Goal: Transaction & Acquisition: Book appointment/travel/reservation

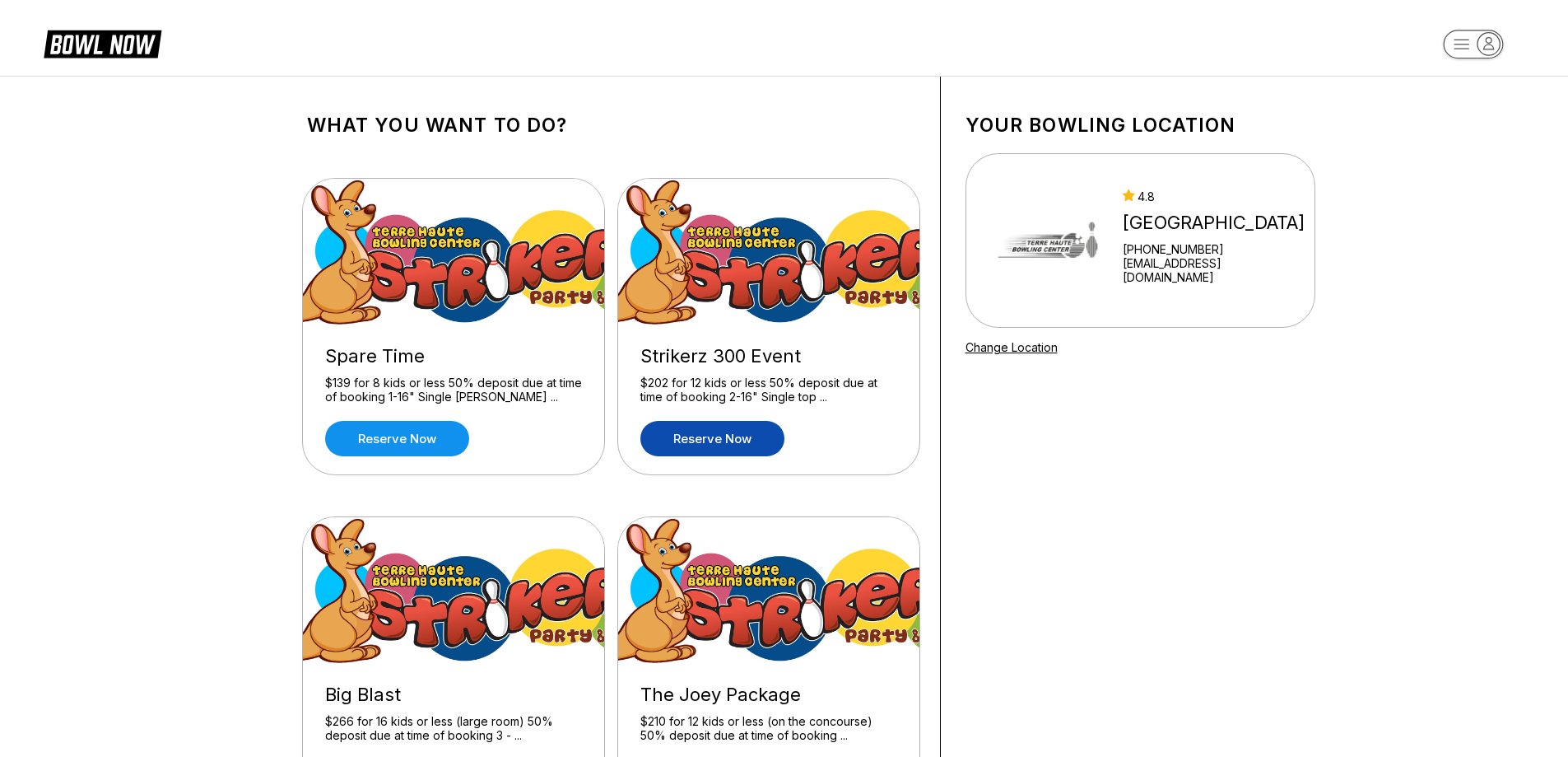
click at [723, 438] on link "Reserve now" at bounding box center [712, 438] width 144 height 35
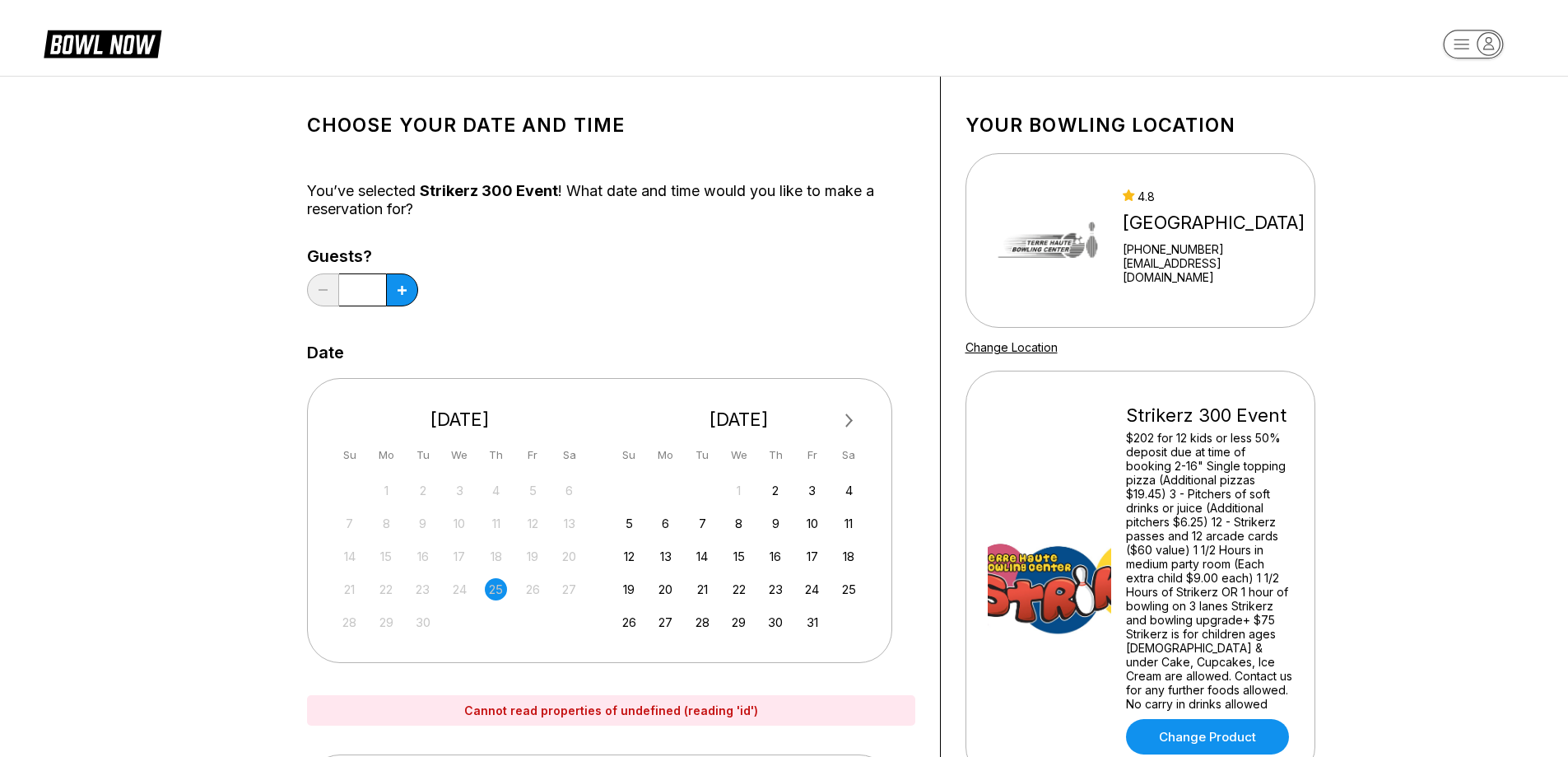
click at [742, 491] on div "1" at bounding box center [739, 490] width 22 height 22
click at [397, 283] on button at bounding box center [402, 289] width 32 height 33
click at [397, 284] on button at bounding box center [402, 289] width 32 height 33
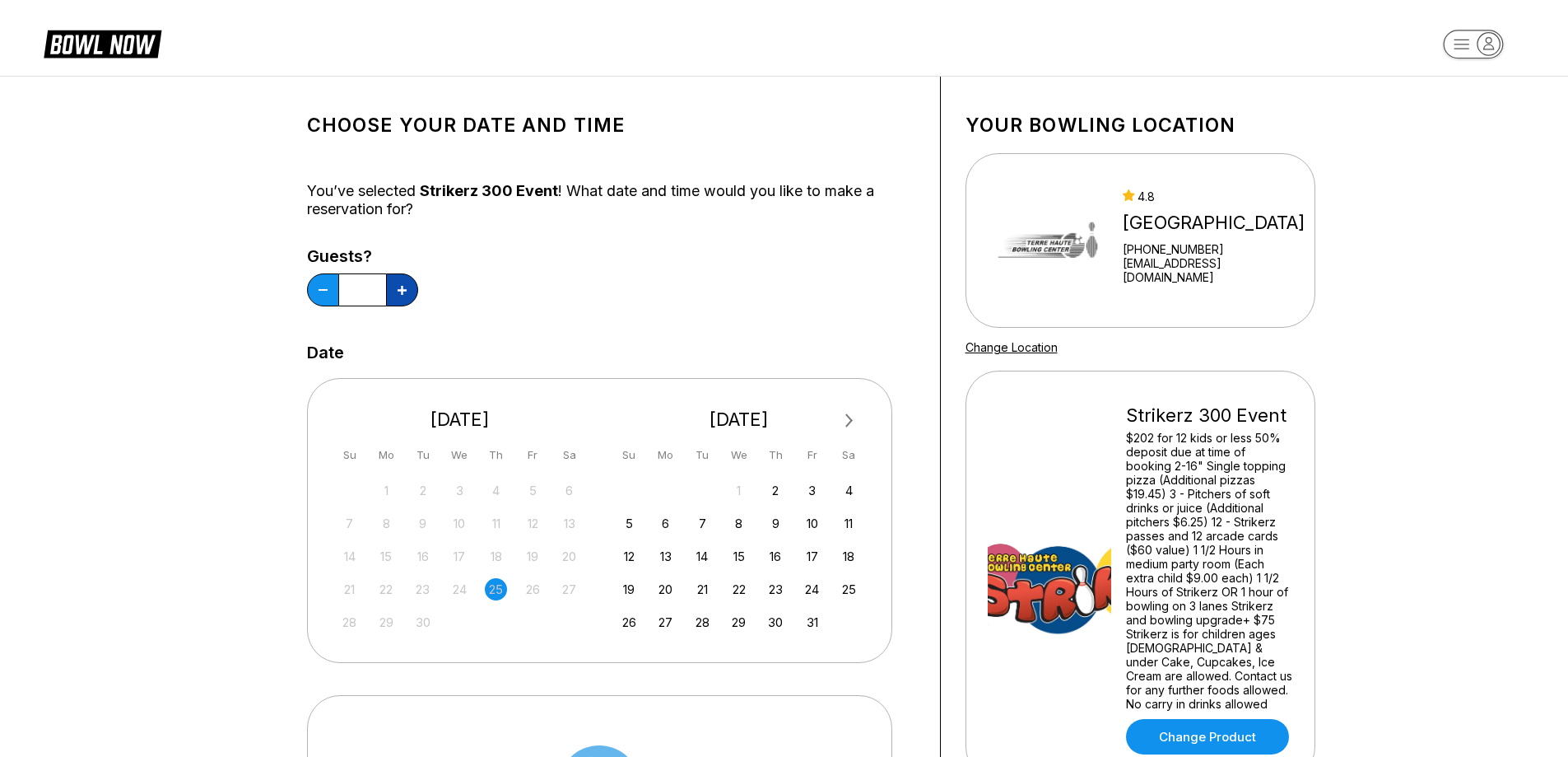
click at [397, 284] on button at bounding box center [402, 289] width 32 height 33
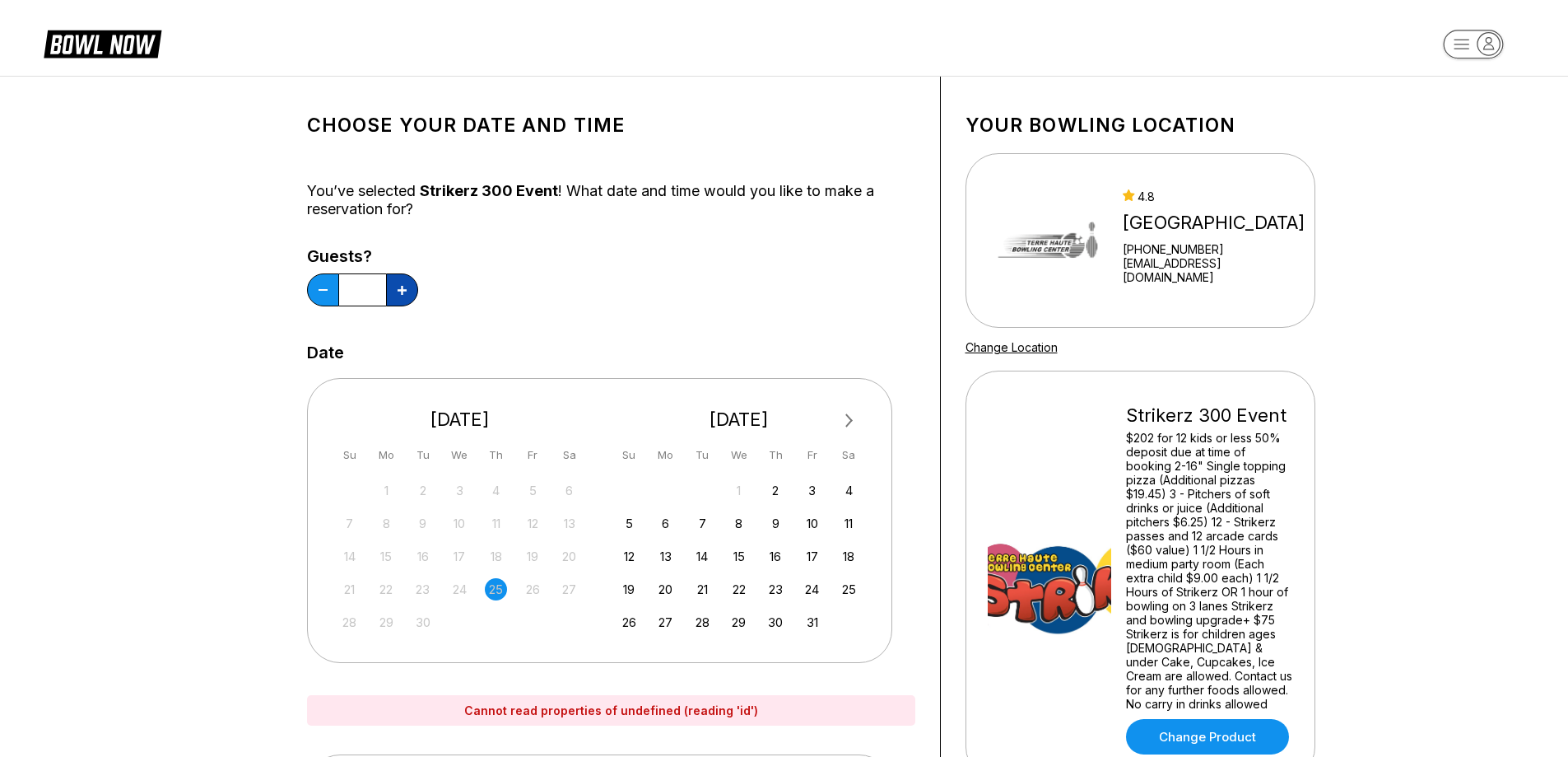
click at [397, 284] on button at bounding box center [402, 289] width 32 height 33
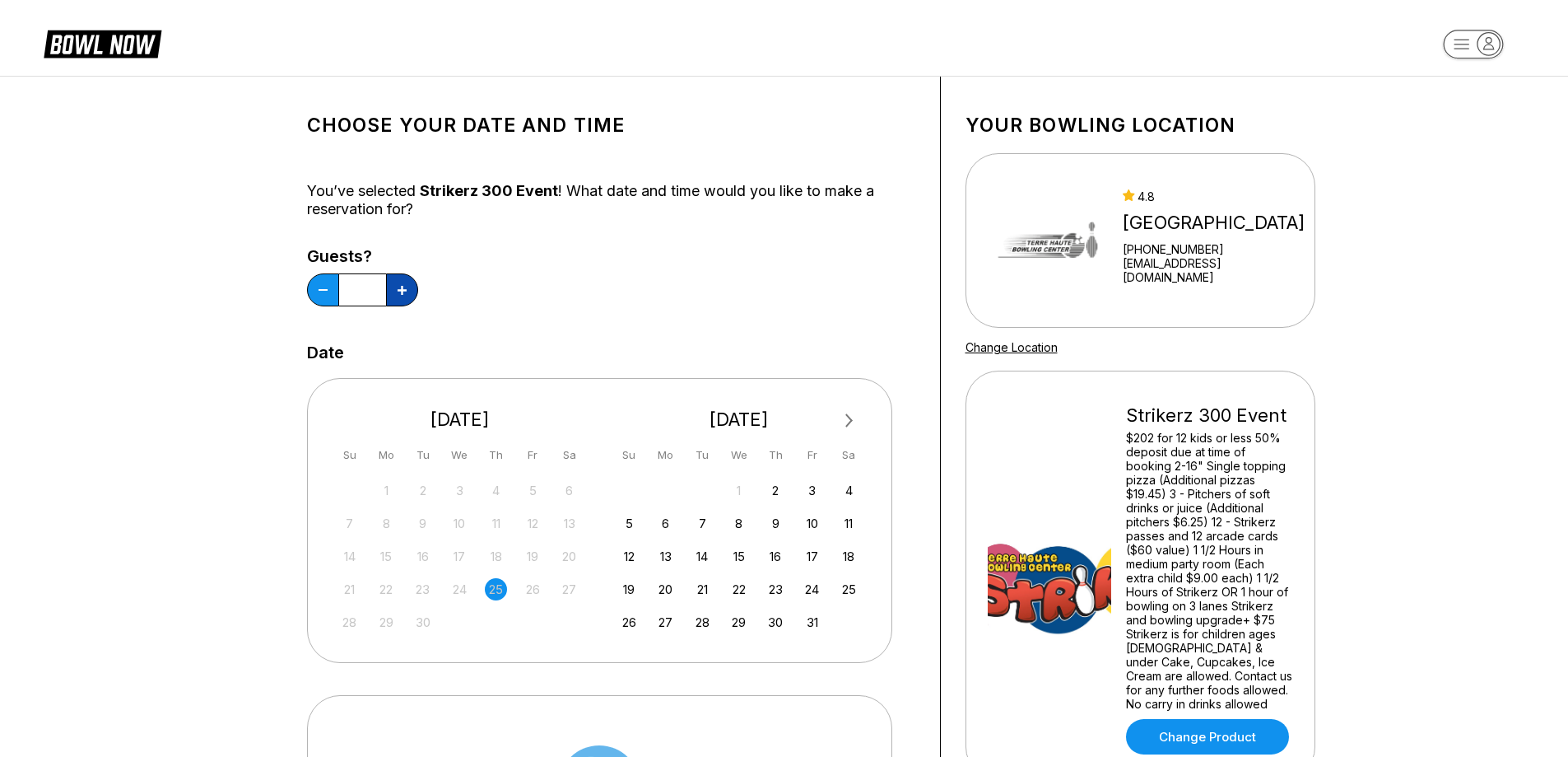
click at [397, 285] on button at bounding box center [402, 289] width 32 height 33
click at [397, 286] on icon at bounding box center [402, 291] width 9 height 9
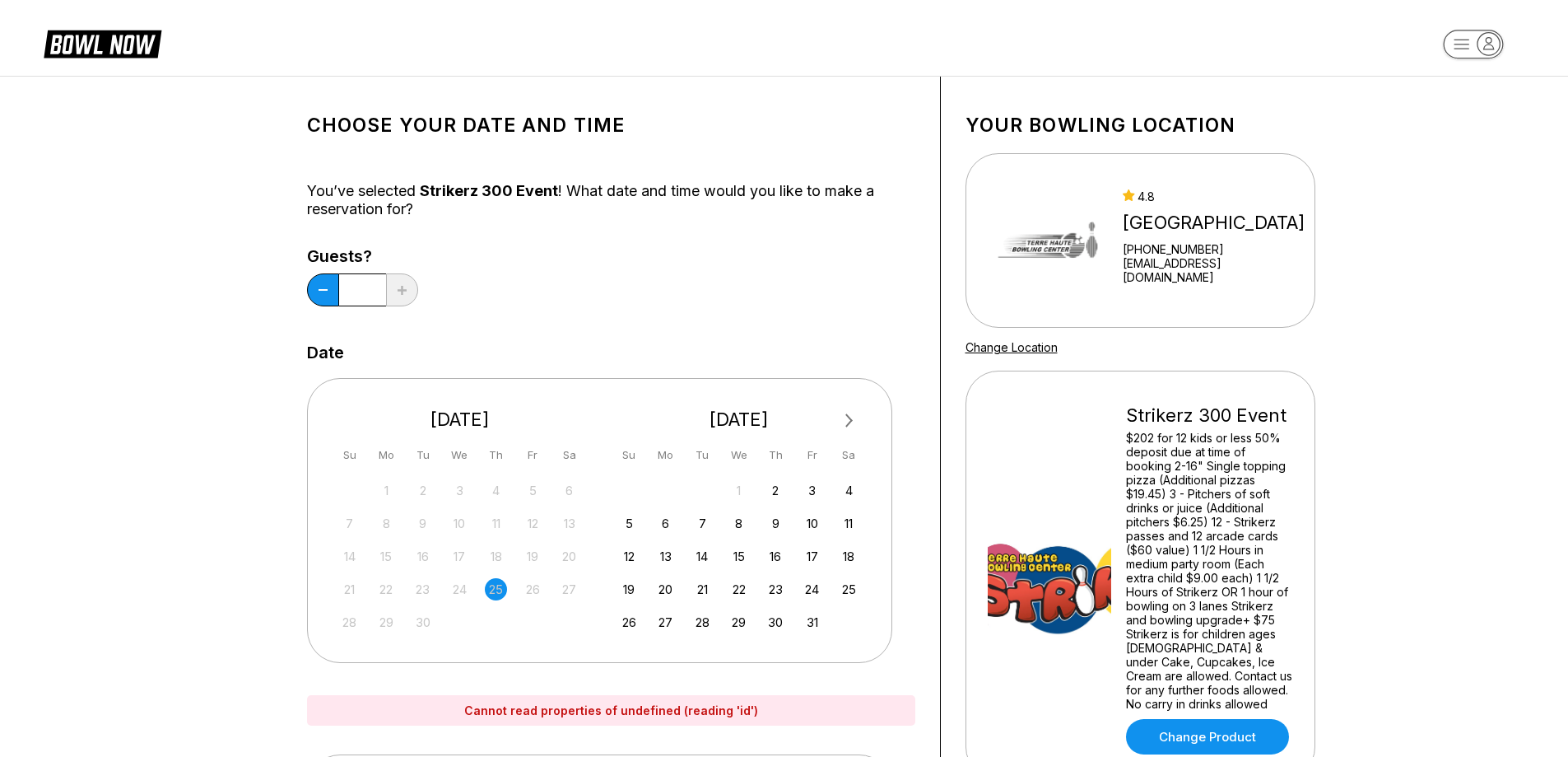
drag, startPoint x: 738, startPoint y: 485, endPoint x: 756, endPoint y: 508, distance: 29.2
click at [739, 488] on div "1" at bounding box center [739, 490] width 22 height 22
click at [738, 509] on div "1 2 3 4 5 6 7 8 9 10 11 12 13 14 15 16 17 18 19 20 21 22 23 24 25 26 27 28 29 3…" at bounding box center [739, 555] width 247 height 156
click at [774, 492] on div "2" at bounding box center [776, 490] width 22 height 22
click at [323, 291] on icon at bounding box center [323, 290] width 9 height 2
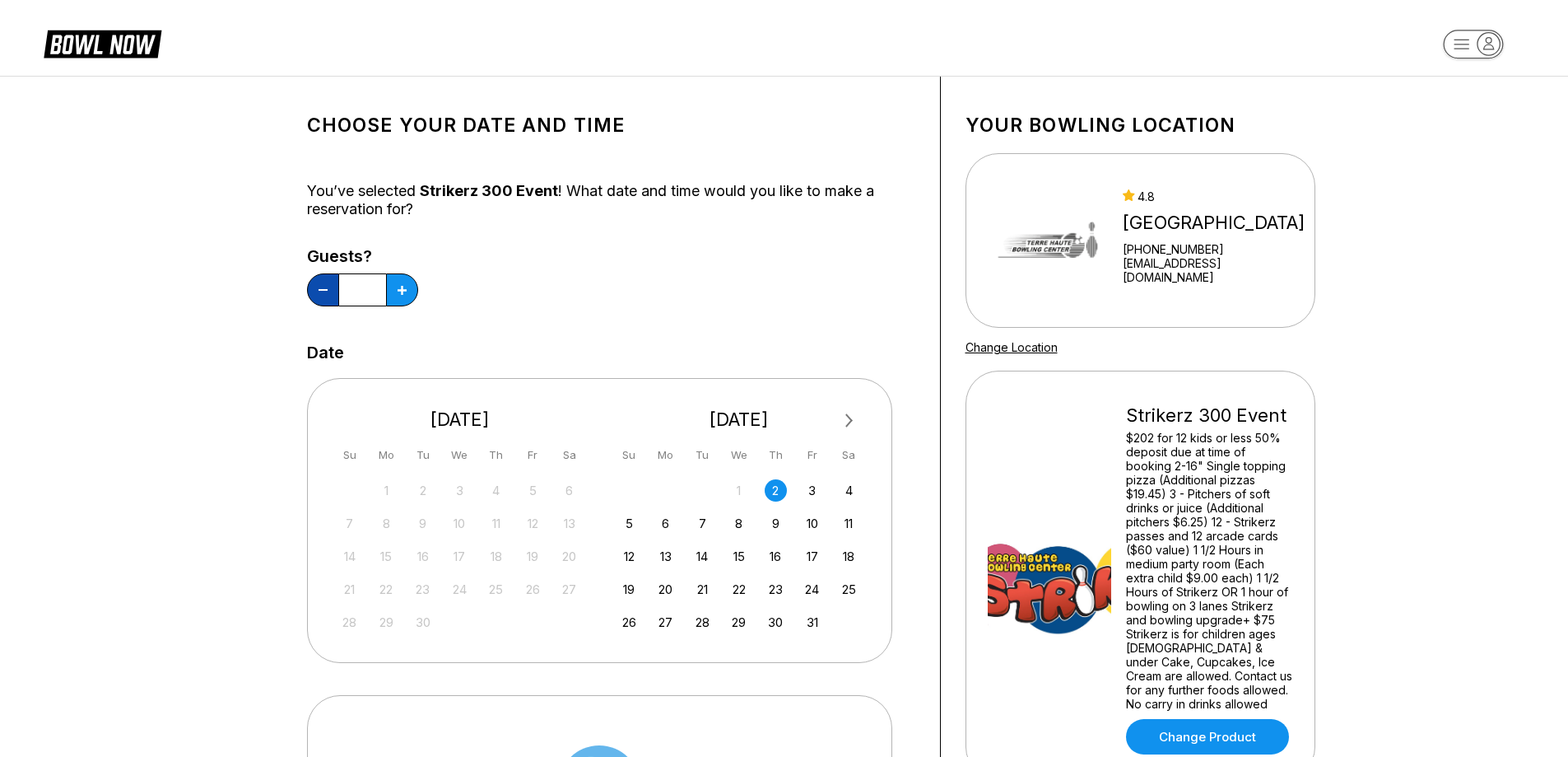
click at [321, 289] on icon at bounding box center [323, 290] width 9 height 2
click at [319, 289] on icon at bounding box center [323, 290] width 9 height 2
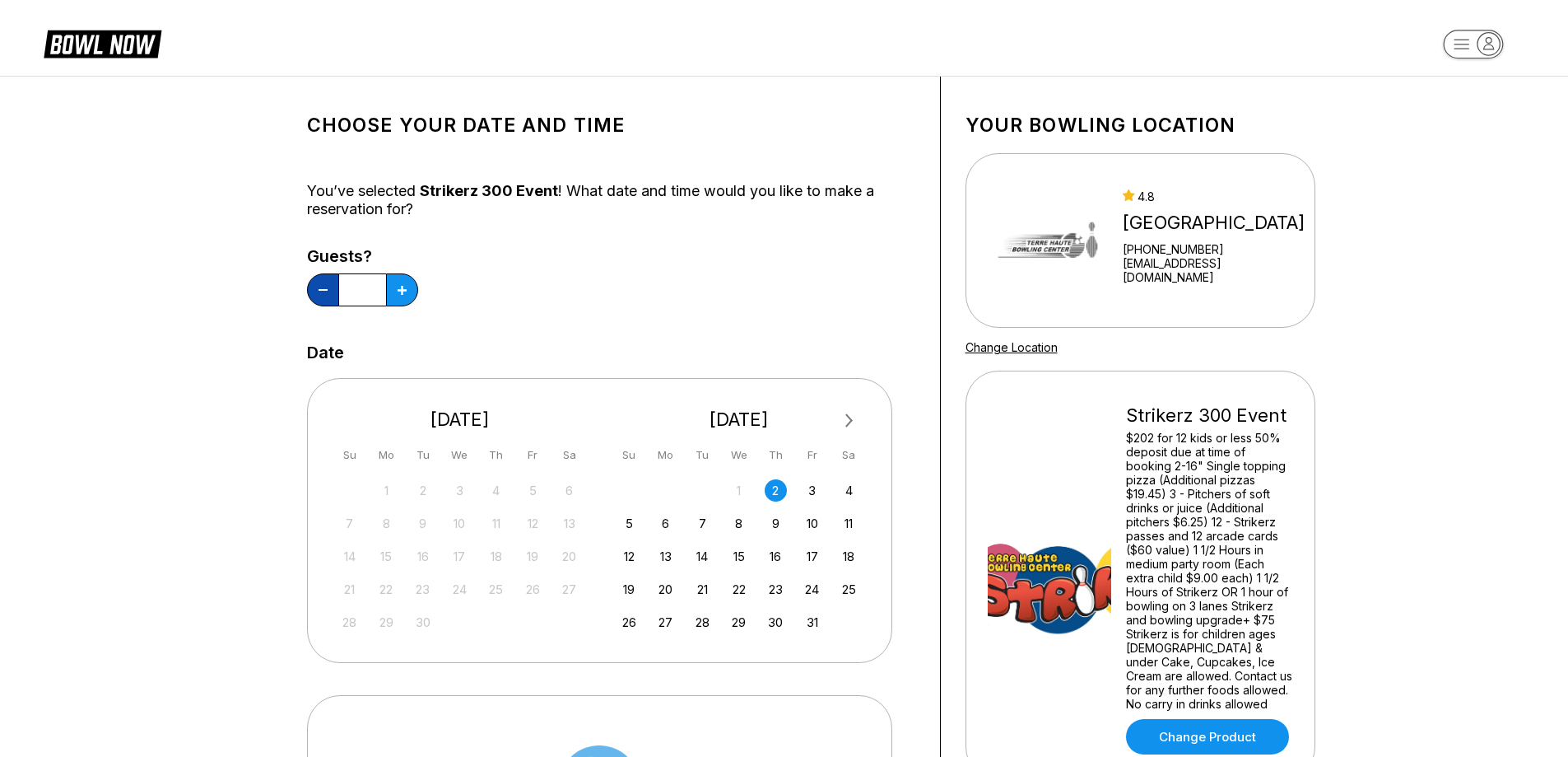
click at [319, 289] on icon at bounding box center [323, 290] width 9 height 2
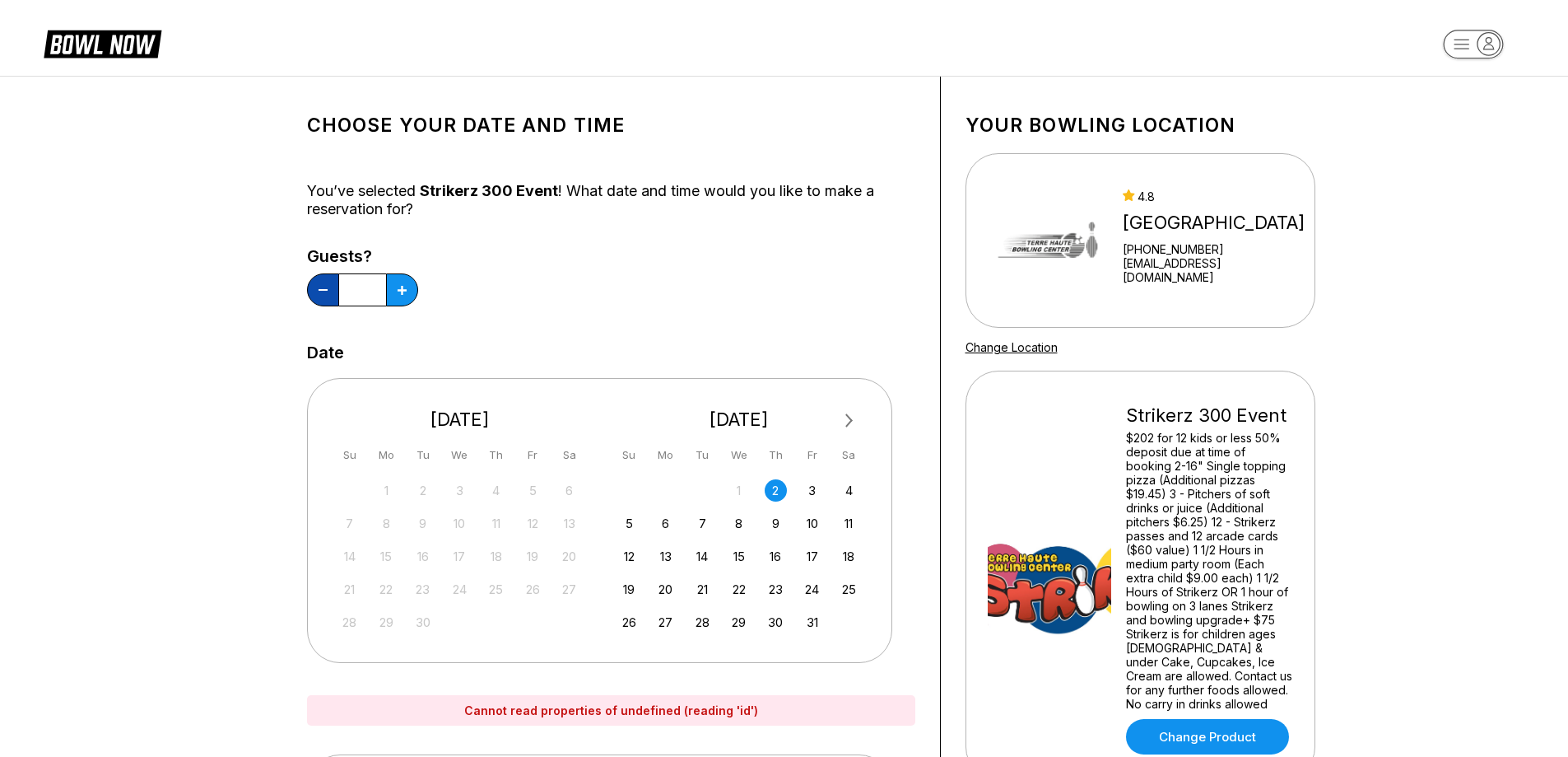
click at [319, 289] on icon at bounding box center [323, 290] width 9 height 2
click at [567, 346] on div "Date" at bounding box center [611, 353] width 608 height 19
click at [778, 489] on div "2" at bounding box center [776, 490] width 22 height 22
click at [809, 488] on div "3" at bounding box center [812, 490] width 22 height 22
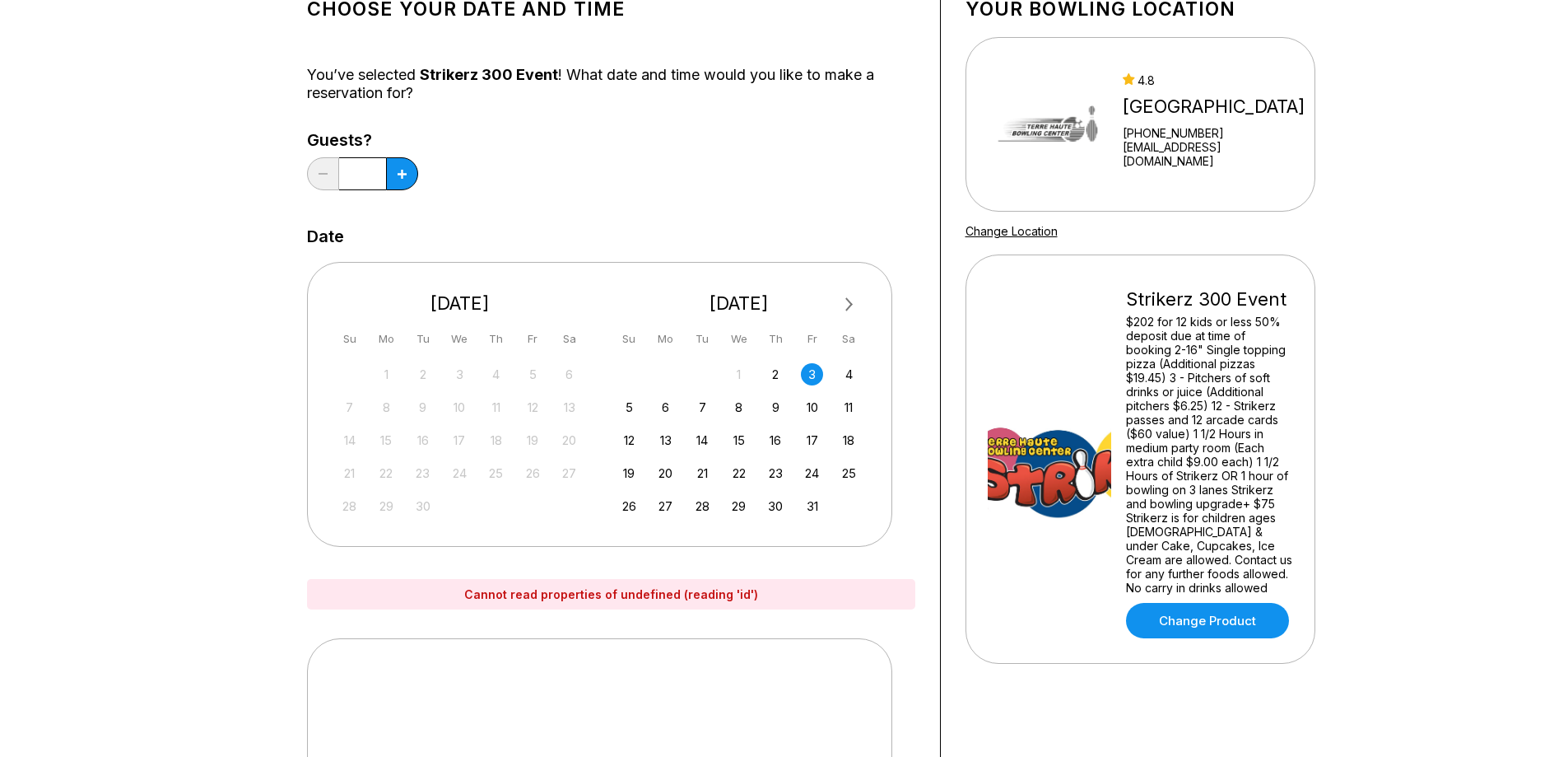
scroll to position [83, 0]
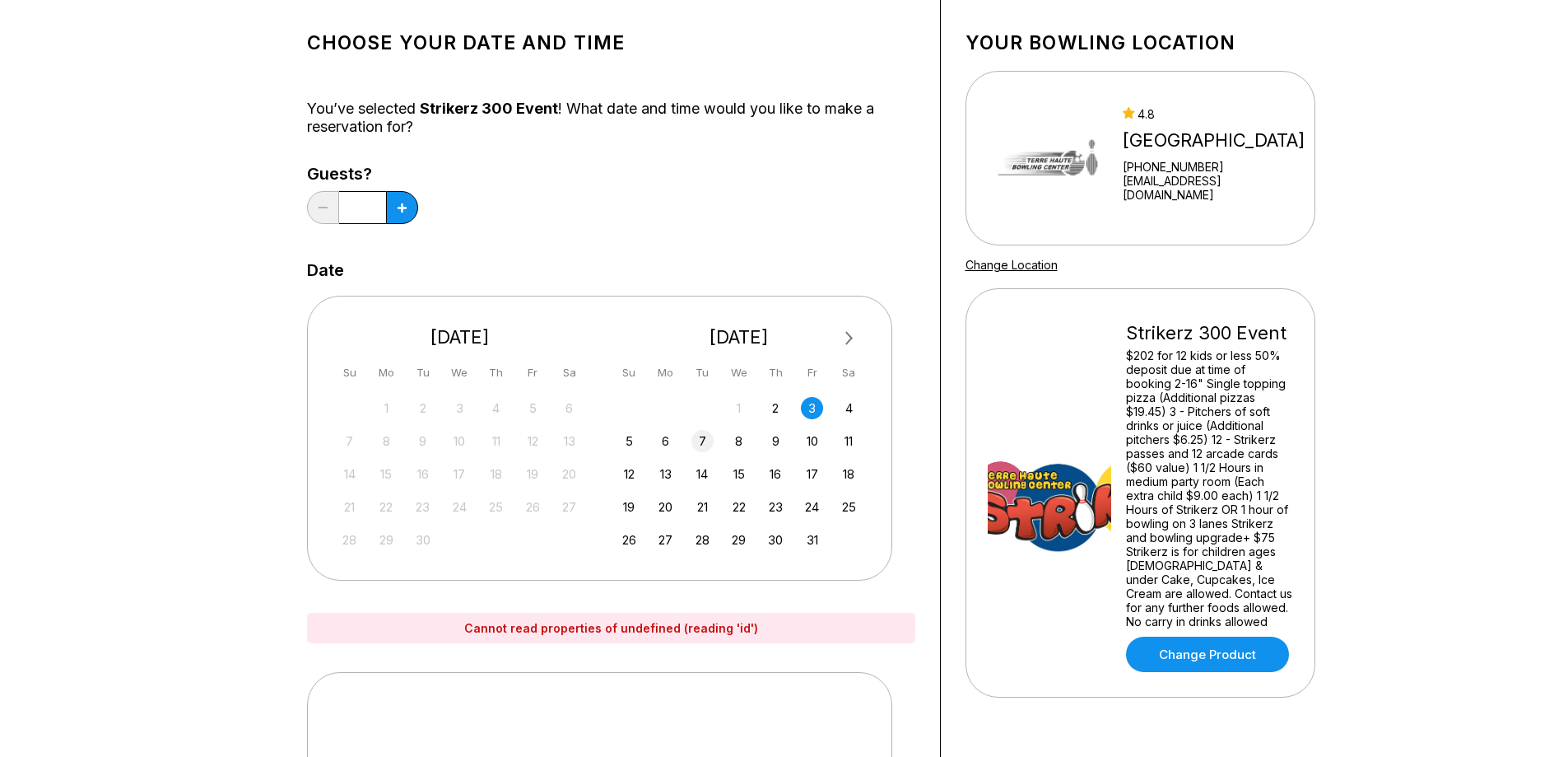
click at [699, 438] on div "7" at bounding box center [703, 441] width 22 height 22
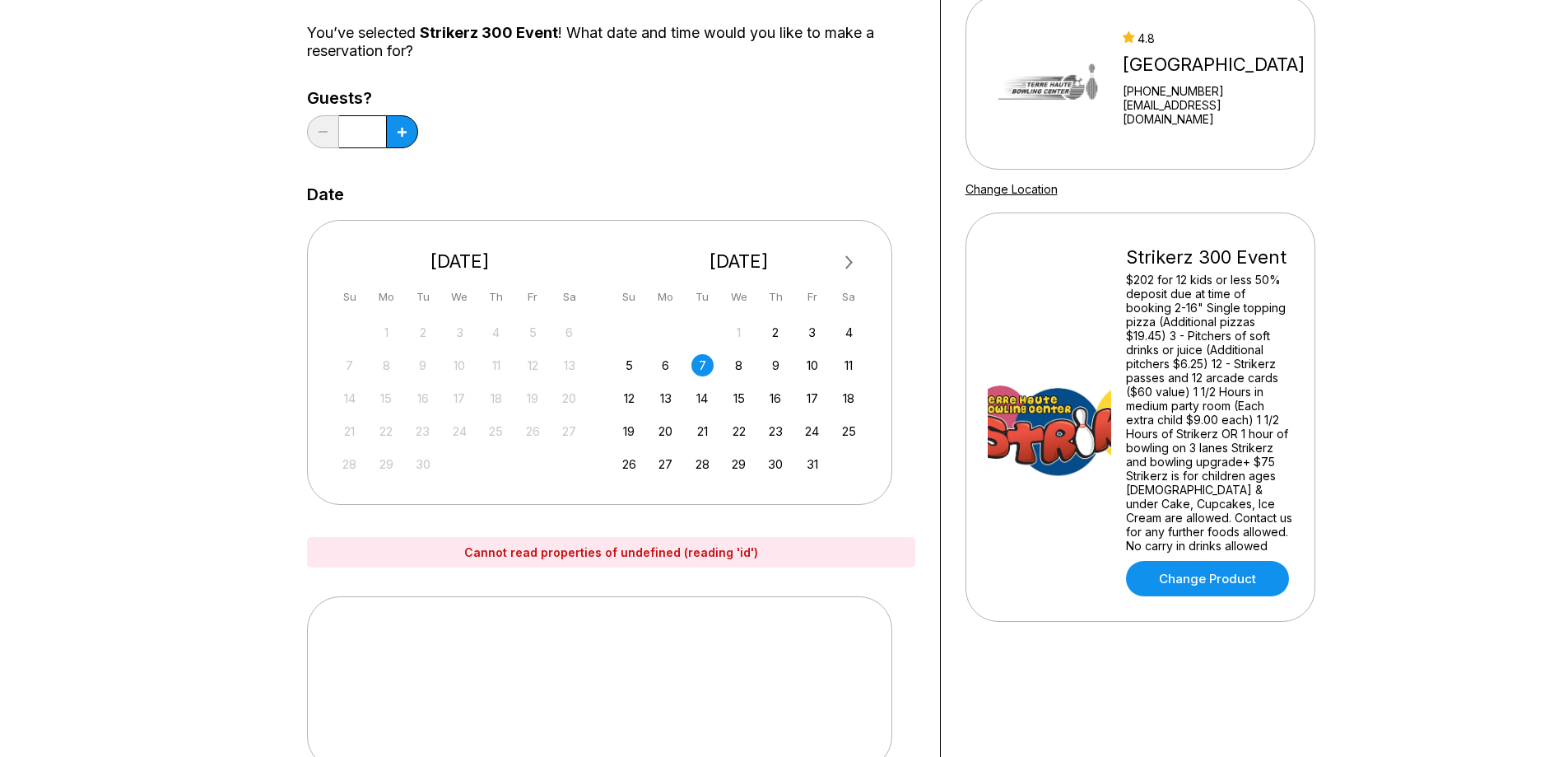
scroll to position [0, 0]
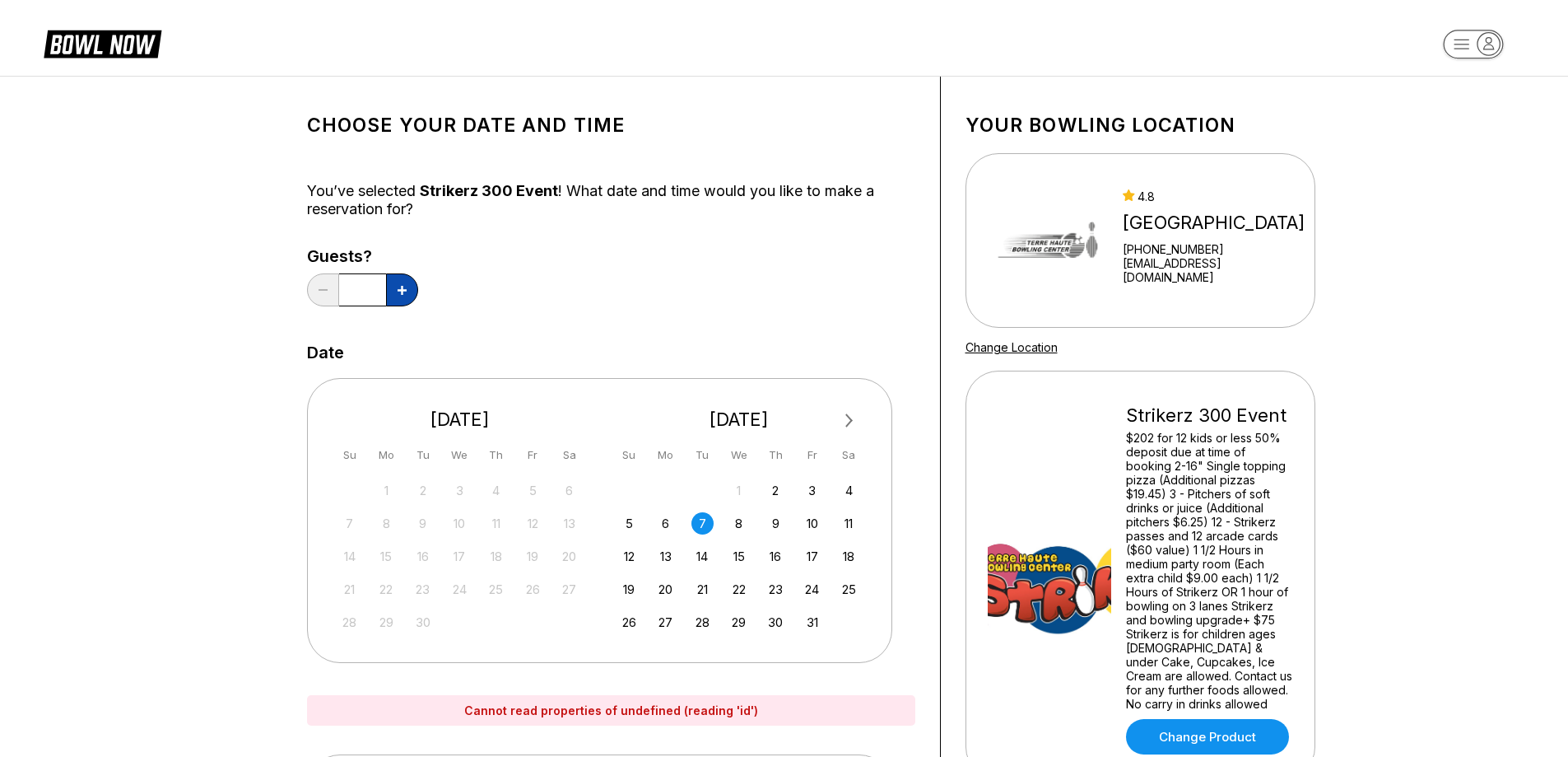
click at [398, 287] on icon at bounding box center [402, 291] width 9 height 9
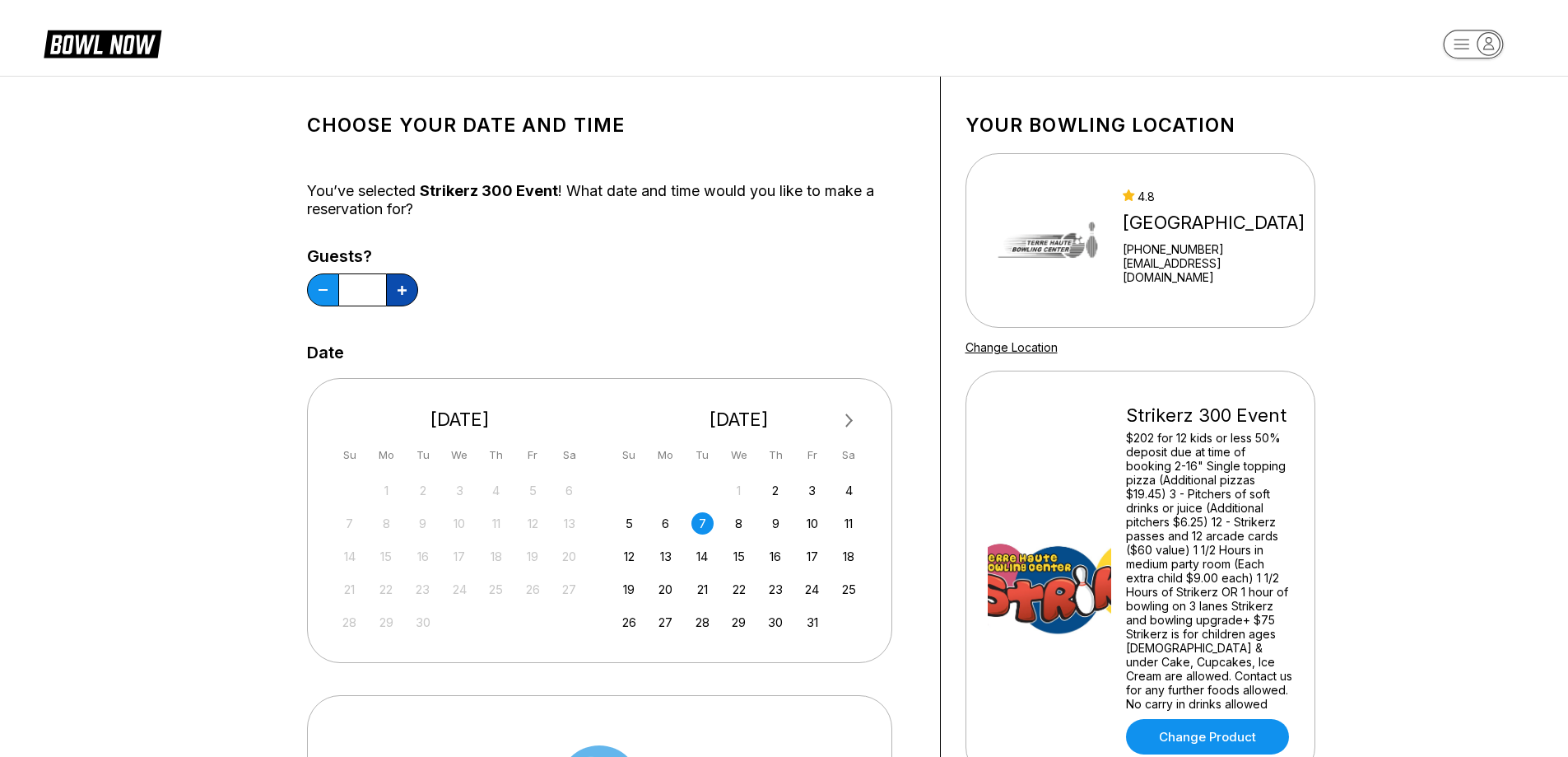
click at [397, 287] on icon at bounding box center [402, 291] width 9 height 9
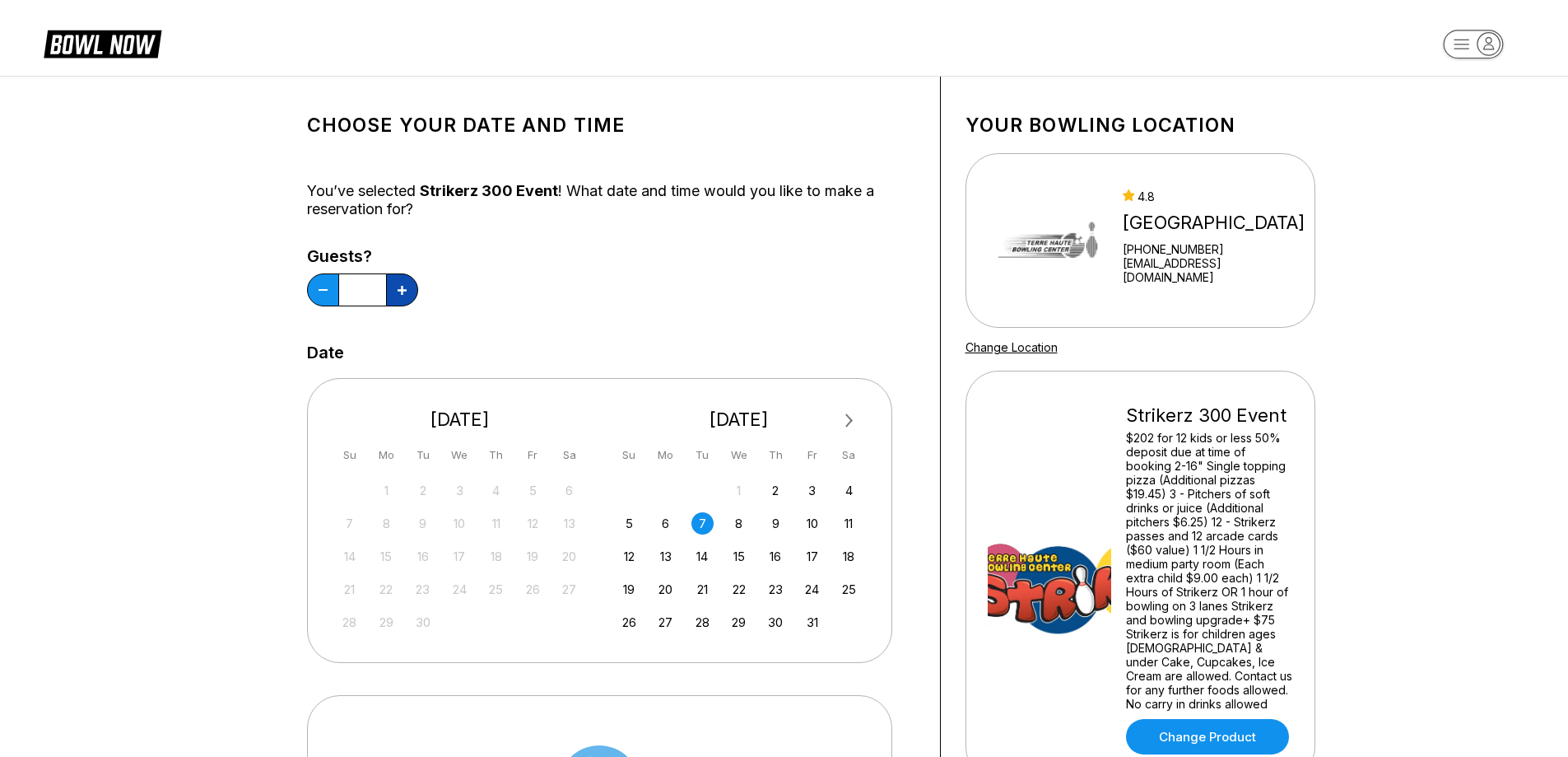
click at [397, 287] on icon at bounding box center [402, 291] width 9 height 9
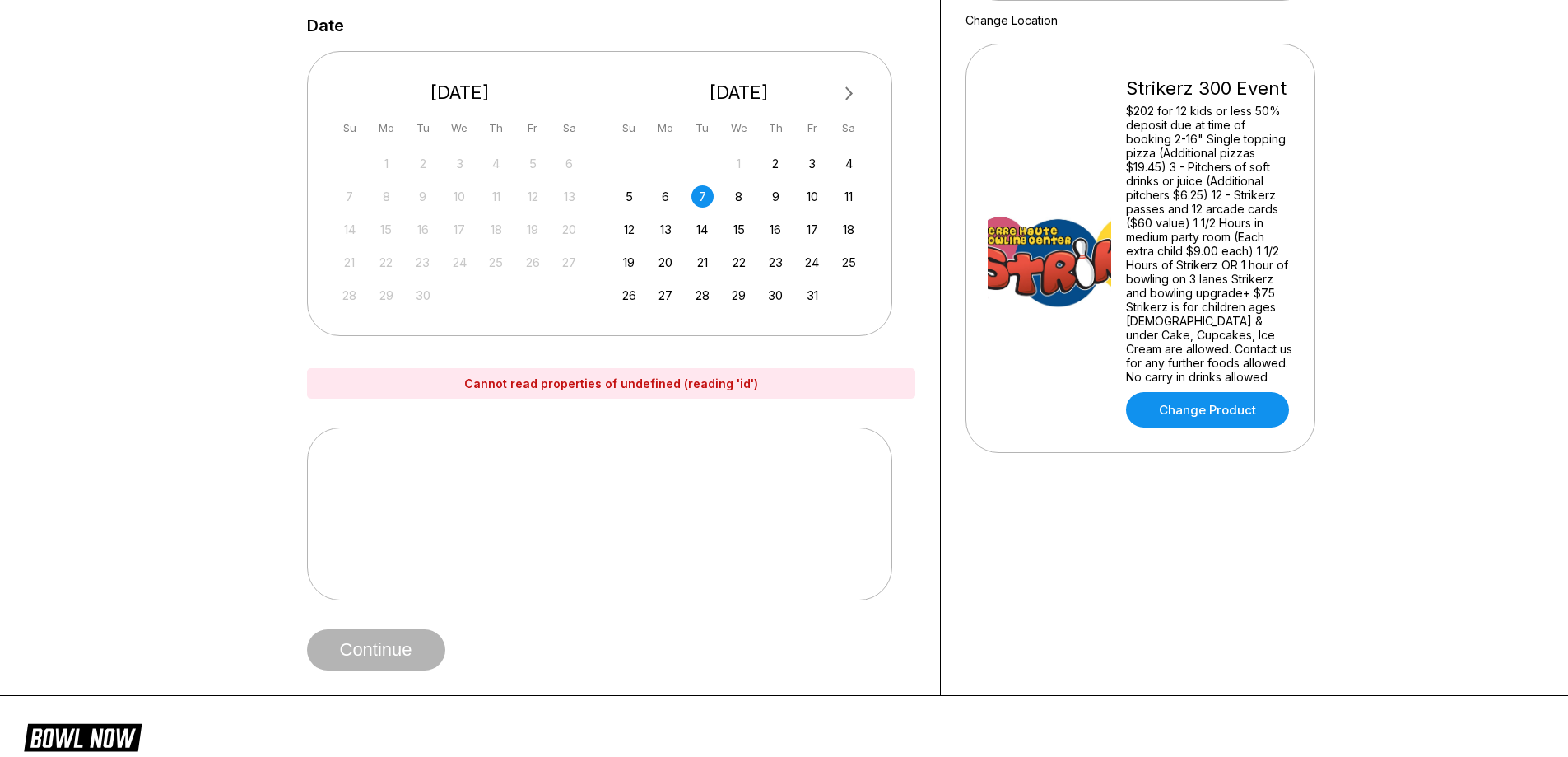
scroll to position [330, 0]
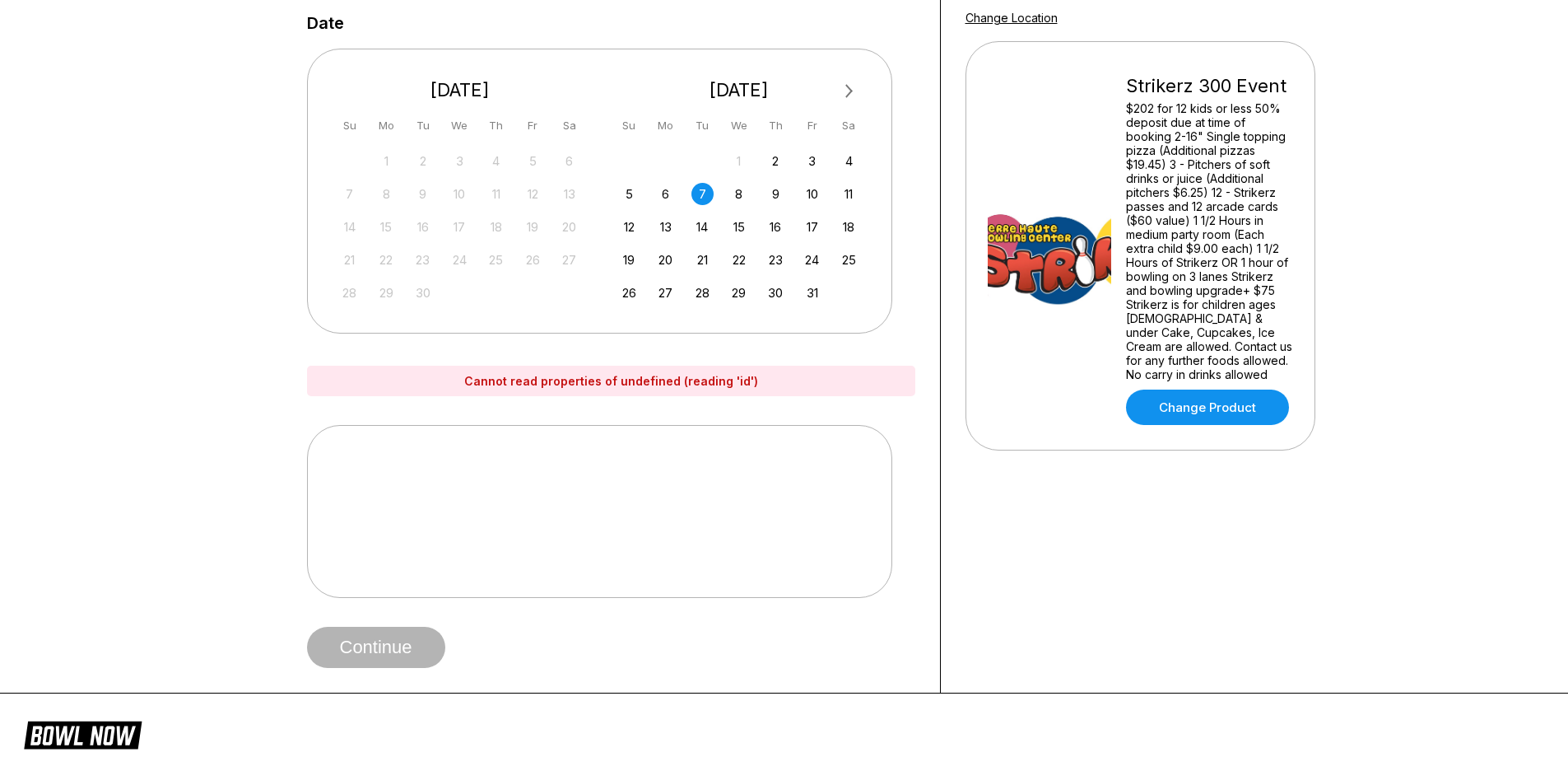
click at [709, 528] on div at bounding box center [600, 512] width 586 height 173
click at [600, 490] on div at bounding box center [600, 512] width 586 height 173
click at [597, 489] on div at bounding box center [600, 512] width 586 height 173
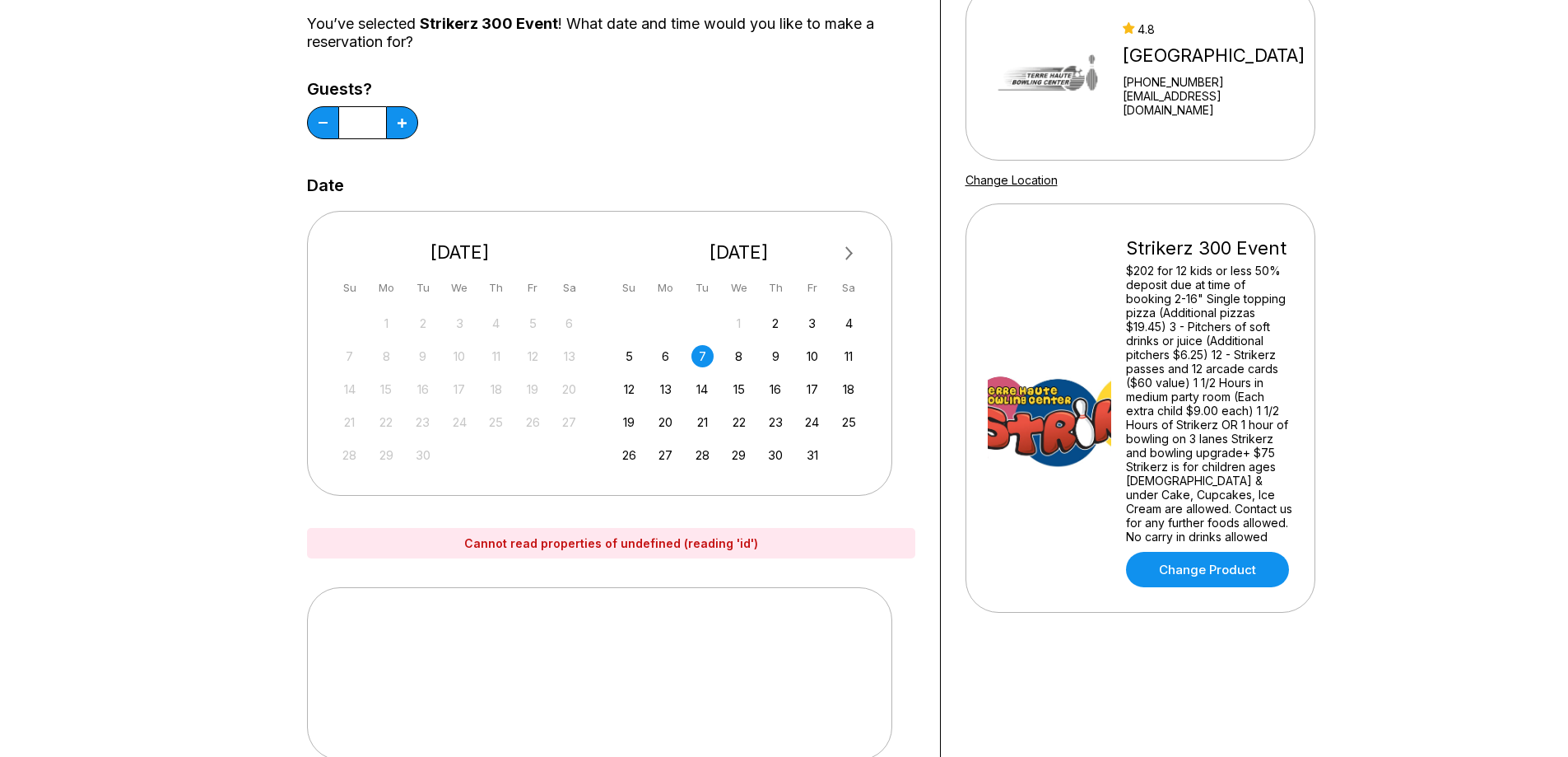
scroll to position [164, 0]
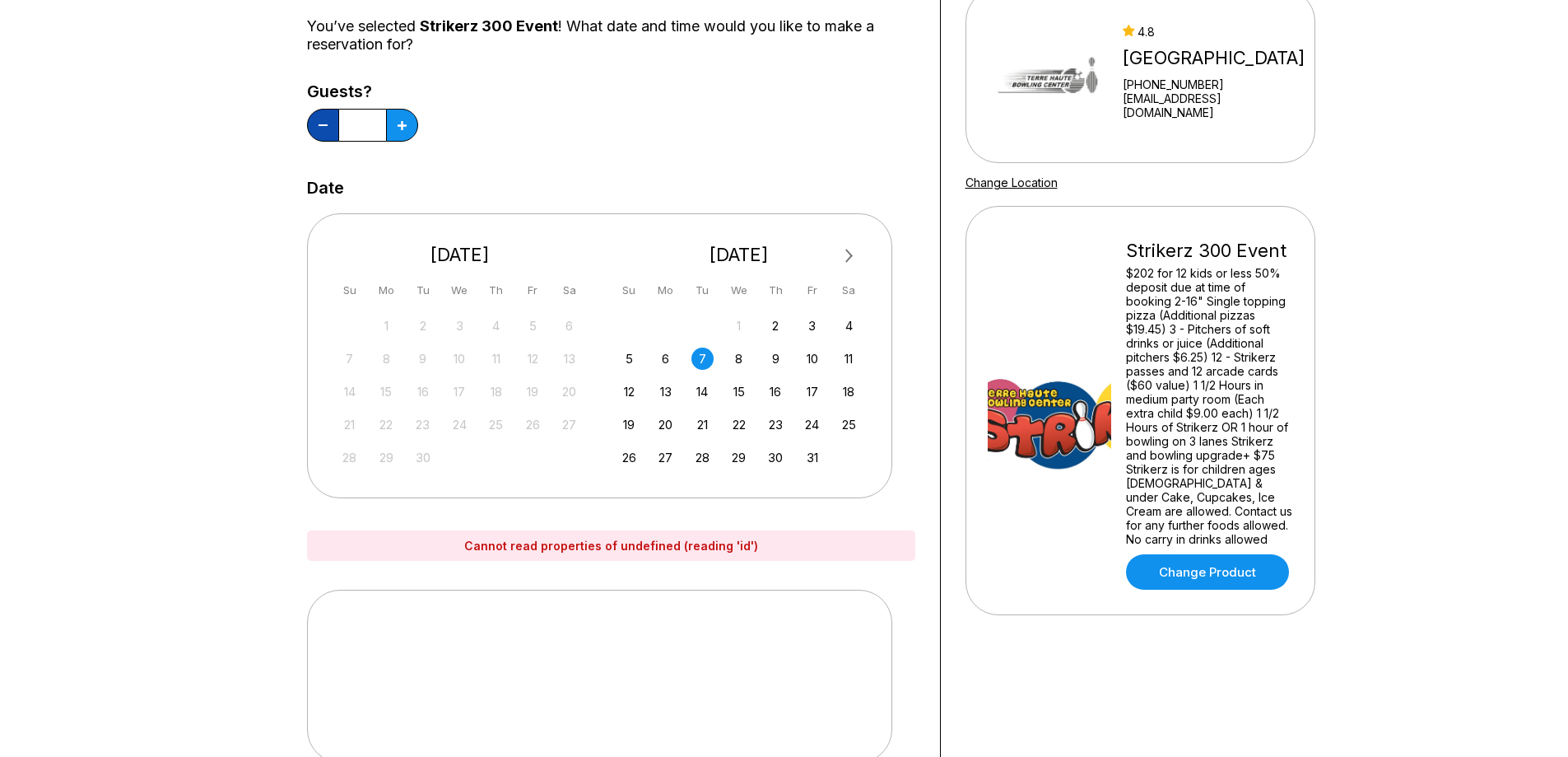
click at [333, 135] on button at bounding box center [323, 124] width 32 height 33
click at [332, 135] on button at bounding box center [323, 124] width 32 height 33
type input "*"
click at [784, 326] on div "2" at bounding box center [776, 326] width 22 height 22
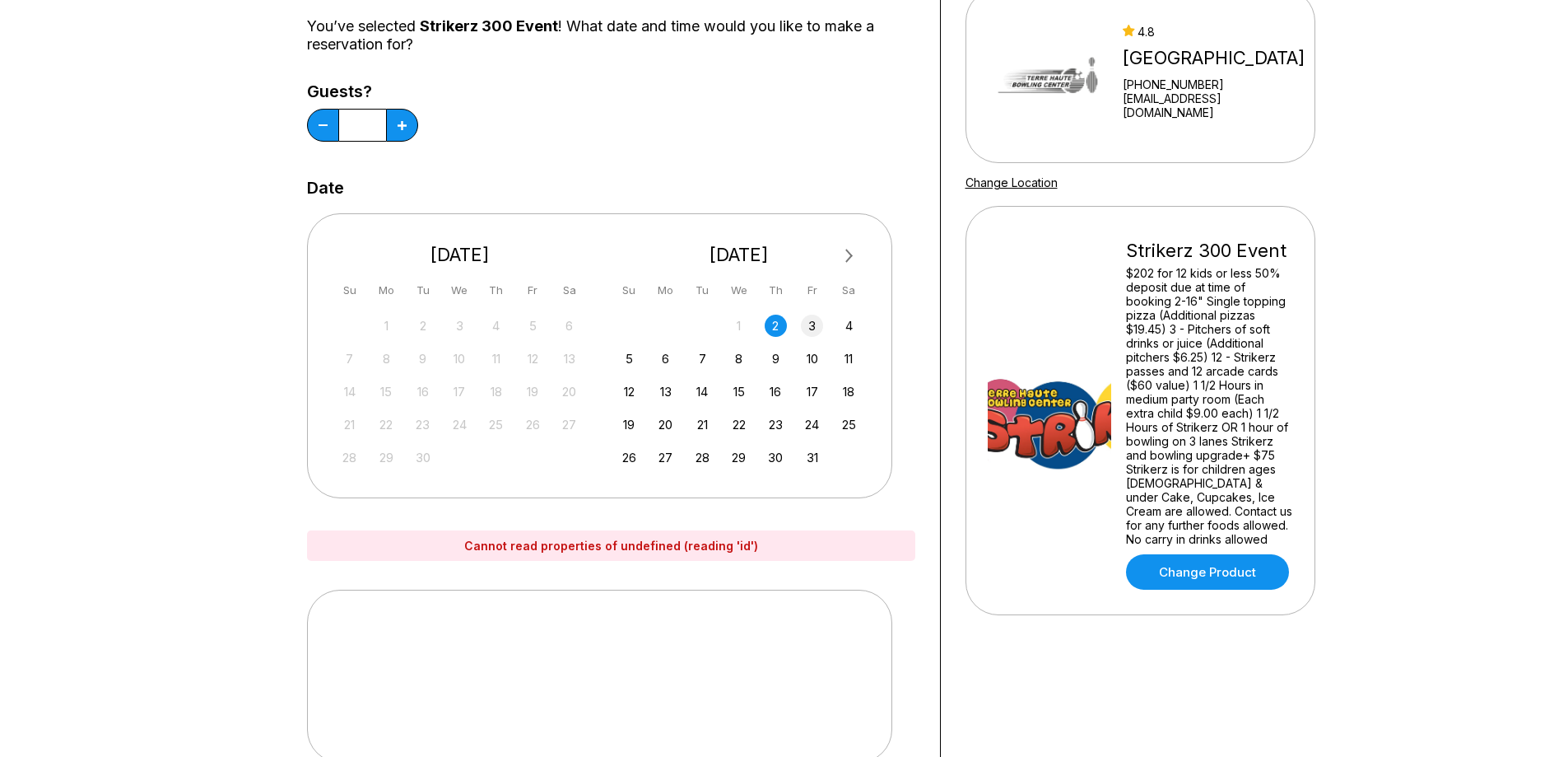
click at [814, 331] on div "3" at bounding box center [812, 326] width 22 height 22
click at [811, 391] on div "17" at bounding box center [812, 392] width 22 height 22
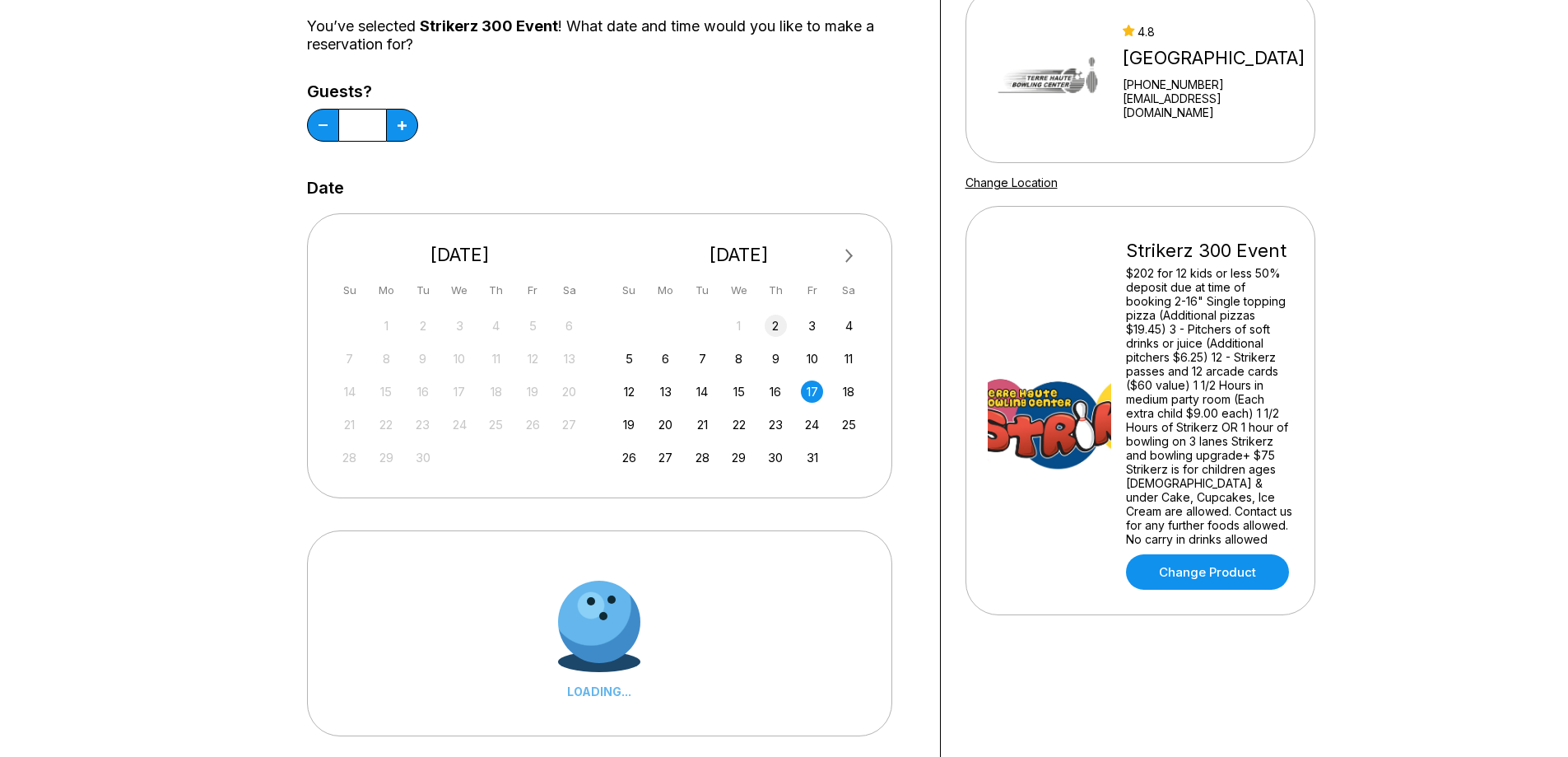
click at [780, 324] on div "2" at bounding box center [776, 326] width 22 height 22
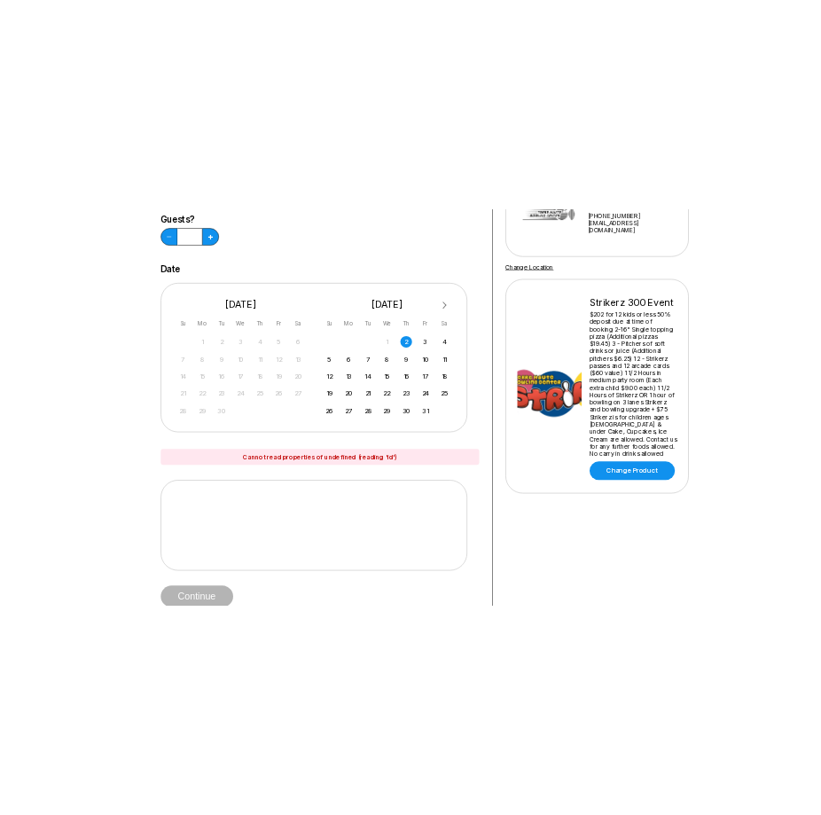
scroll to position [266, 0]
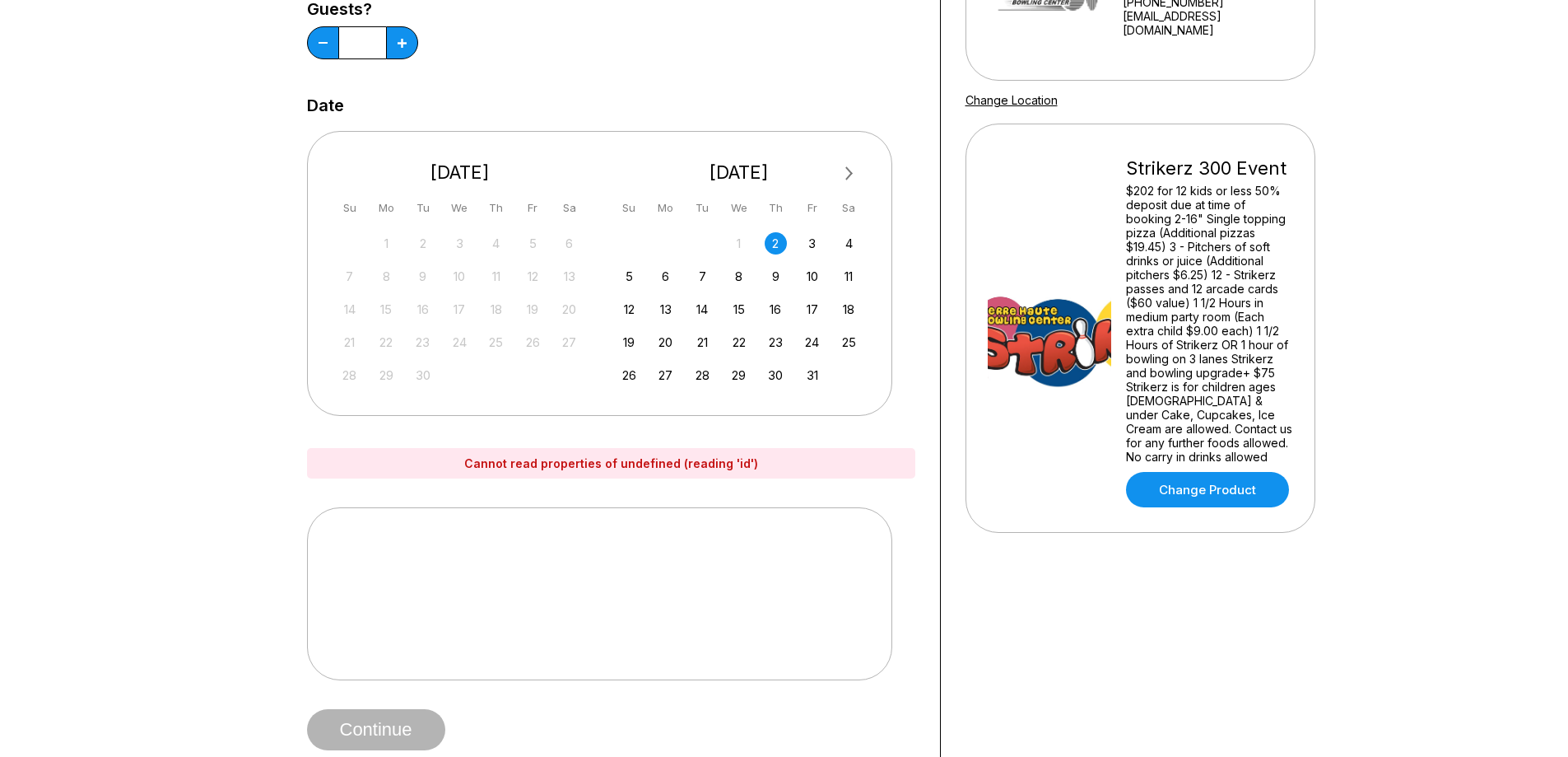
click at [525, 602] on div at bounding box center [600, 594] width 586 height 173
click at [525, 594] on div at bounding box center [600, 594] width 586 height 173
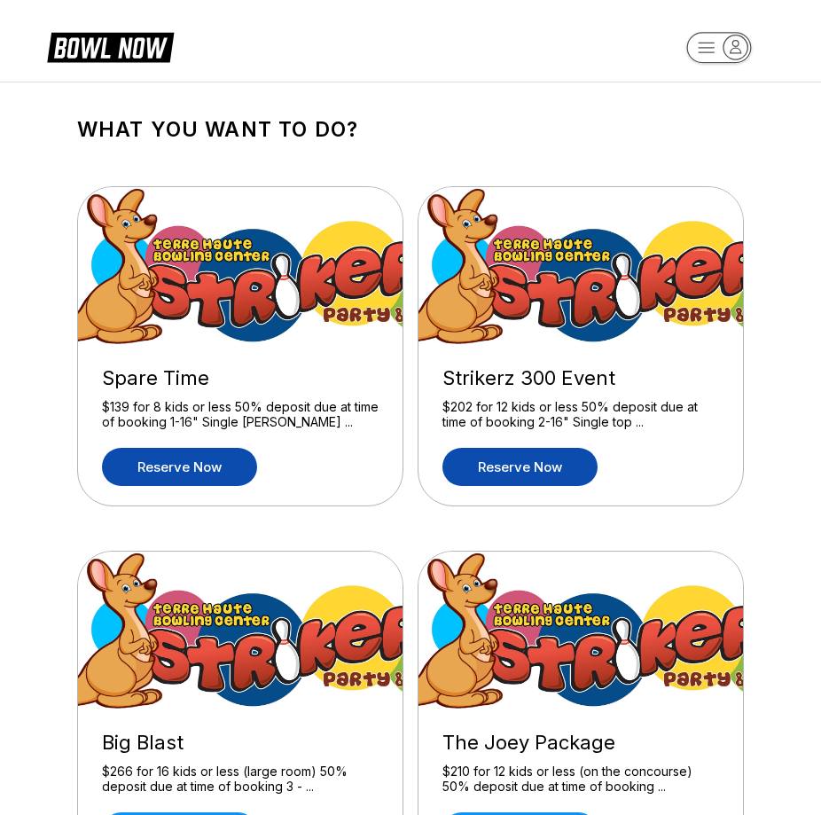
click at [197, 475] on link "Reserve now" at bounding box center [179, 467] width 155 height 38
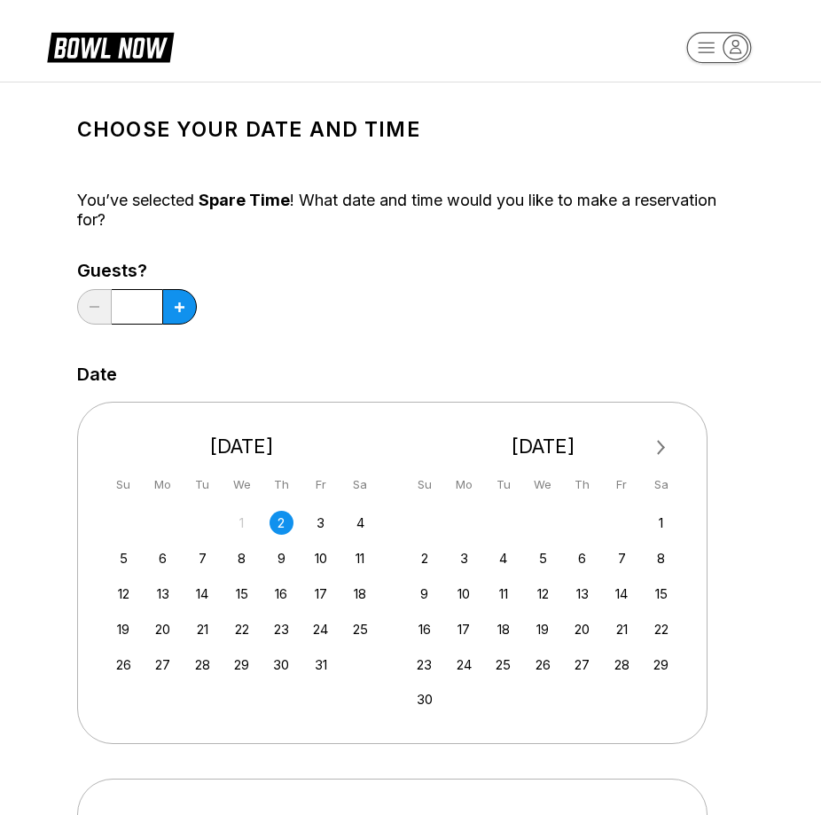
click at [247, 520] on div "1" at bounding box center [242, 523] width 24 height 24
click at [312, 521] on div "3" at bounding box center [321, 523] width 24 height 24
drag, startPoint x: 277, startPoint y: 523, endPoint x: 309, endPoint y: 529, distance: 32.5
click at [309, 529] on div "28 29 30 1 2 3 4" at bounding box center [242, 522] width 266 height 27
click at [276, 517] on div "2" at bounding box center [282, 523] width 24 height 24
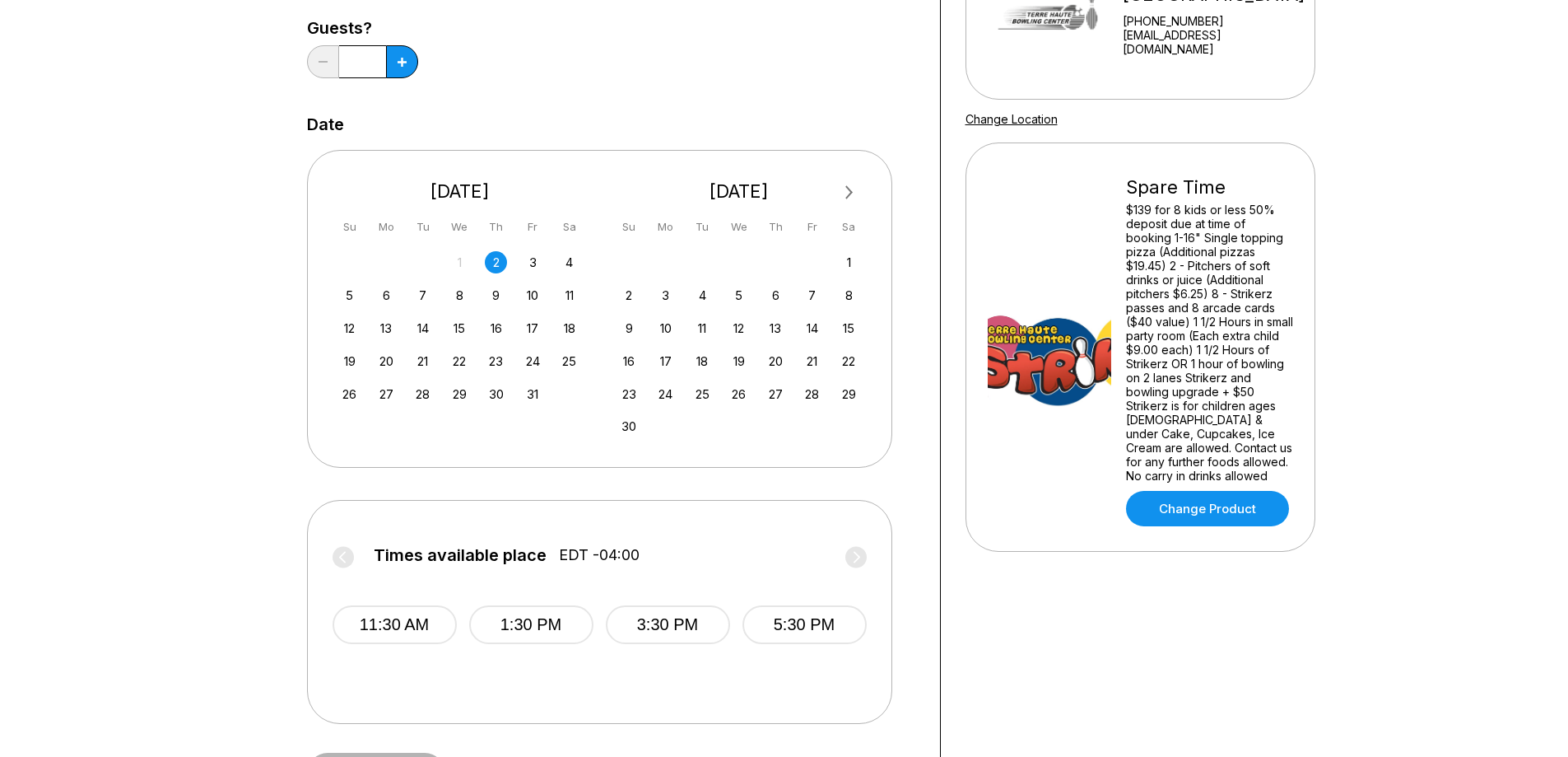
scroll to position [247, 0]
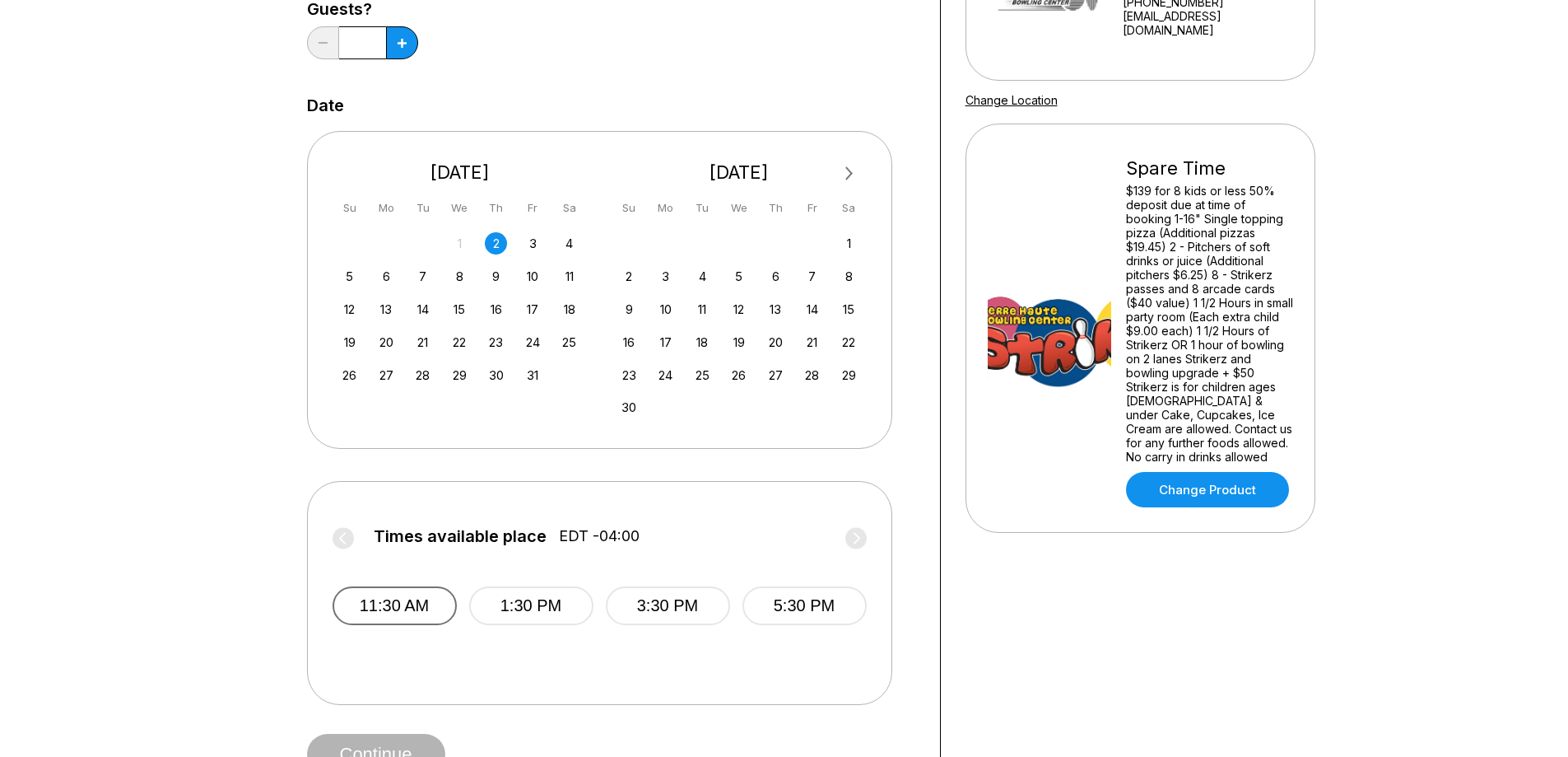
click at [409, 599] on button "11:30 AM" at bounding box center [395, 606] width 124 height 39
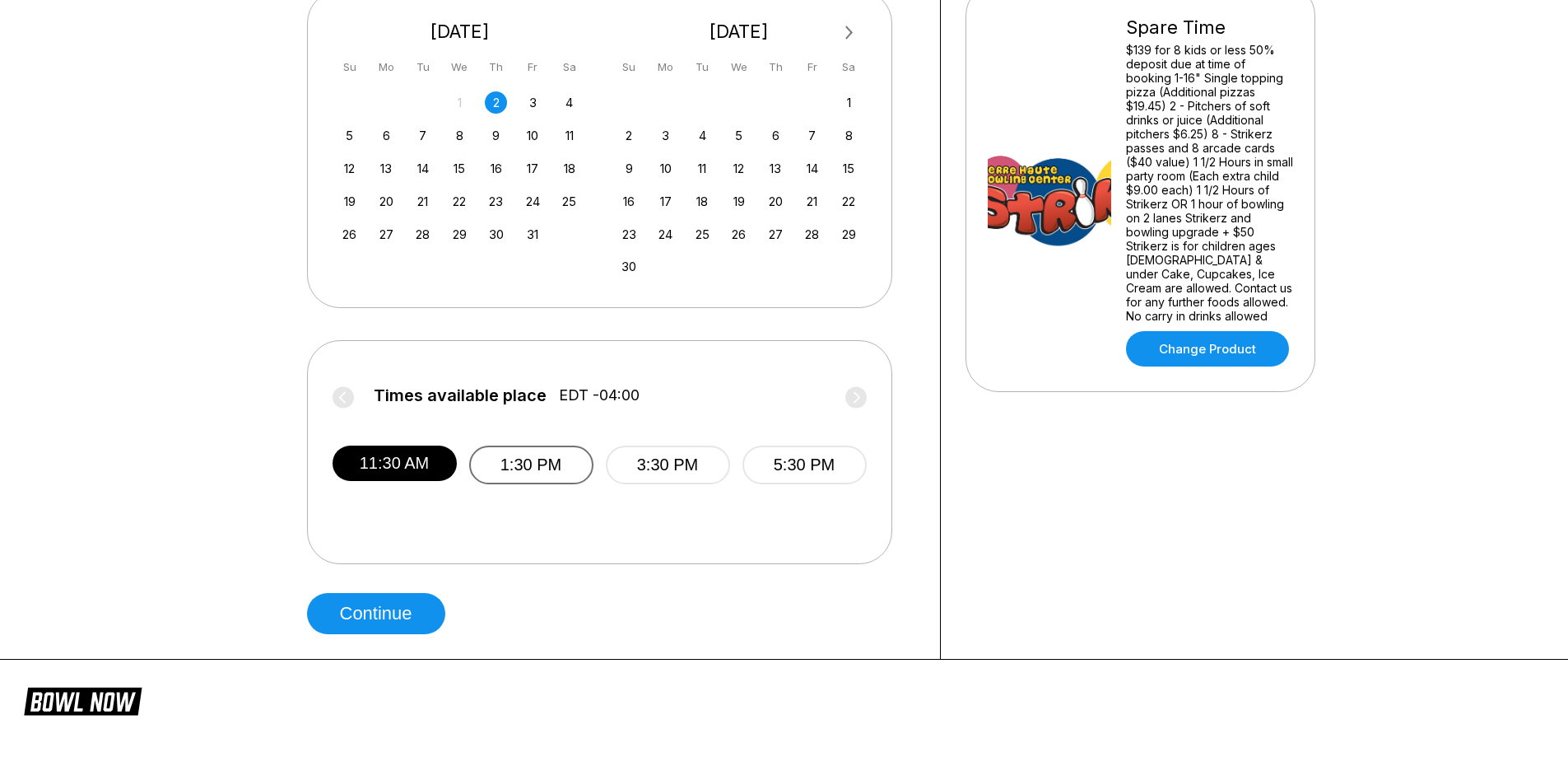
scroll to position [411, 0]
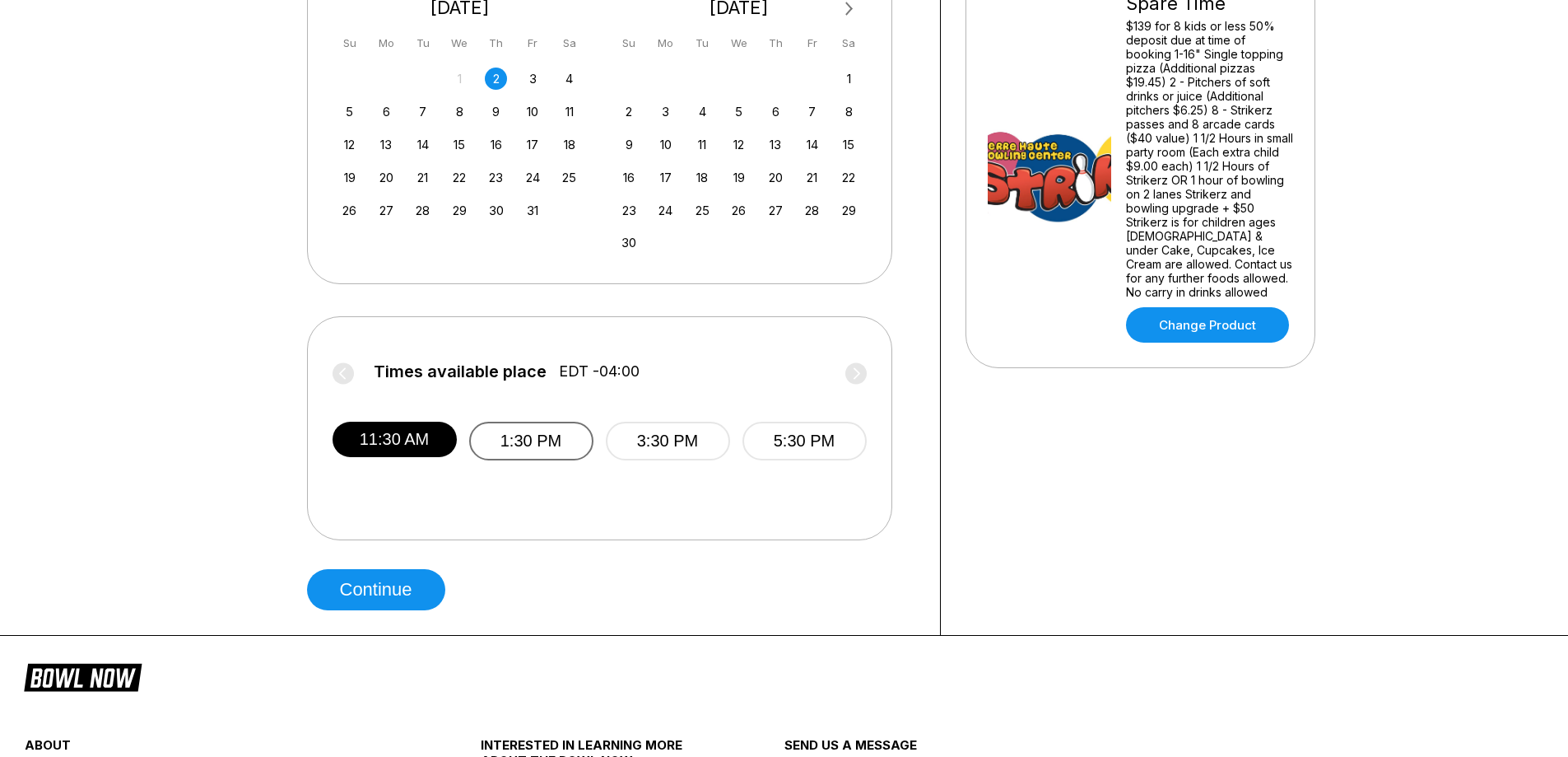
click at [534, 440] on button "1:30 PM" at bounding box center [531, 441] width 124 height 39
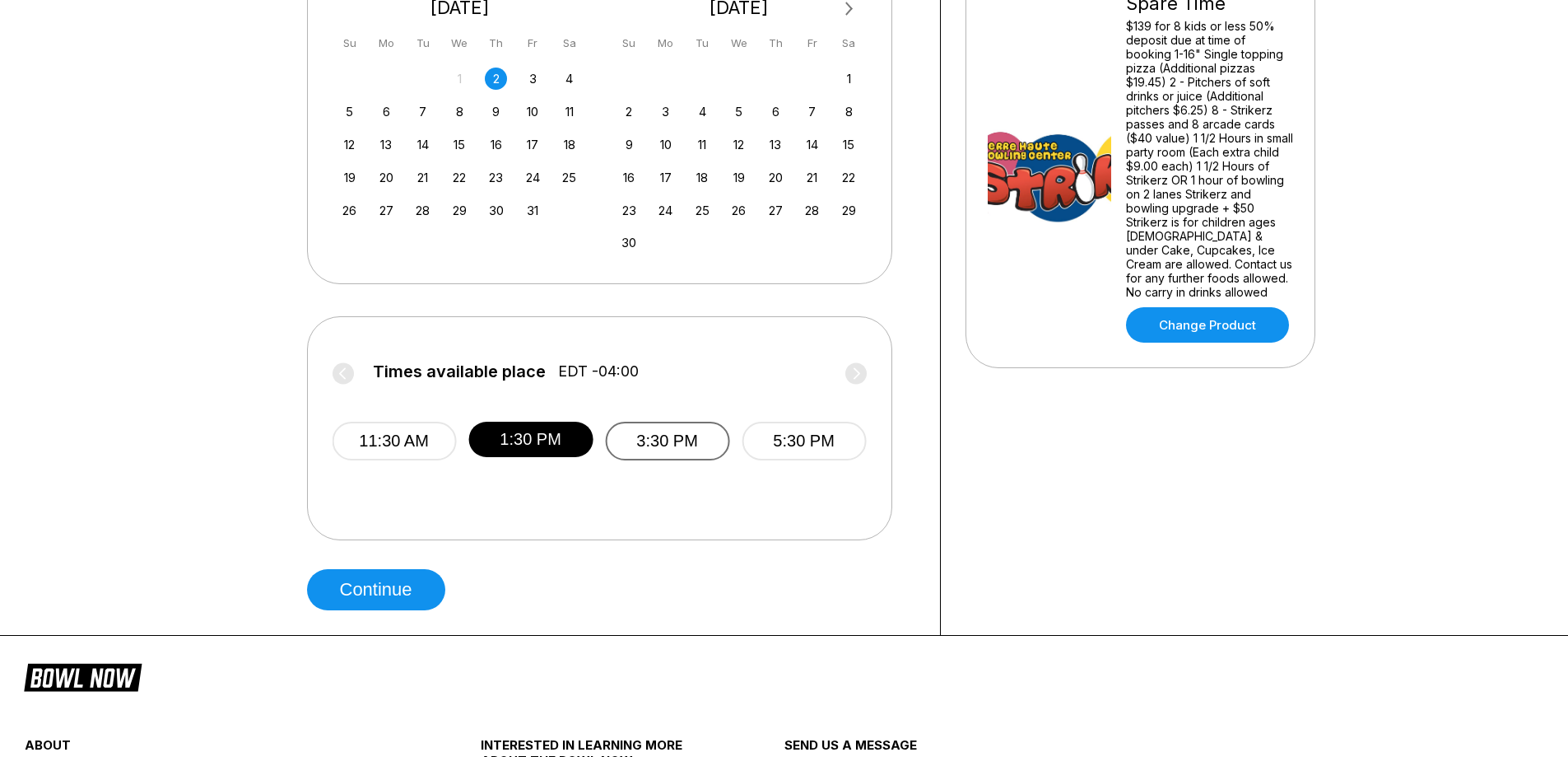
drag, startPoint x: 717, startPoint y: 456, endPoint x: 690, endPoint y: 447, distance: 28.5
click at [711, 455] on button "3:30 PM" at bounding box center [667, 441] width 124 height 39
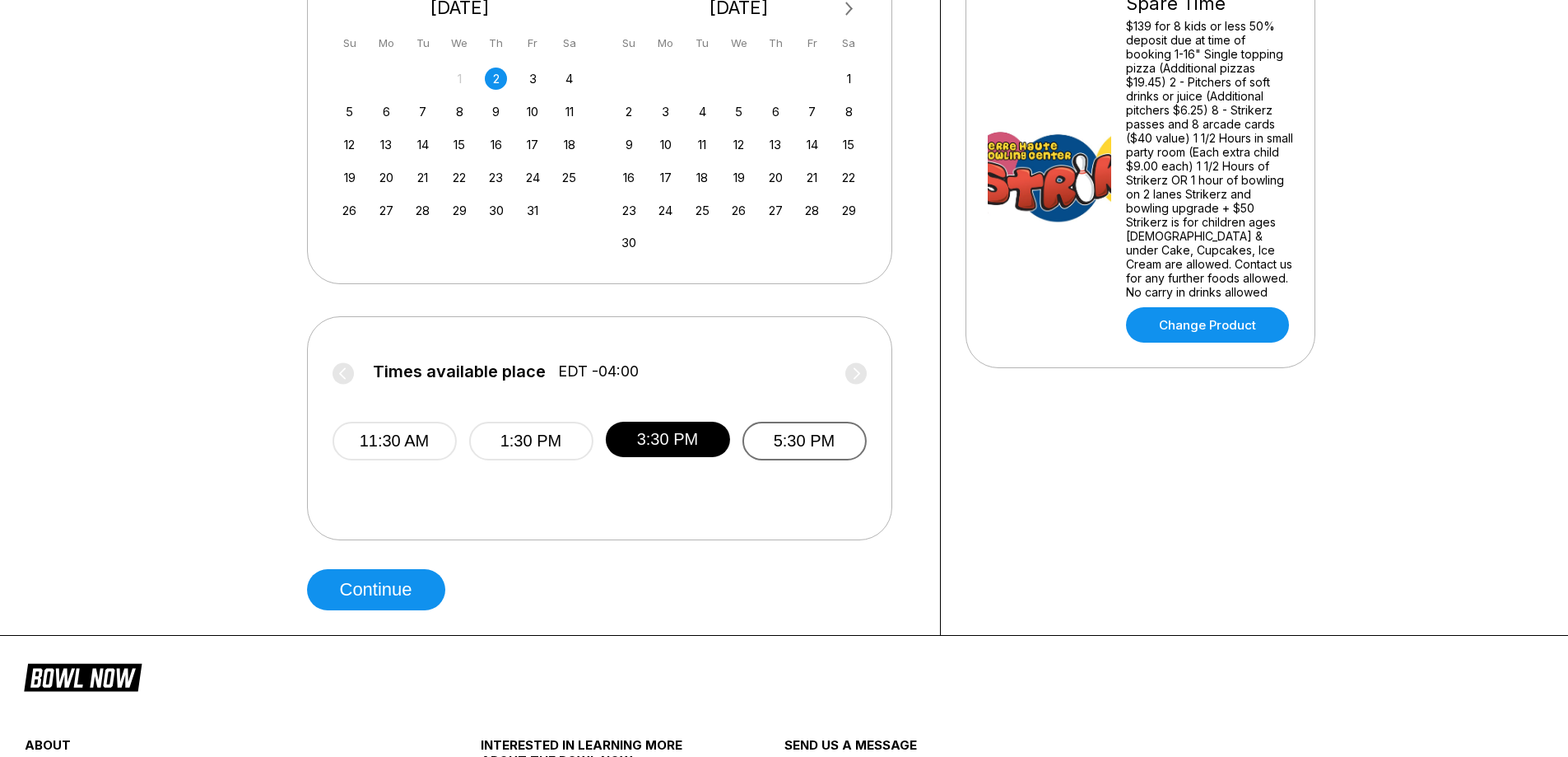
click at [811, 436] on button "5:30 PM" at bounding box center [804, 441] width 124 height 39
click at [656, 431] on button "3:30 PM" at bounding box center [668, 441] width 124 height 39
click at [561, 431] on button "1:30 PM" at bounding box center [531, 441] width 124 height 39
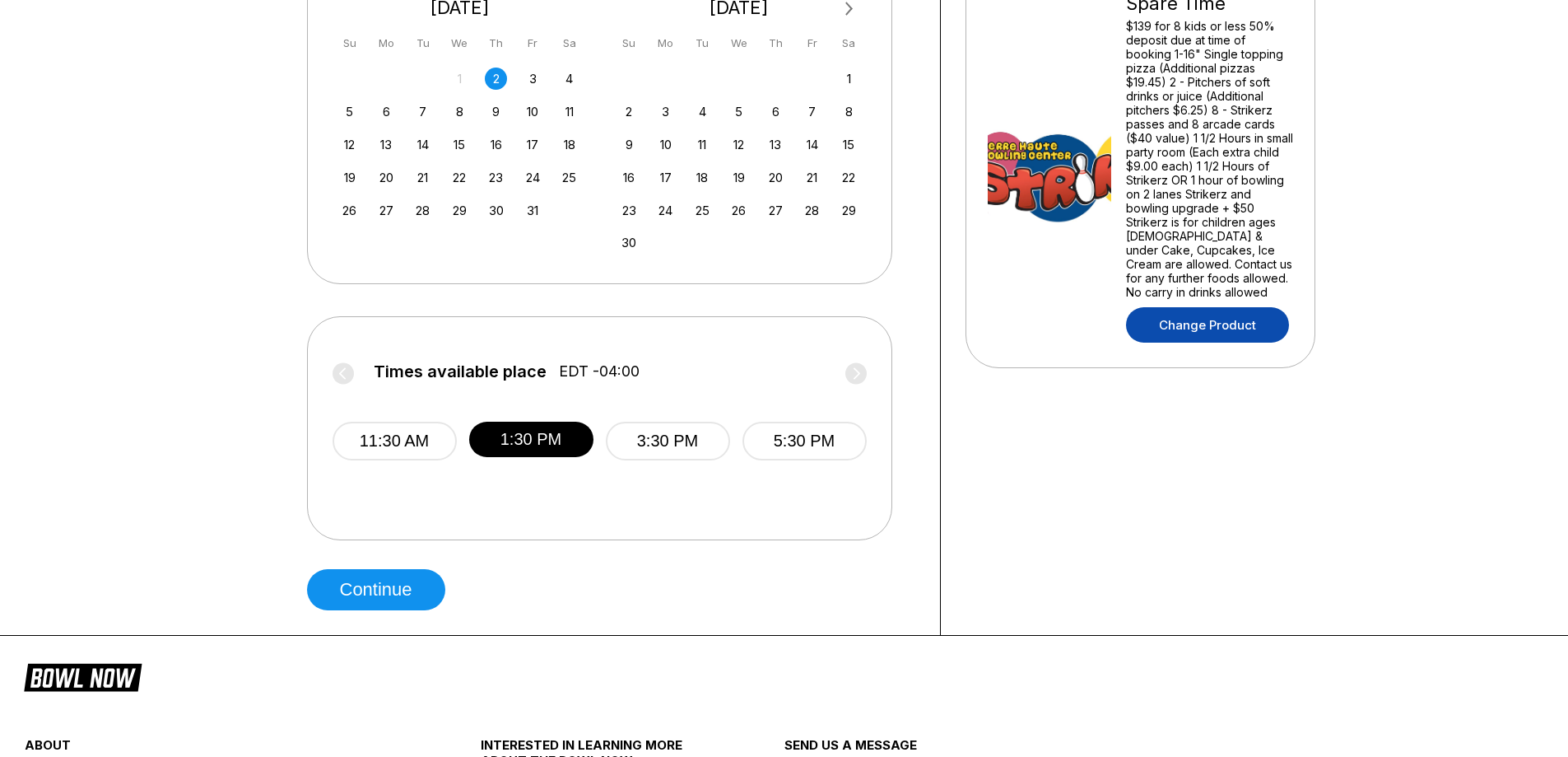
click at [1208, 307] on link "Change Product" at bounding box center [1208, 325] width 163 height 35
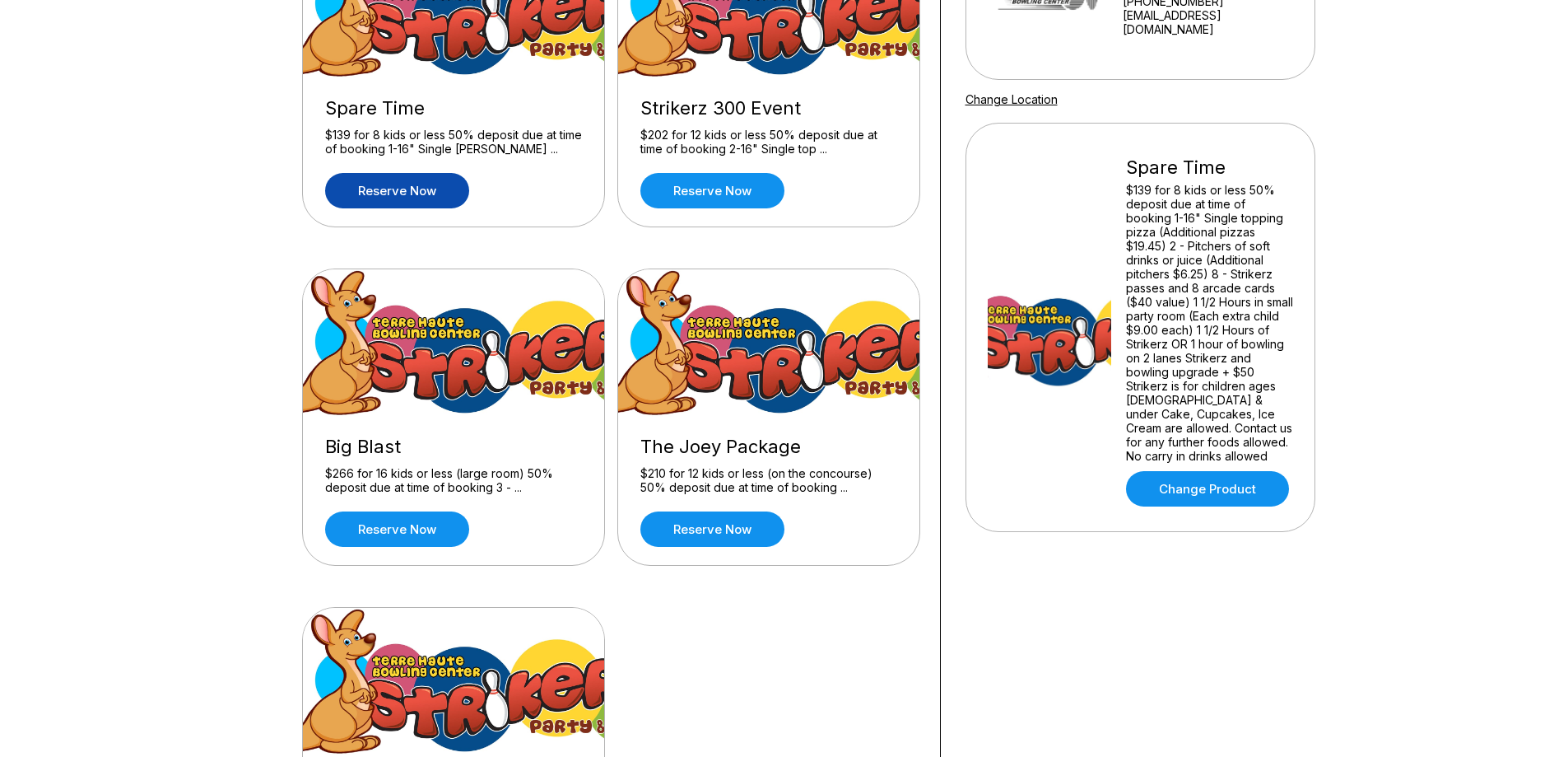
scroll to position [247, 0]
click at [680, 192] on link "Reserve now" at bounding box center [712, 191] width 144 height 35
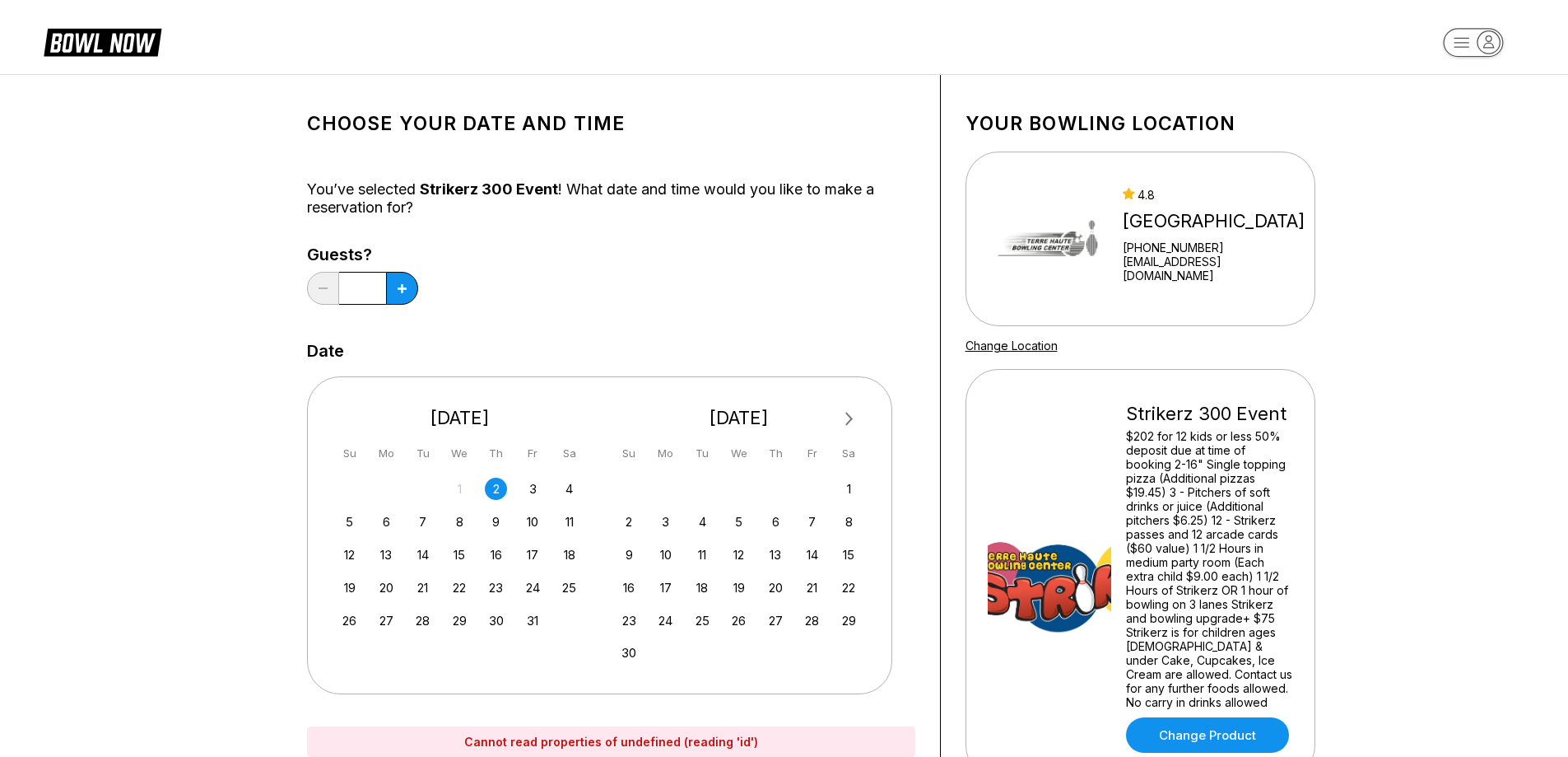
scroll to position [330, 0]
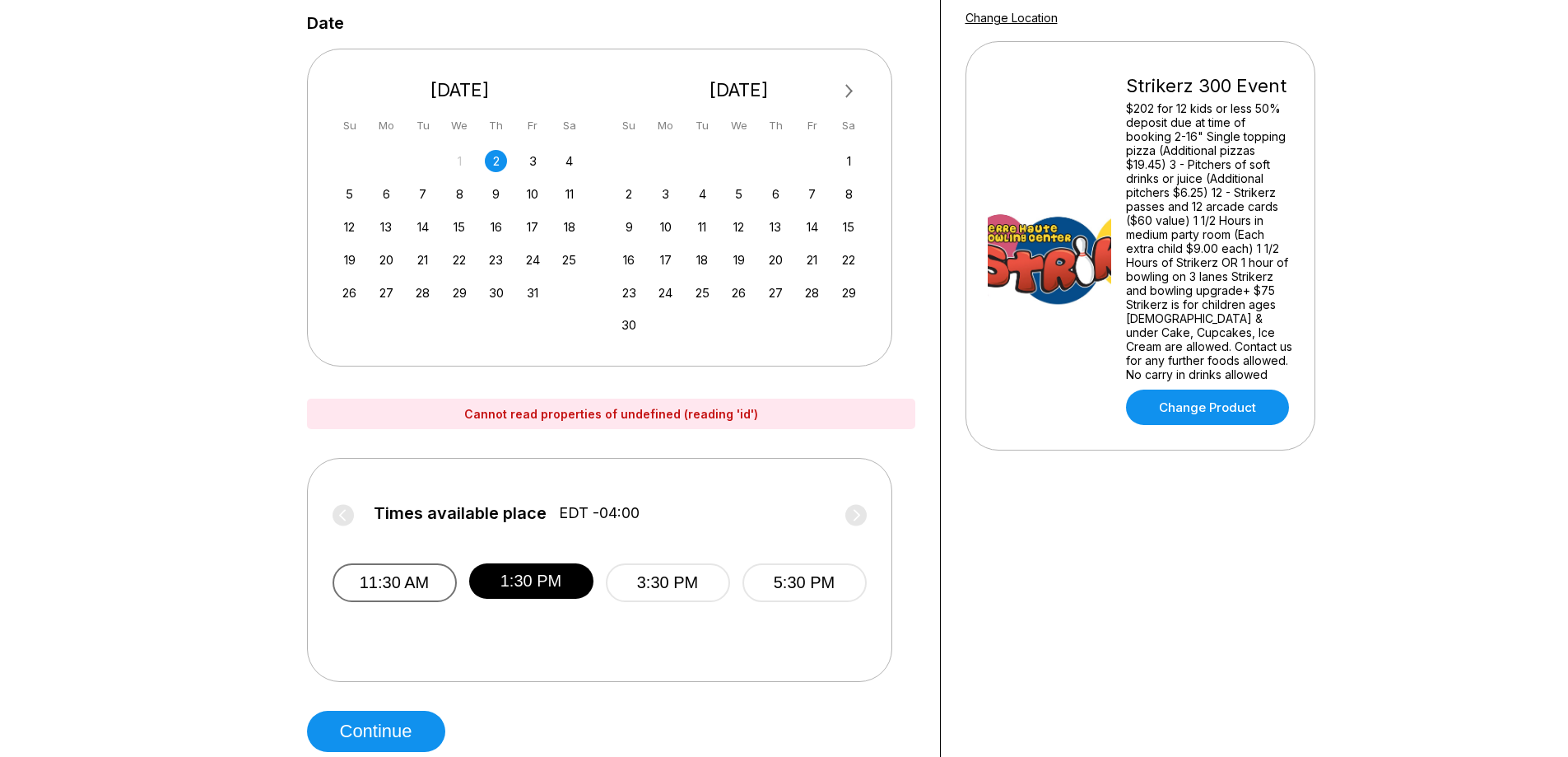
click at [423, 577] on button "11:30 AM" at bounding box center [395, 583] width 124 height 39
click at [586, 594] on button "1:30 PM" at bounding box center [531, 583] width 124 height 39
click at [442, 574] on button "11:30 AM" at bounding box center [395, 583] width 124 height 39
click at [654, 596] on button "3:30 PM" at bounding box center [668, 583] width 124 height 39
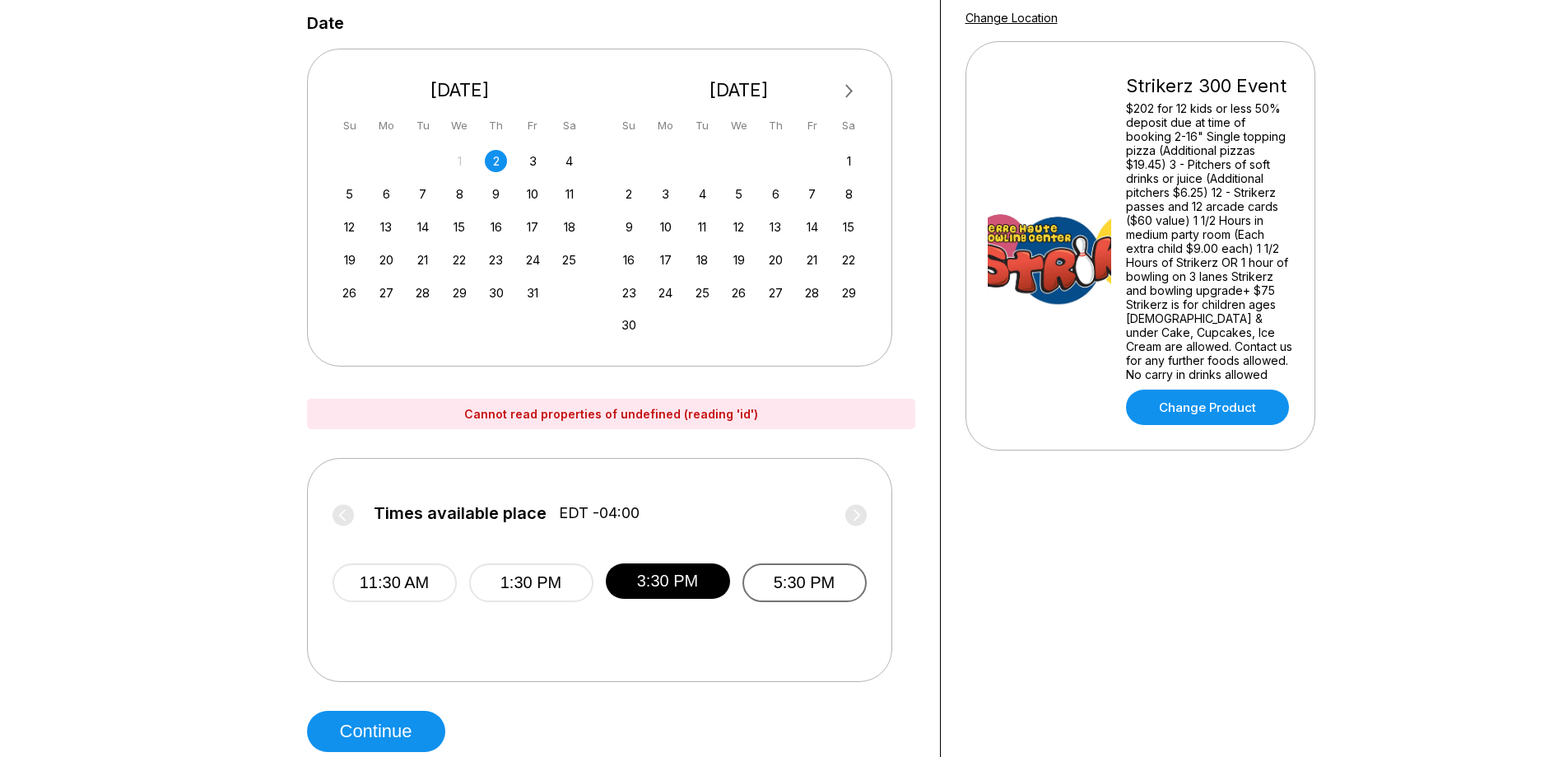
click at [828, 579] on button "5:30 PM" at bounding box center [805, 583] width 124 height 39
click at [521, 158] on div "28 29 30 1 2 3 4" at bounding box center [460, 161] width 247 height 25
click at [538, 163] on div "3" at bounding box center [533, 161] width 22 height 22
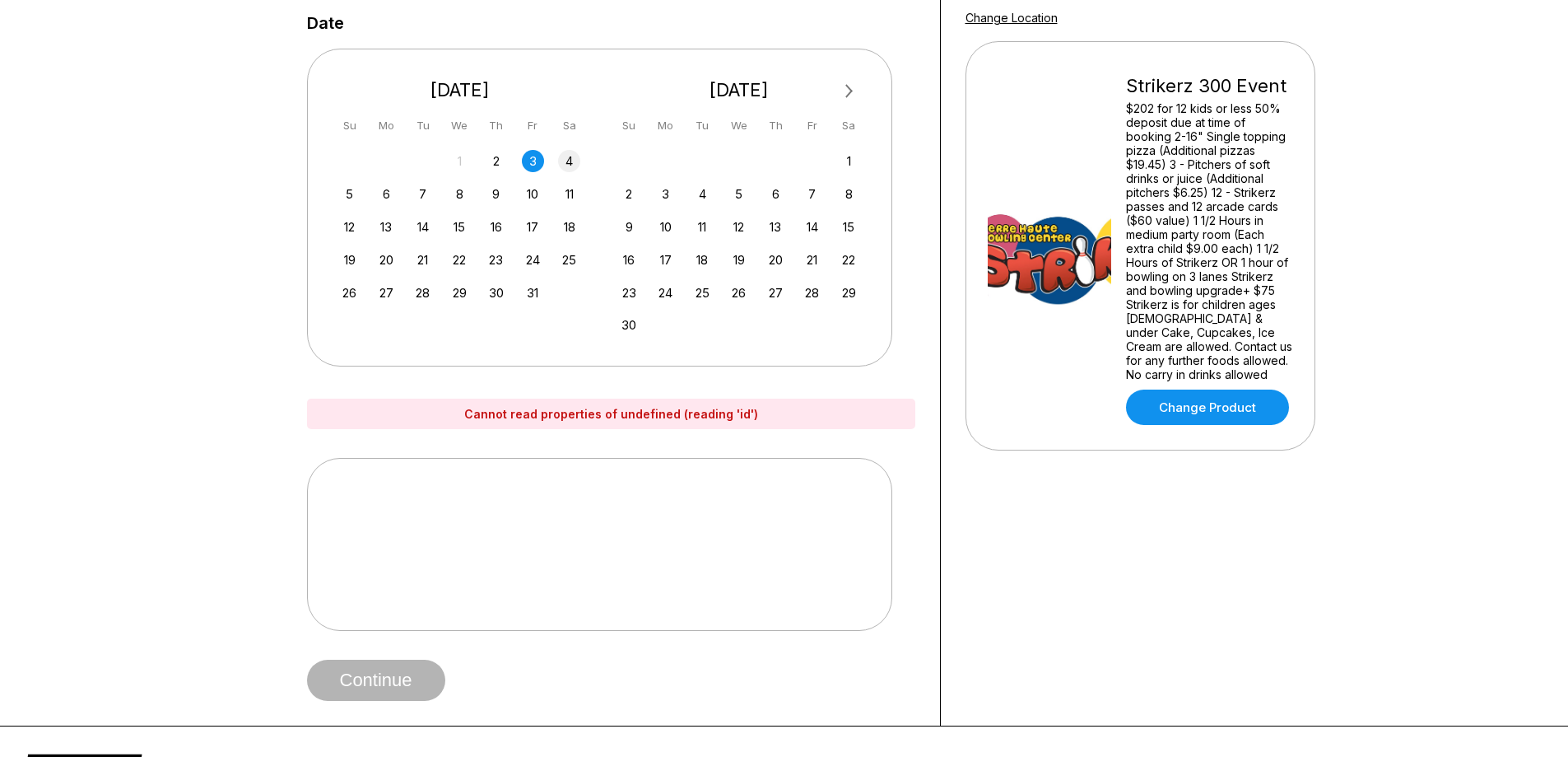
click at [561, 162] on div "4" at bounding box center [569, 161] width 22 height 22
click at [389, 196] on div "6" at bounding box center [386, 194] width 22 height 22
click at [422, 193] on div "7" at bounding box center [422, 194] width 22 height 22
click at [505, 159] on div "2" at bounding box center [496, 161] width 22 height 22
click at [539, 163] on div "3" at bounding box center [533, 161] width 22 height 22
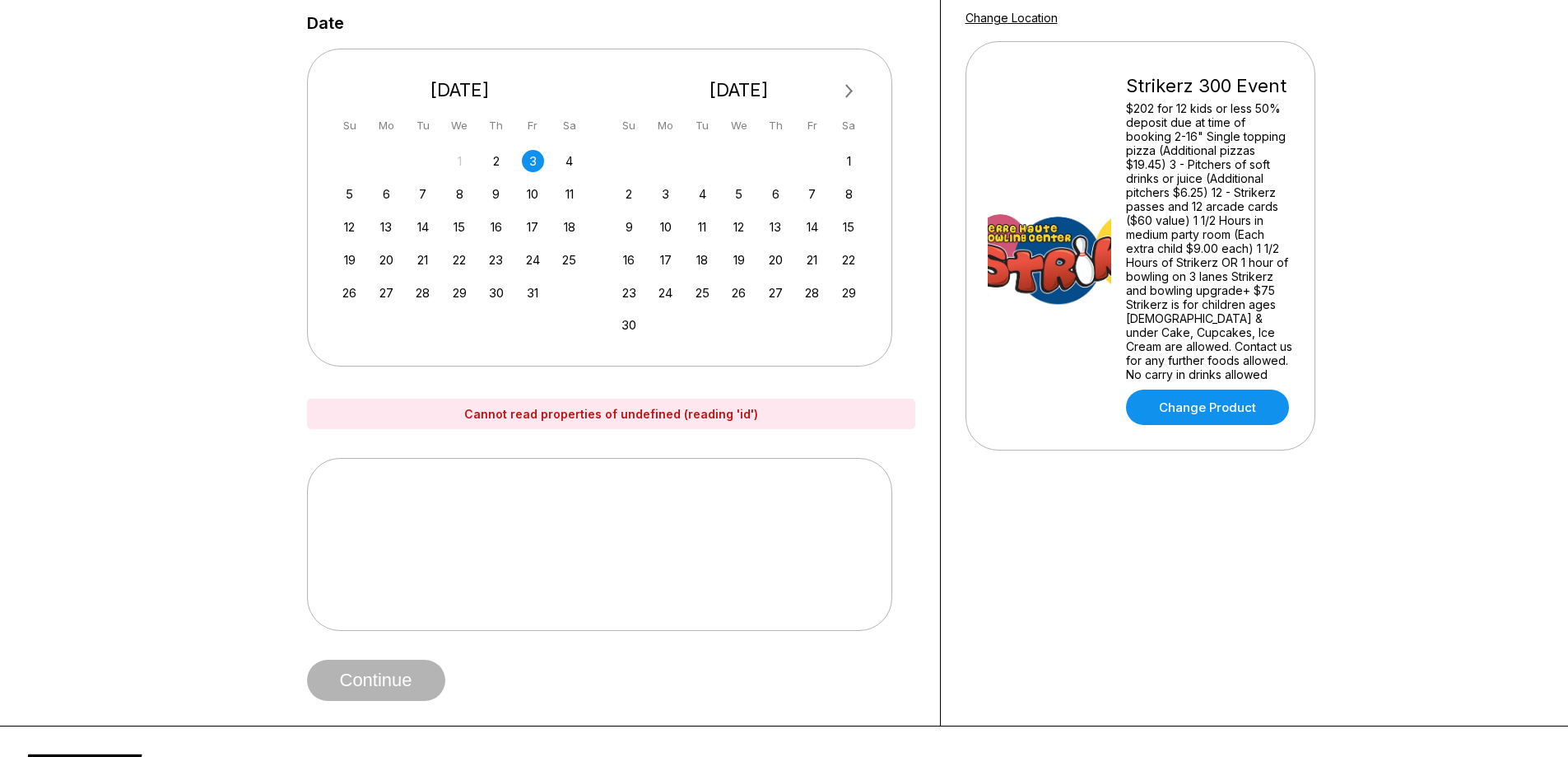
click at [499, 162] on div "2" at bounding box center [496, 161] width 22 height 22
click at [726, 261] on div "16 17 18 19 20 21 22" at bounding box center [739, 258] width 247 height 25
click at [734, 261] on div "19" at bounding box center [739, 260] width 22 height 22
click at [1264, 398] on link "Change Product" at bounding box center [1208, 407] width 163 height 35
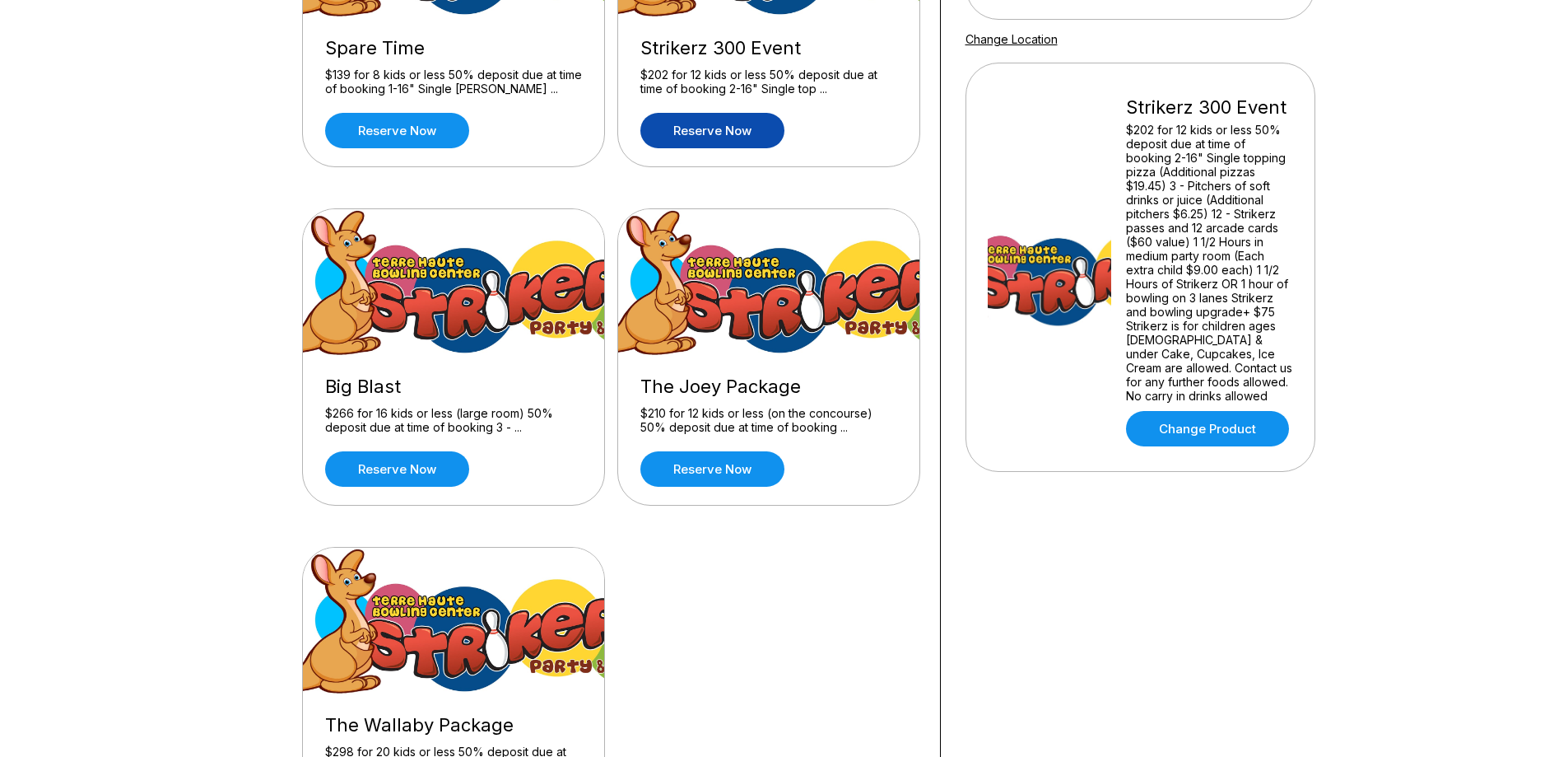
scroll to position [330, 0]
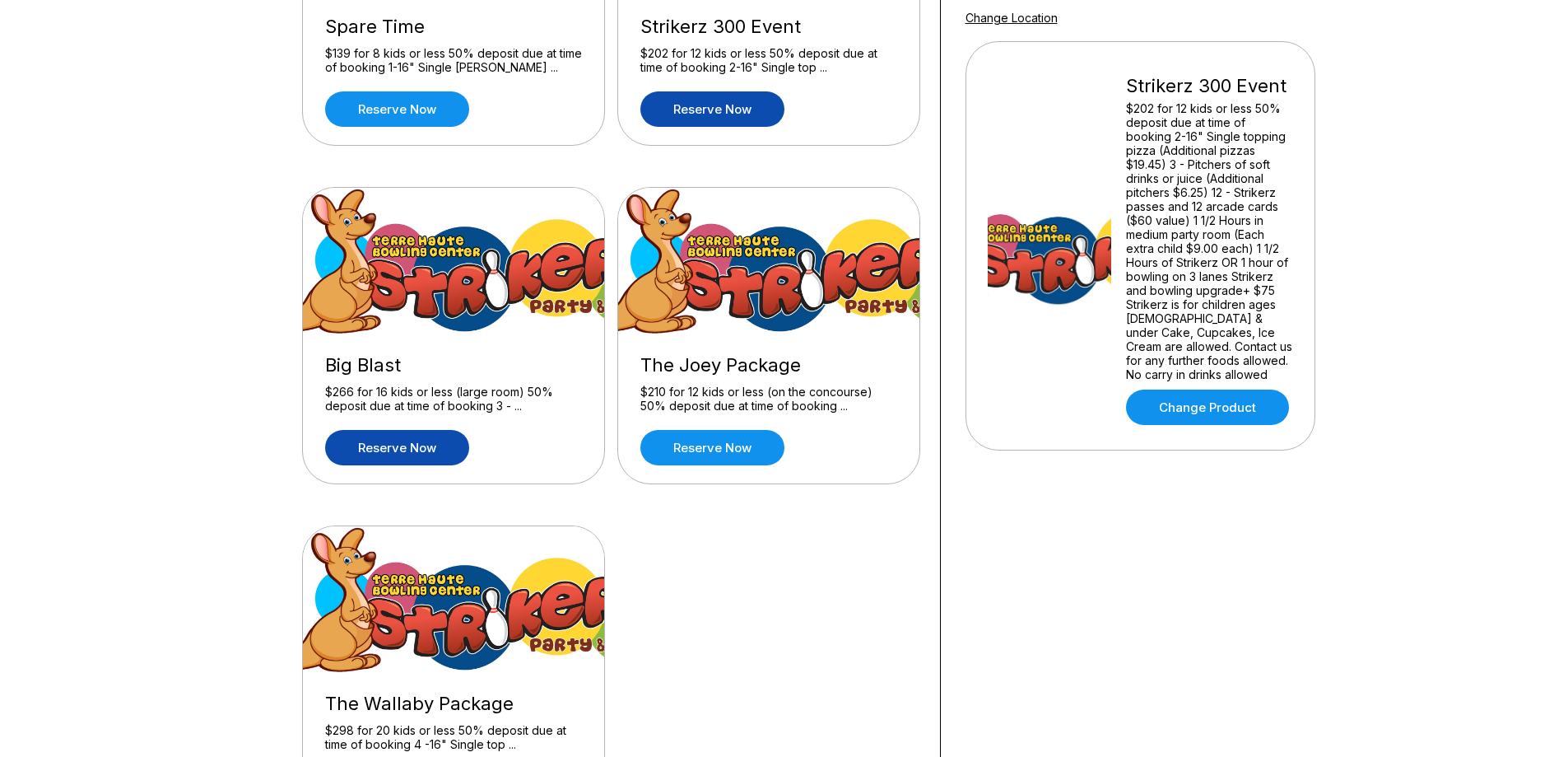
click at [398, 449] on link "Reserve now" at bounding box center [396, 448] width 144 height 35
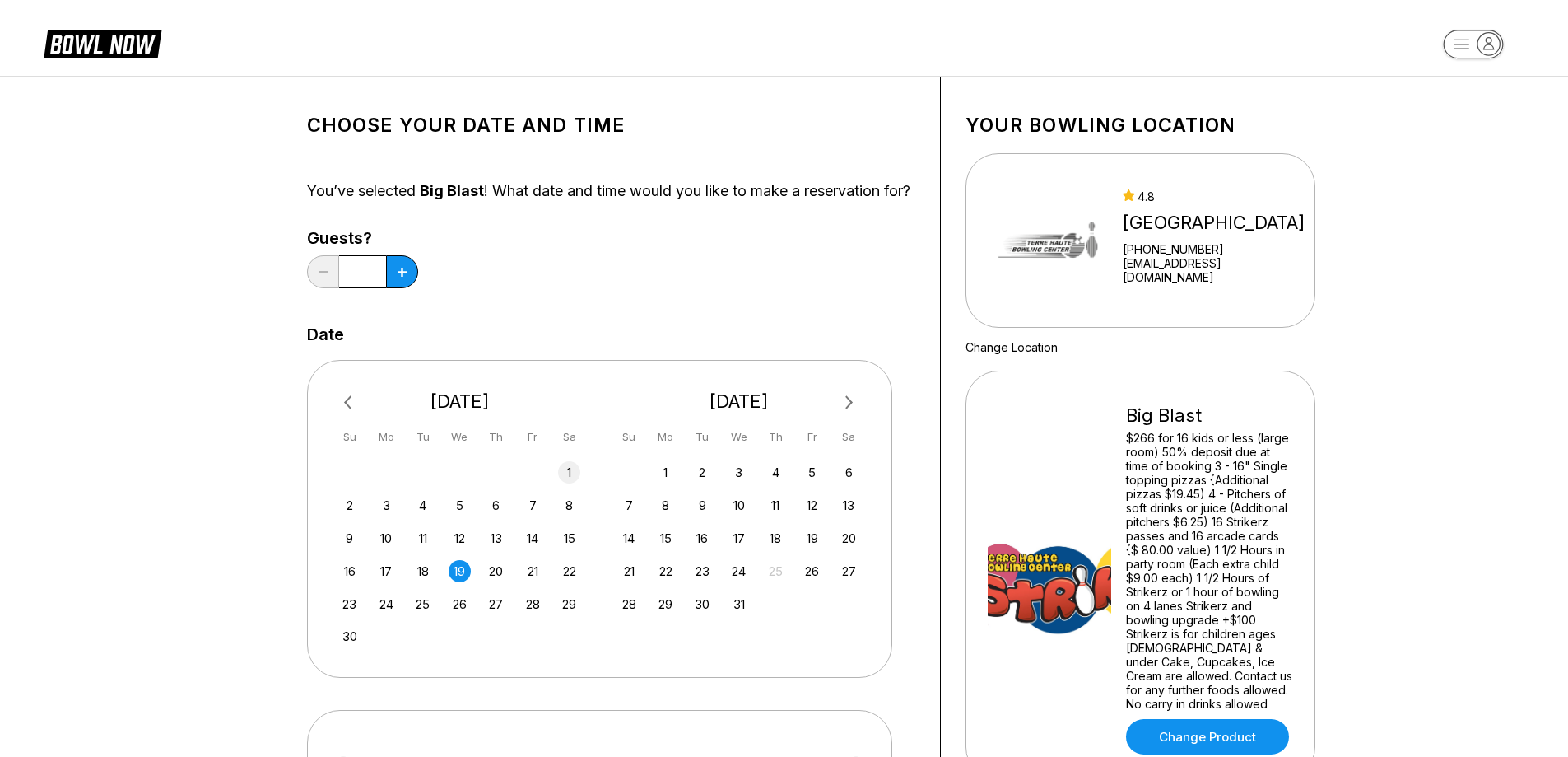
click at [571, 484] on div "1" at bounding box center [569, 473] width 22 height 22
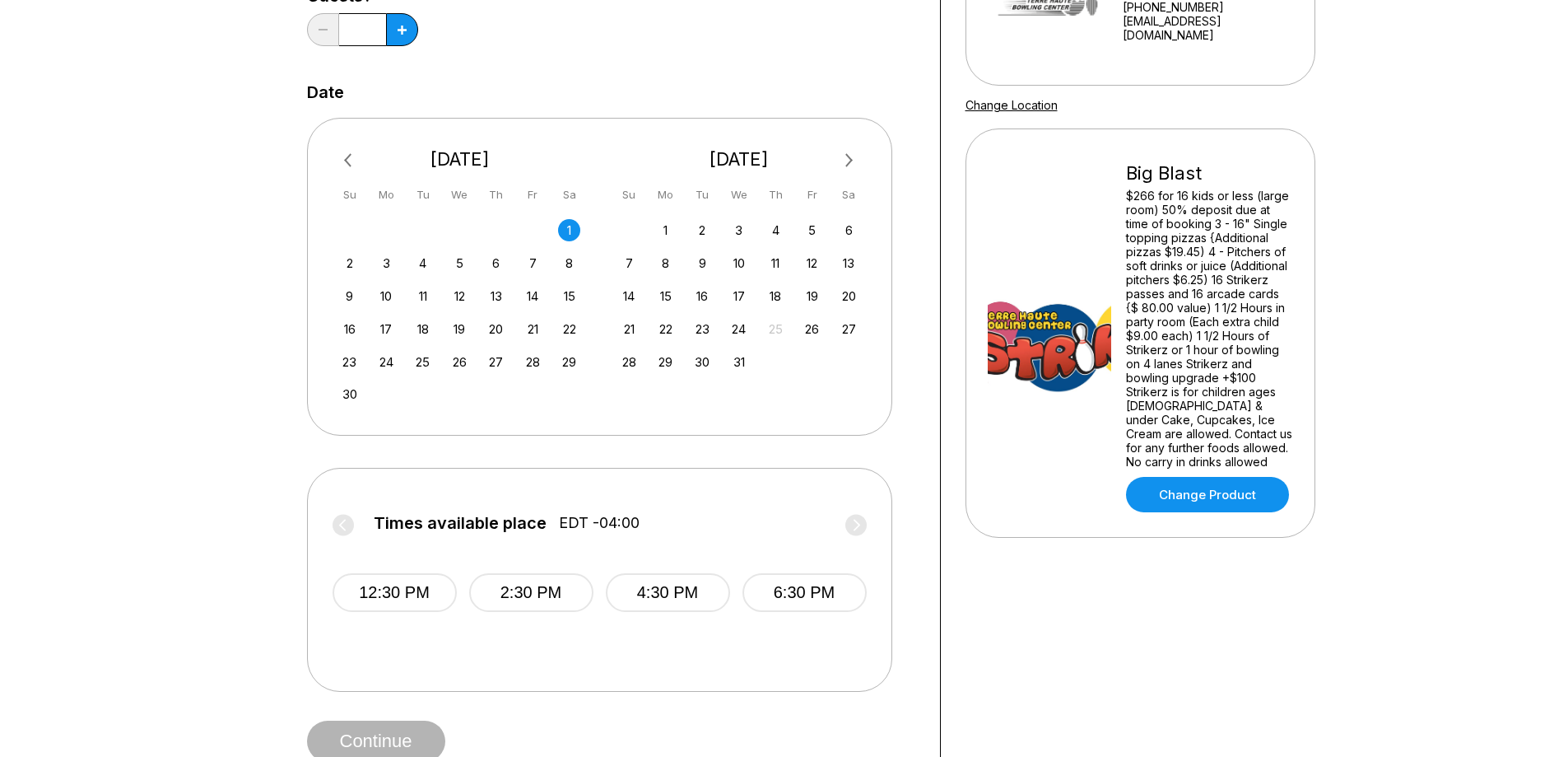
scroll to position [247, 0]
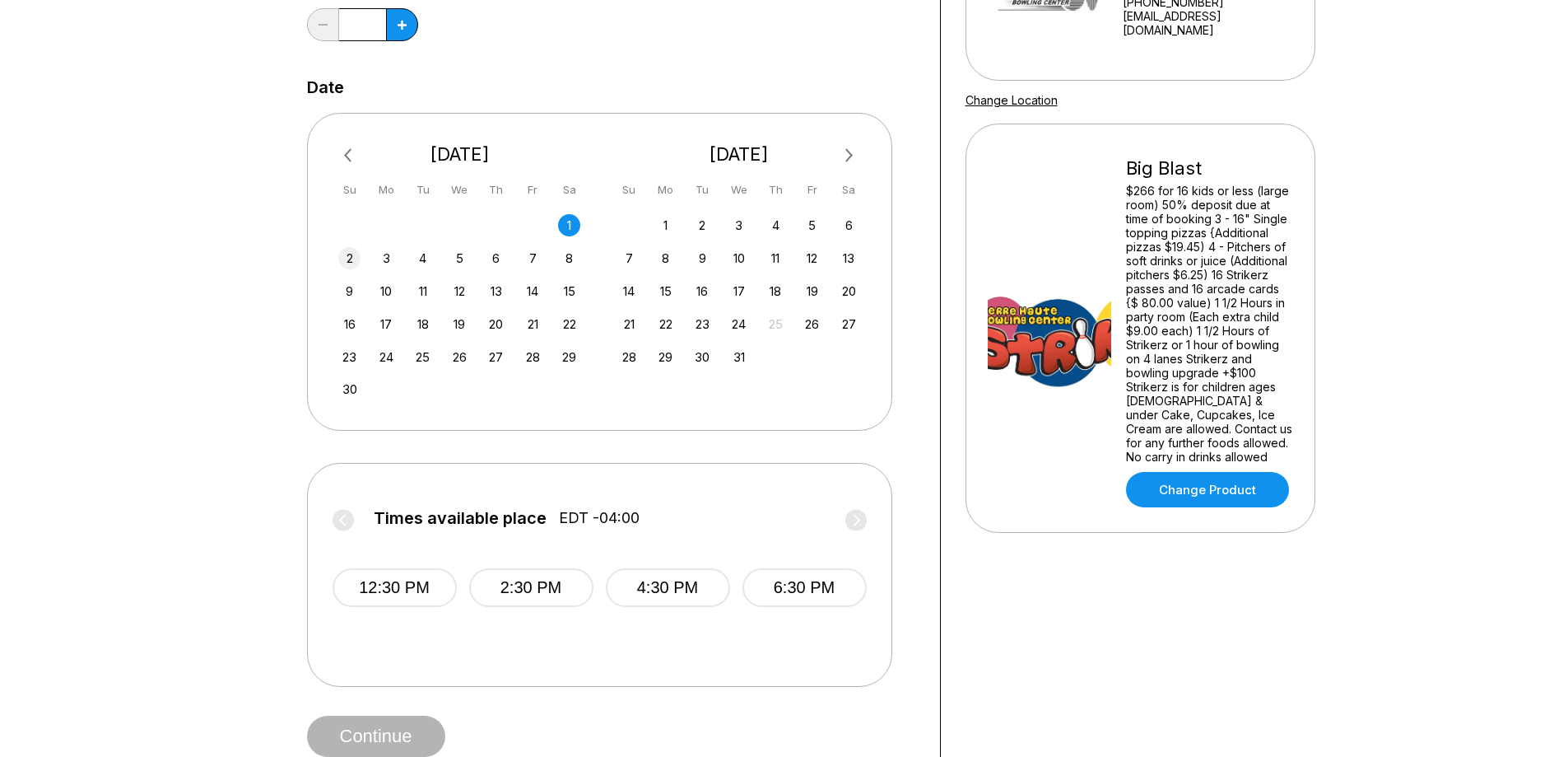
click at [349, 269] on div "2" at bounding box center [349, 258] width 22 height 22
click at [389, 269] on div "3" at bounding box center [386, 258] width 22 height 22
click at [341, 169] on button "Previous Month" at bounding box center [350, 155] width 26 height 26
click at [503, 237] on div "2" at bounding box center [496, 226] width 22 height 22
click at [536, 236] on div "3" at bounding box center [533, 226] width 22 height 22
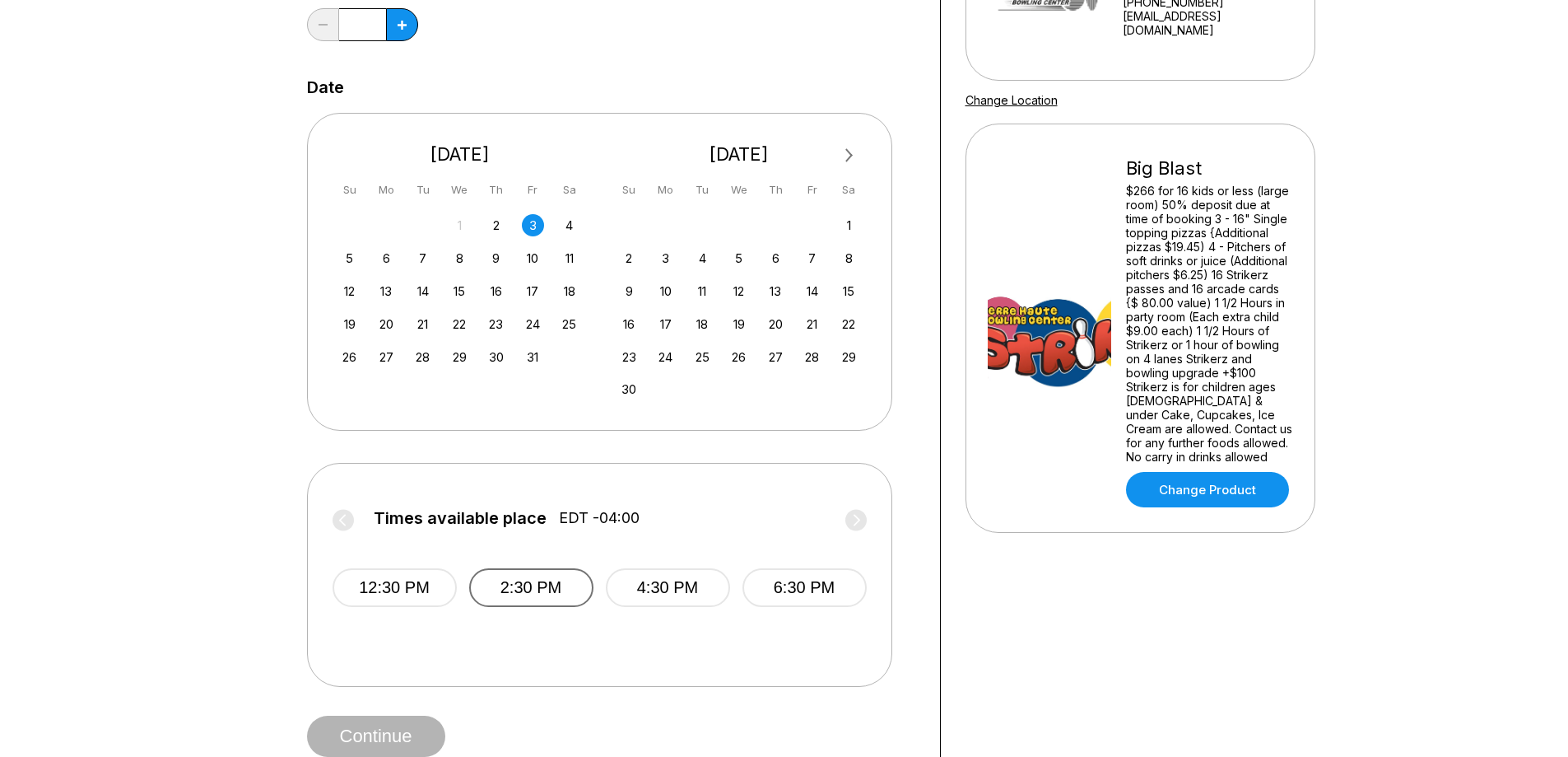
click at [568, 607] on button "2:30 PM" at bounding box center [531, 588] width 124 height 39
click at [535, 269] on div "10" at bounding box center [533, 258] width 22 height 22
click at [431, 607] on button "12:30 PM" at bounding box center [395, 588] width 124 height 39
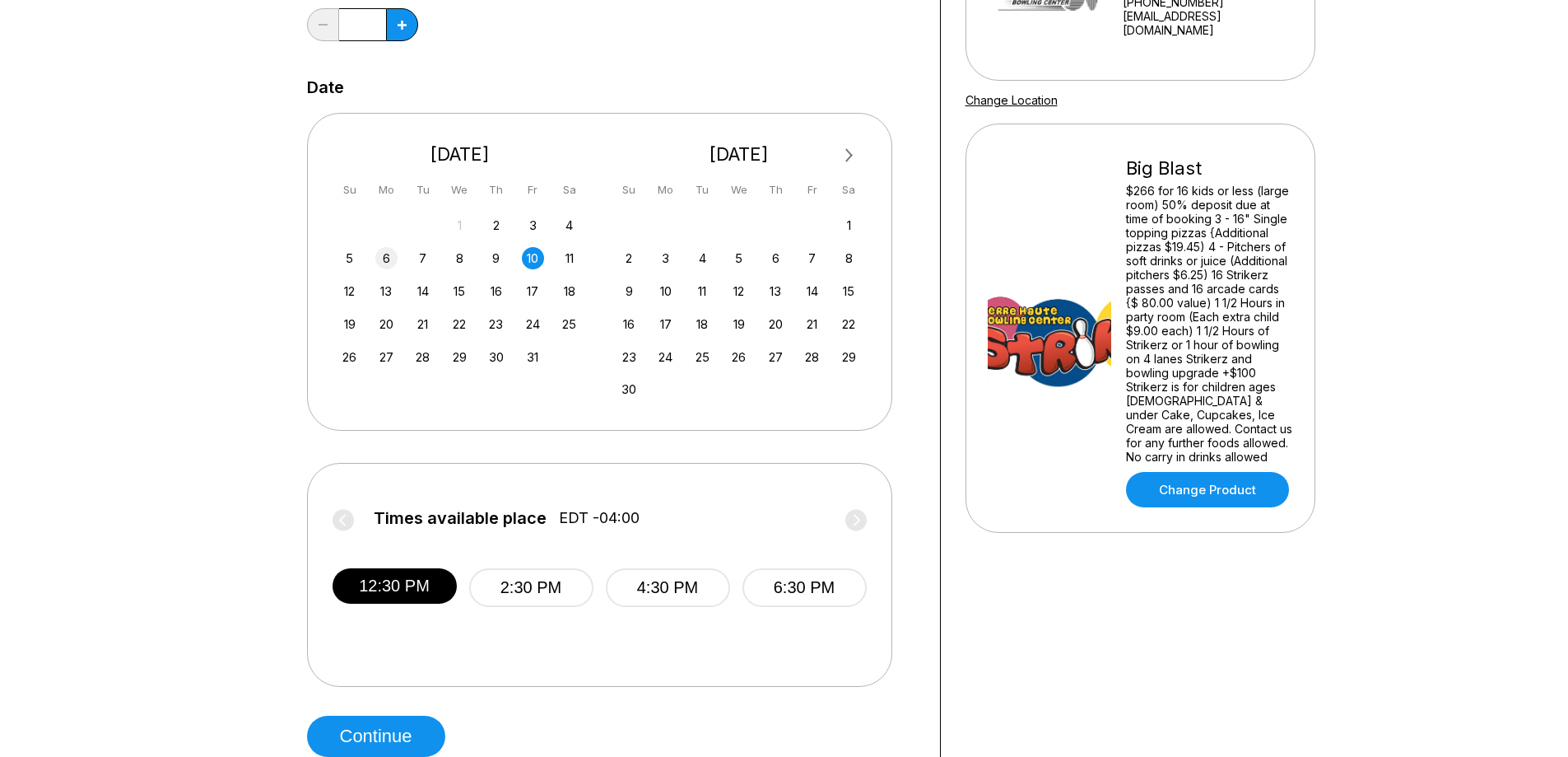
click at [386, 269] on div "6" at bounding box center [386, 258] width 22 height 22
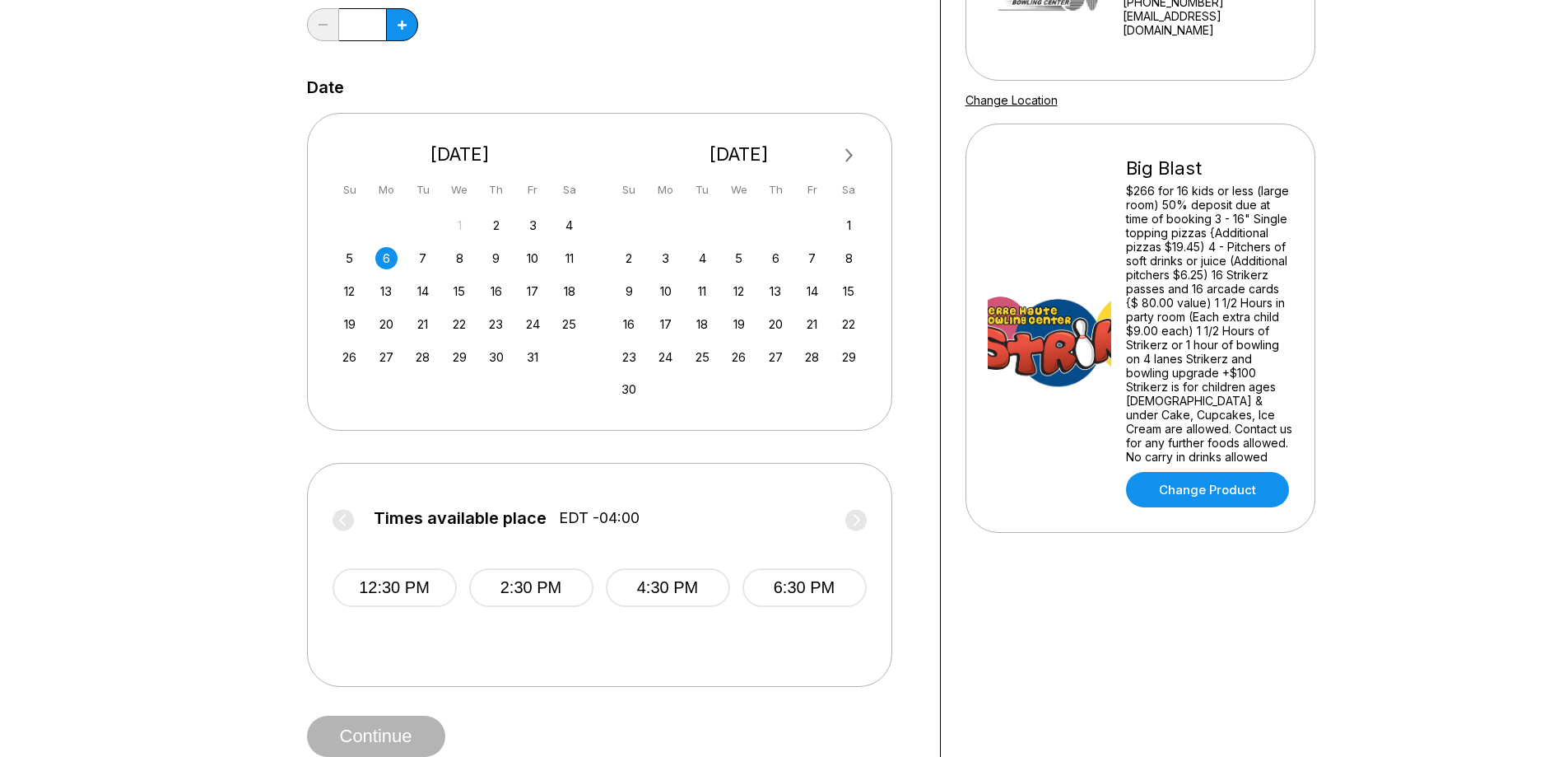
click at [737, 597] on div "12:30 PM 2:30 PM 4:30 PM 6:30 PM" at bounding box center [600, 584] width 535 height 98
click at [801, 607] on button "6:30 PM" at bounding box center [805, 588] width 124 height 39
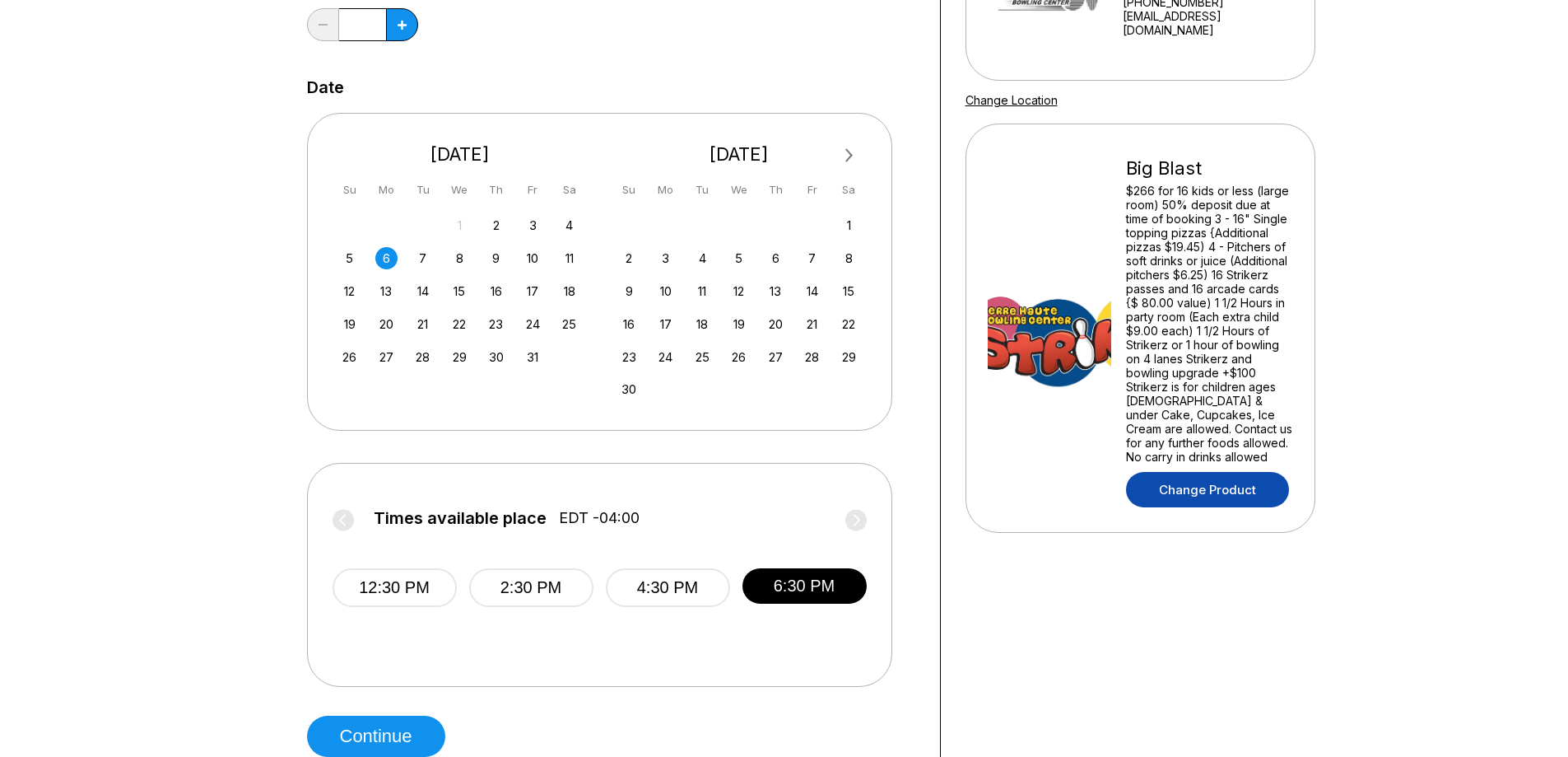
click at [1215, 472] on link "Change Product" at bounding box center [1208, 489] width 163 height 35
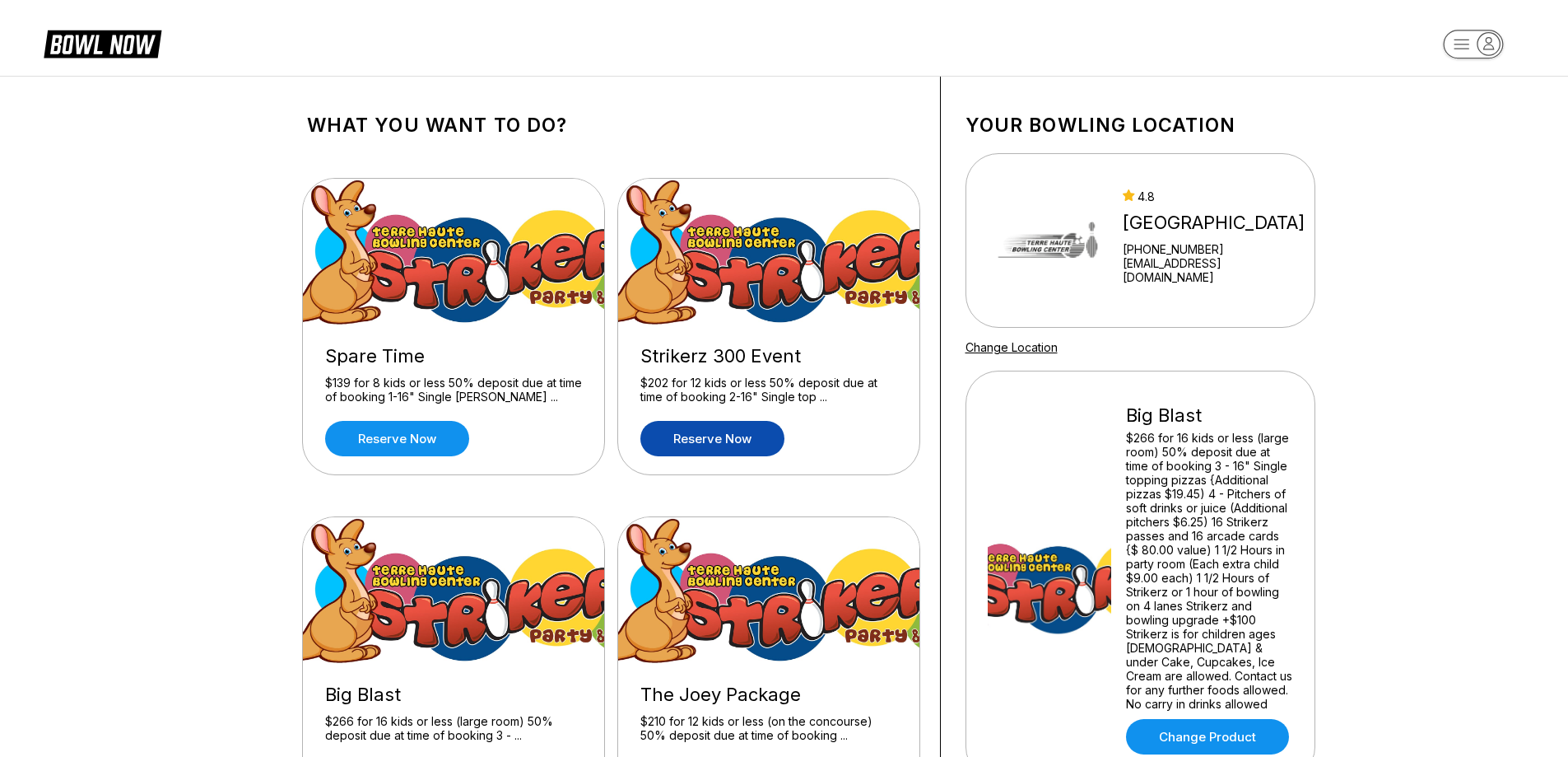
click at [758, 437] on link "Reserve now" at bounding box center [712, 438] width 144 height 35
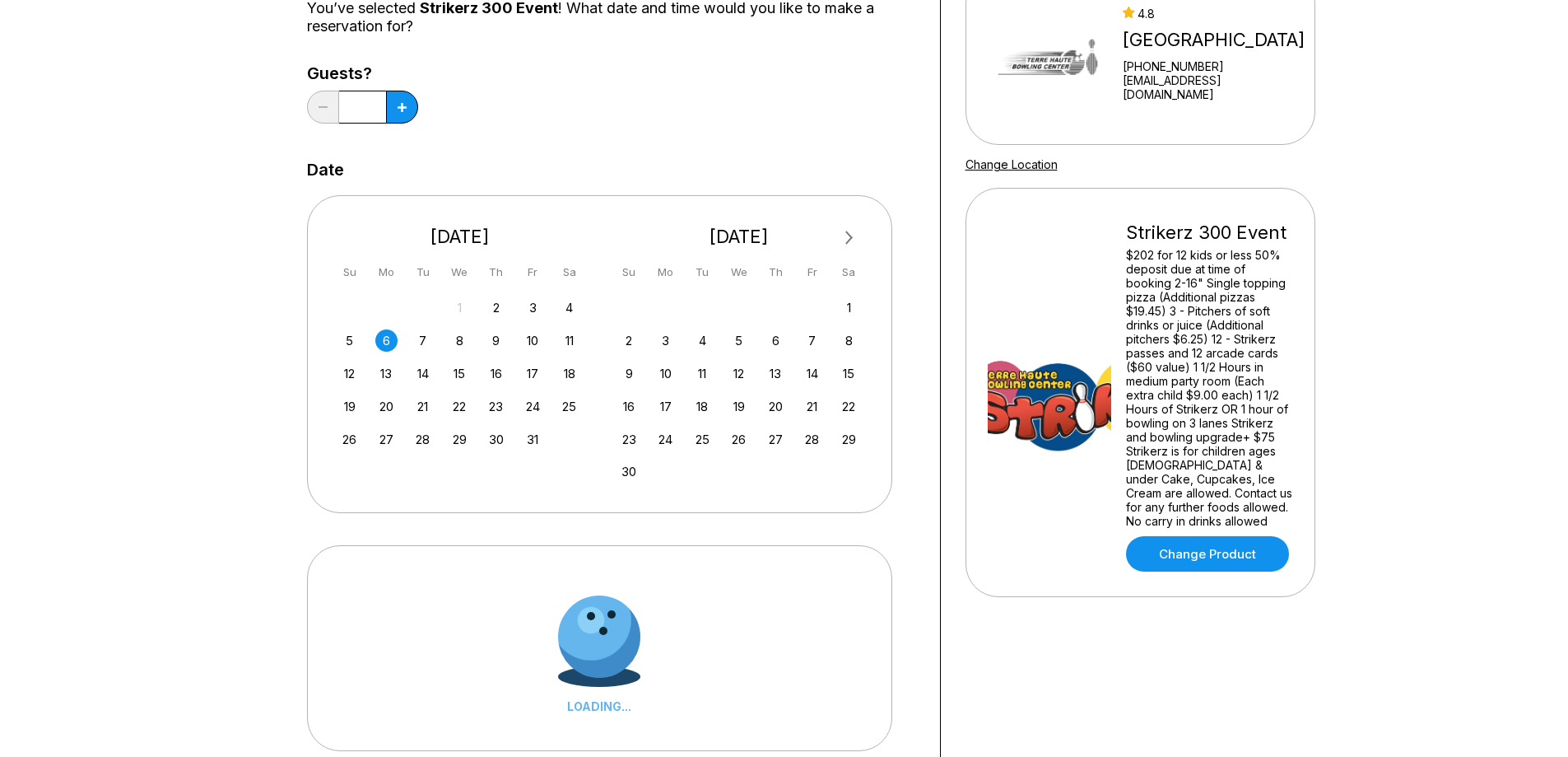
scroll to position [247, 0]
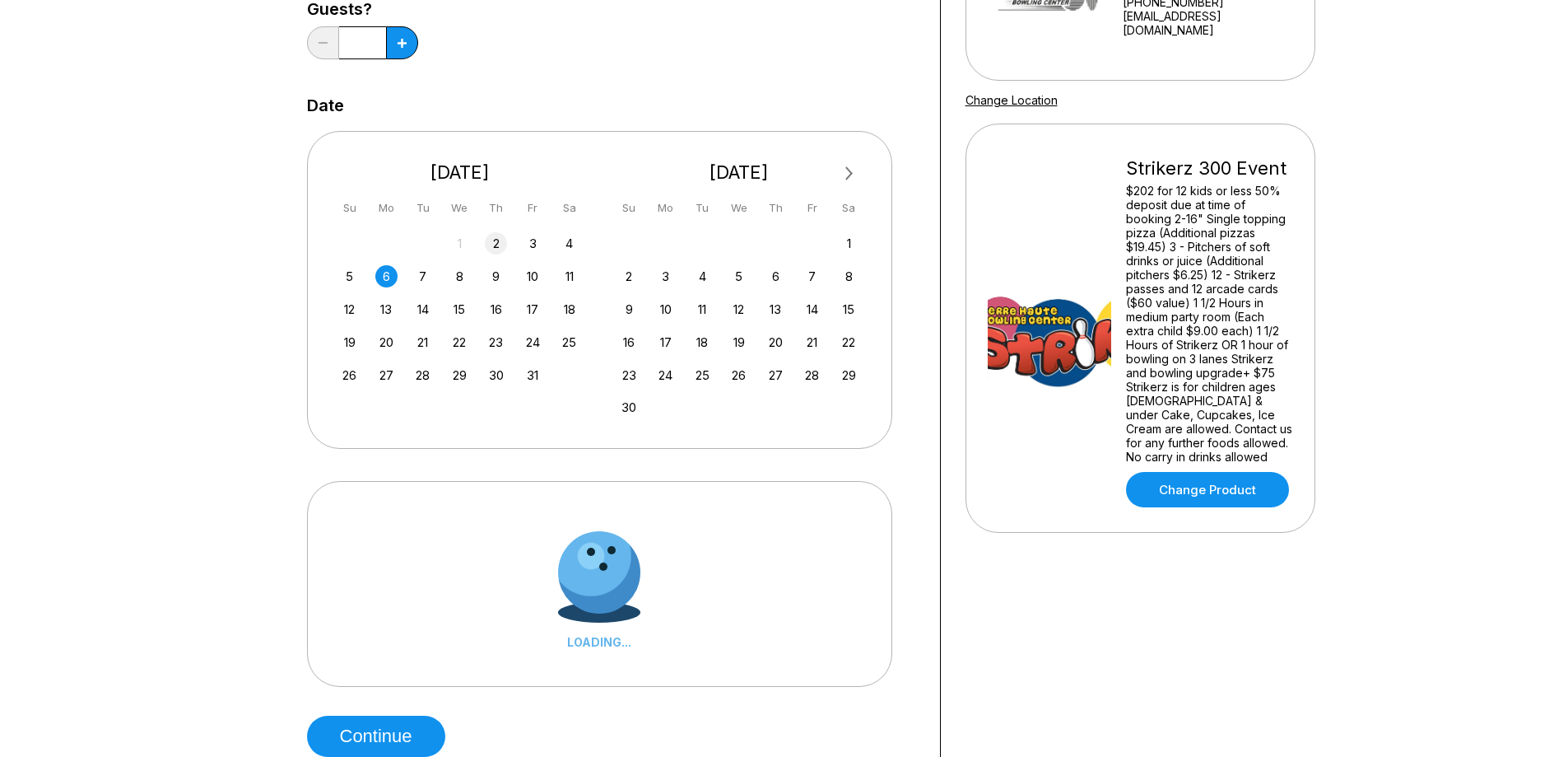
click at [499, 246] on div "2" at bounding box center [496, 243] width 22 height 22
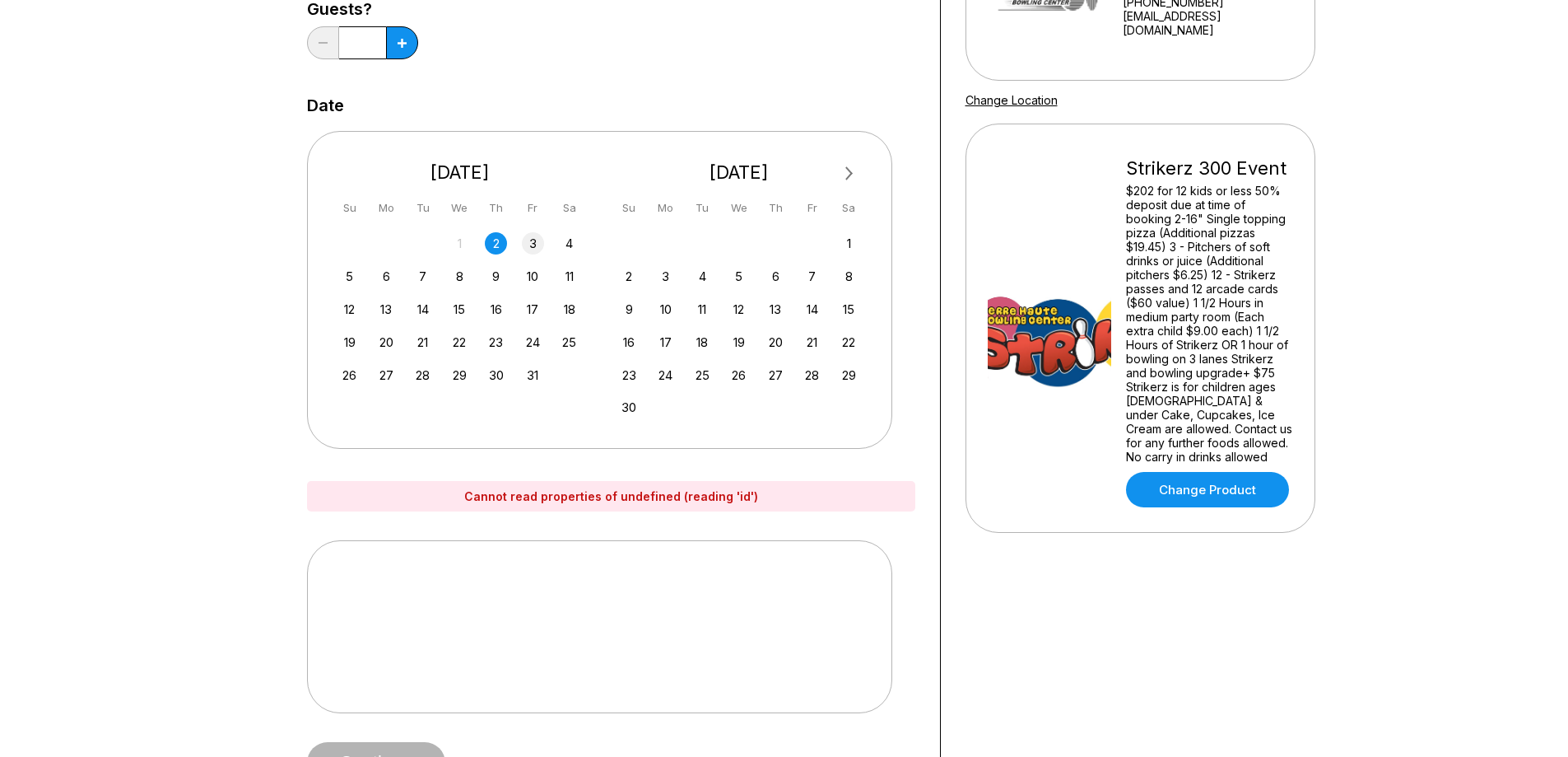
click at [525, 243] on div "3" at bounding box center [533, 243] width 22 height 22
click at [1213, 473] on link "Change Product" at bounding box center [1208, 489] width 163 height 35
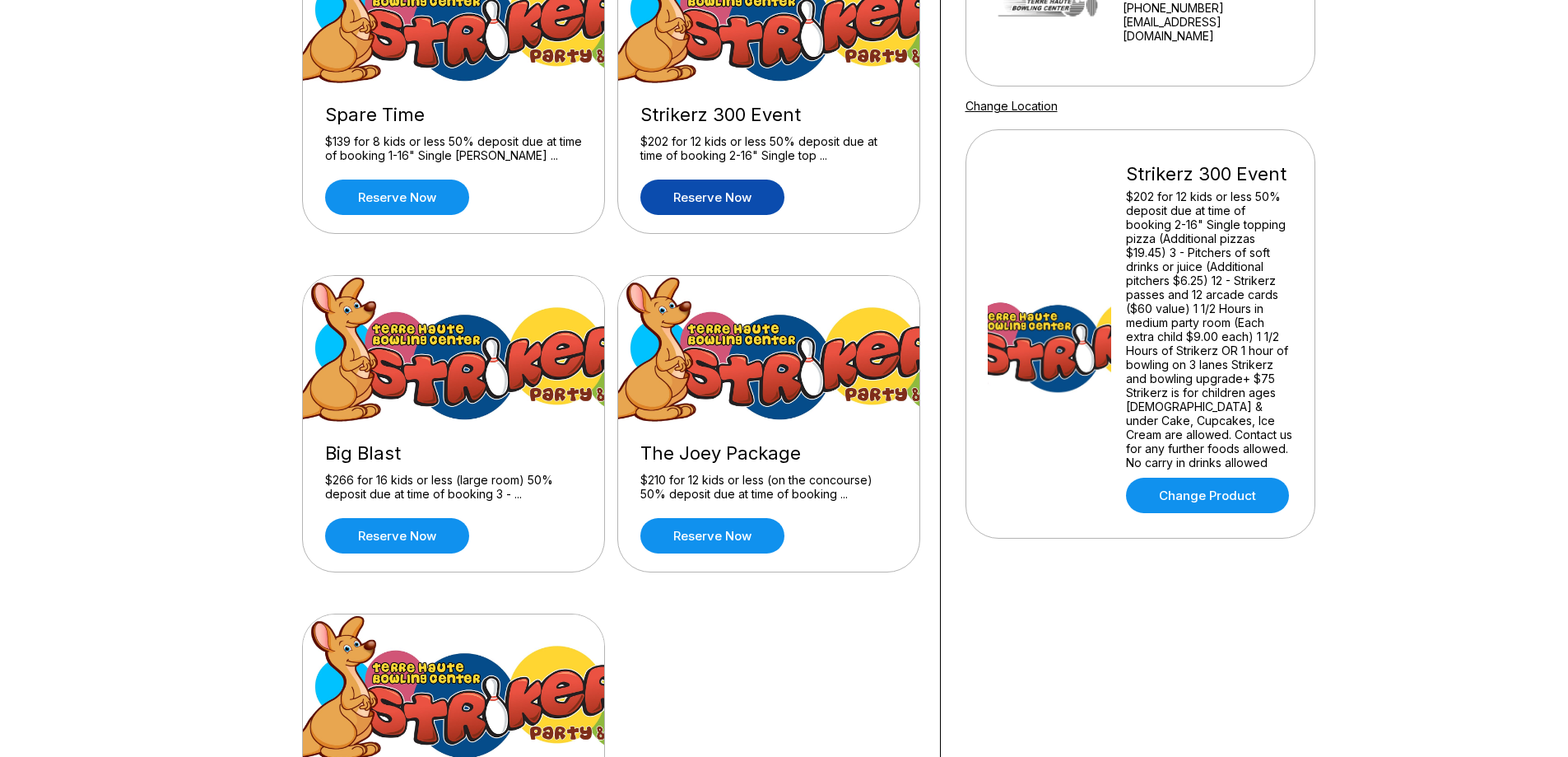
scroll to position [247, 0]
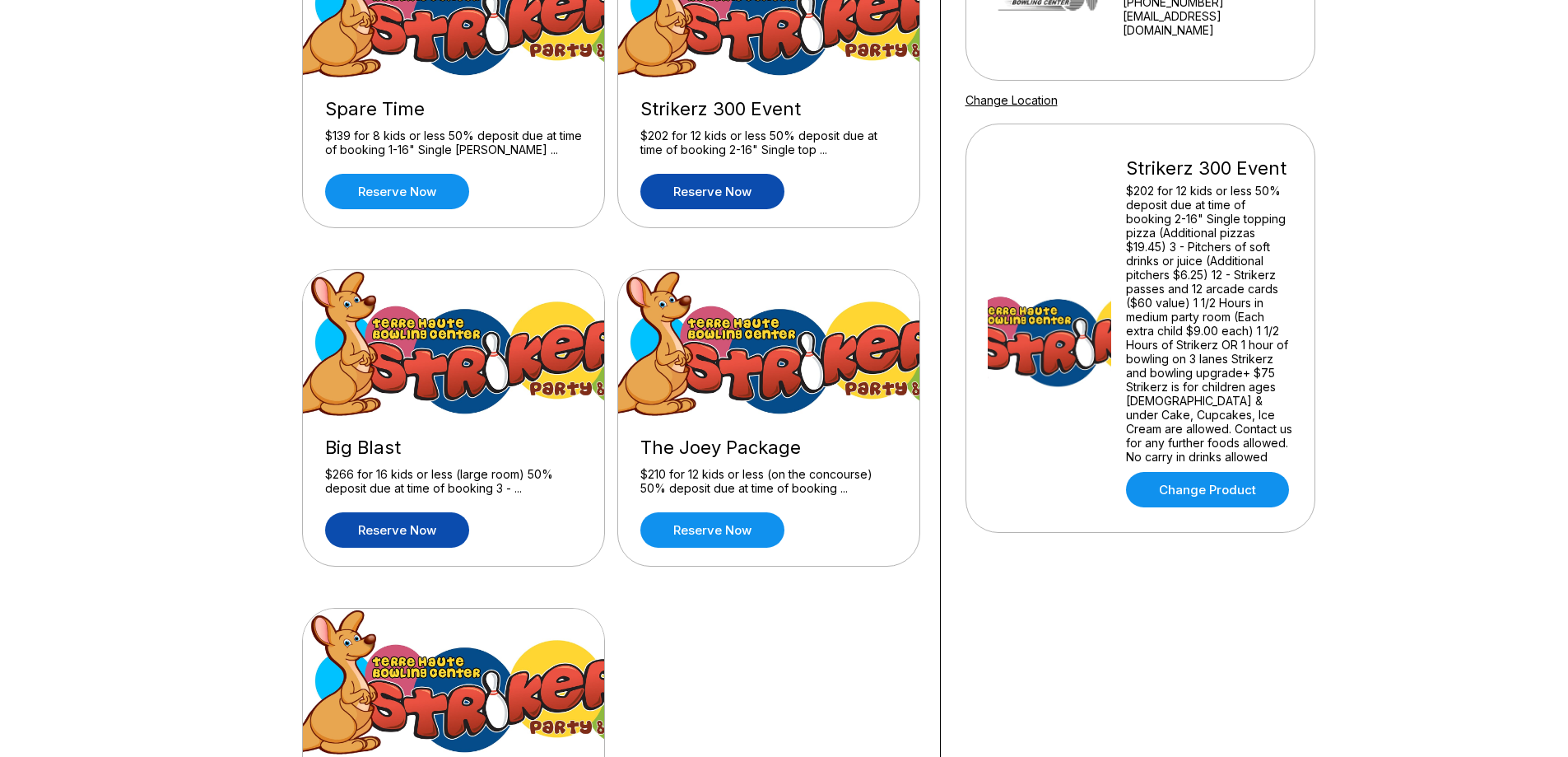
click at [463, 538] on link "Reserve now" at bounding box center [396, 530] width 144 height 35
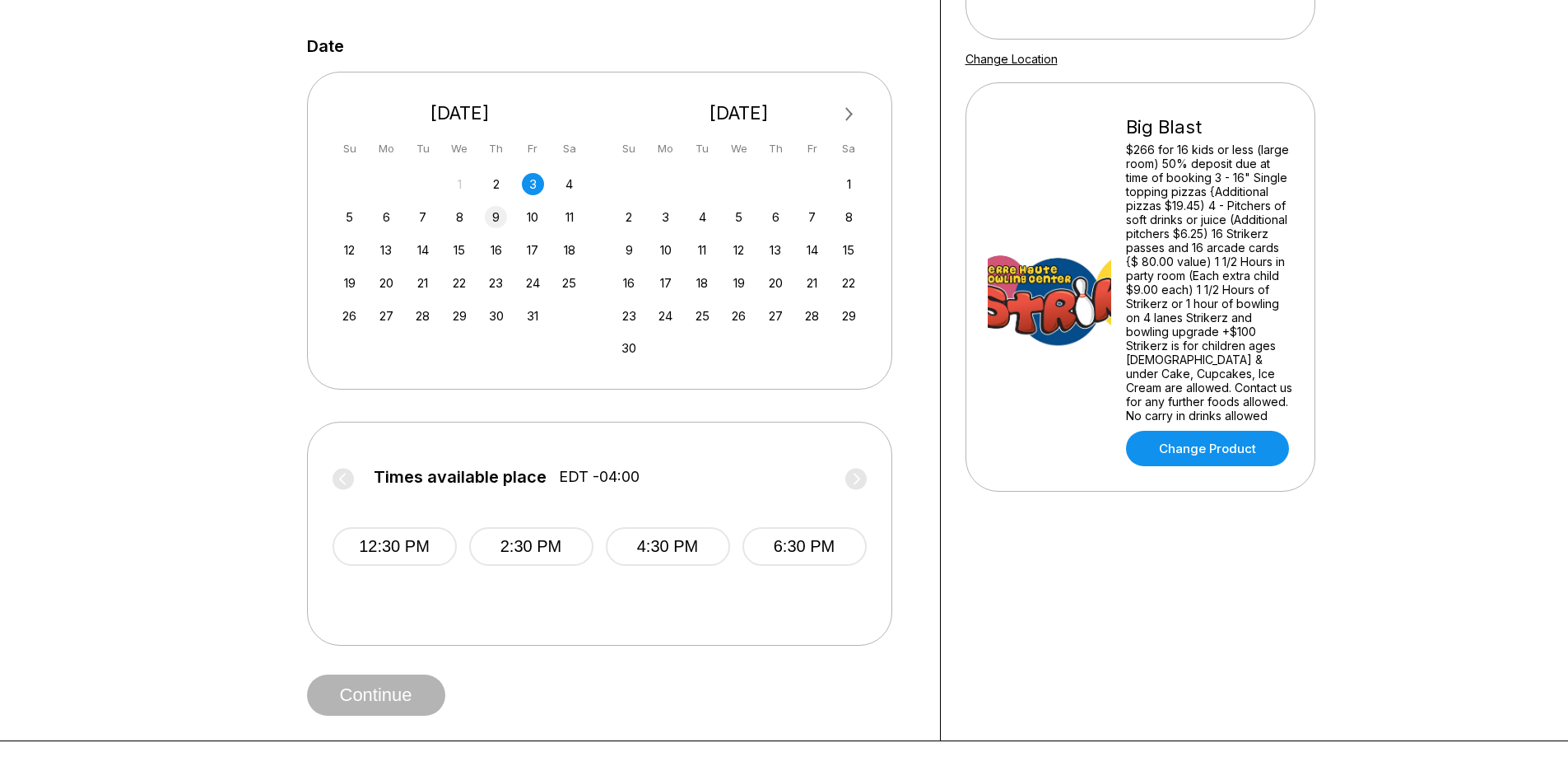
scroll to position [330, 0]
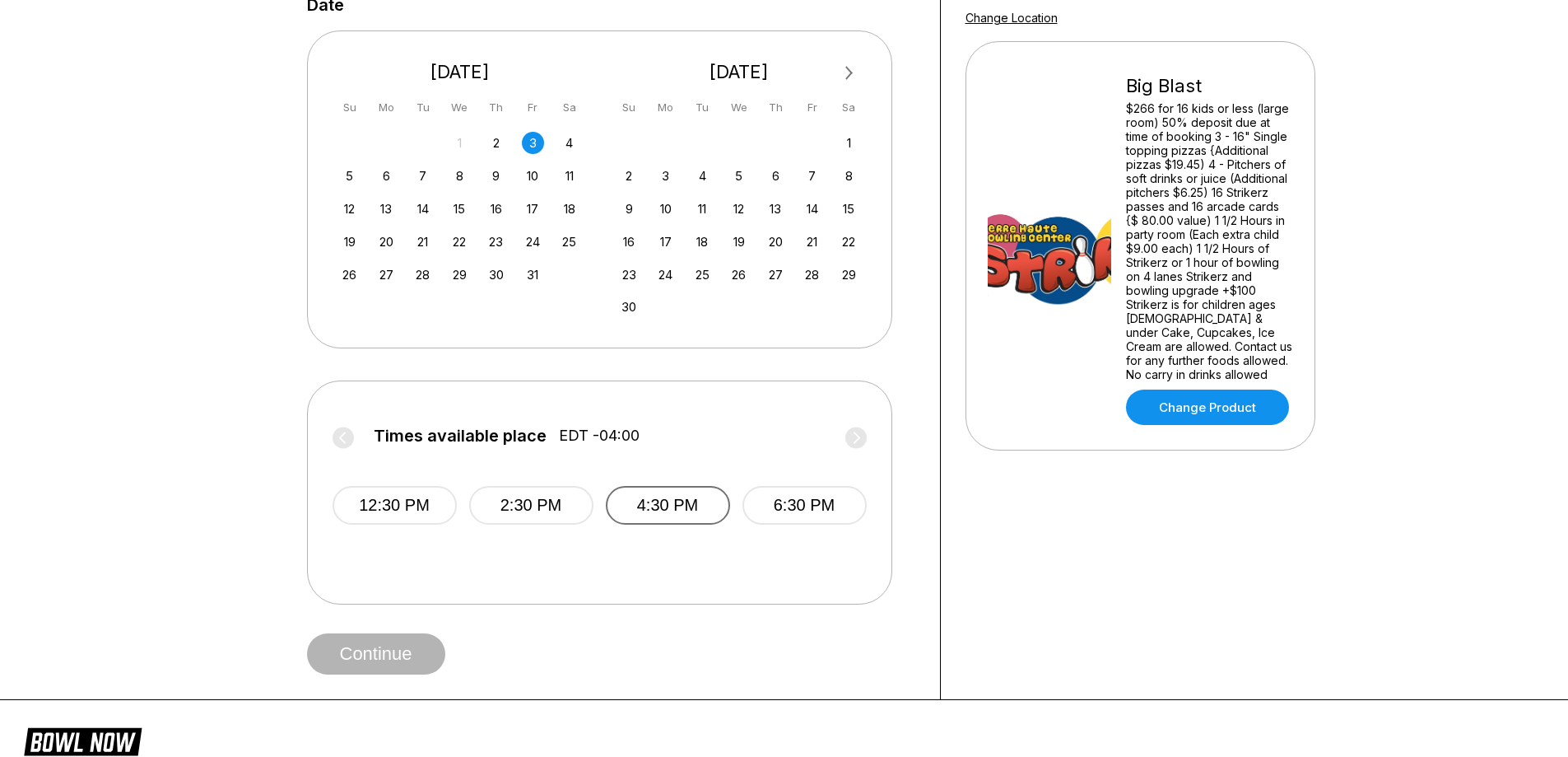
click at [680, 525] on button "4:30 PM" at bounding box center [668, 505] width 124 height 39
click at [464, 154] on div "1" at bounding box center [460, 143] width 22 height 22
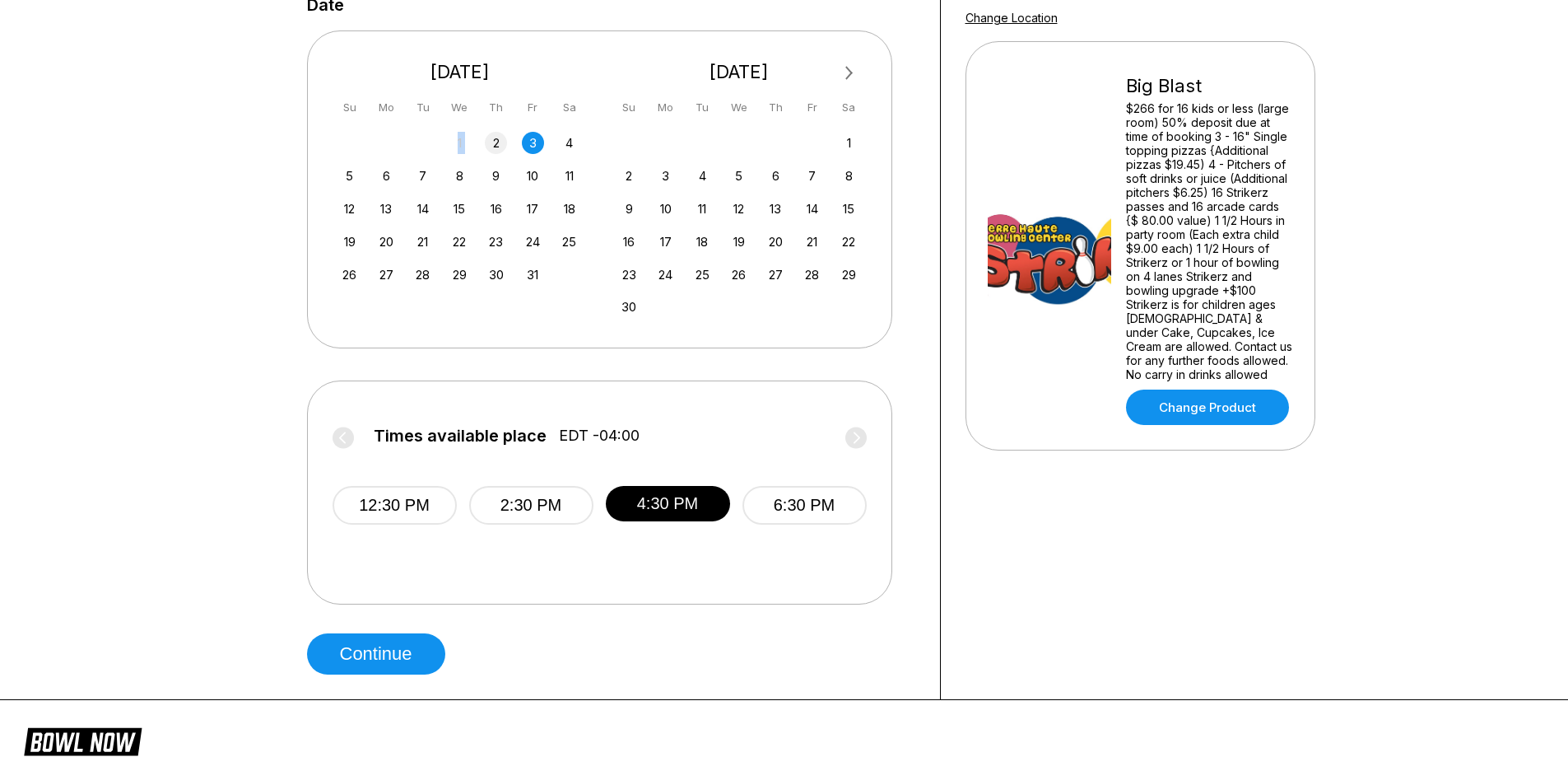
click at [488, 154] on div "2" at bounding box center [496, 143] width 22 height 22
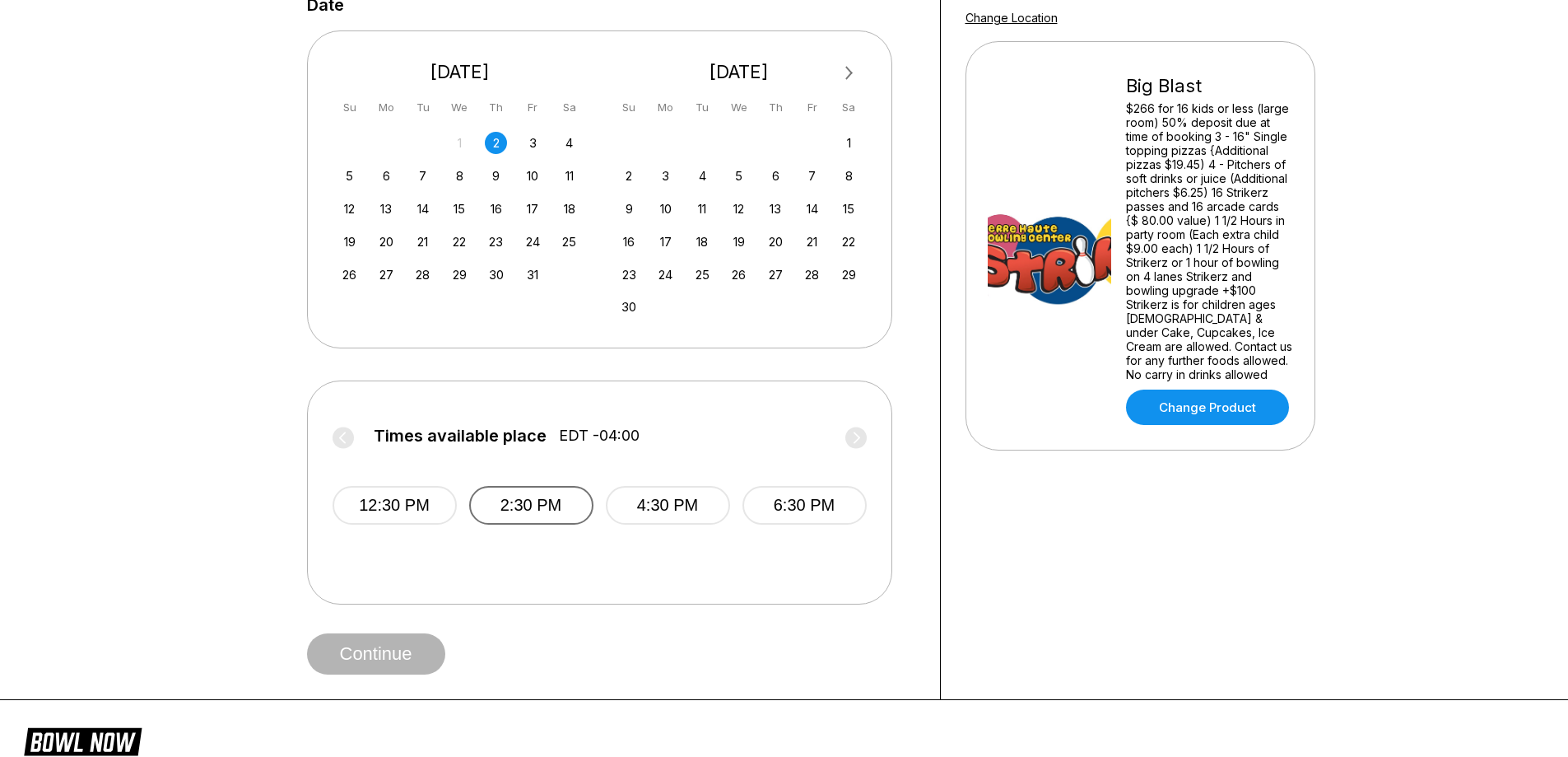
click at [569, 521] on button "2:30 PM" at bounding box center [531, 505] width 124 height 39
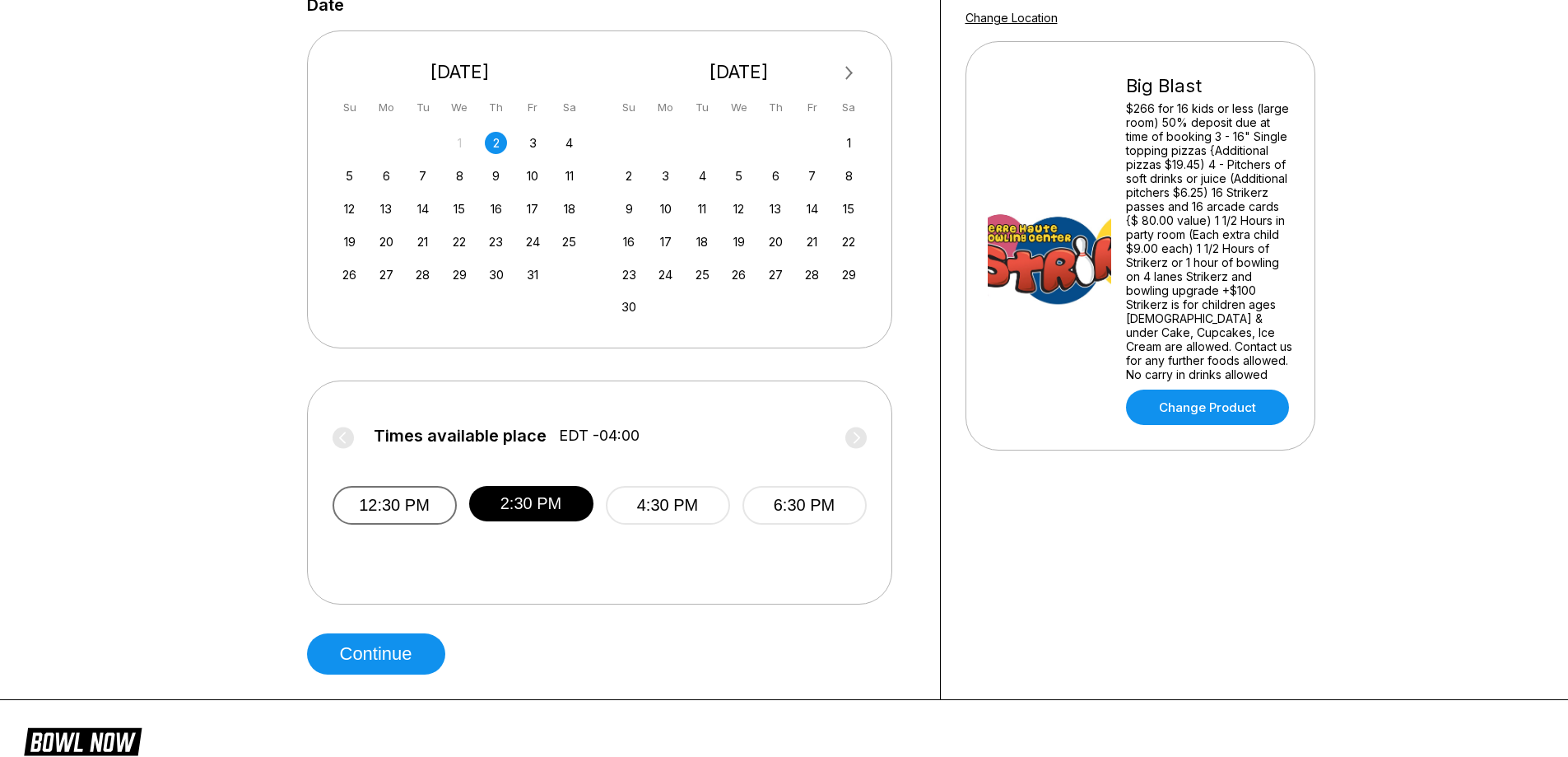
click at [429, 514] on button "12:30 PM" at bounding box center [395, 505] width 124 height 39
click at [712, 220] on div "11" at bounding box center [703, 209] width 22 height 22
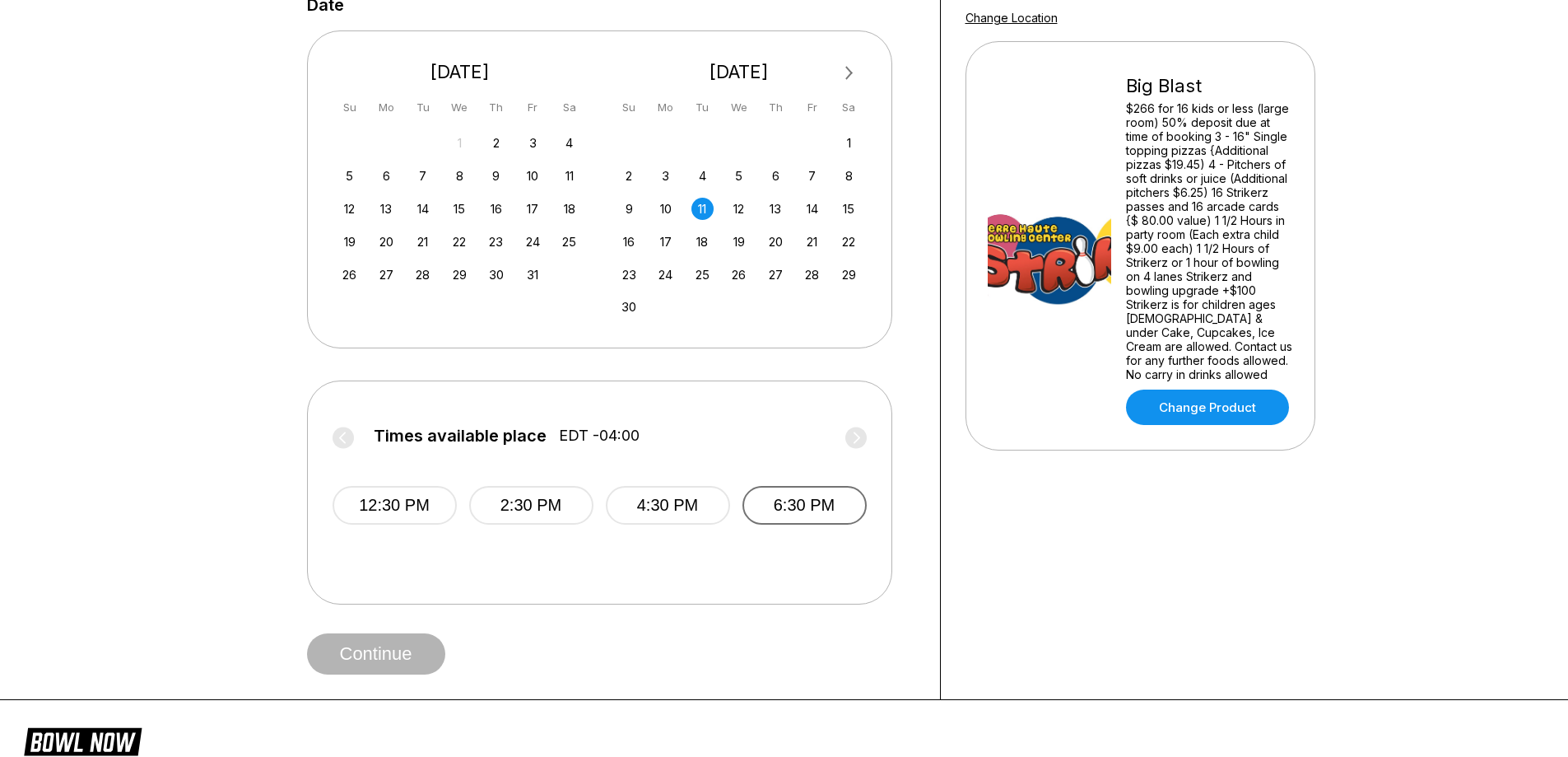
click at [810, 520] on button "6:30 PM" at bounding box center [805, 505] width 124 height 39
click at [861, 453] on label "Times available place EDT -04:00" at bounding box center [600, 439] width 535 height 26
click at [862, 453] on label "Times available place EDT -04:00" at bounding box center [600, 439] width 535 height 26
click at [456, 253] on div "22" at bounding box center [460, 241] width 22 height 22
click at [1240, 389] on link "Change Product" at bounding box center [1208, 407] width 163 height 35
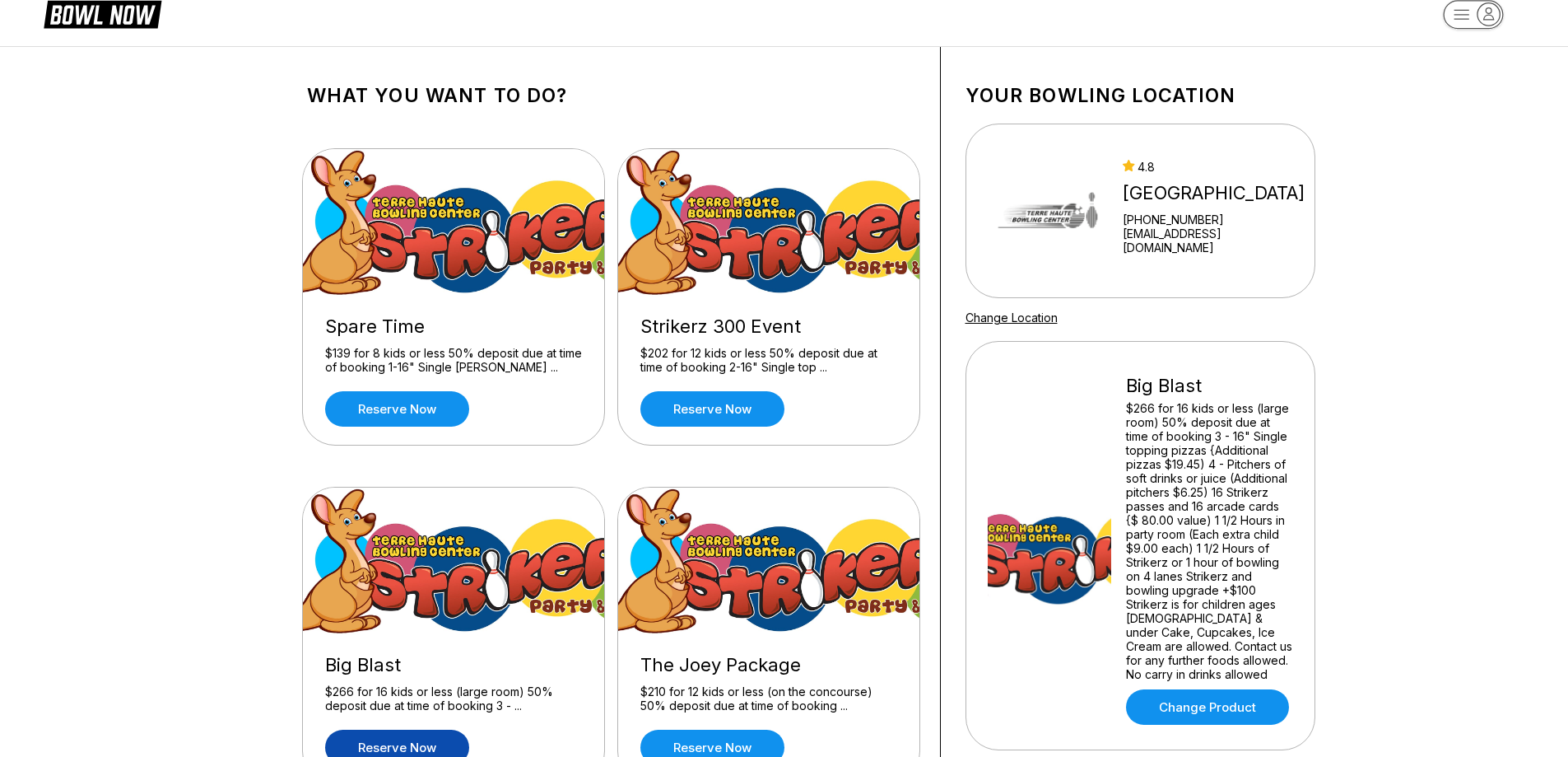
scroll to position [164, 0]
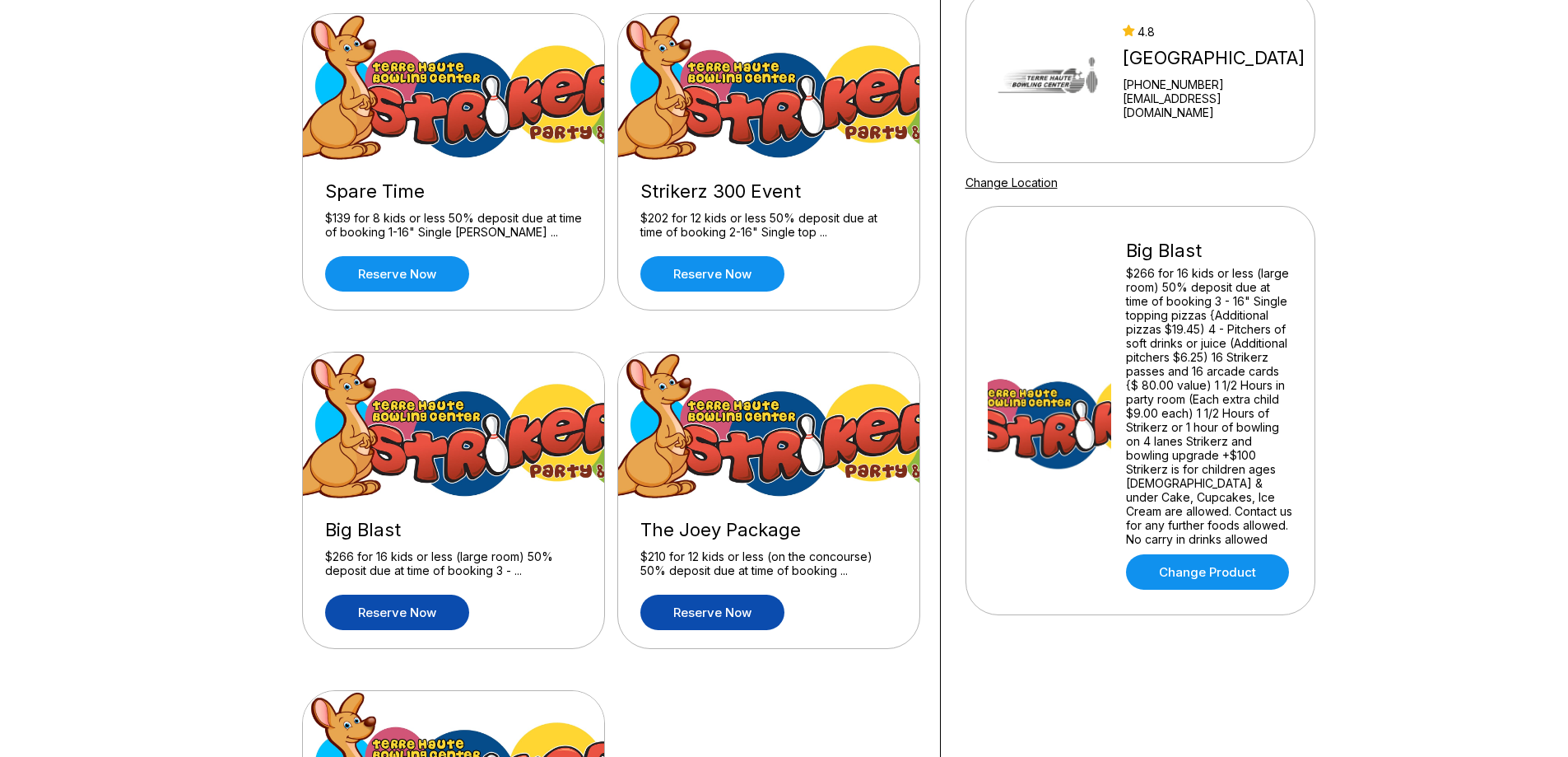
click at [753, 609] on link "Reserve now" at bounding box center [712, 612] width 144 height 35
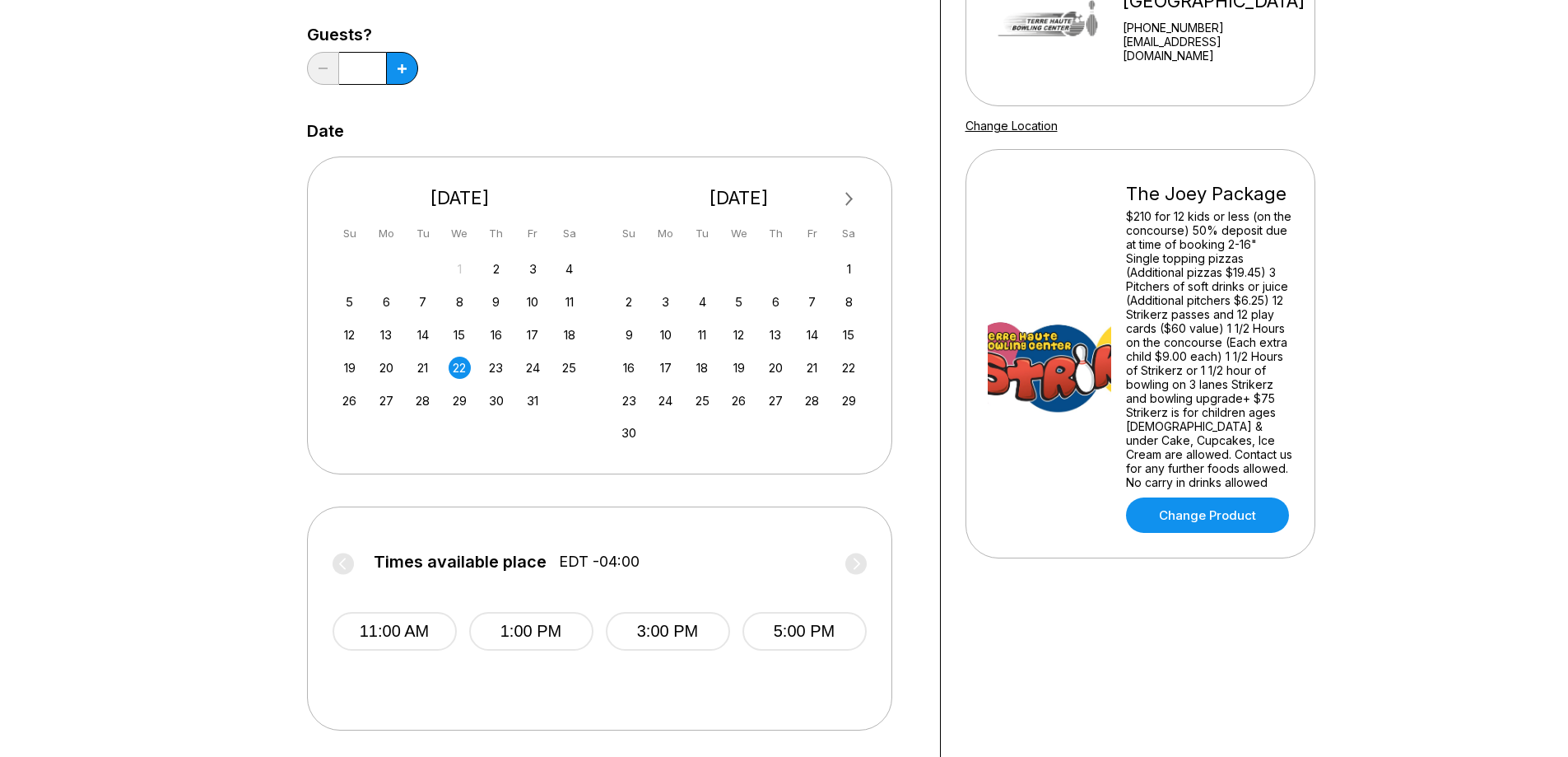
scroll to position [83, 0]
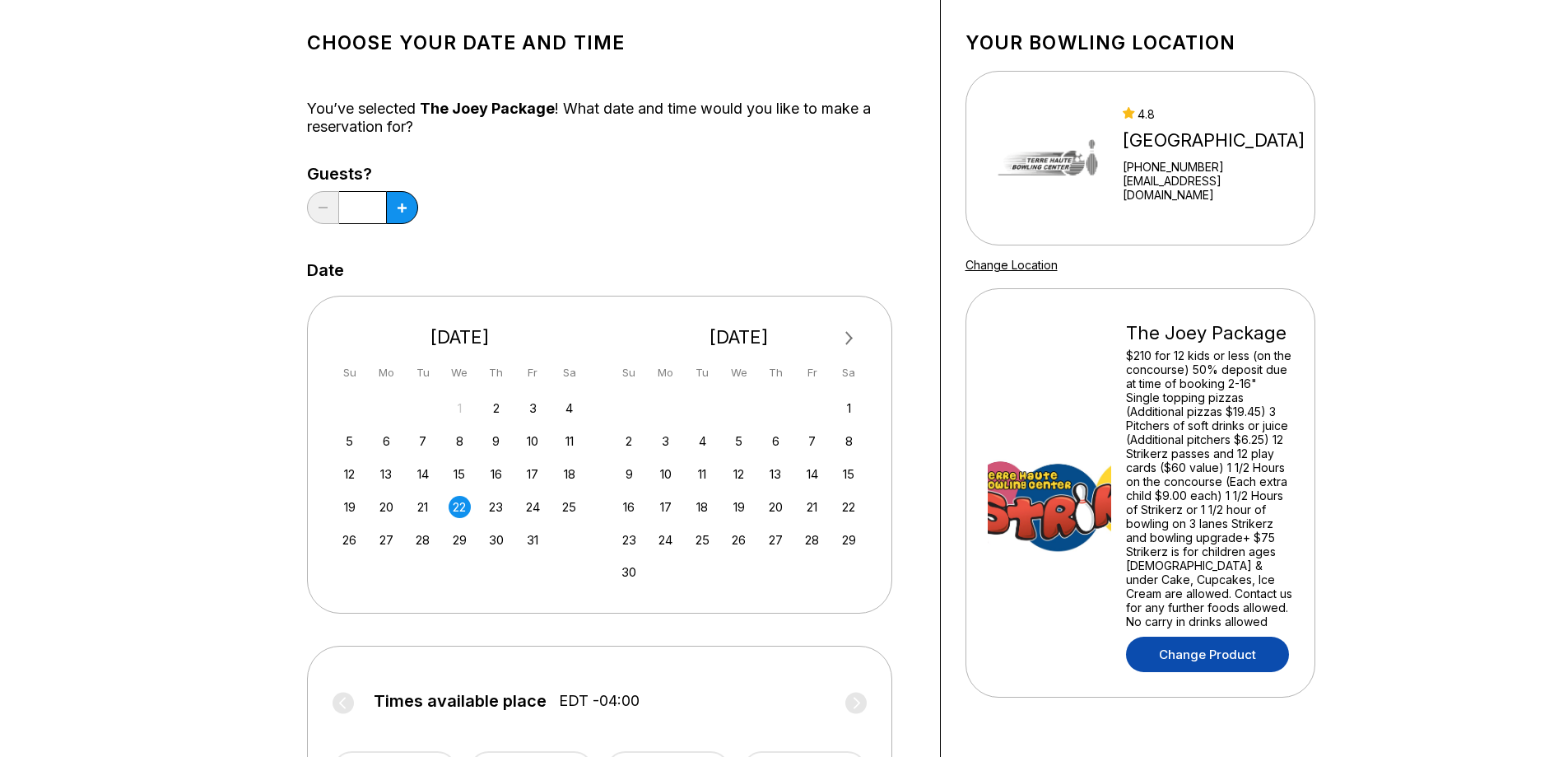
click at [1240, 637] on link "Change Product" at bounding box center [1208, 655] width 163 height 35
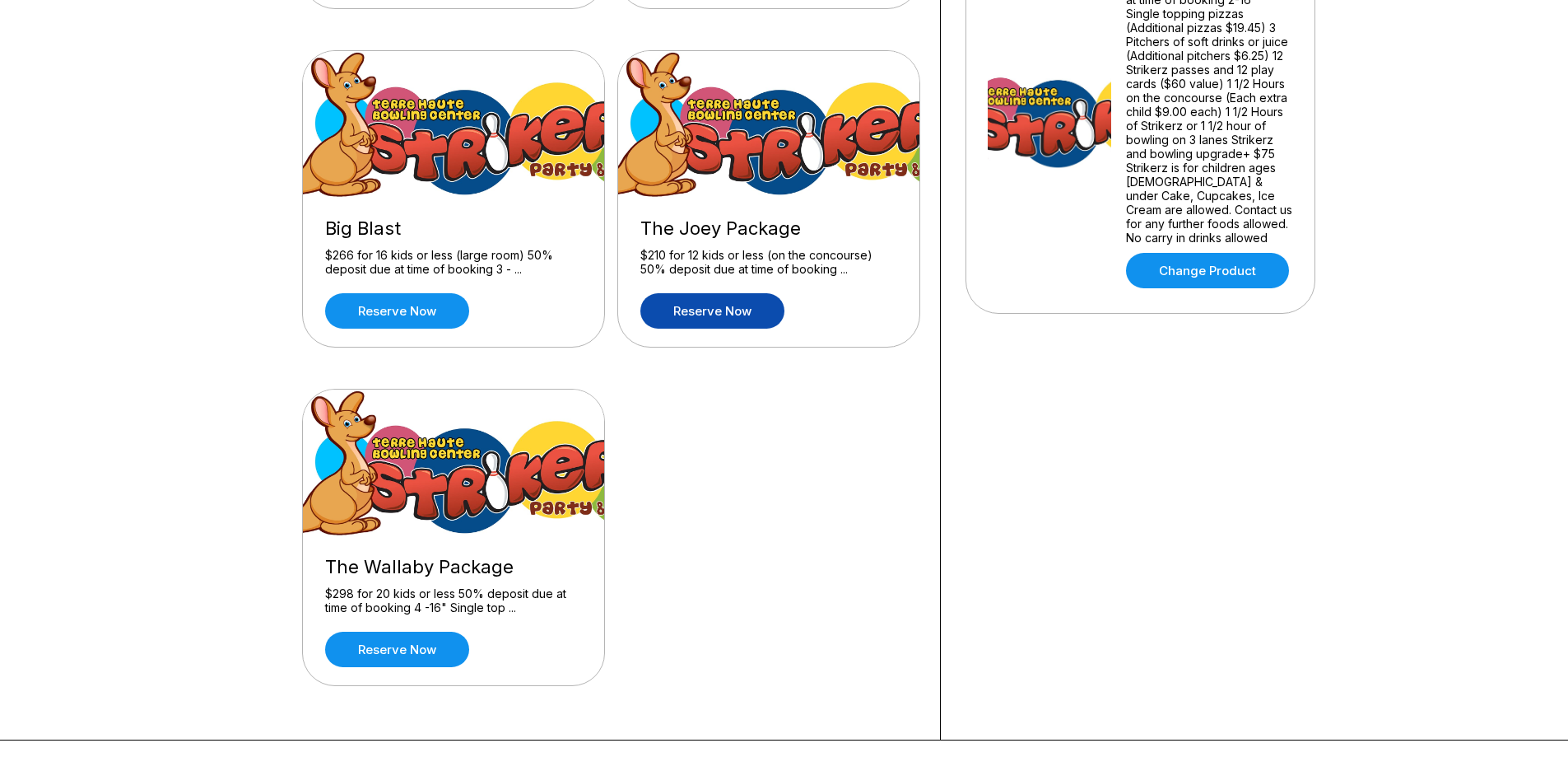
scroll to position [577, 0]
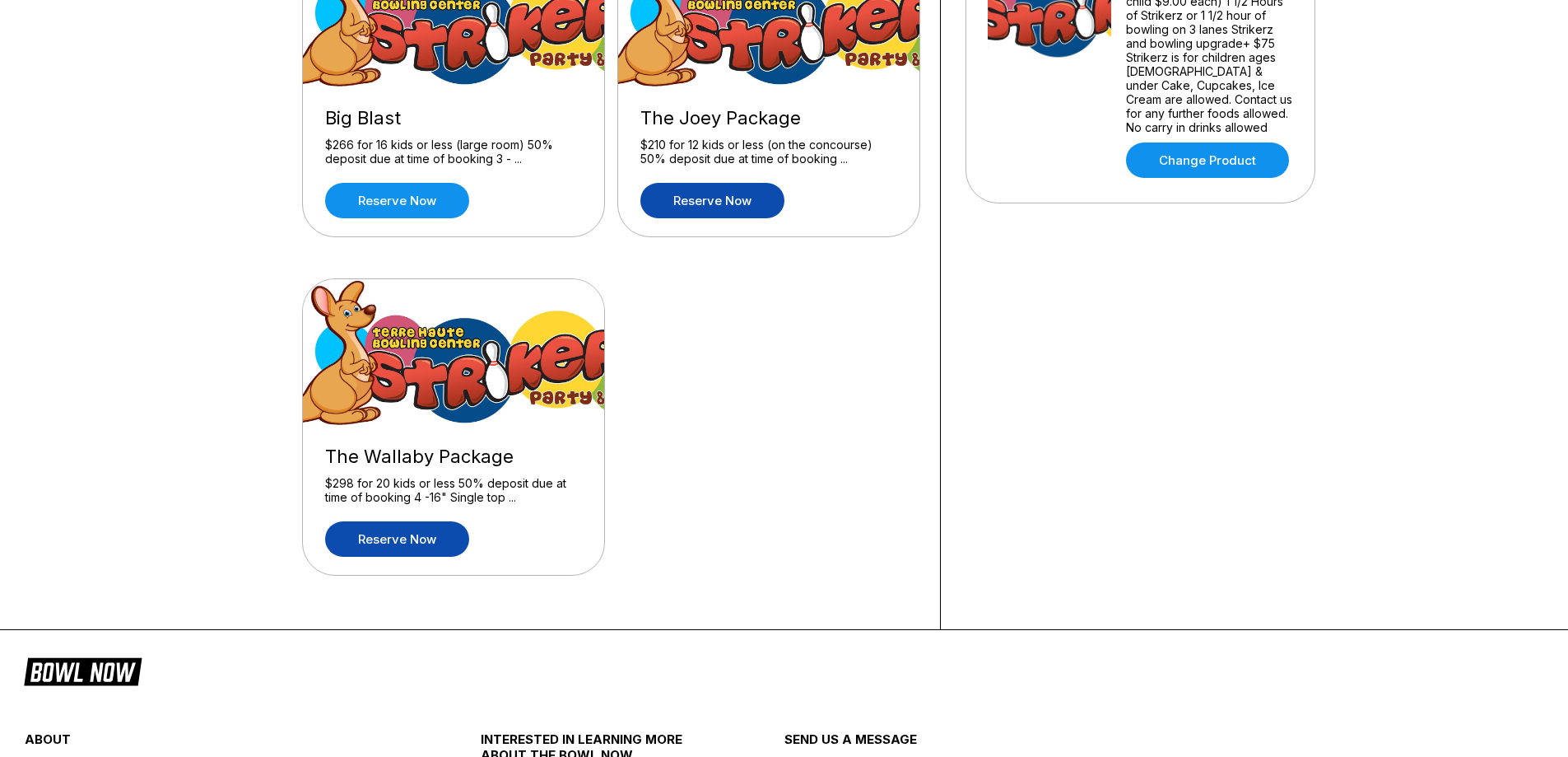
click at [447, 542] on link "Reserve now" at bounding box center [396, 539] width 144 height 35
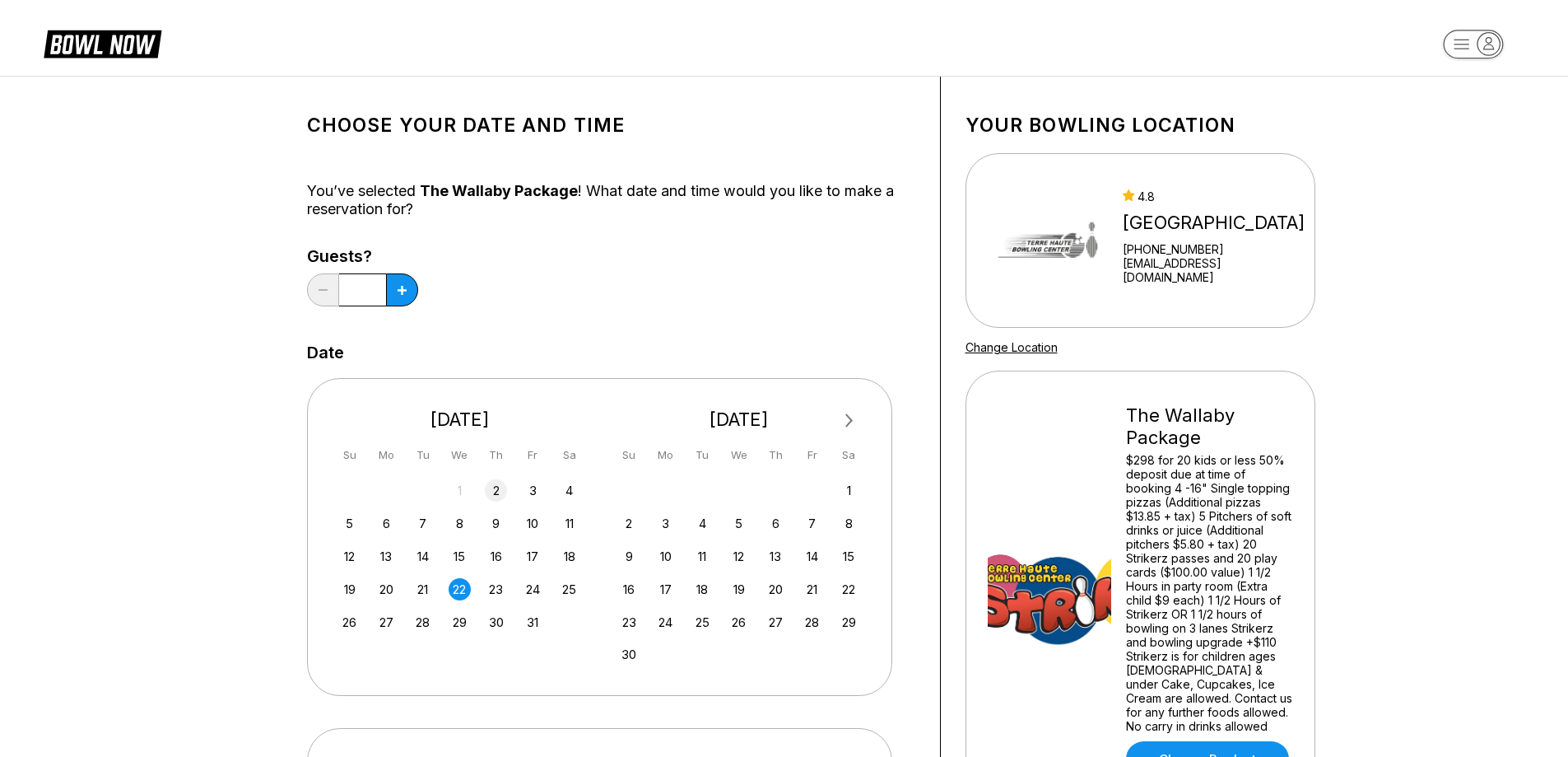
click at [492, 497] on div "2" at bounding box center [496, 490] width 22 height 22
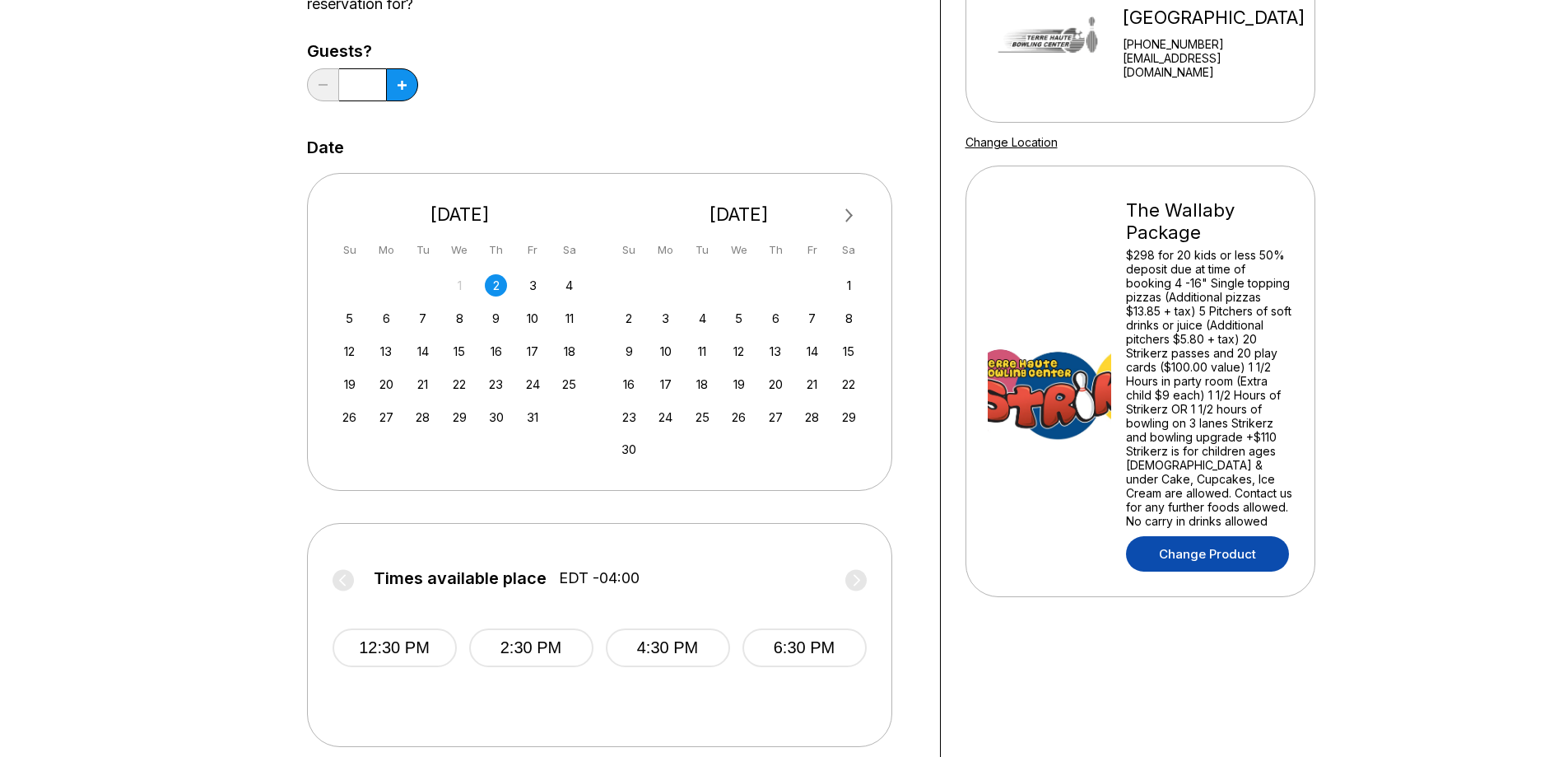
scroll to position [164, 0]
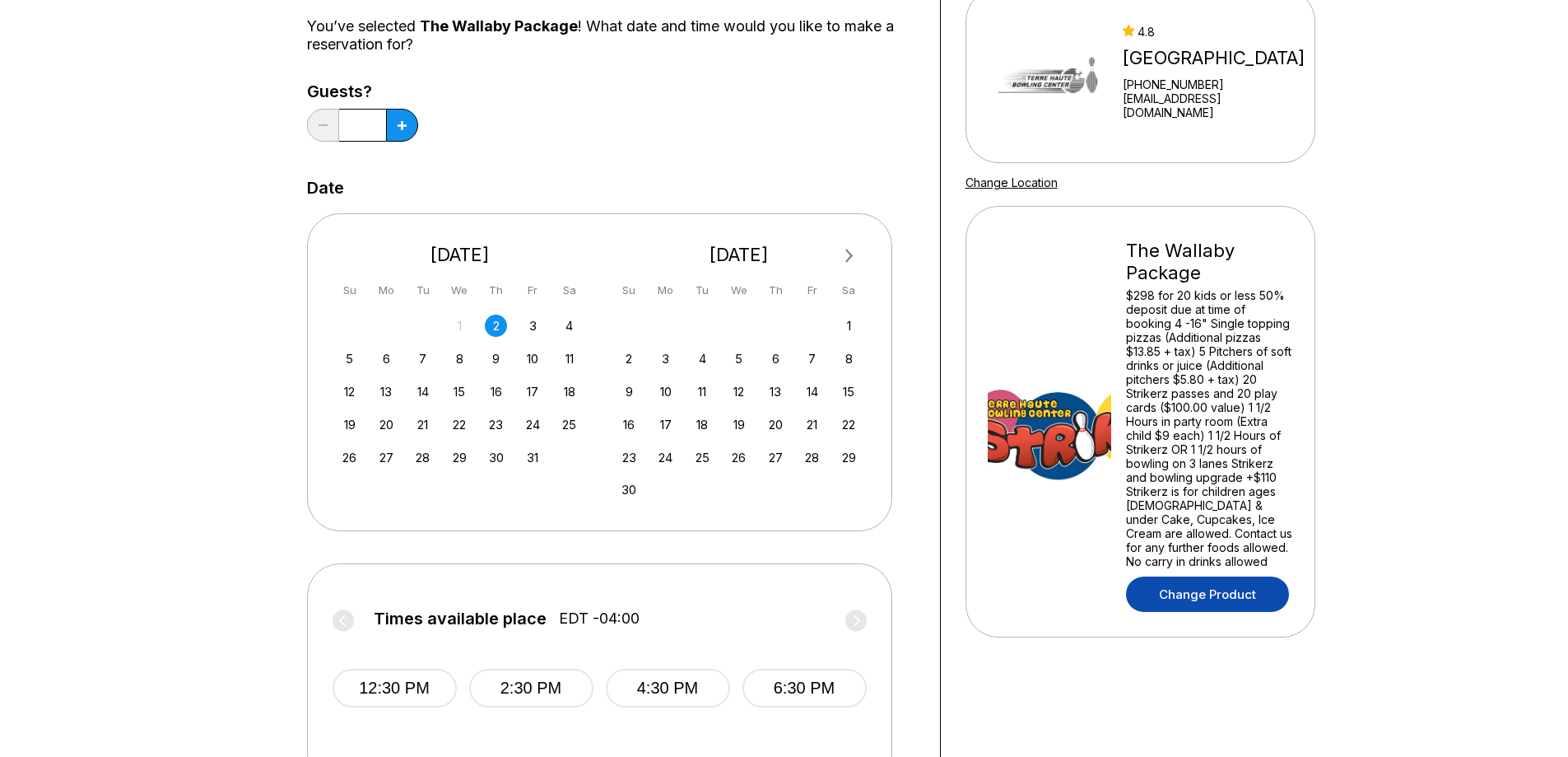
click at [1225, 583] on link "Change Product" at bounding box center [1208, 594] width 163 height 35
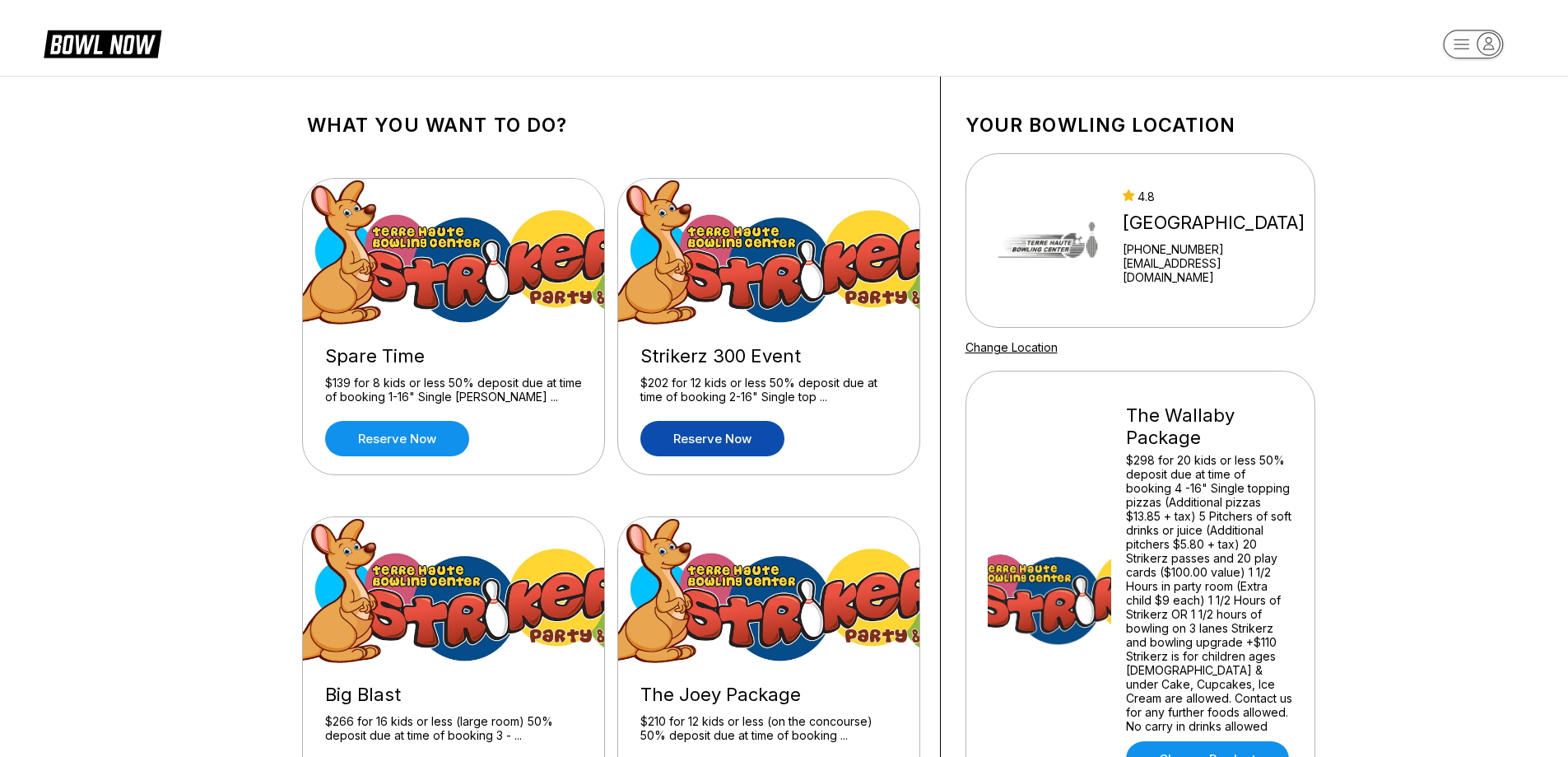
click at [716, 424] on link "Reserve now" at bounding box center [712, 438] width 144 height 35
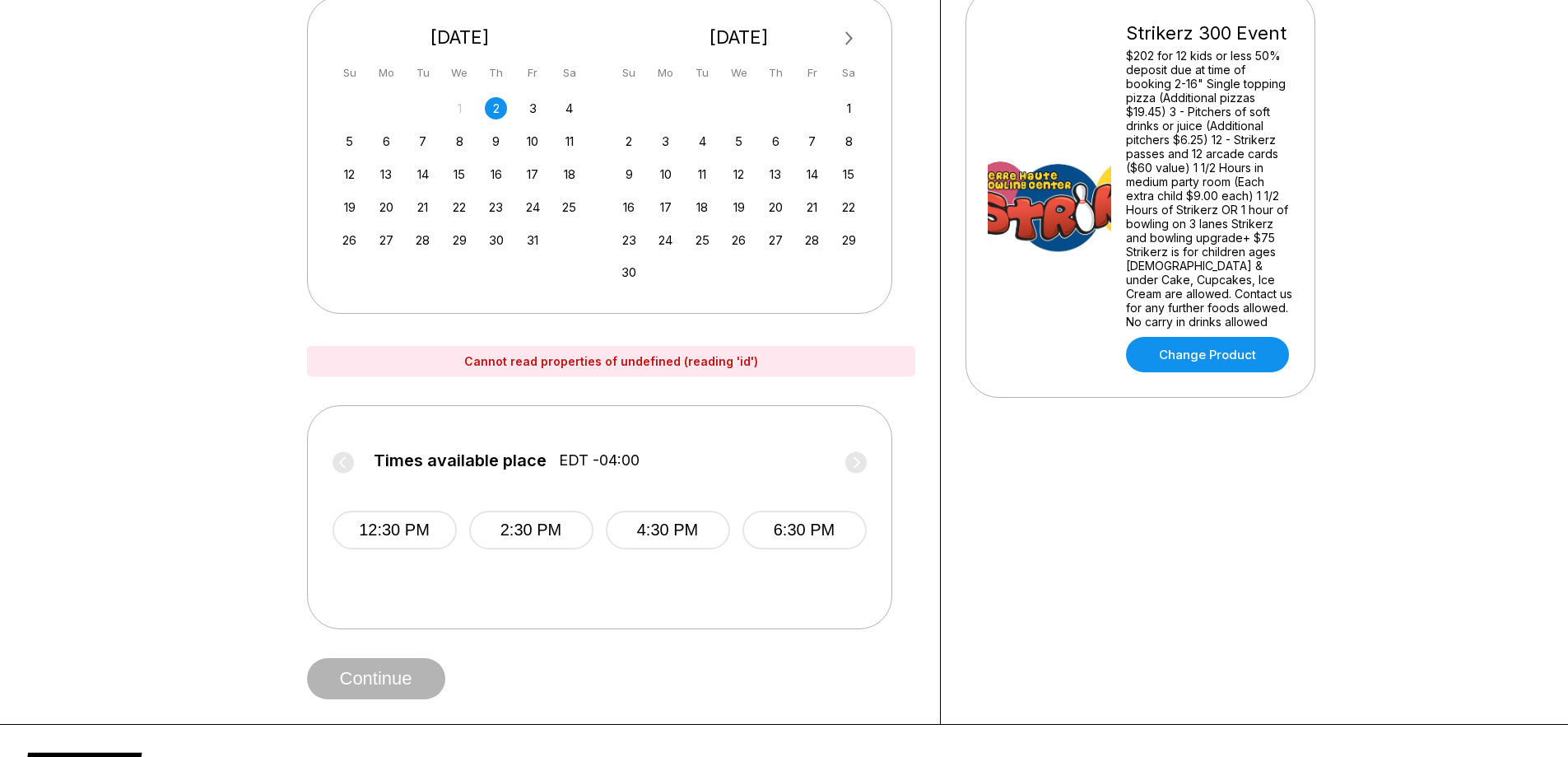
scroll to position [330, 0]
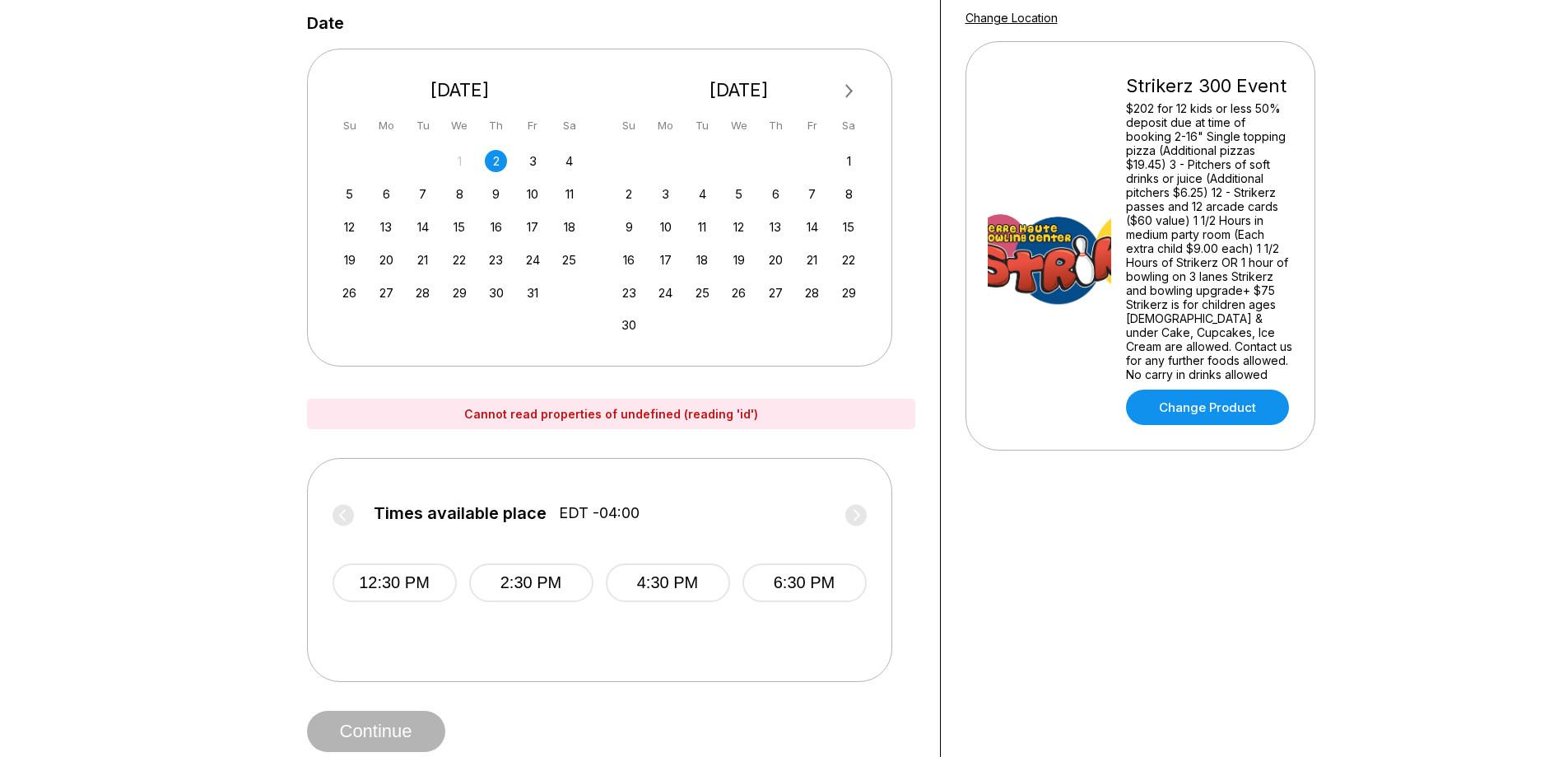
click at [512, 159] on div "28 29 30 1 2 3 4" at bounding box center [460, 161] width 247 height 25
click at [531, 154] on div "3" at bounding box center [533, 161] width 22 height 22
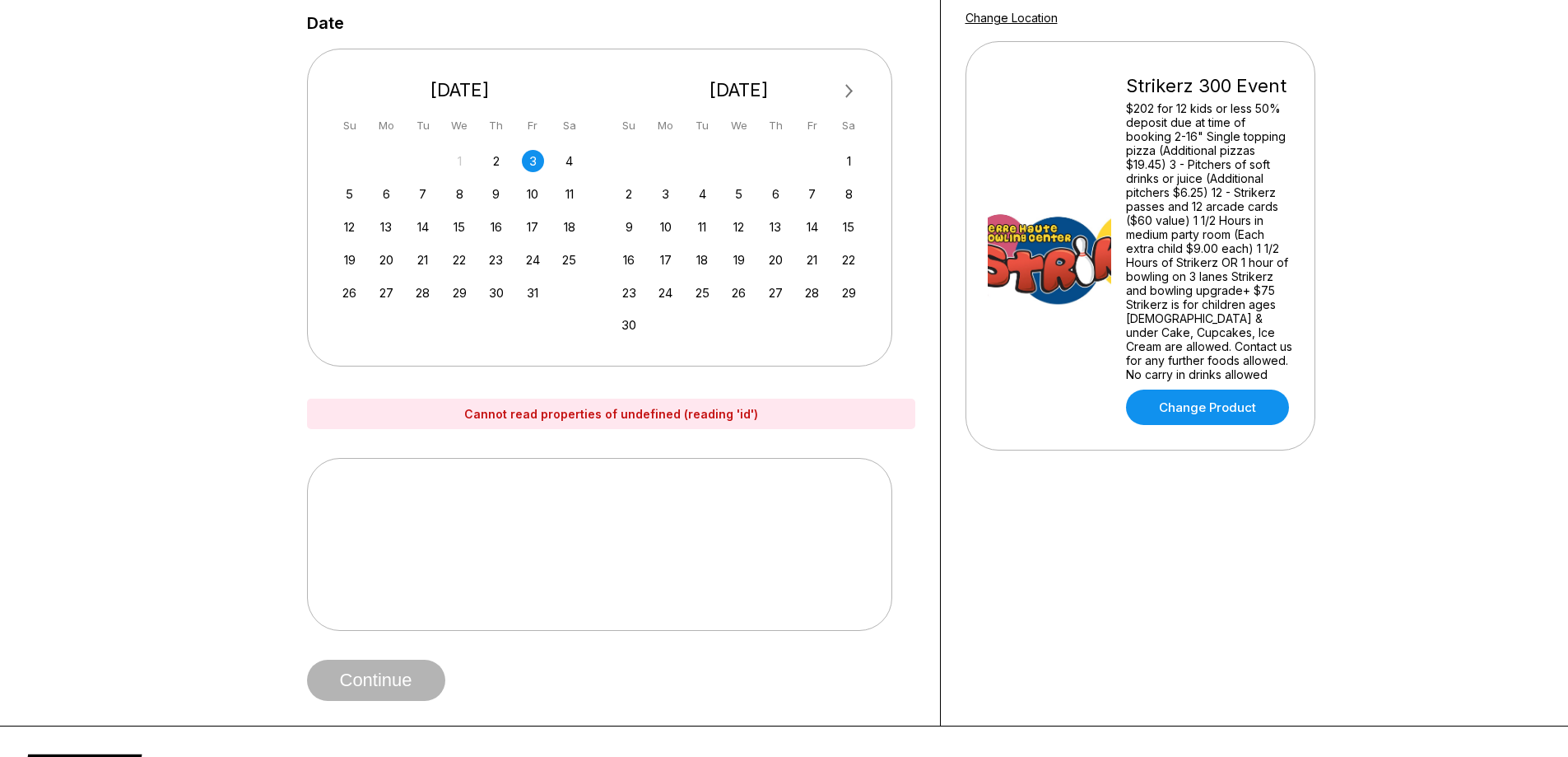
click at [556, 214] on div "12 13 14 15 16 17 18" at bounding box center [460, 226] width 247 height 25
click at [525, 195] on div "10" at bounding box center [533, 194] width 22 height 22
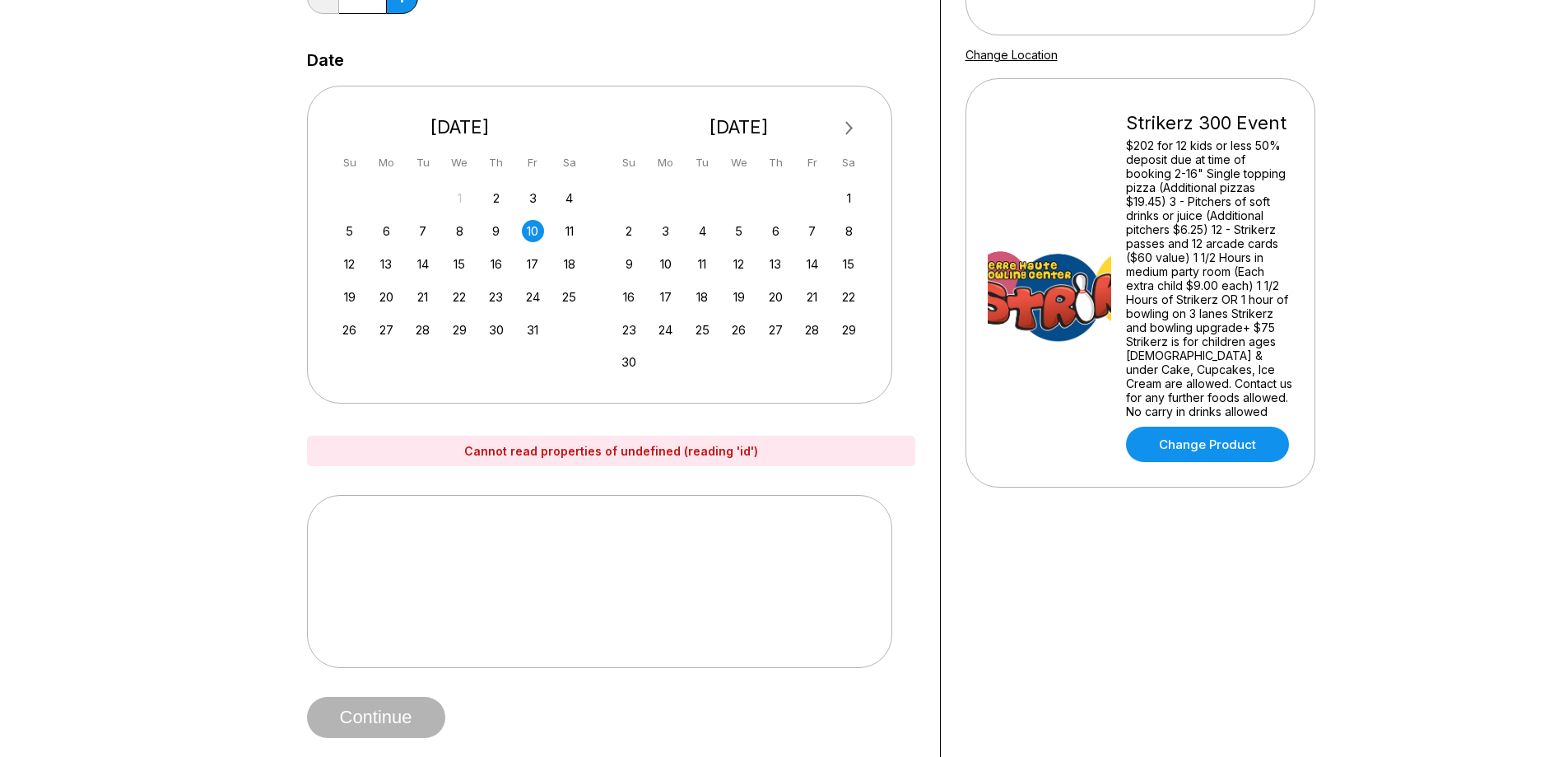
scroll to position [164, 0]
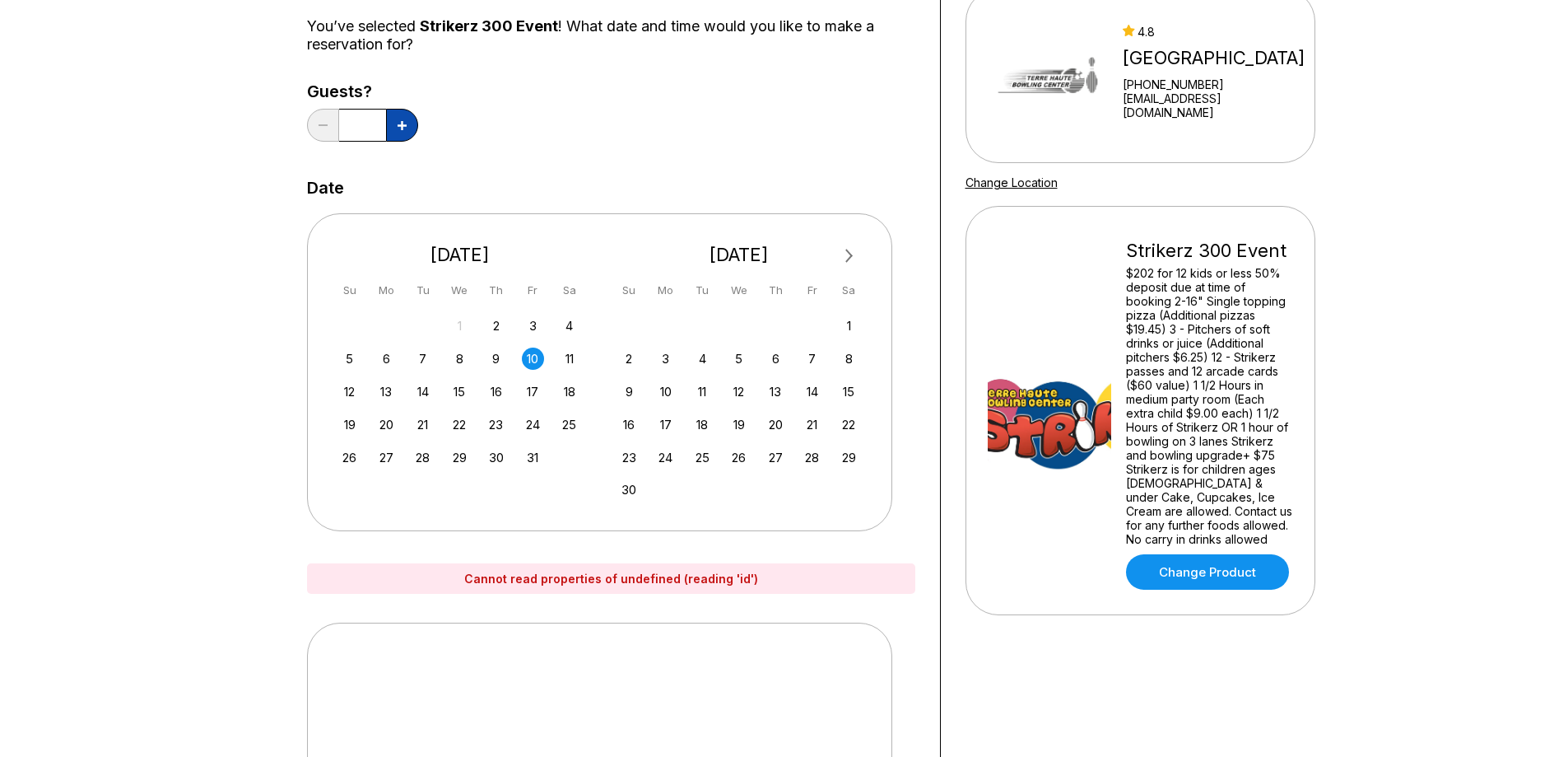
click at [397, 124] on icon at bounding box center [402, 125] width 9 height 9
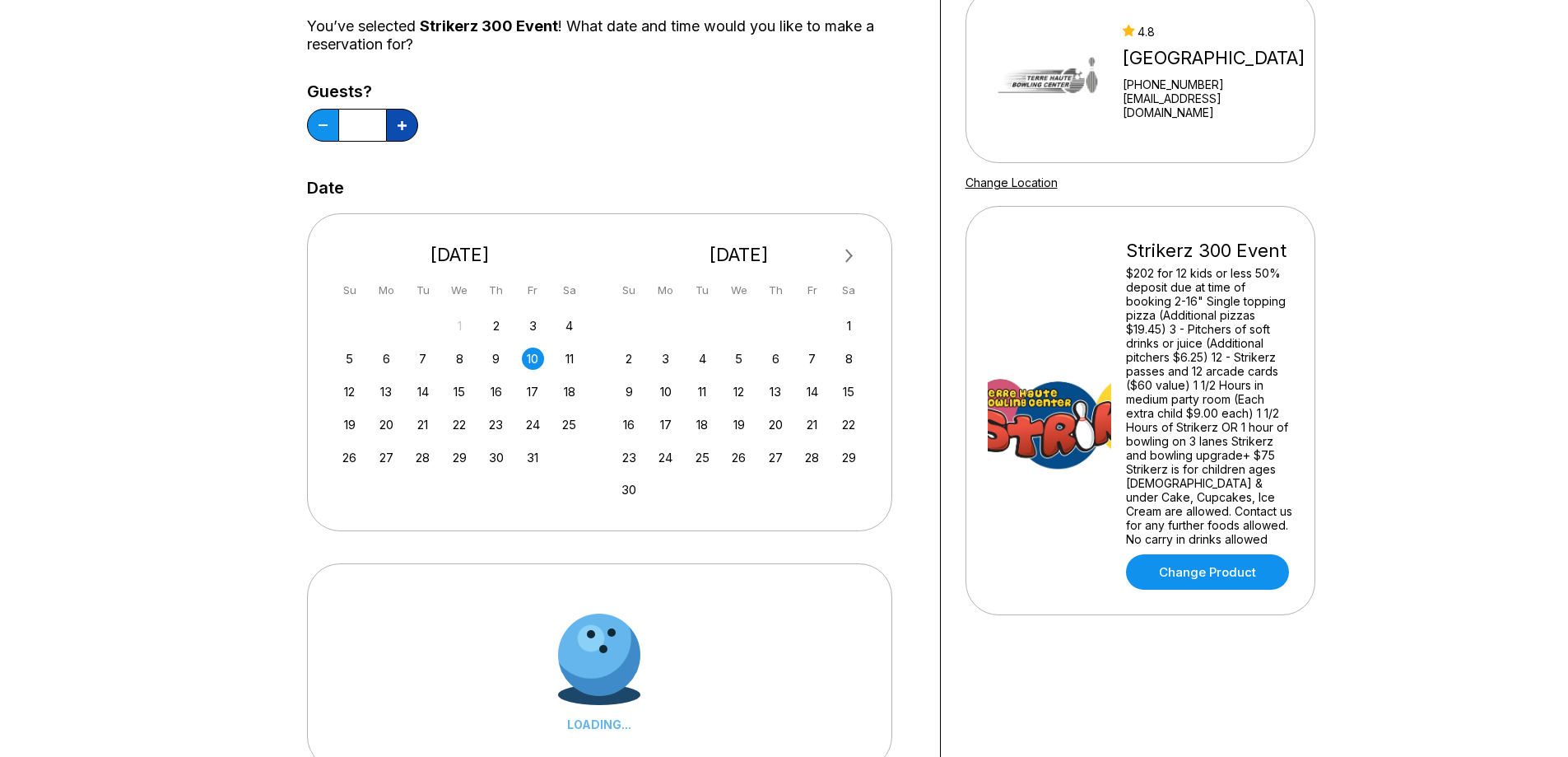
click at [397, 124] on icon at bounding box center [402, 125] width 9 height 9
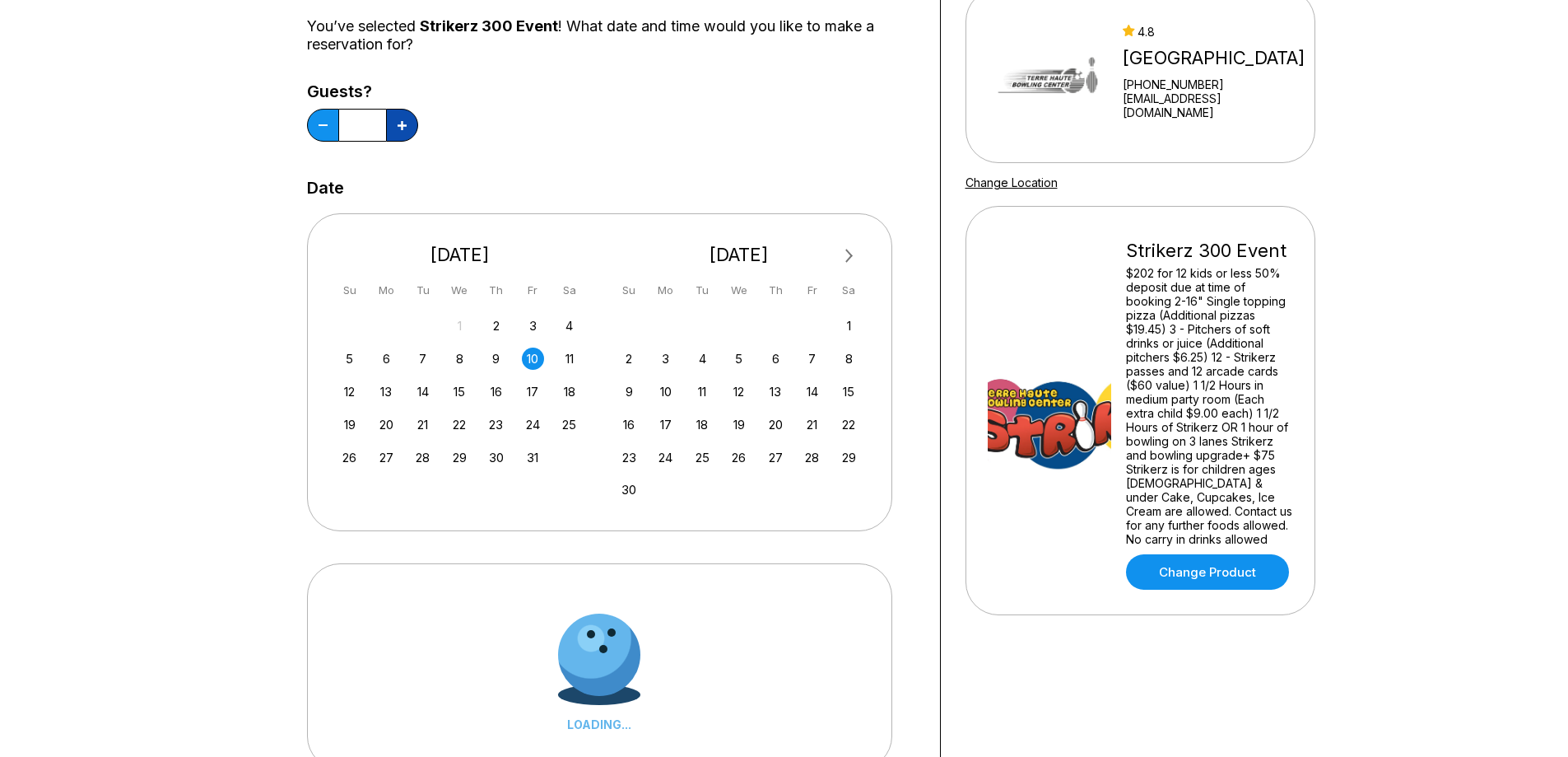
click at [397, 124] on icon at bounding box center [402, 125] width 9 height 9
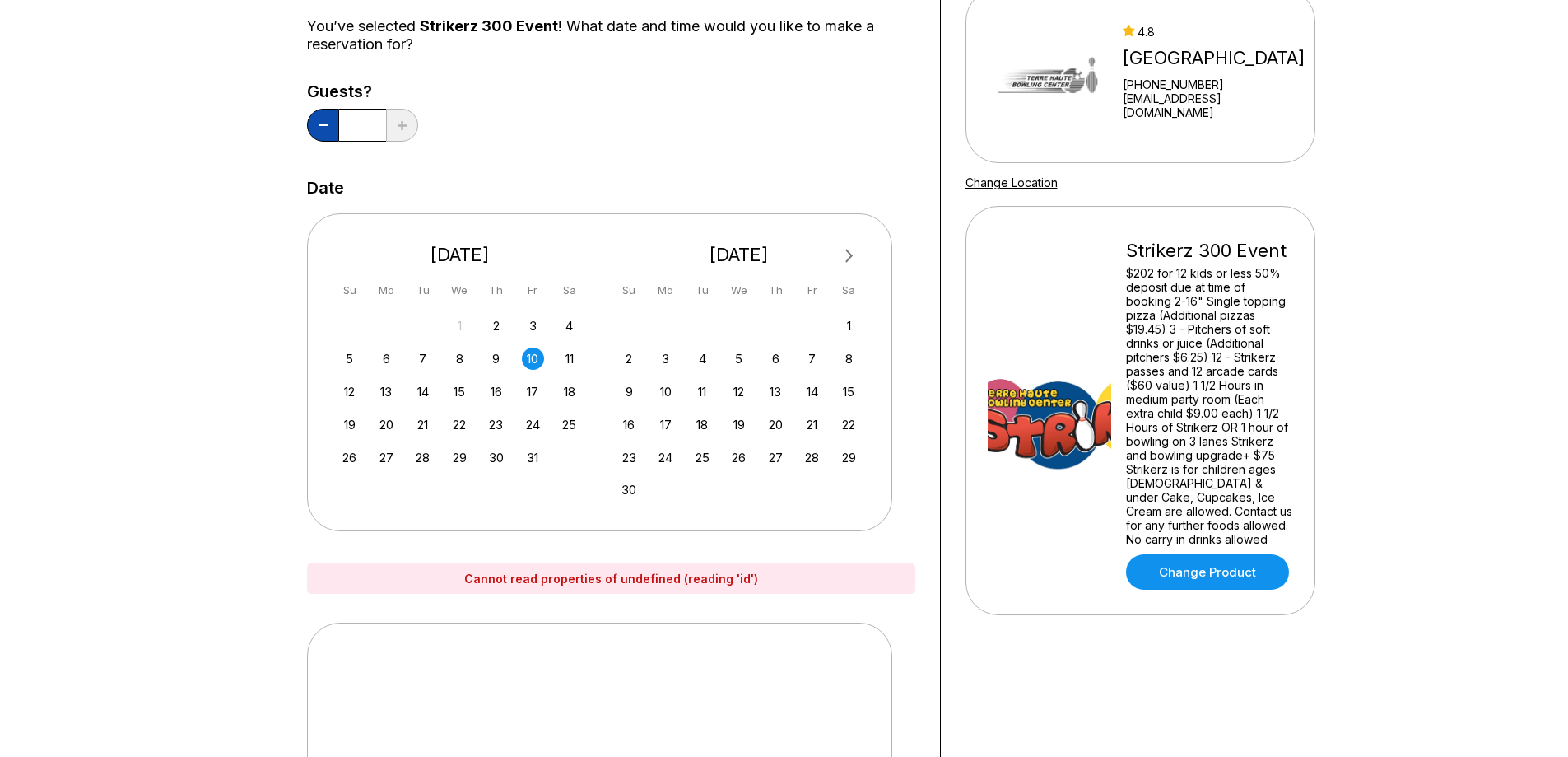
click at [324, 124] on button at bounding box center [323, 124] width 32 height 33
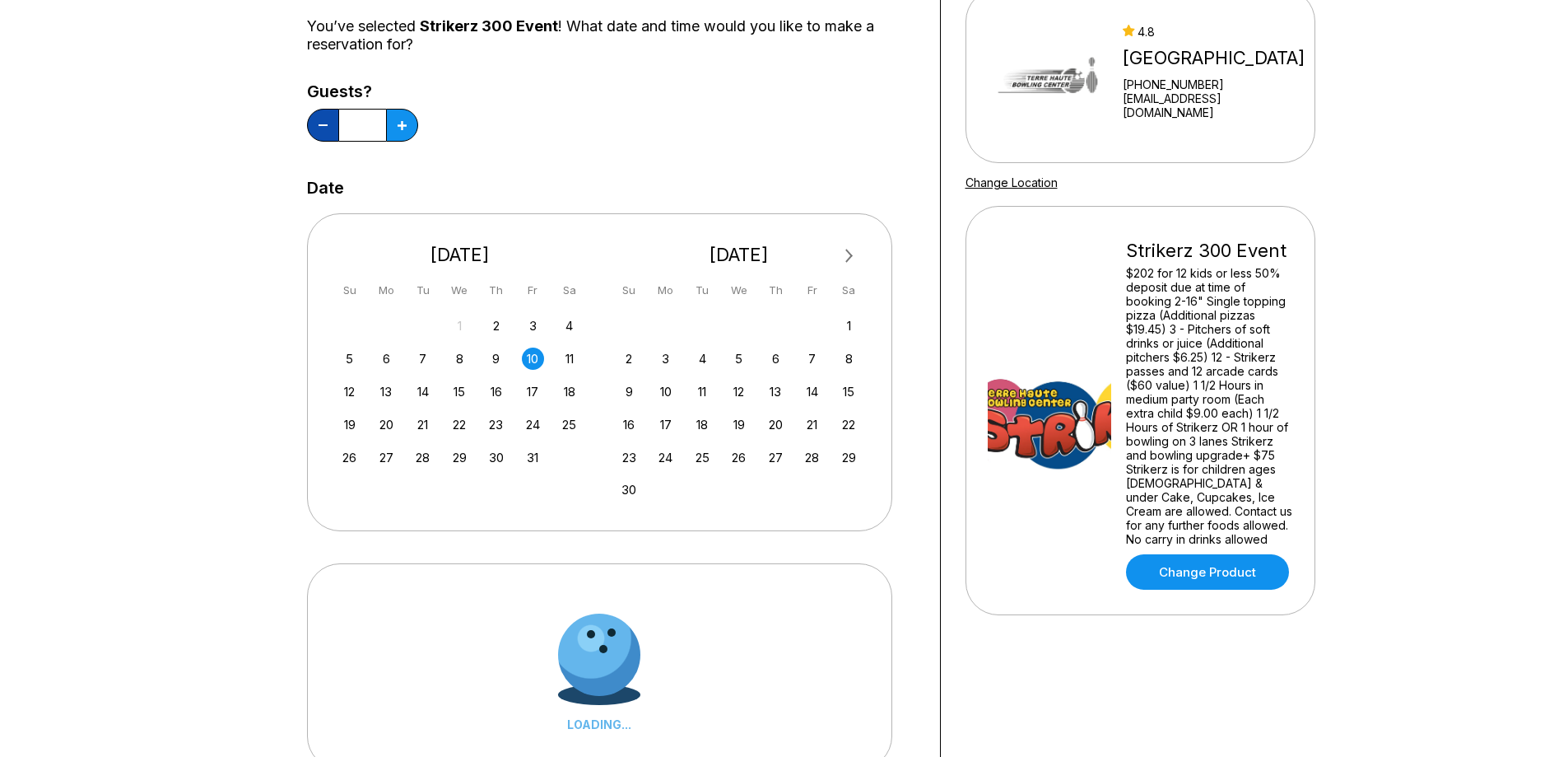
click at [324, 124] on button at bounding box center [323, 124] width 32 height 33
click at [324, 123] on button at bounding box center [323, 124] width 32 height 33
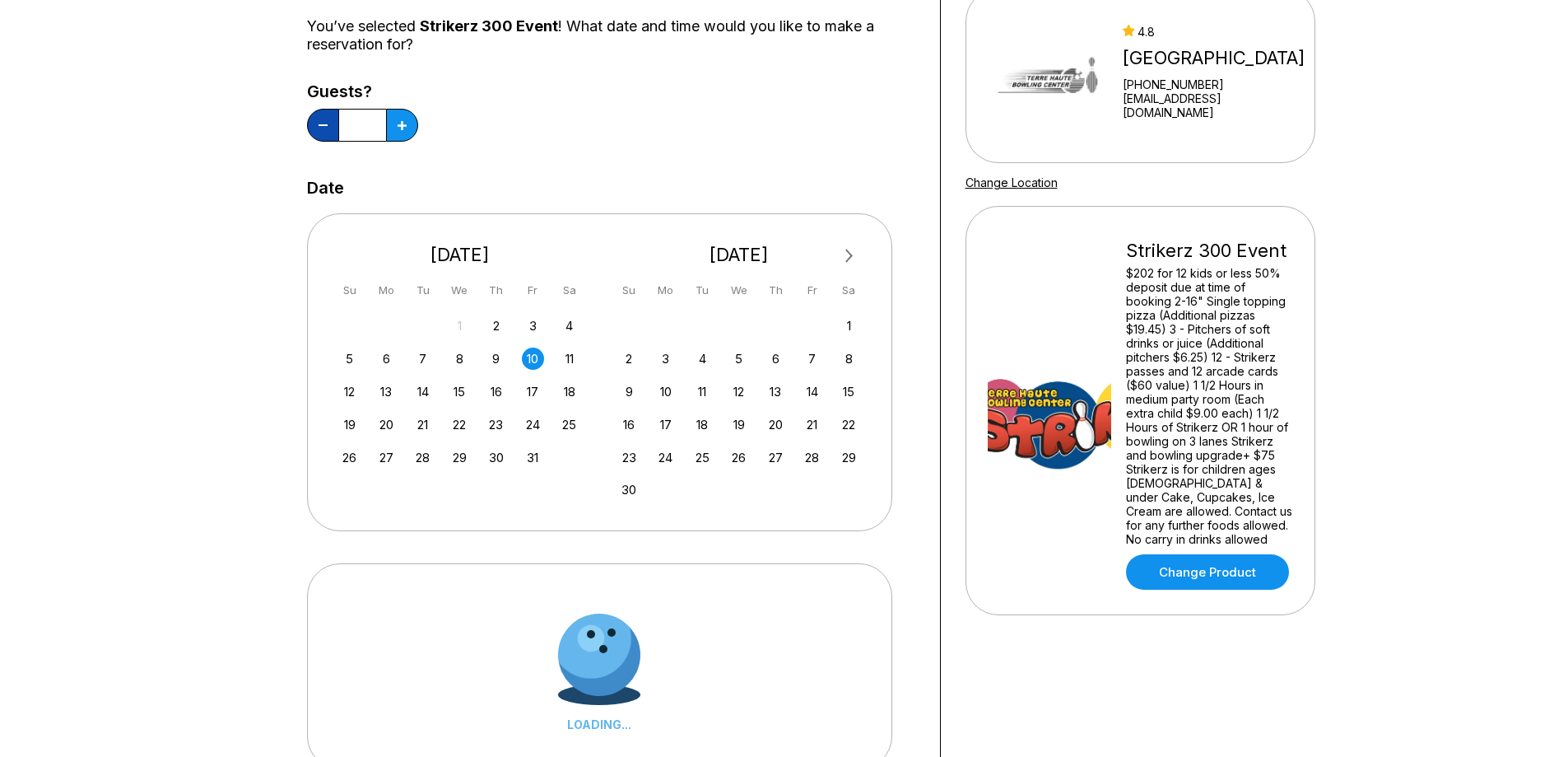
click at [324, 123] on button at bounding box center [323, 124] width 32 height 33
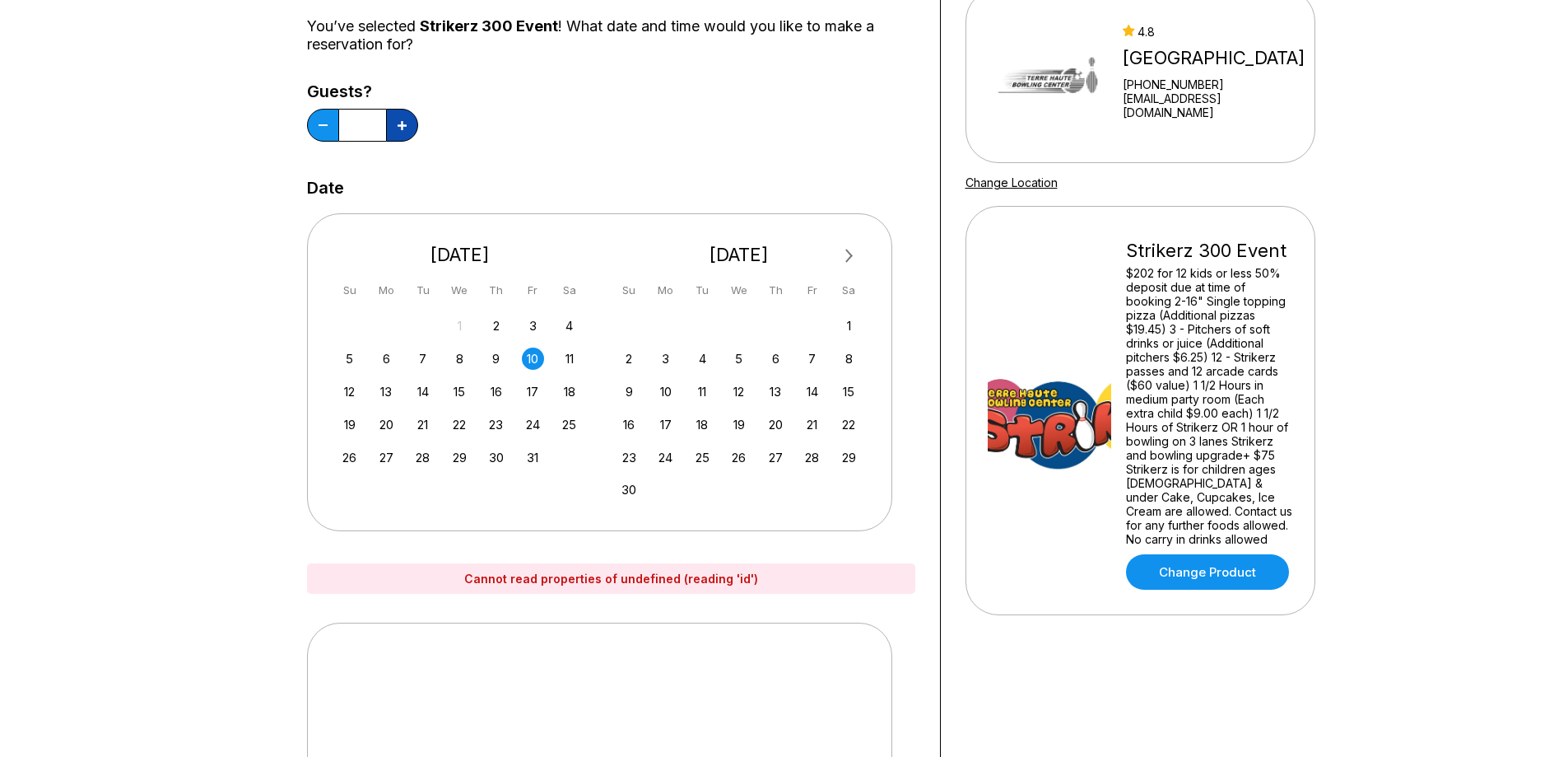
click at [410, 125] on button at bounding box center [402, 124] width 32 height 33
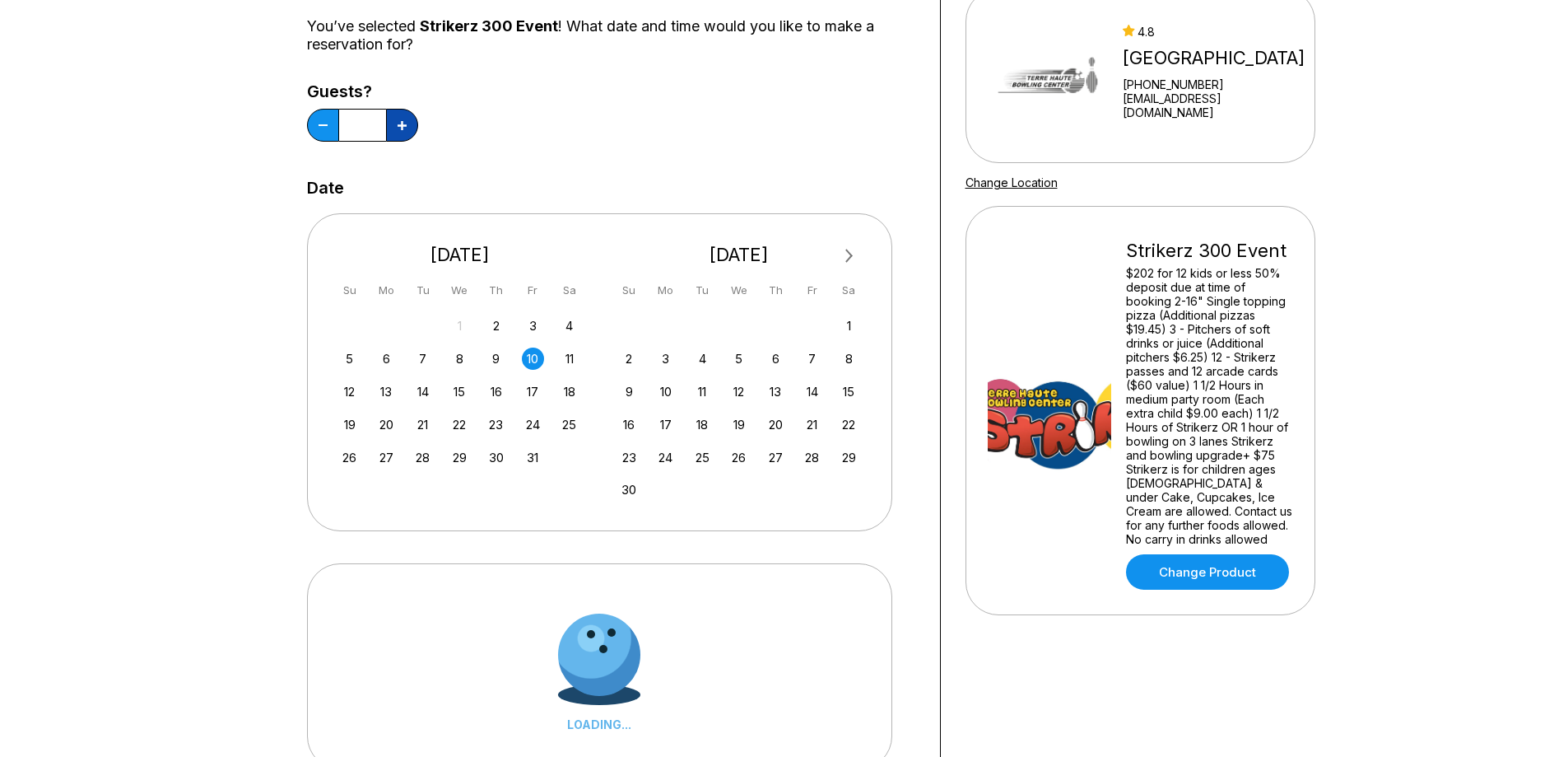
click at [410, 125] on button at bounding box center [402, 124] width 32 height 33
click at [410, 123] on button at bounding box center [402, 124] width 32 height 33
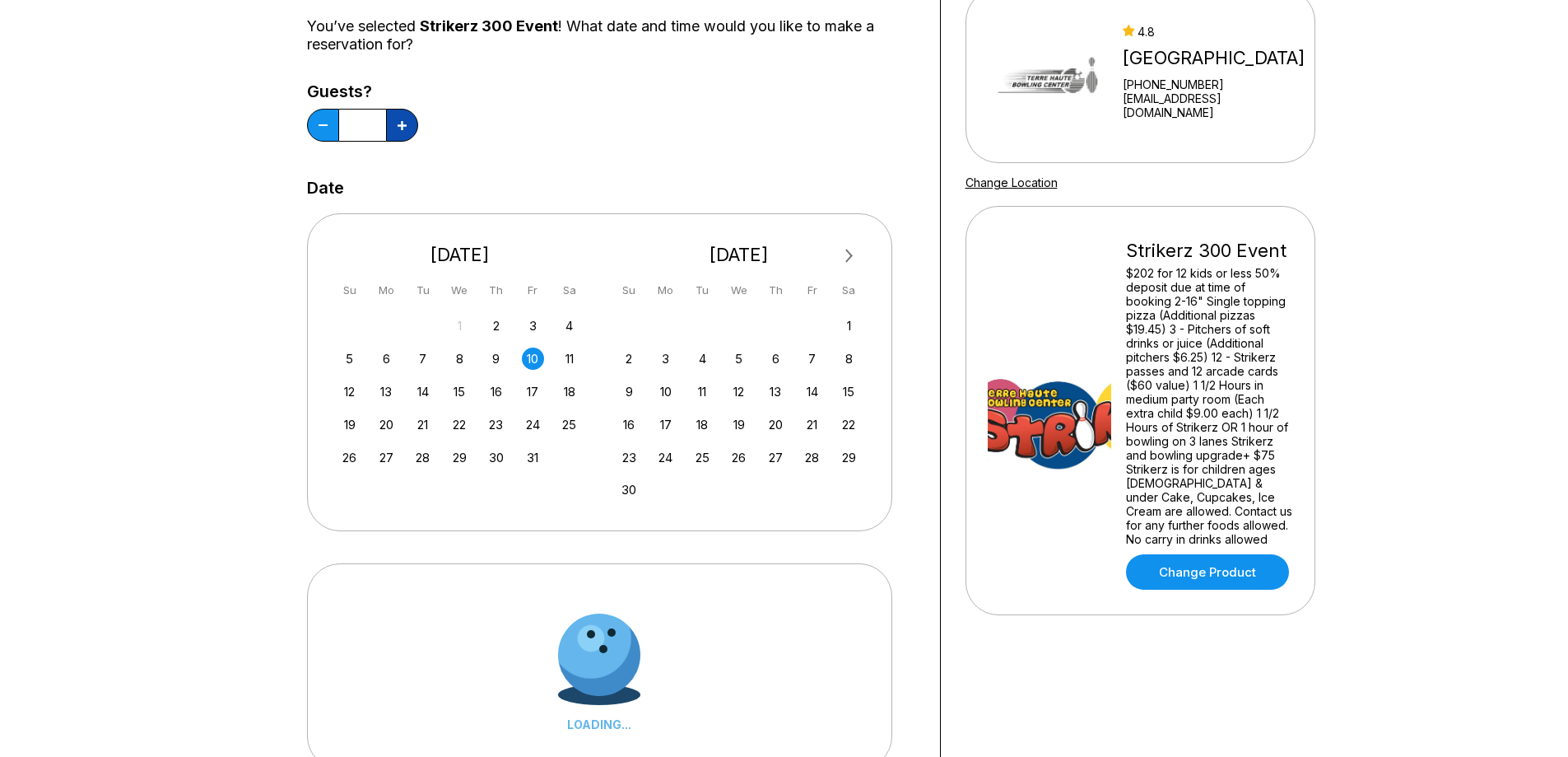
click at [410, 123] on button at bounding box center [402, 124] width 32 height 33
type input "**"
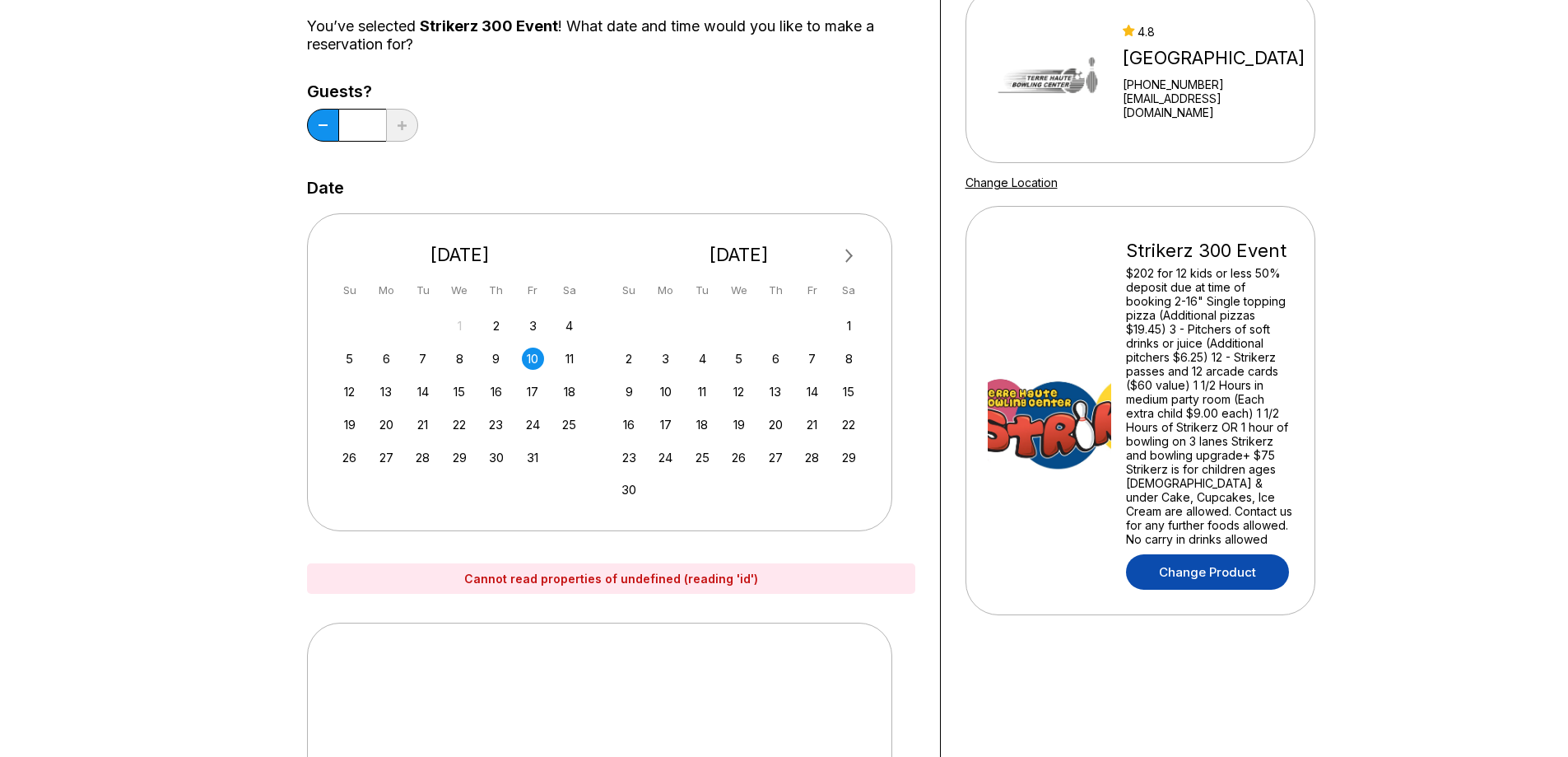
click at [1223, 555] on link "Change Product" at bounding box center [1208, 572] width 163 height 35
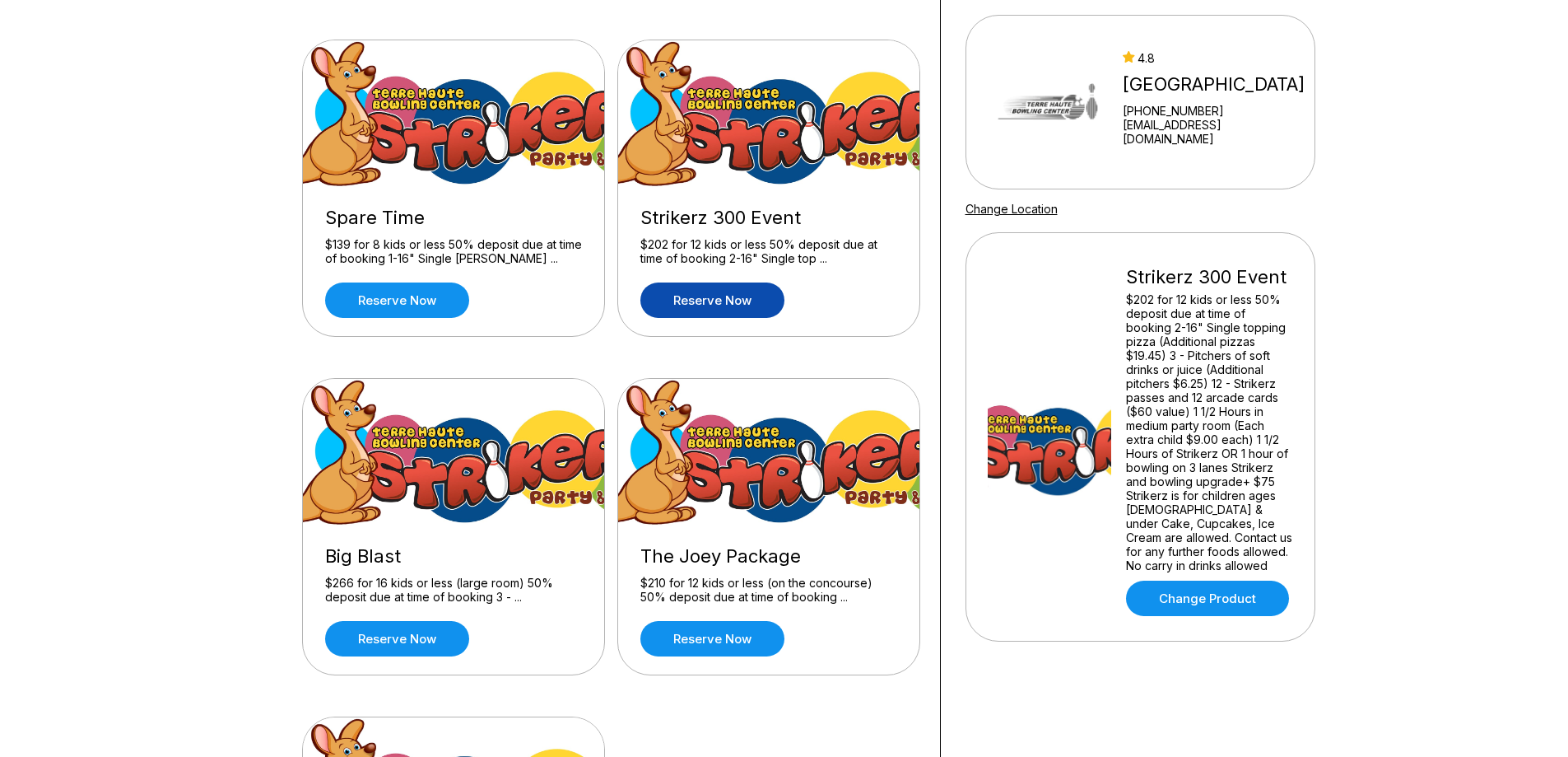
scroll to position [164, 0]
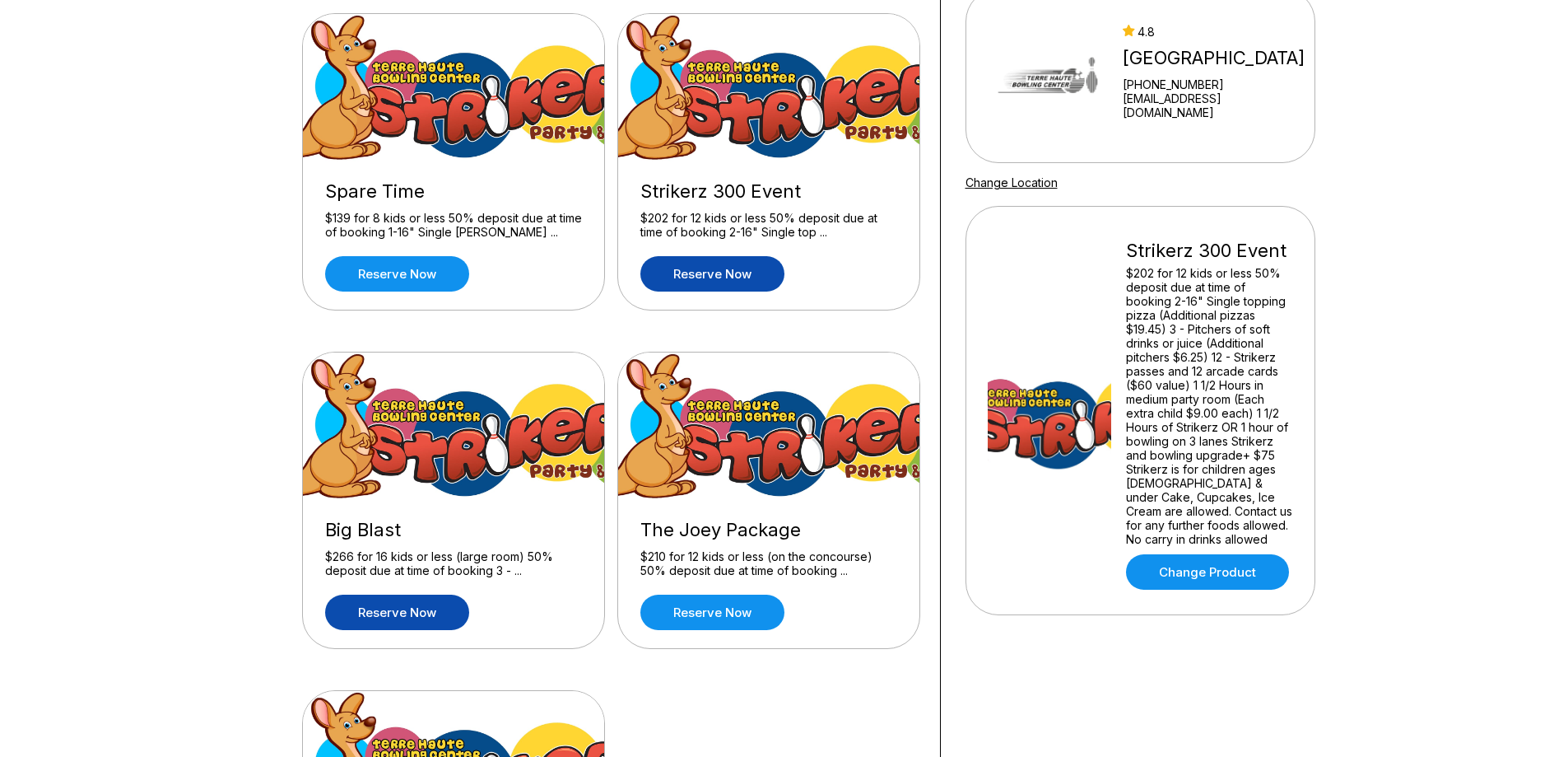
click at [440, 625] on link "Reserve now" at bounding box center [396, 612] width 144 height 35
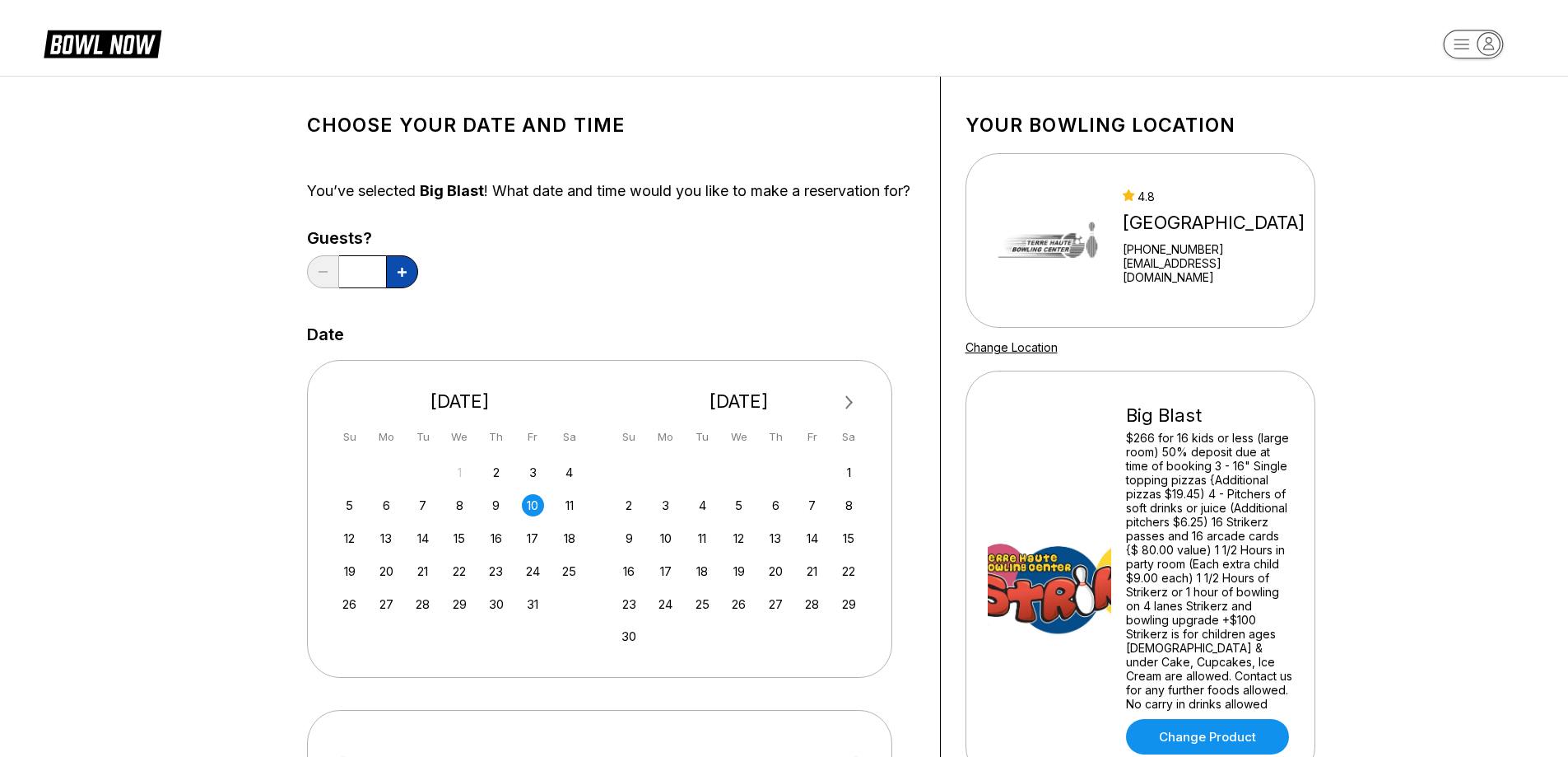
click at [407, 288] on button at bounding box center [402, 271] width 32 height 33
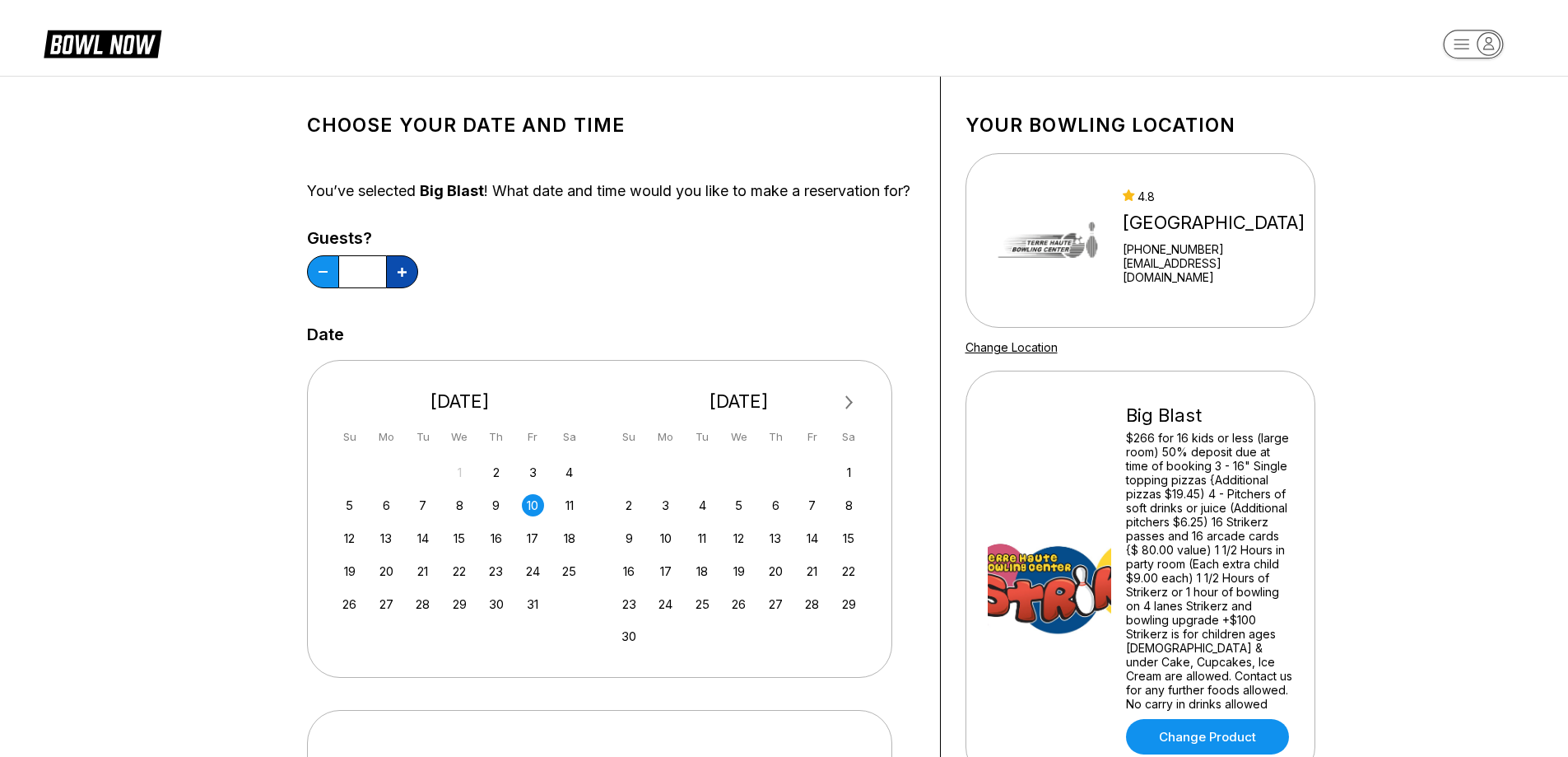
click at [407, 288] on button at bounding box center [402, 271] width 32 height 33
click at [406, 277] on icon at bounding box center [402, 272] width 9 height 9
click at [405, 277] on icon at bounding box center [402, 272] width 9 height 9
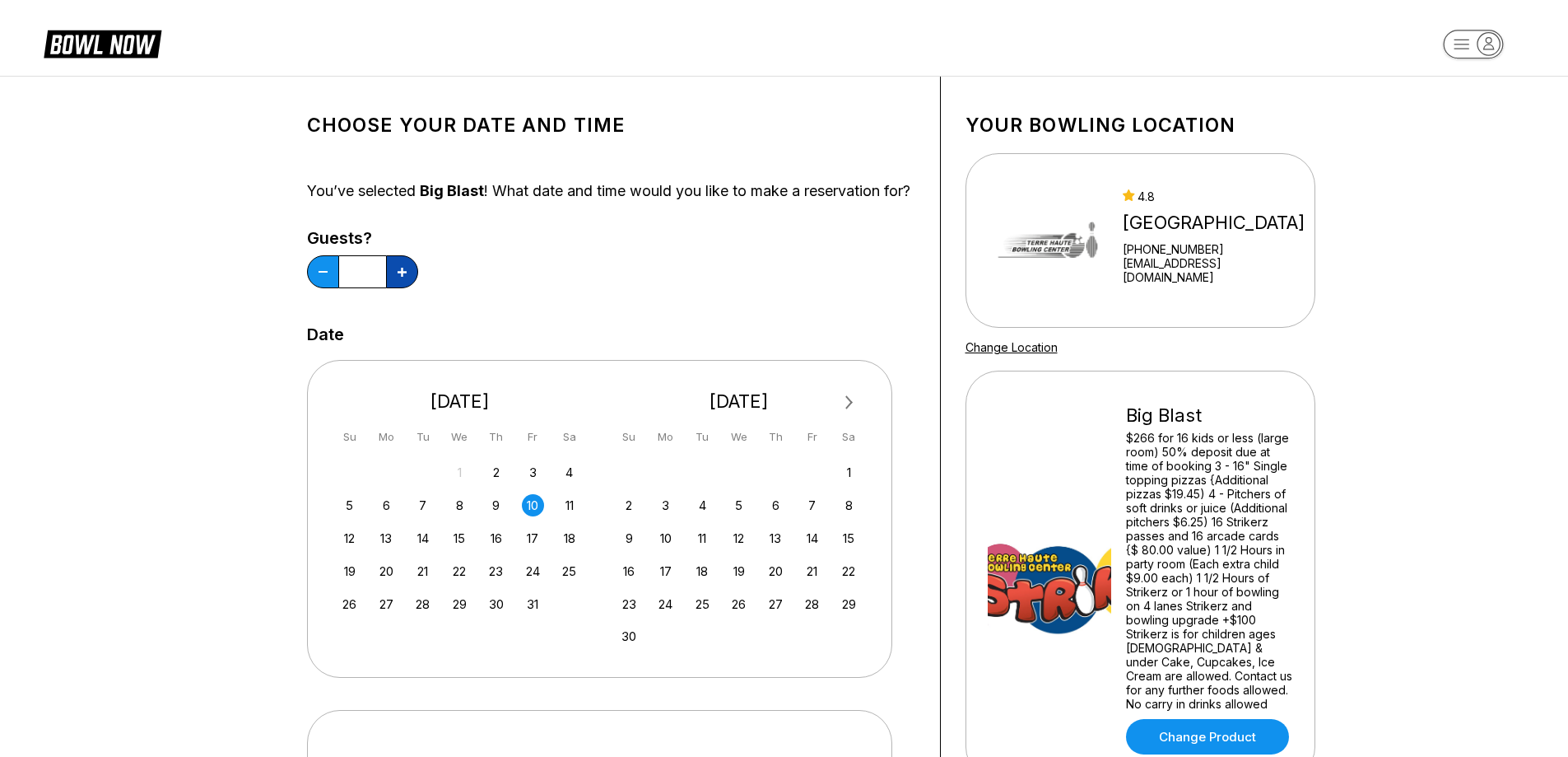
click at [405, 277] on icon at bounding box center [402, 272] width 9 height 9
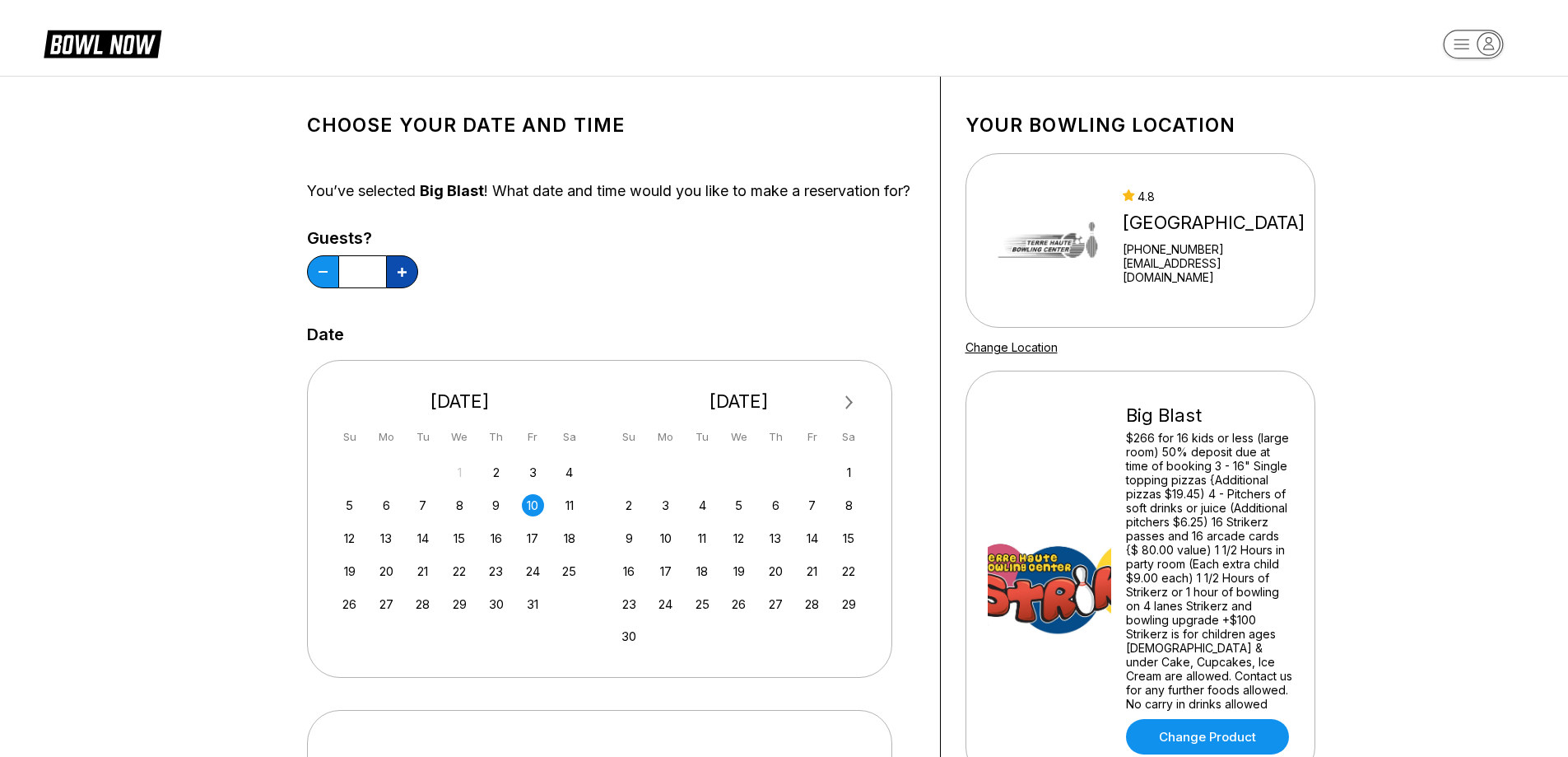
type input "**"
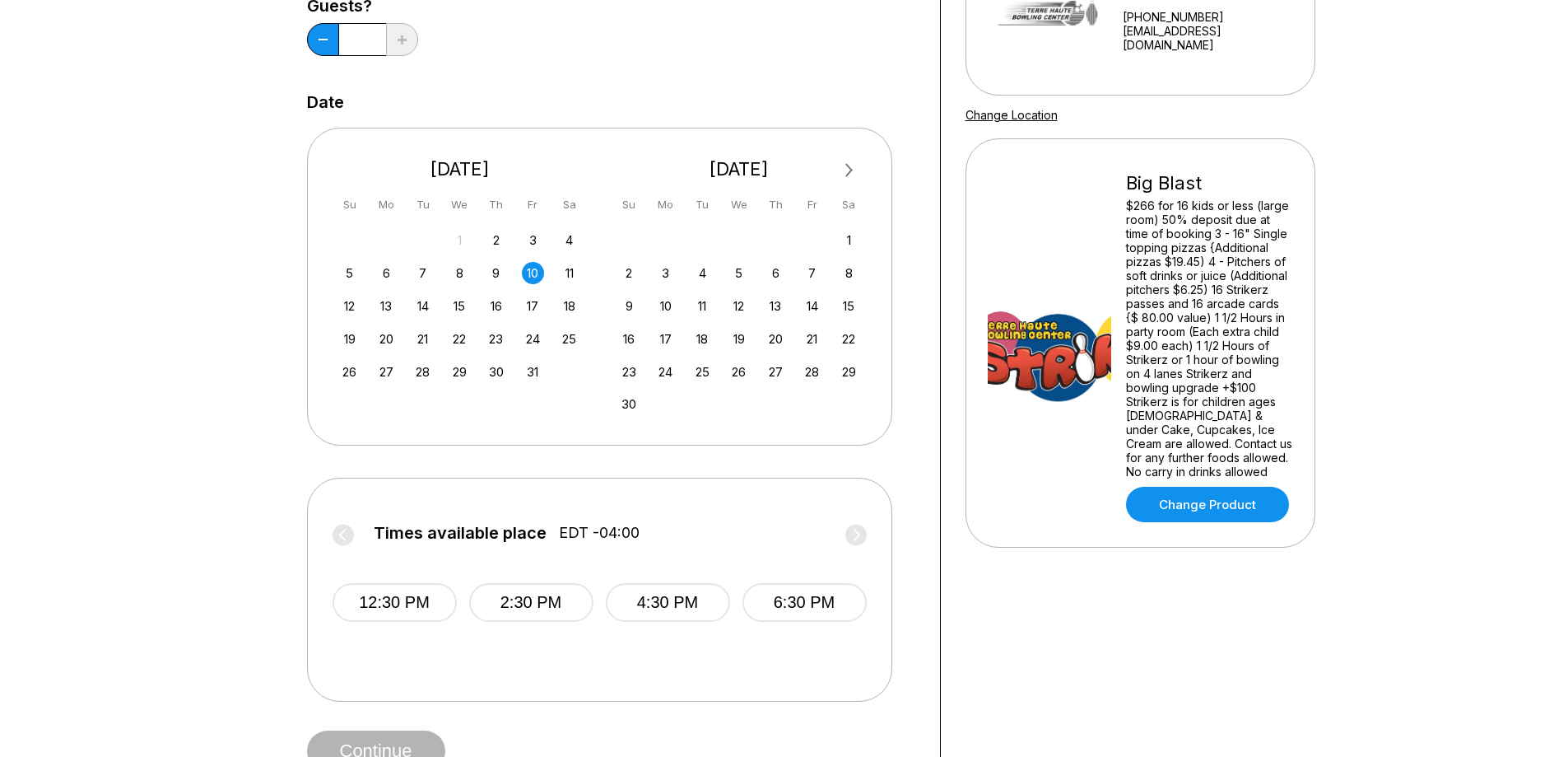
scroll to position [247, 0]
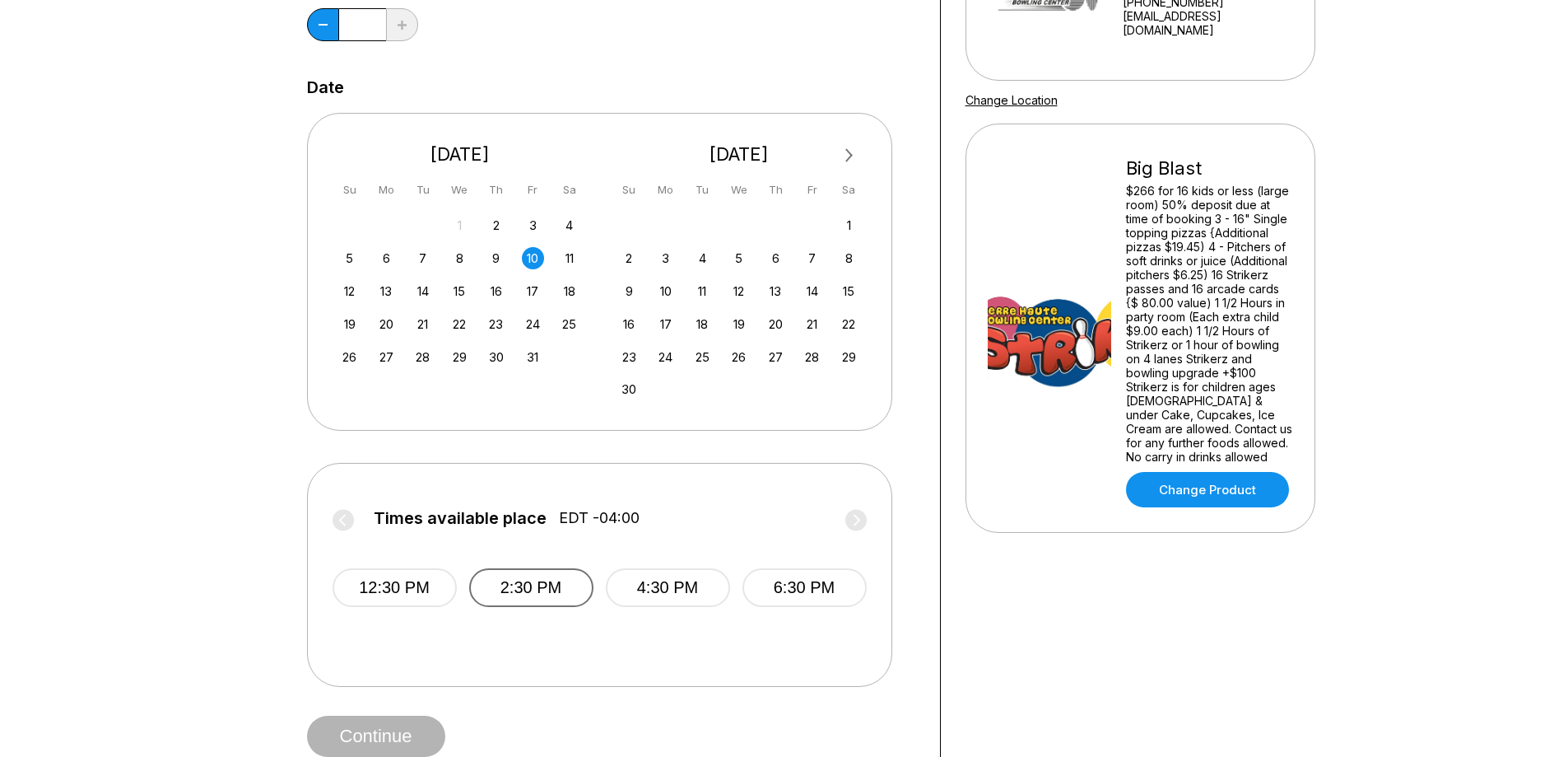
click at [564, 607] on button "2:30 PM" at bounding box center [531, 588] width 124 height 39
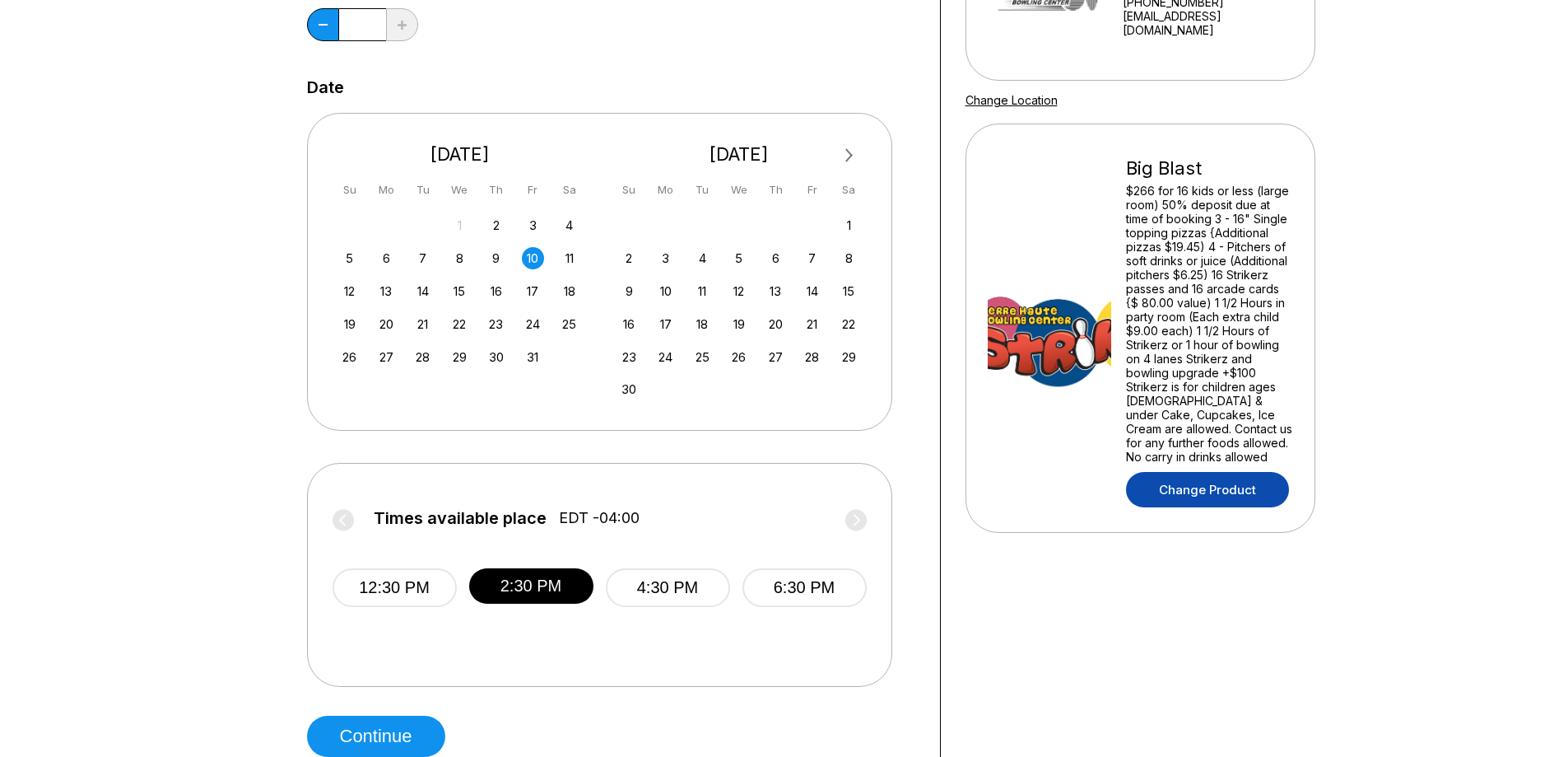
click at [1176, 484] on link "Change Product" at bounding box center [1208, 489] width 163 height 35
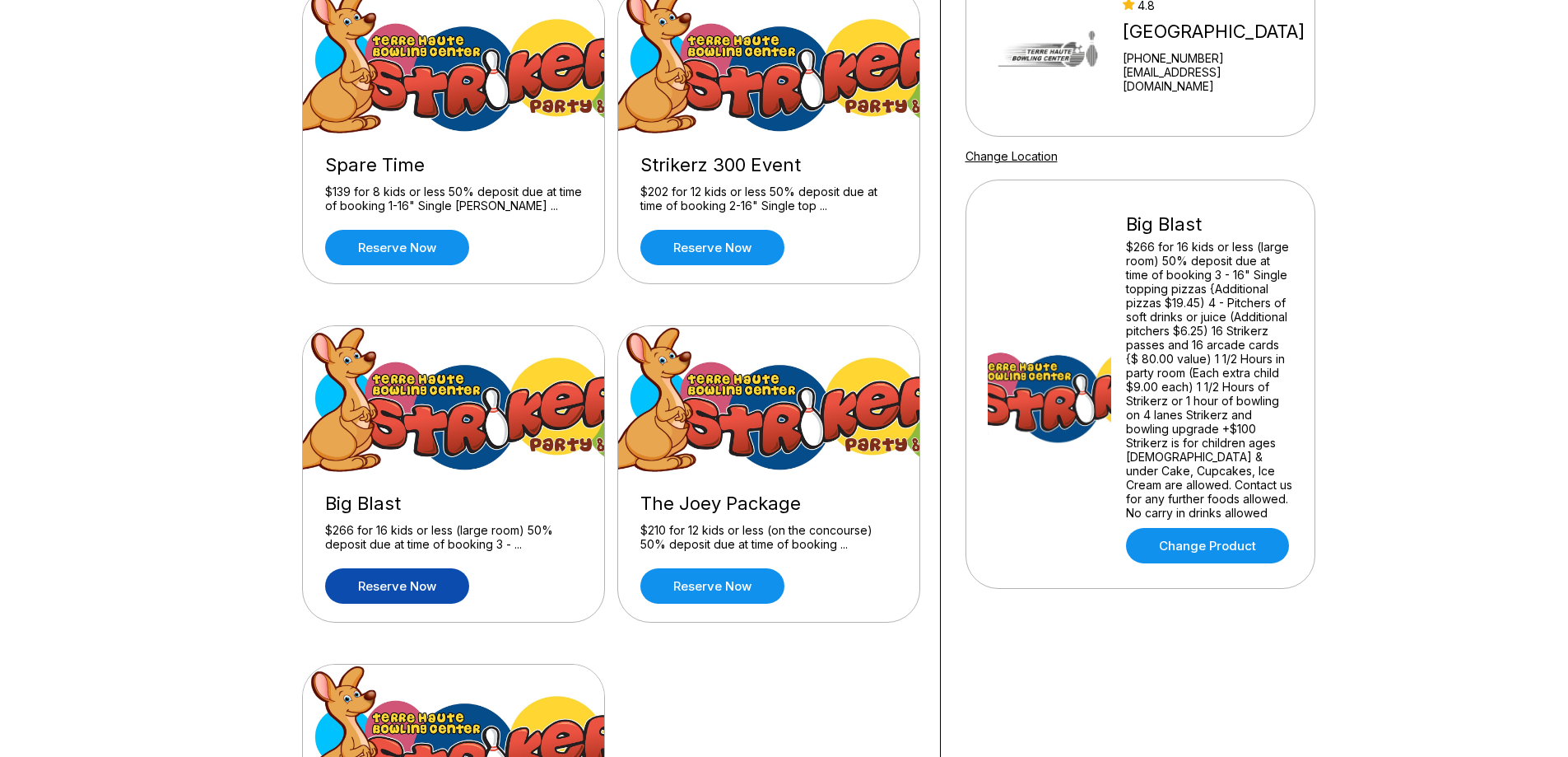
scroll to position [247, 0]
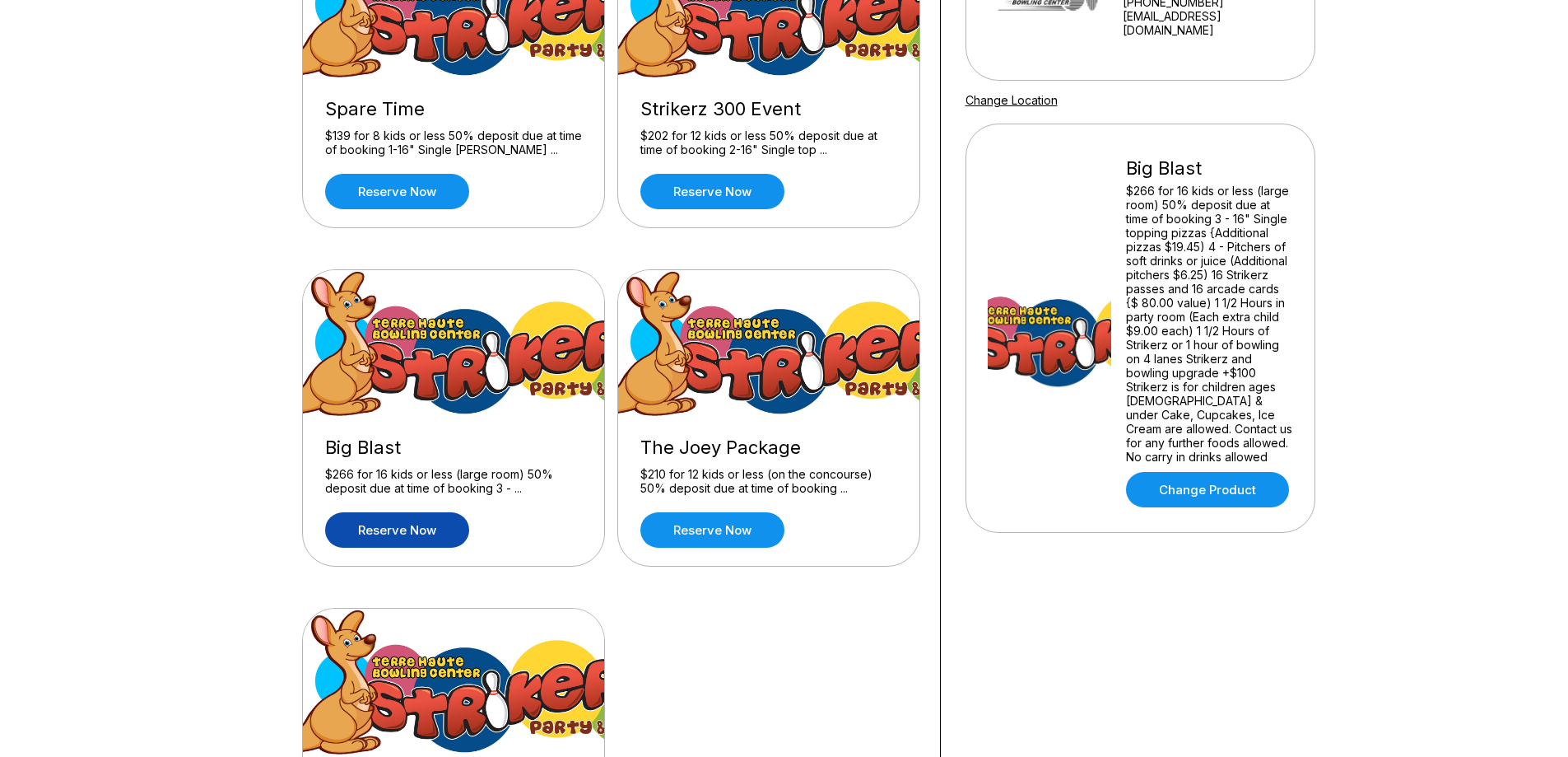
click at [392, 523] on link "Reserve now" at bounding box center [396, 530] width 144 height 35
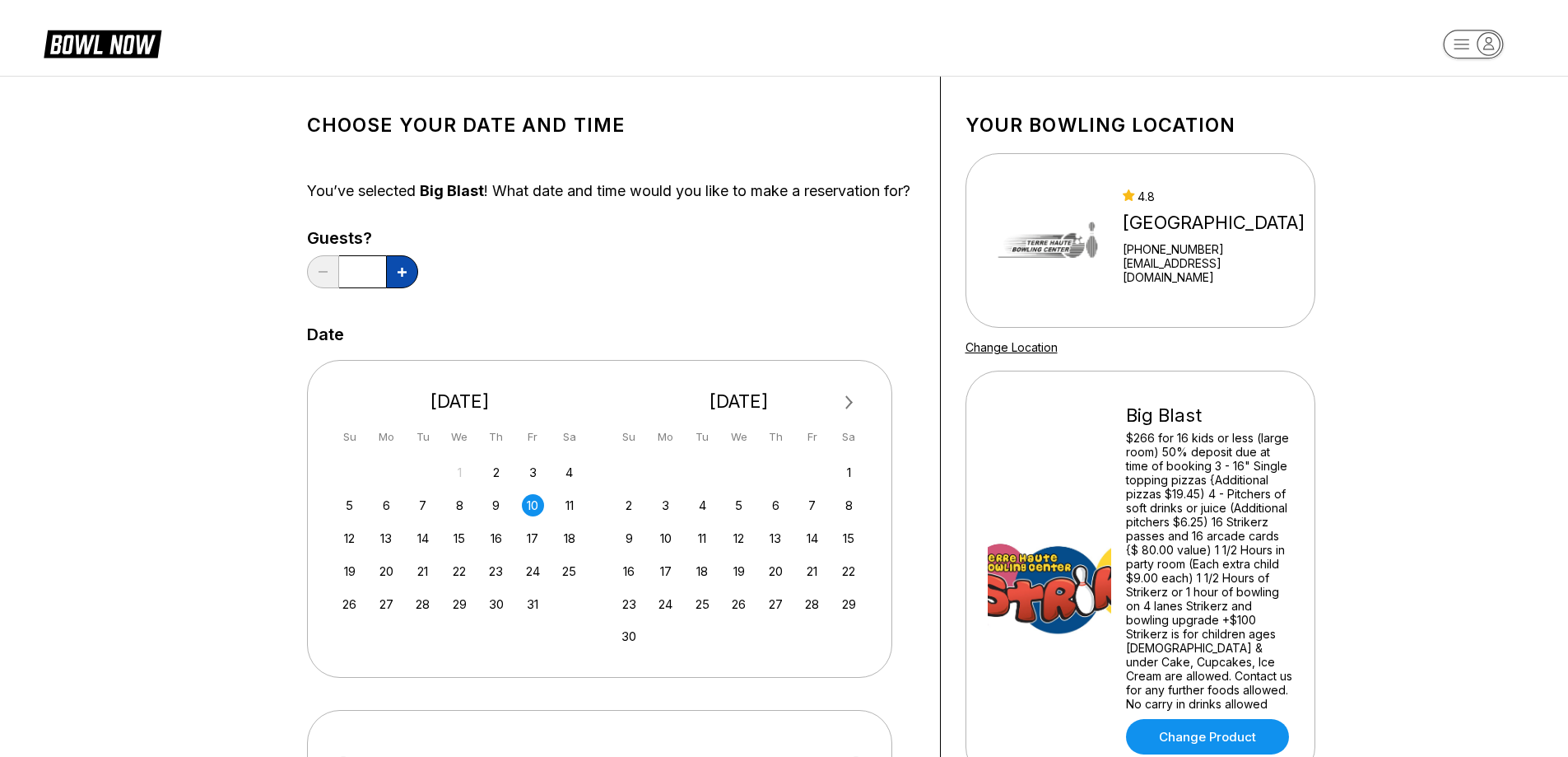
click at [399, 277] on icon at bounding box center [402, 272] width 9 height 9
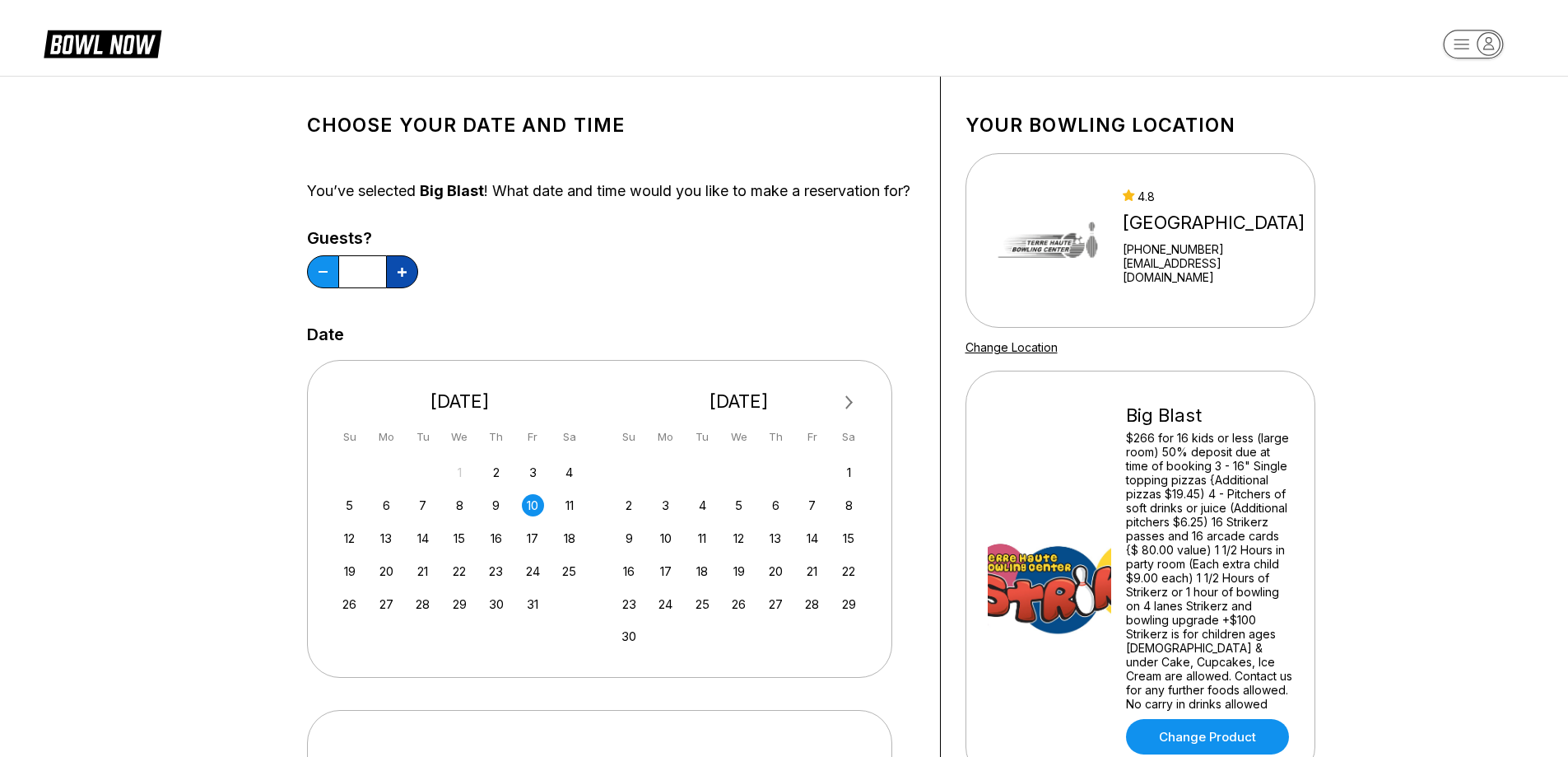
click at [399, 277] on icon at bounding box center [402, 272] width 9 height 9
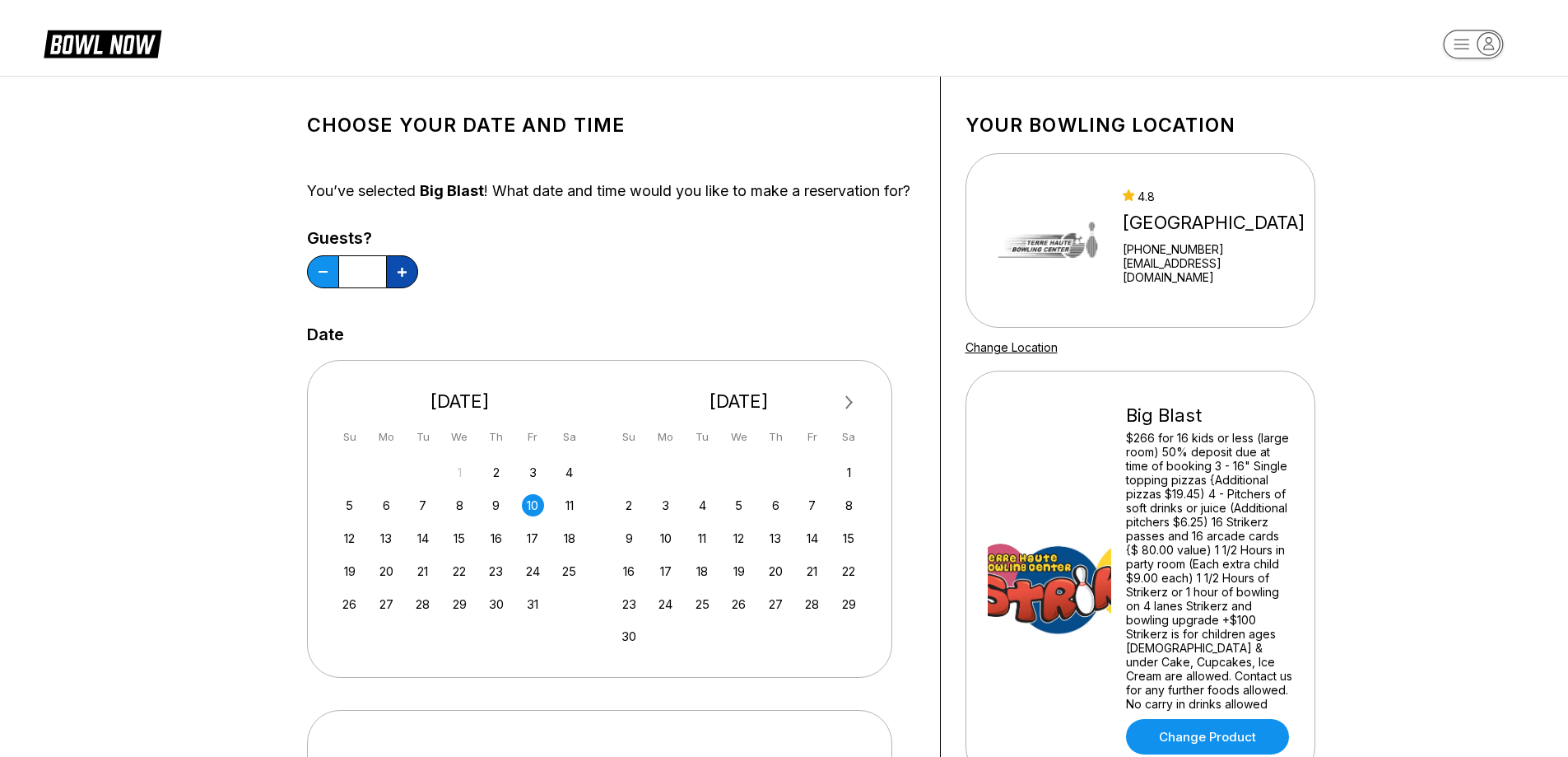
click at [399, 277] on icon at bounding box center [402, 272] width 9 height 9
click at [400, 277] on icon at bounding box center [402, 272] width 9 height 9
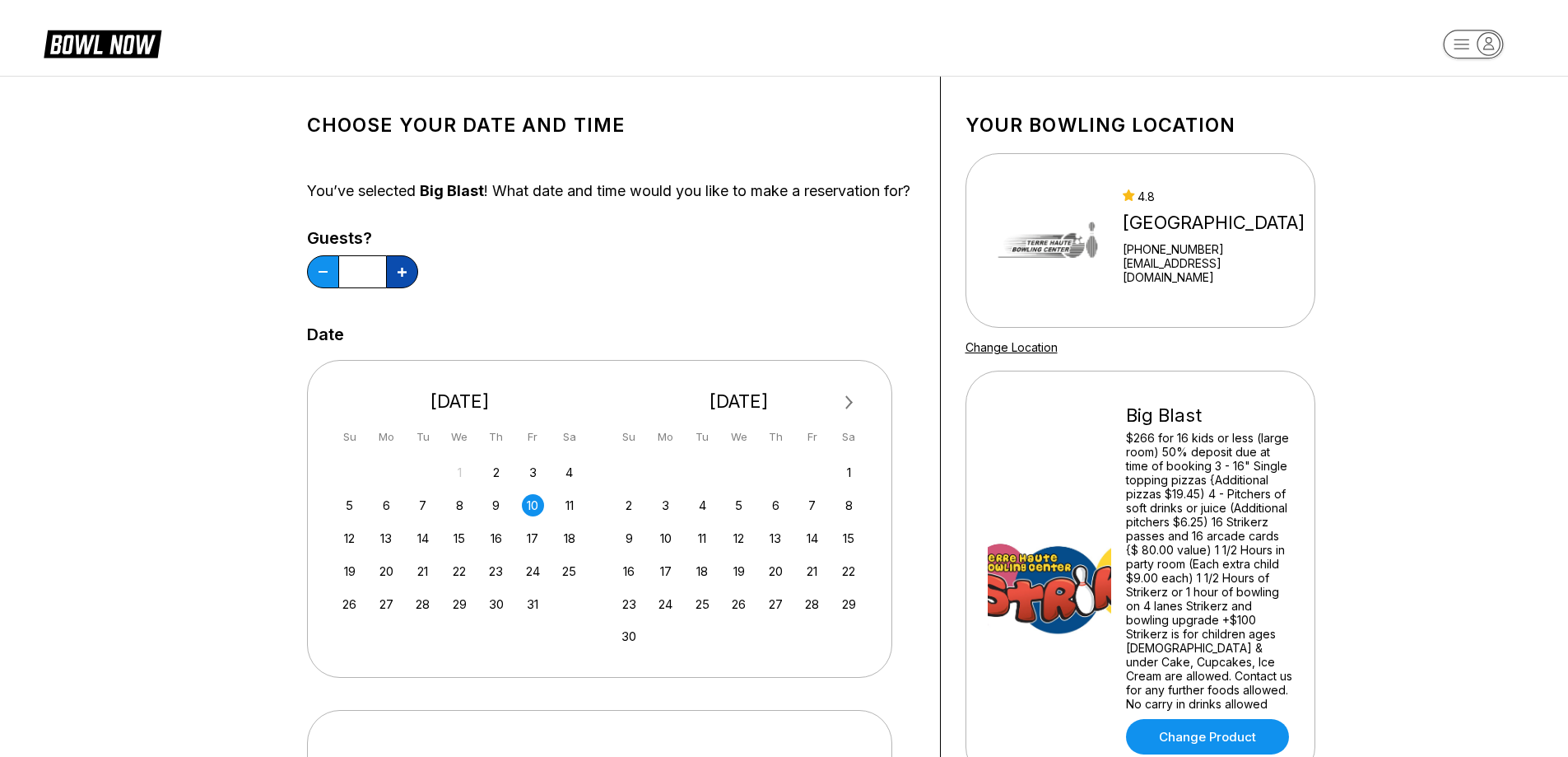
type input "**"
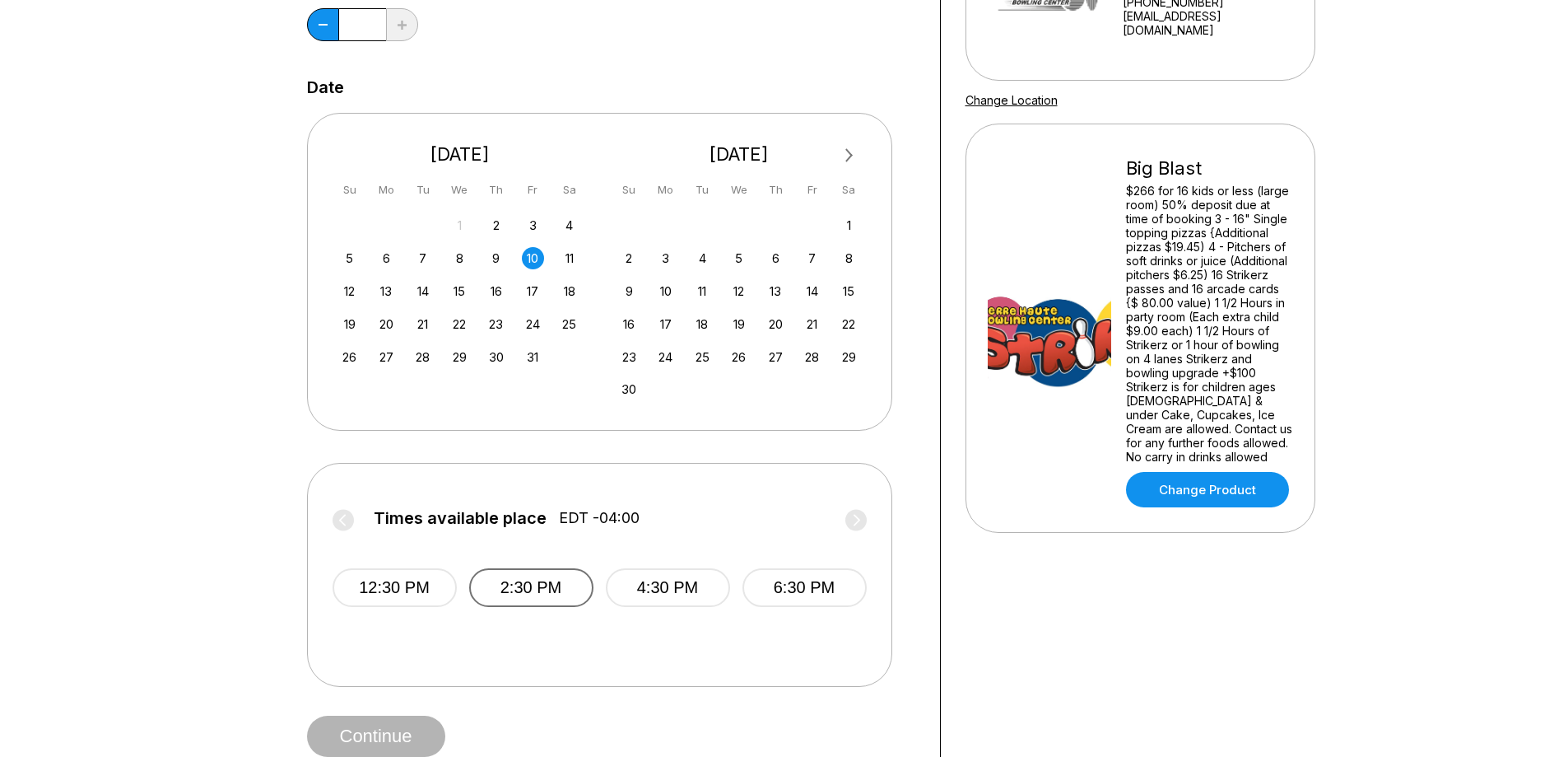
click at [569, 601] on button "2:30 PM" at bounding box center [531, 588] width 124 height 39
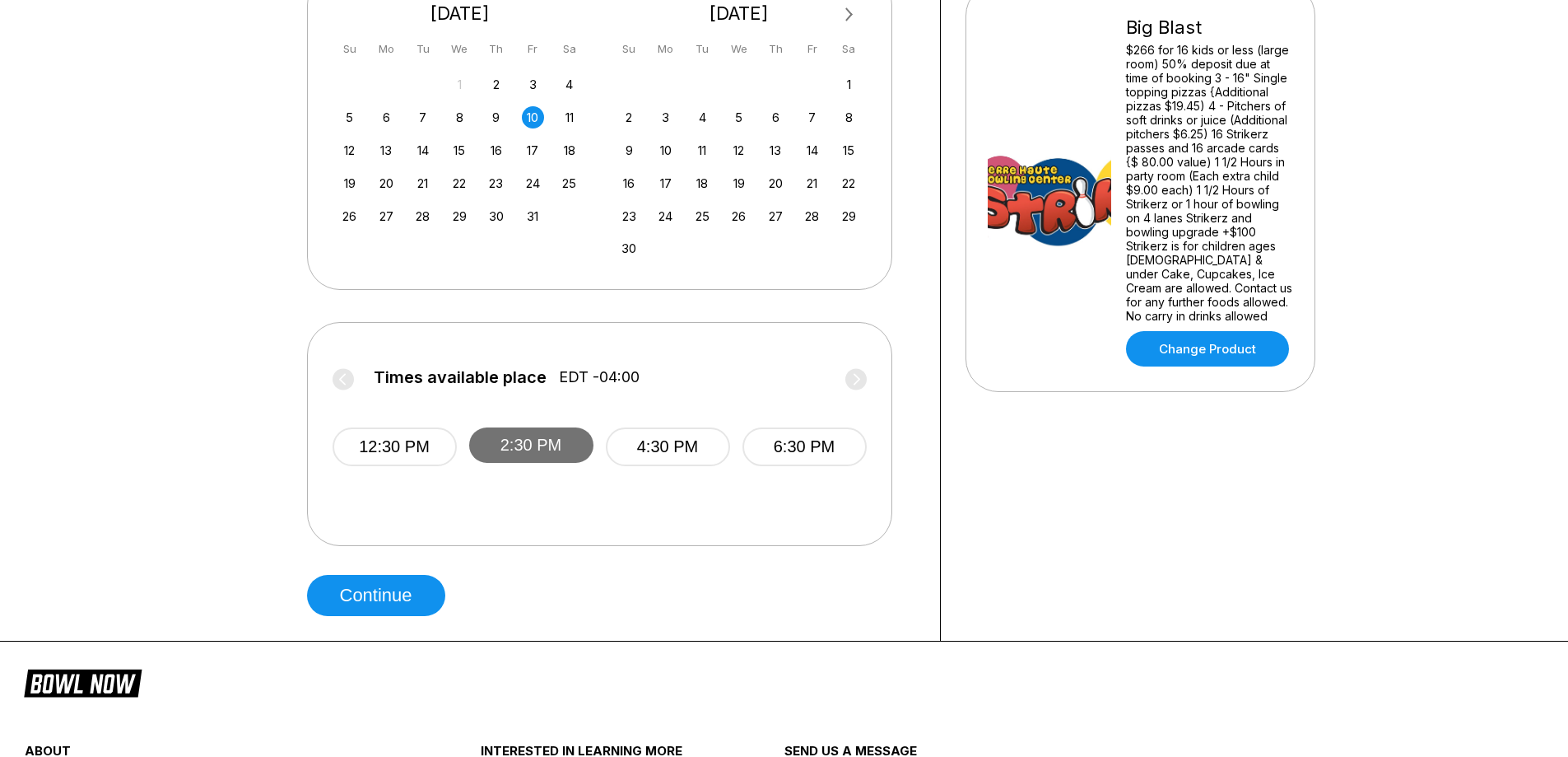
scroll to position [411, 0]
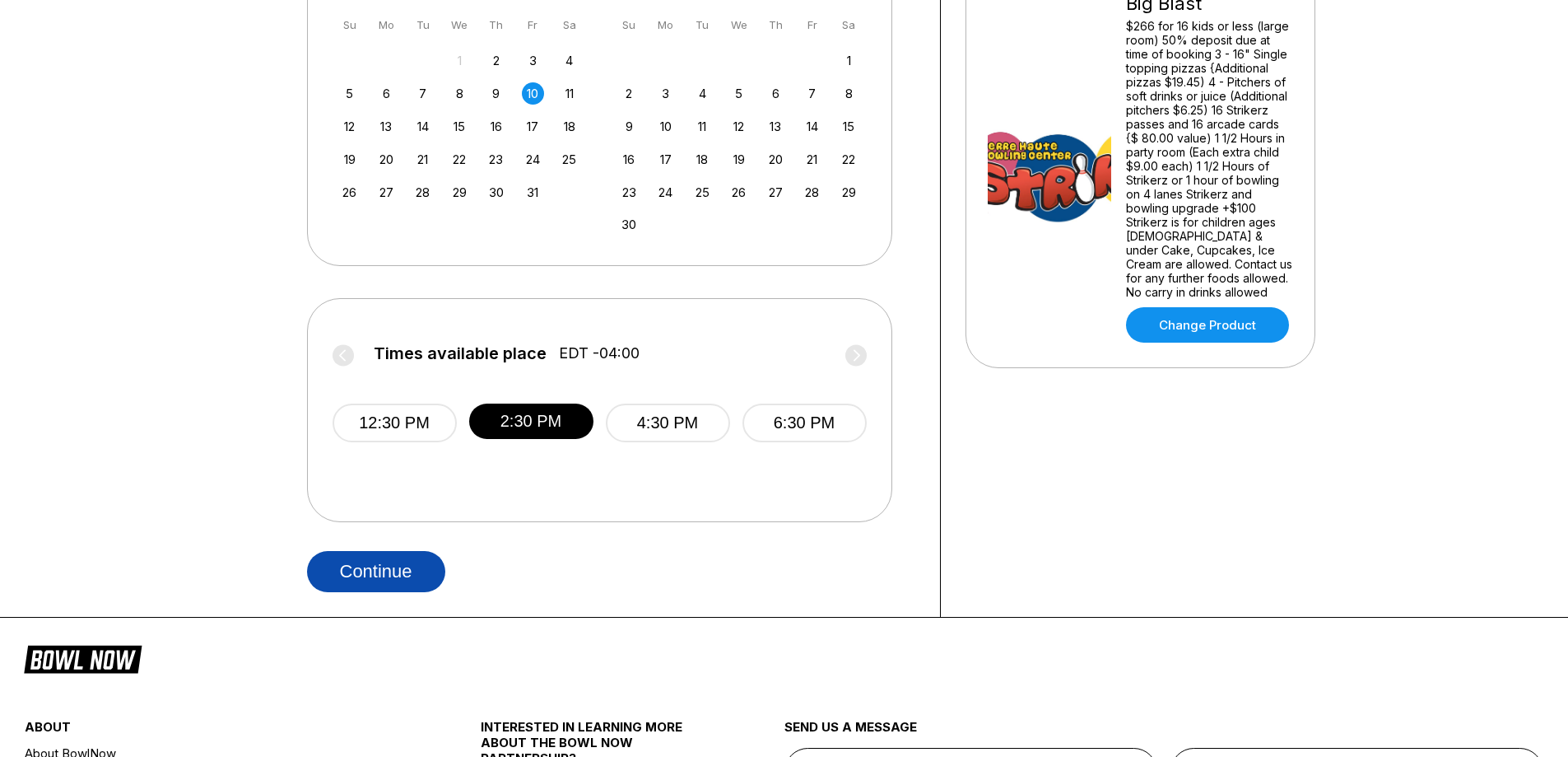
click at [391, 578] on button "Continue" at bounding box center [376, 571] width 138 height 41
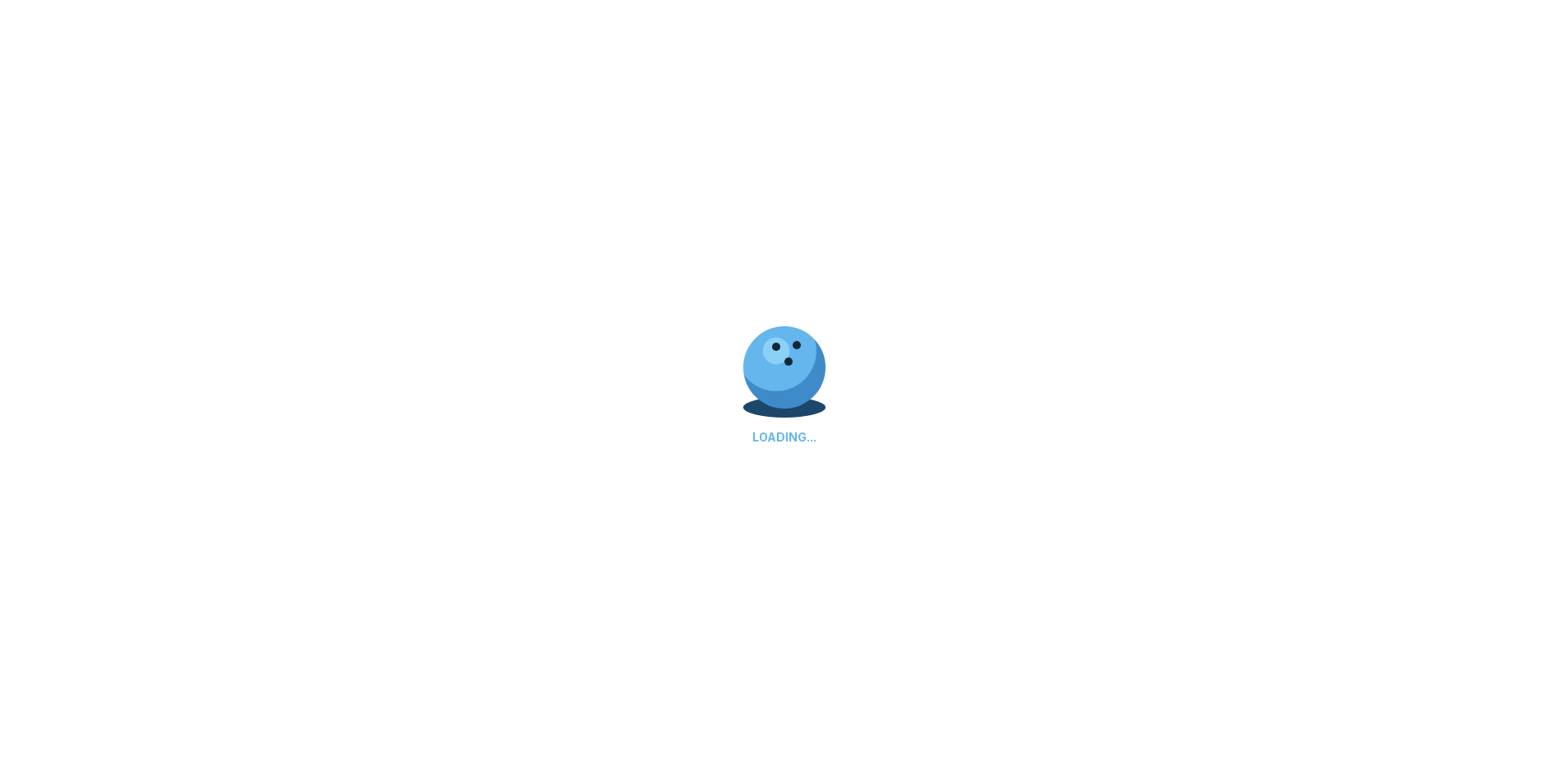
select select "**"
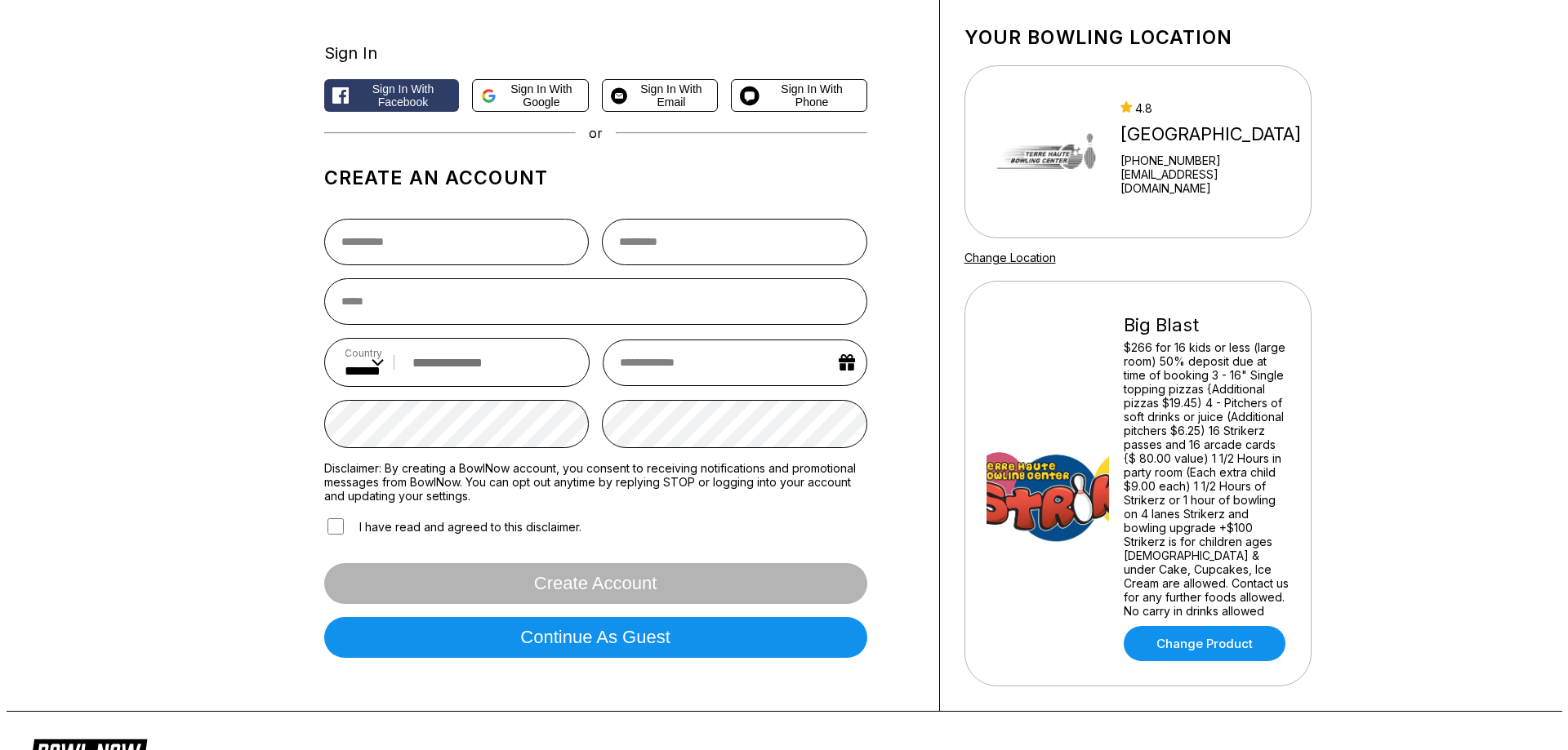
scroll to position [82, 0]
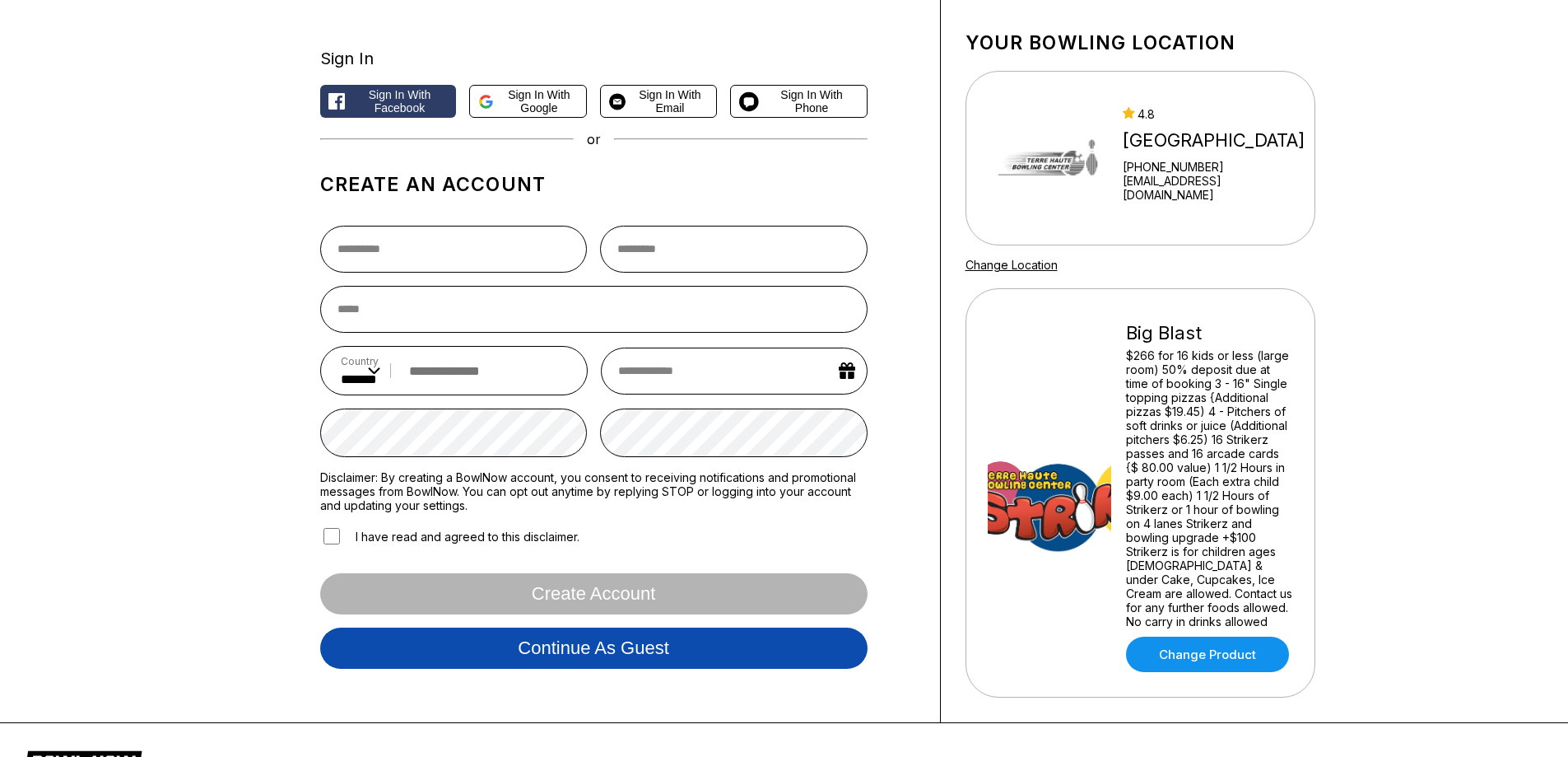
click at [634, 651] on button "Continue as guest" at bounding box center [594, 648] width 548 height 41
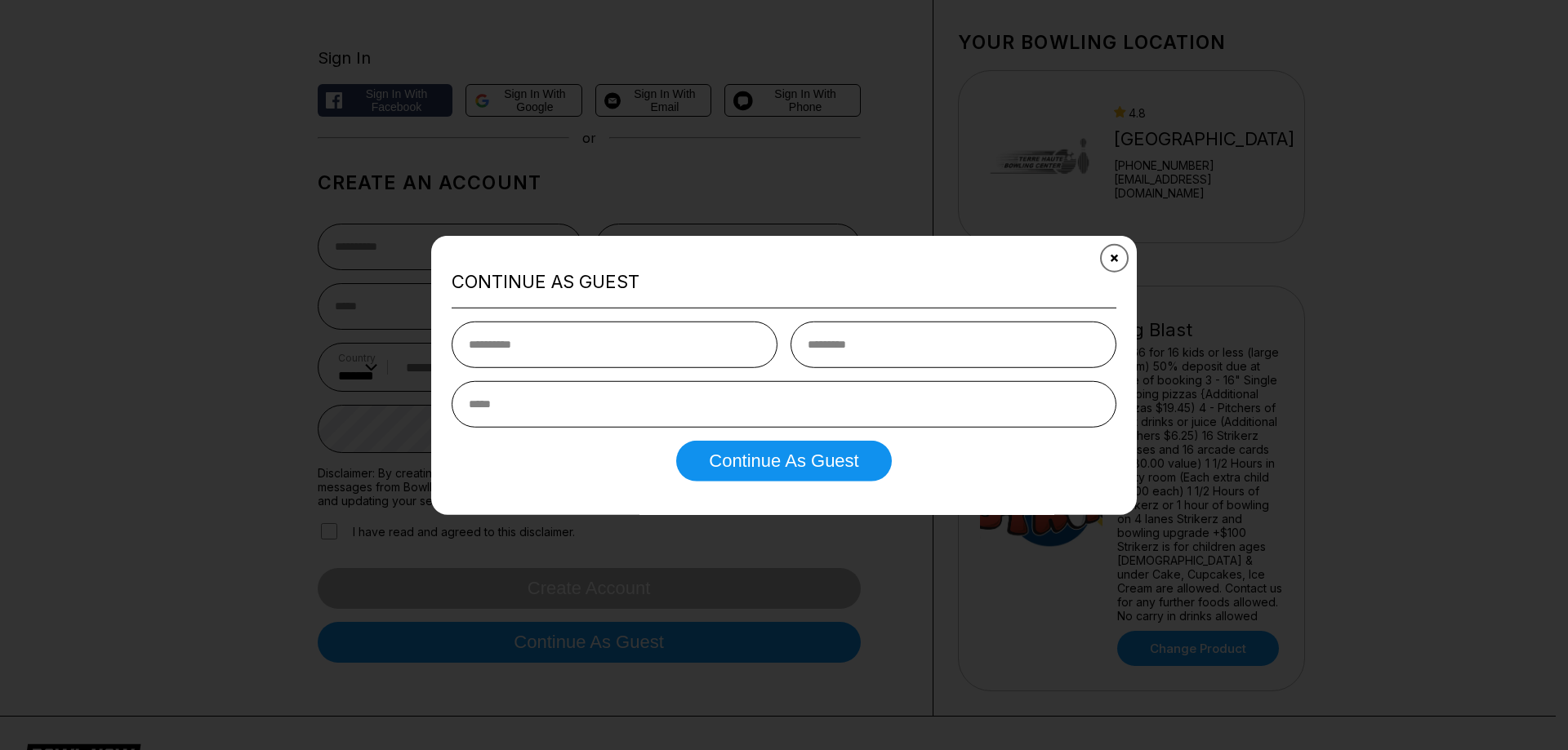
click at [1100, 258] on button "Close" at bounding box center [1113, 257] width 40 height 40
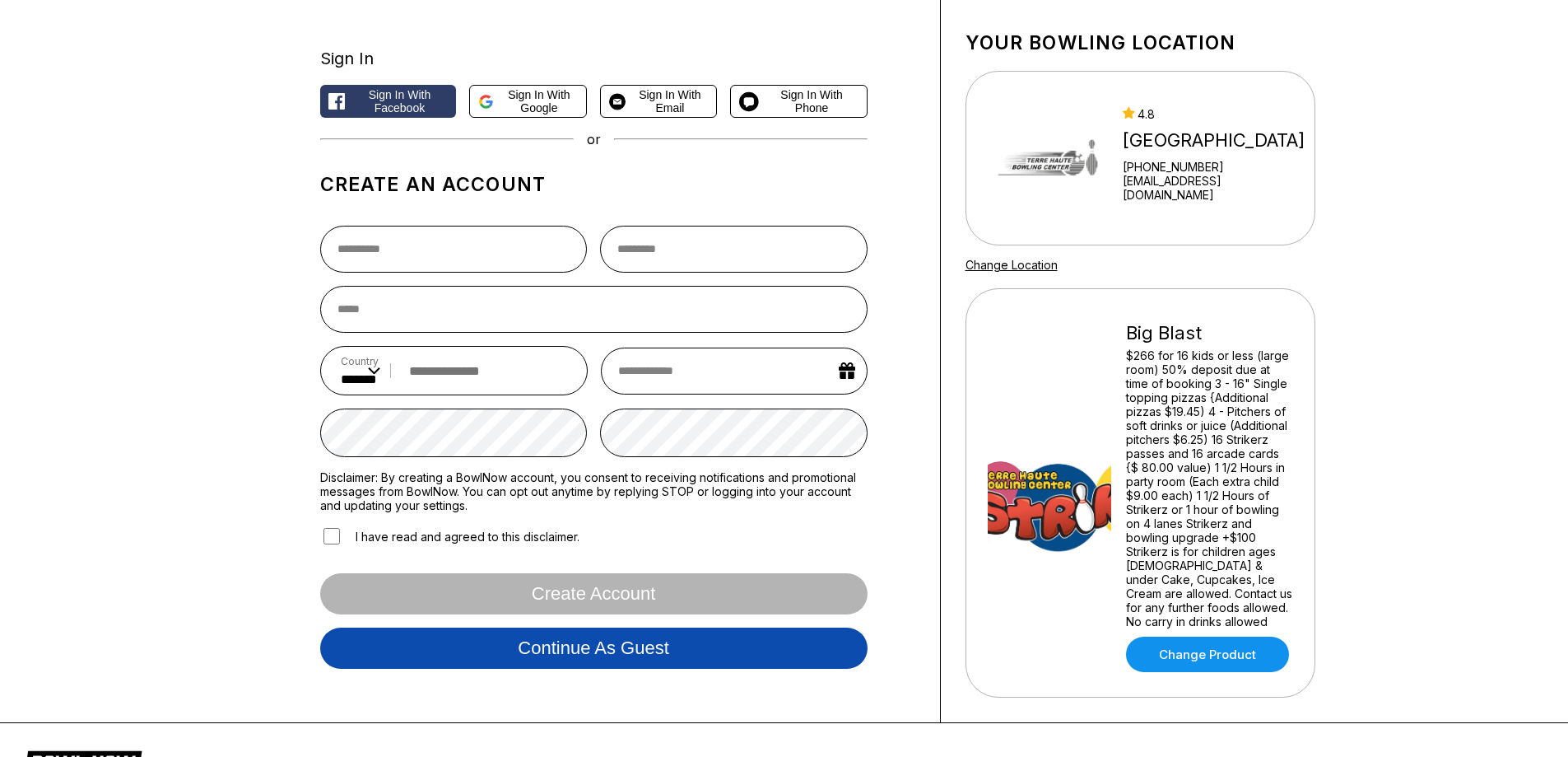
click at [661, 651] on button "Continue as guest" at bounding box center [594, 648] width 548 height 41
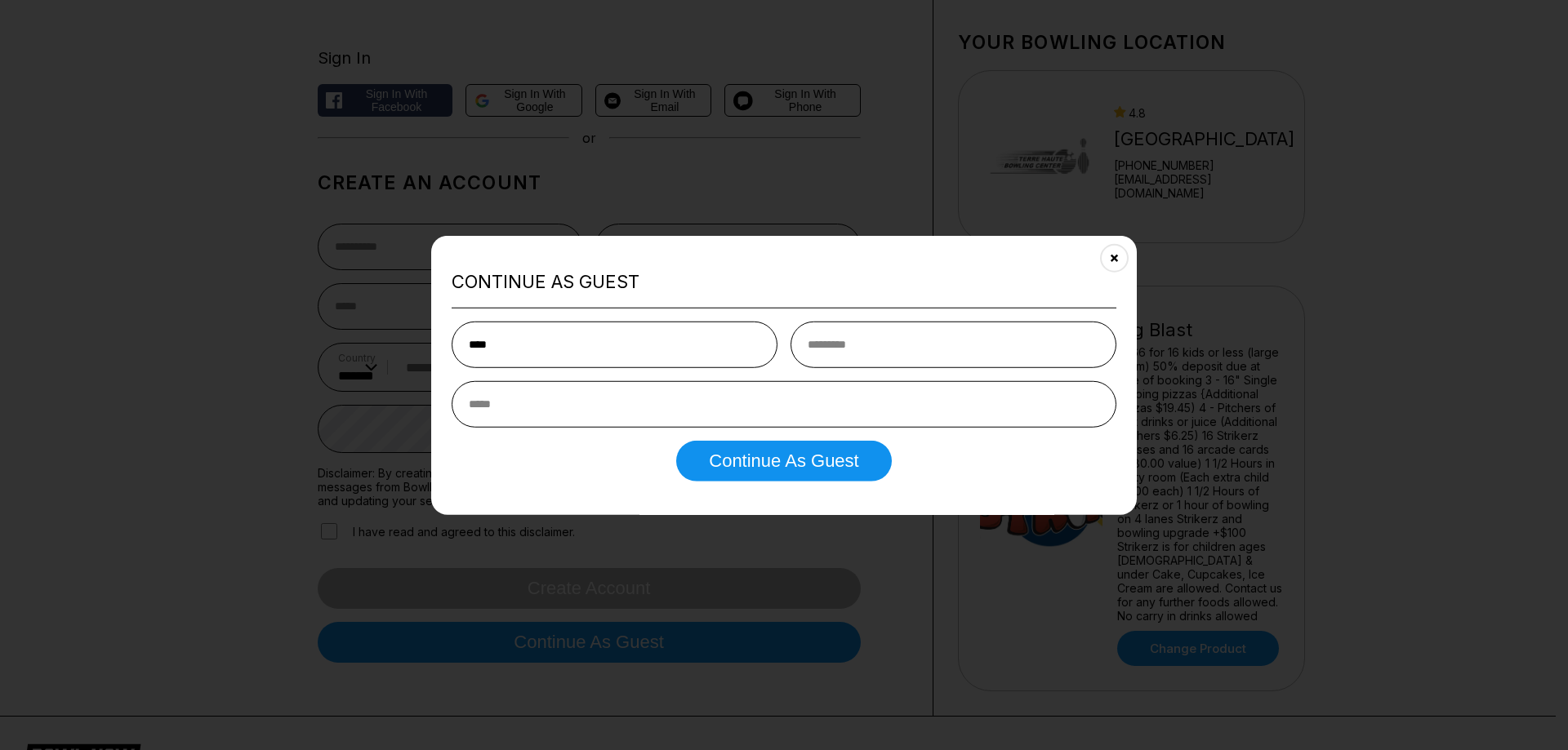
type input "****"
click at [1040, 332] on input "text" at bounding box center [953, 344] width 326 height 47
type input "*****"
click at [914, 406] on input "email" at bounding box center [784, 404] width 665 height 47
type input "**********"
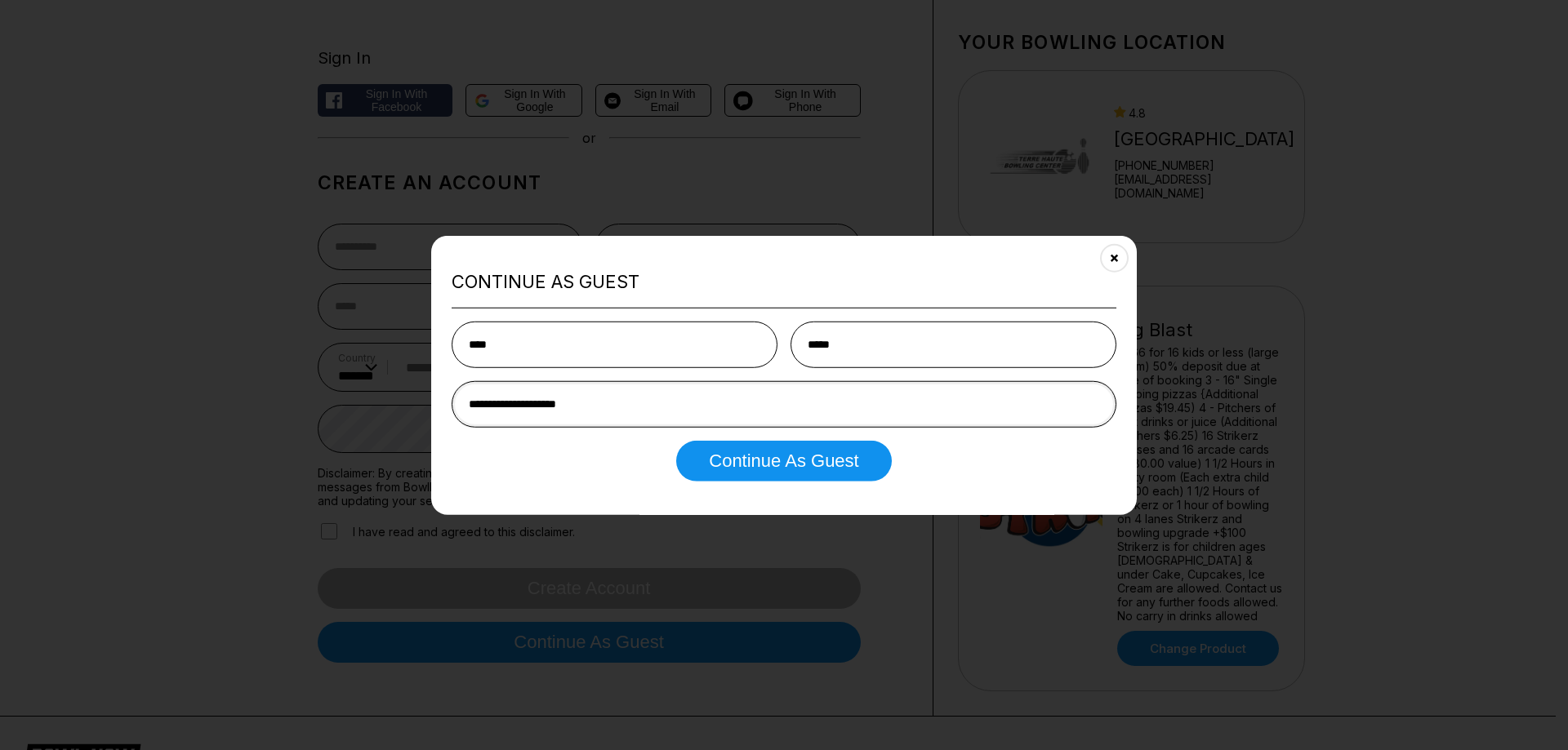
click at [676, 441] on button "Continue as Guest" at bounding box center [783, 461] width 215 height 40
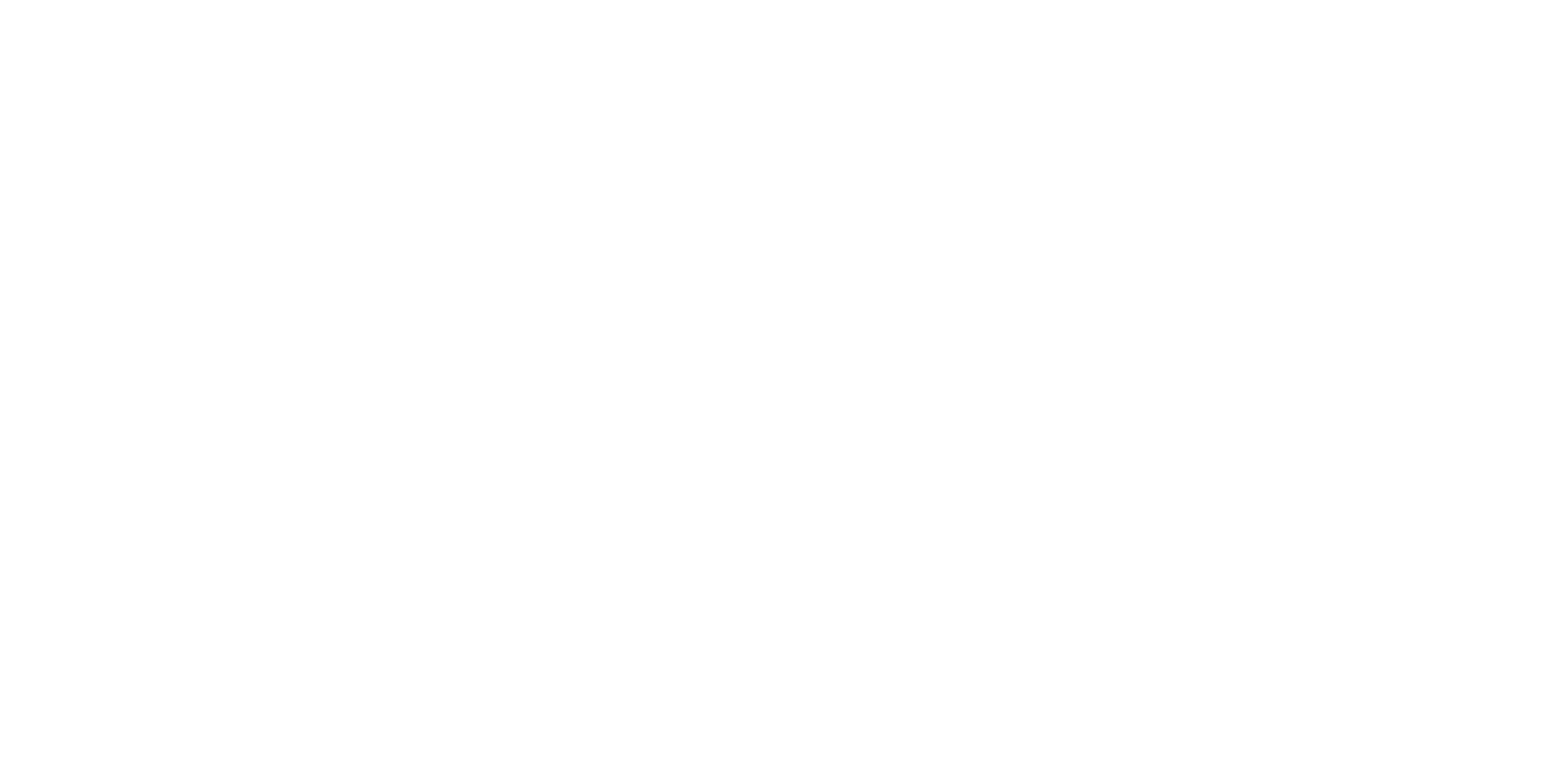
scroll to position [0, 0]
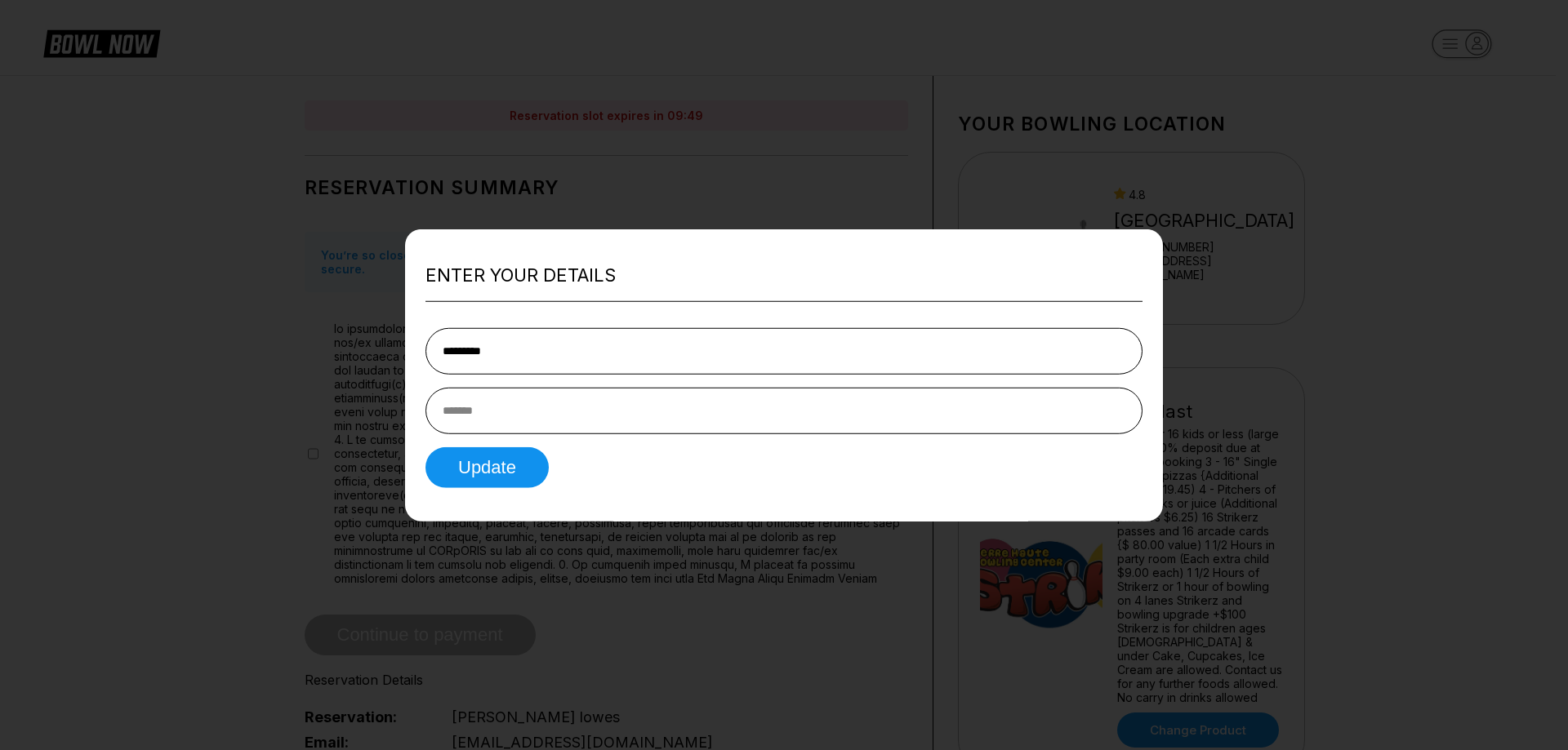
type input "*********"
click at [598, 409] on input "text" at bounding box center [784, 410] width 717 height 47
type input "**********"
click at [517, 455] on button "Update" at bounding box center [487, 467] width 123 height 40
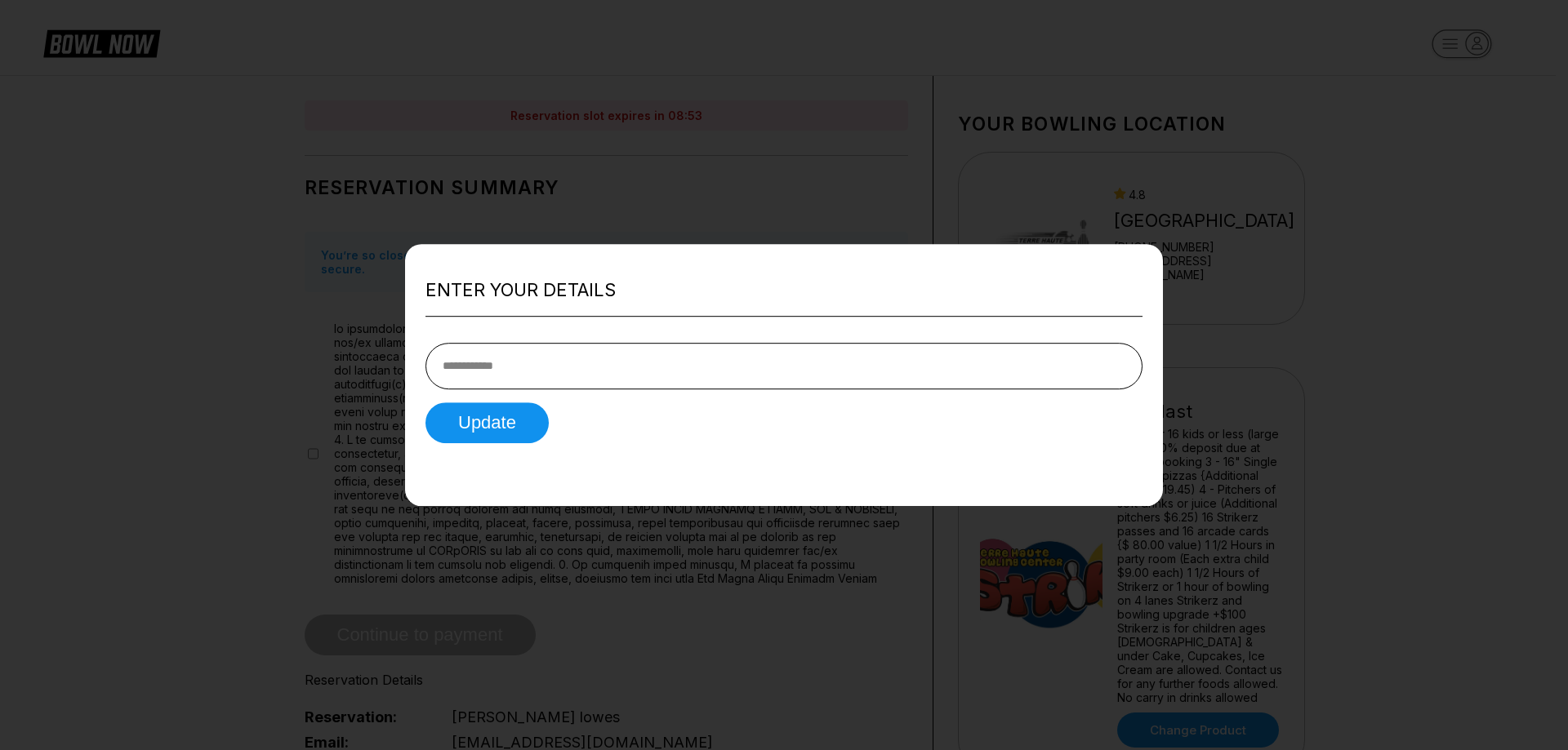
click at [656, 269] on div "Enter your details Update" at bounding box center [784, 375] width 758 height 263
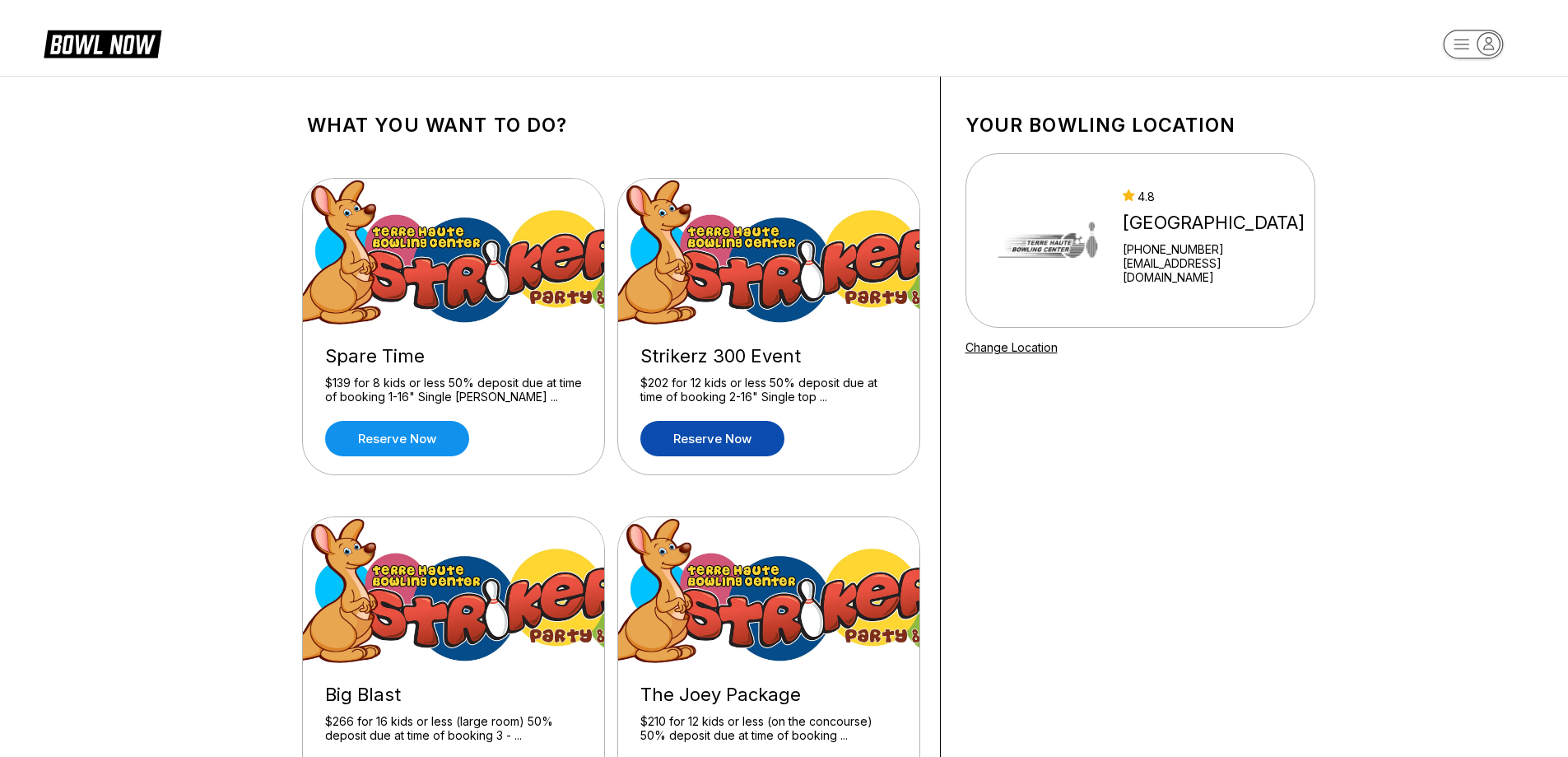
click at [709, 449] on link "Reserve now" at bounding box center [712, 438] width 144 height 35
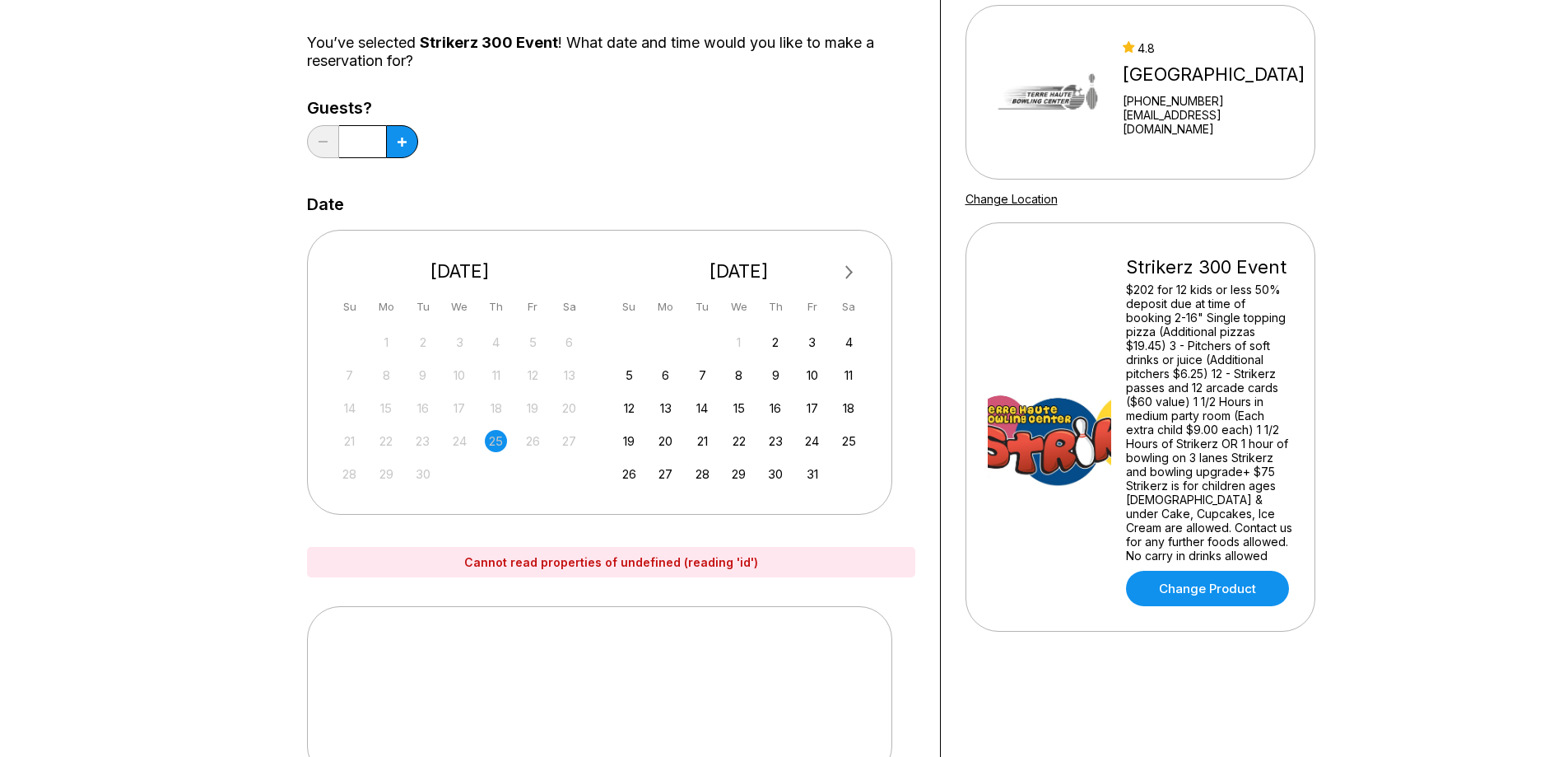
scroll to position [164, 0]
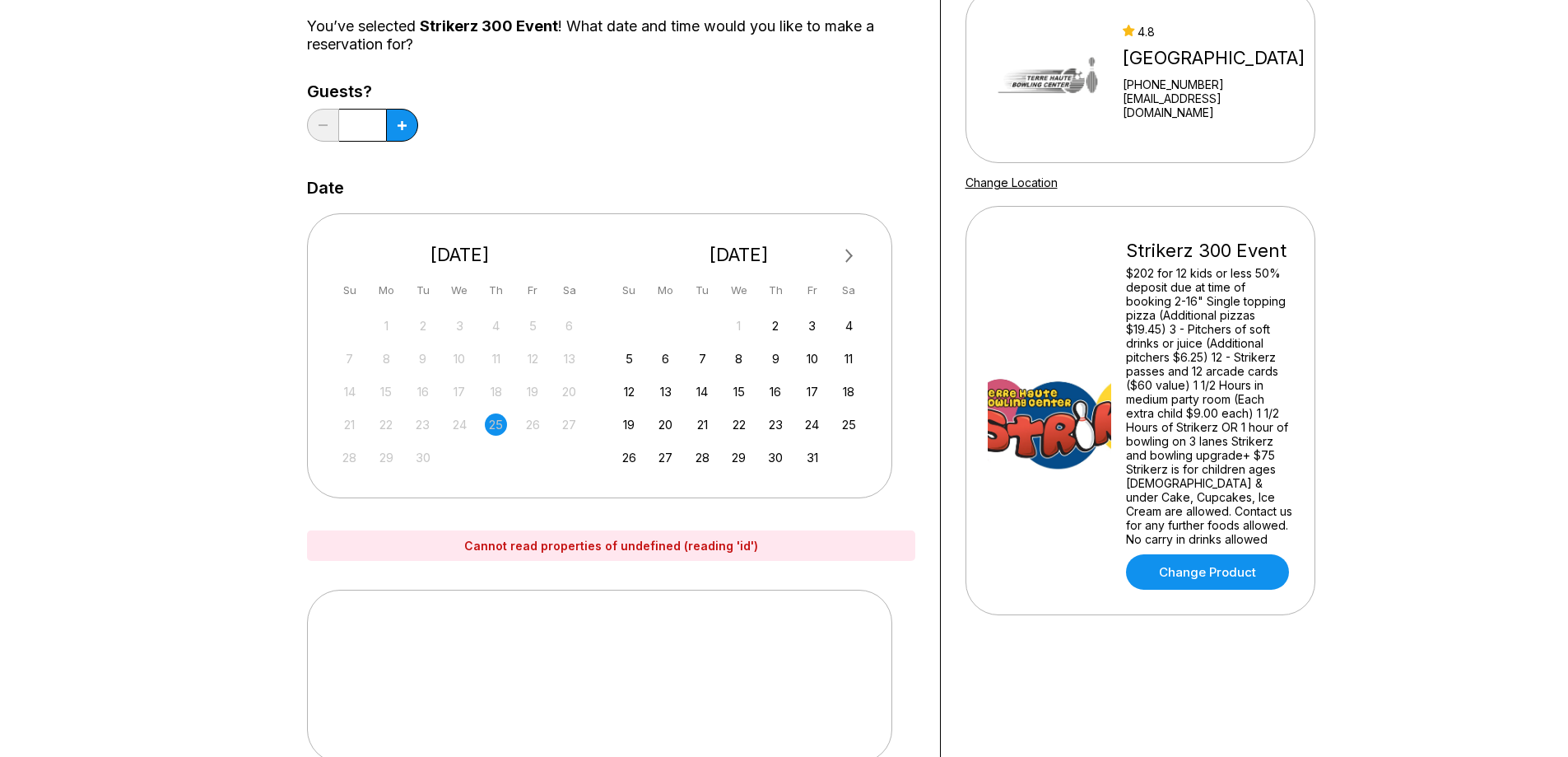
click at [534, 418] on div "26" at bounding box center [533, 424] width 22 height 22
click at [1200, 556] on link "Change Product" at bounding box center [1208, 572] width 163 height 35
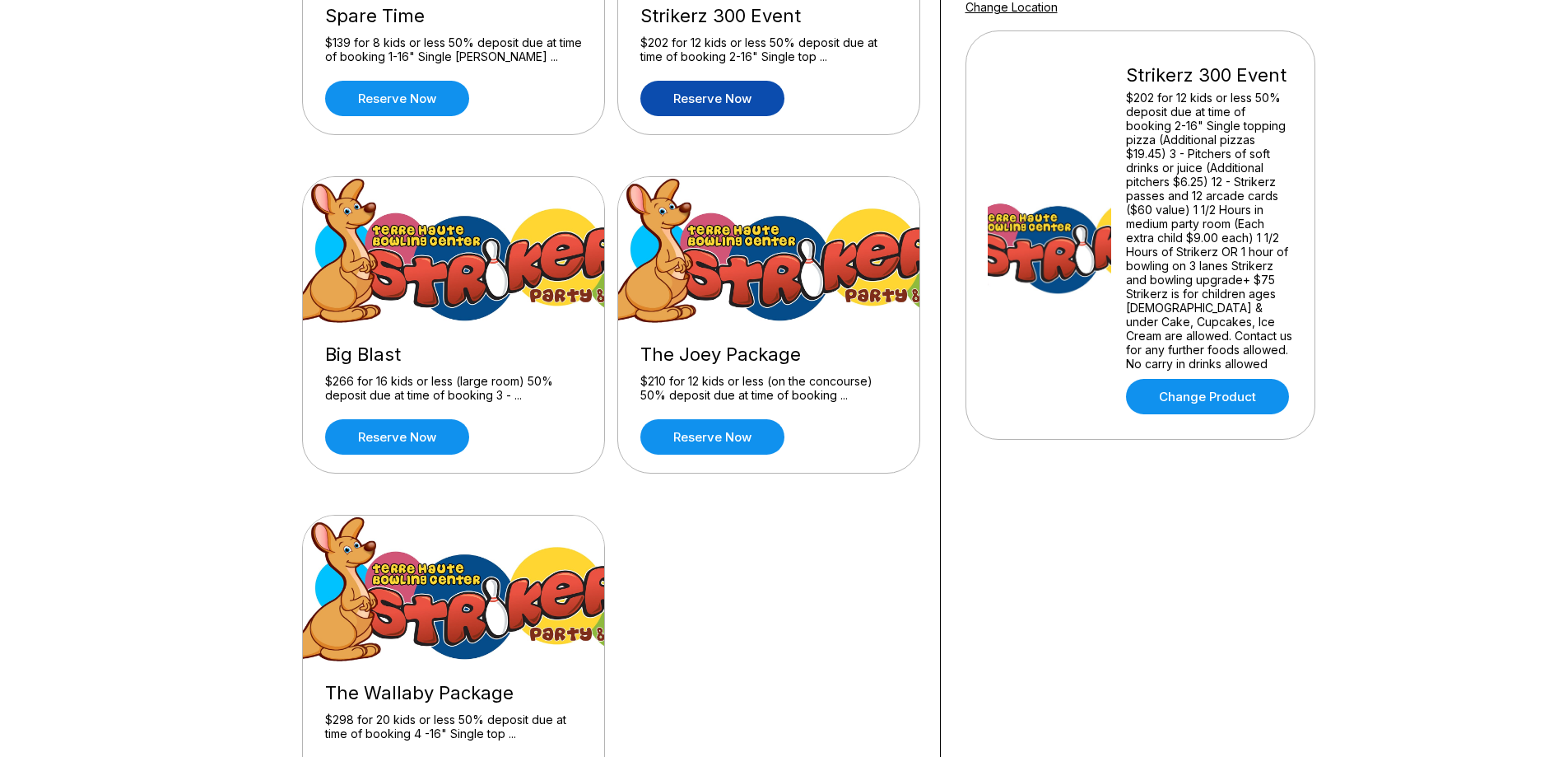
scroll to position [330, 0]
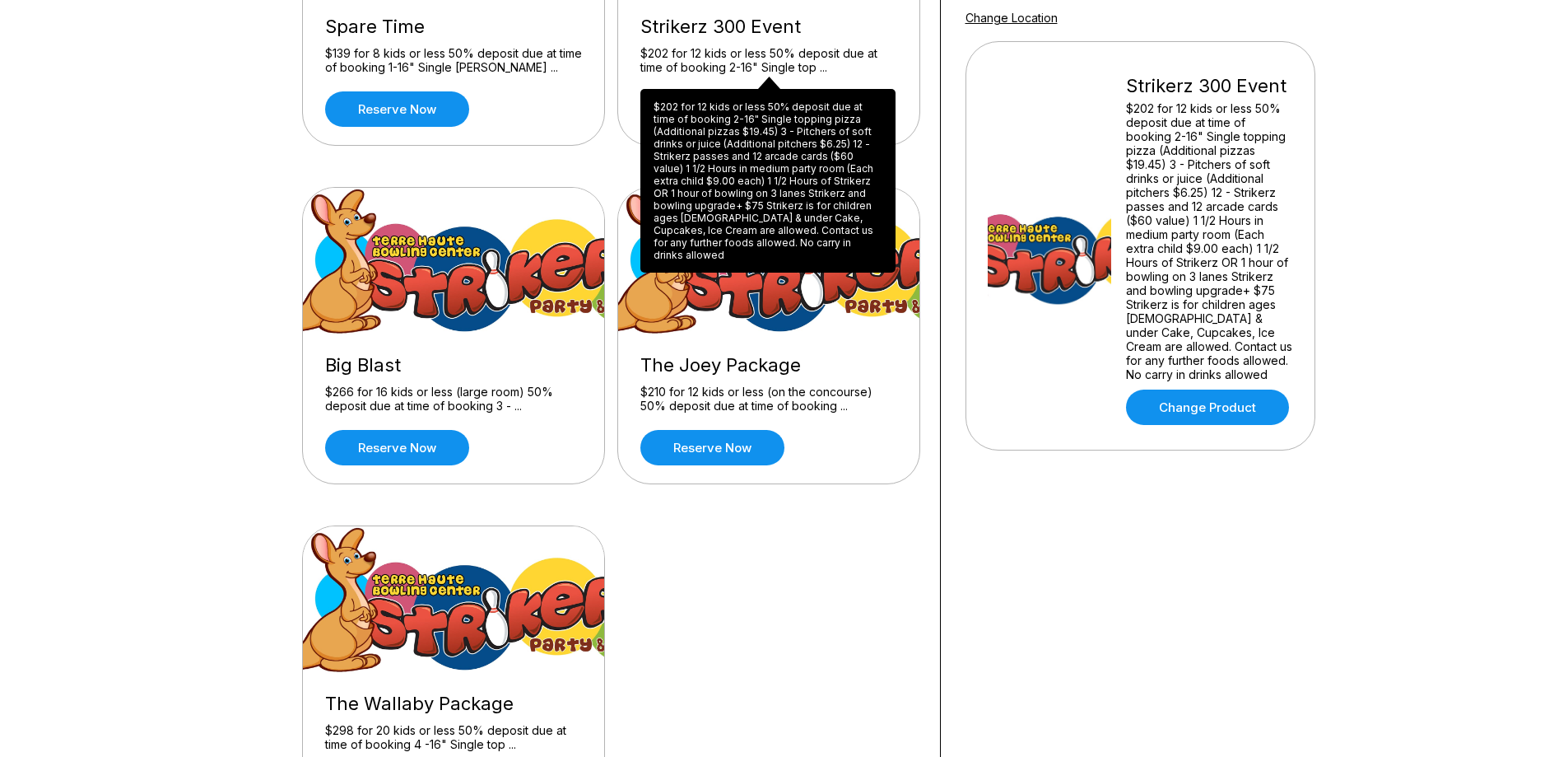
click at [738, 105] on div "$202 for 12 kids or less 50% deposit due at time of booking 2-16" Single toppin…" at bounding box center [768, 181] width 255 height 184
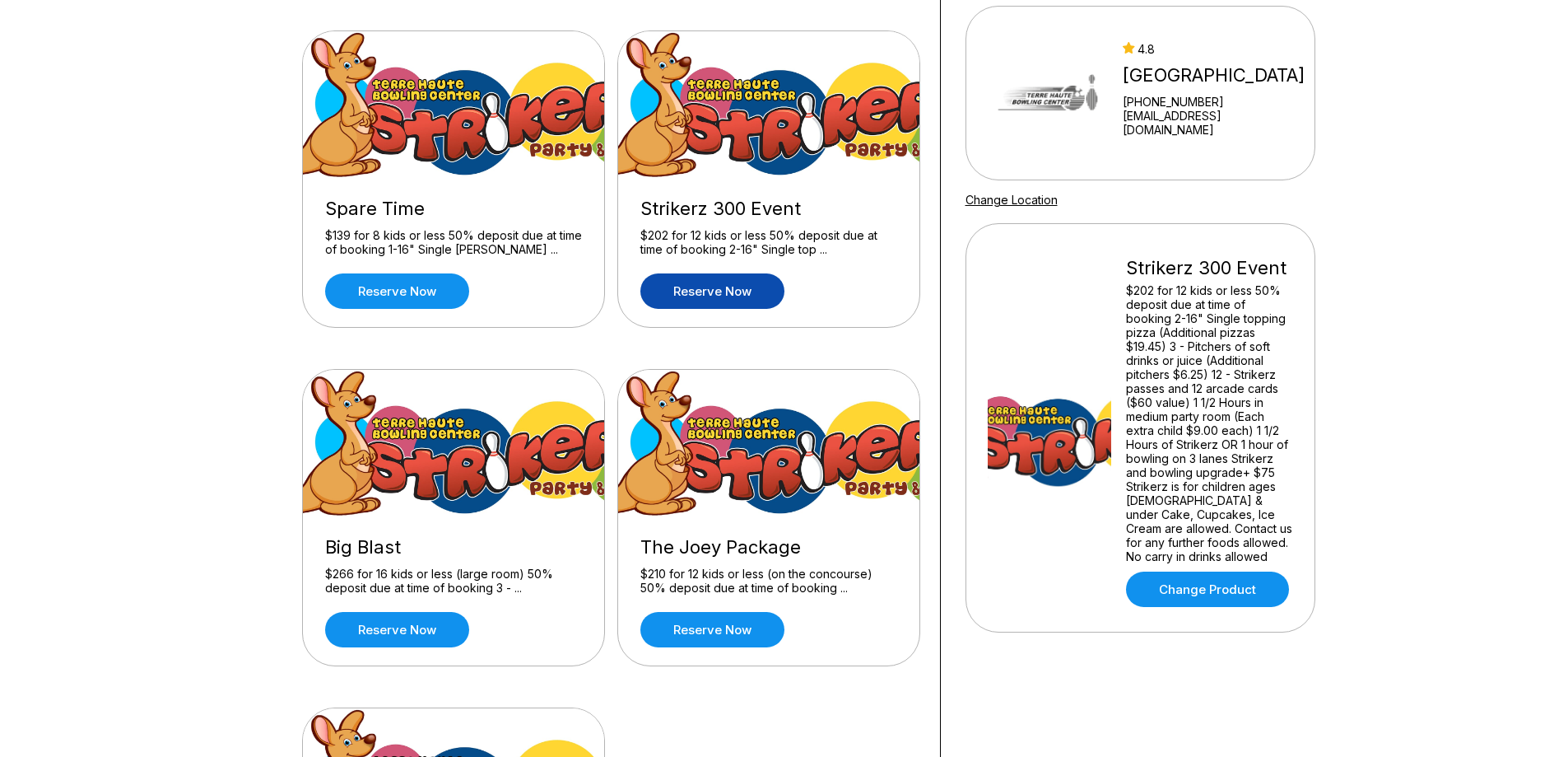
scroll to position [83, 0]
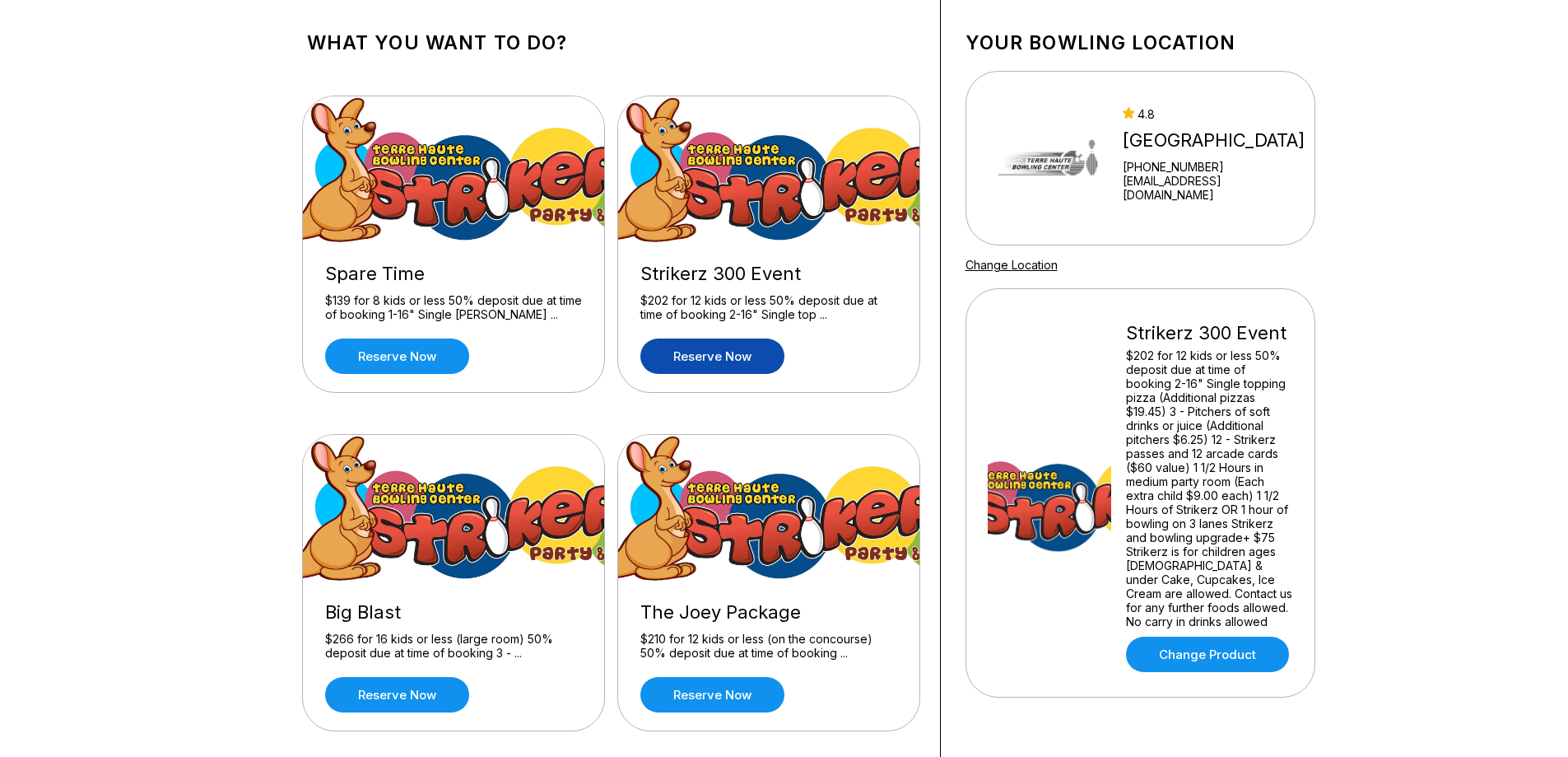
click at [752, 359] on link "Reserve now" at bounding box center [712, 356] width 144 height 35
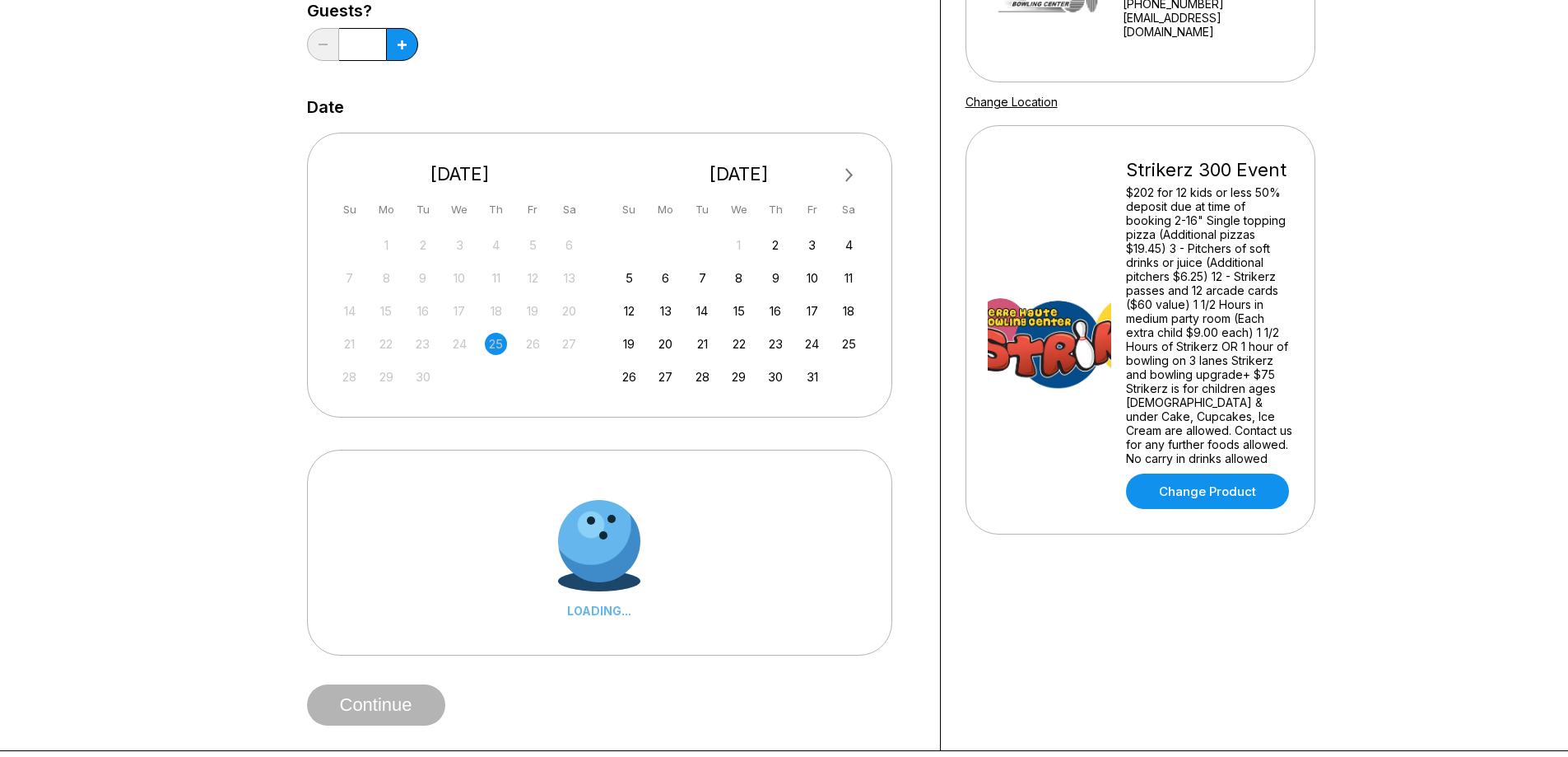
scroll to position [247, 0]
click at [721, 305] on div "12 13 14 15 16 17 18" at bounding box center [739, 307] width 247 height 25
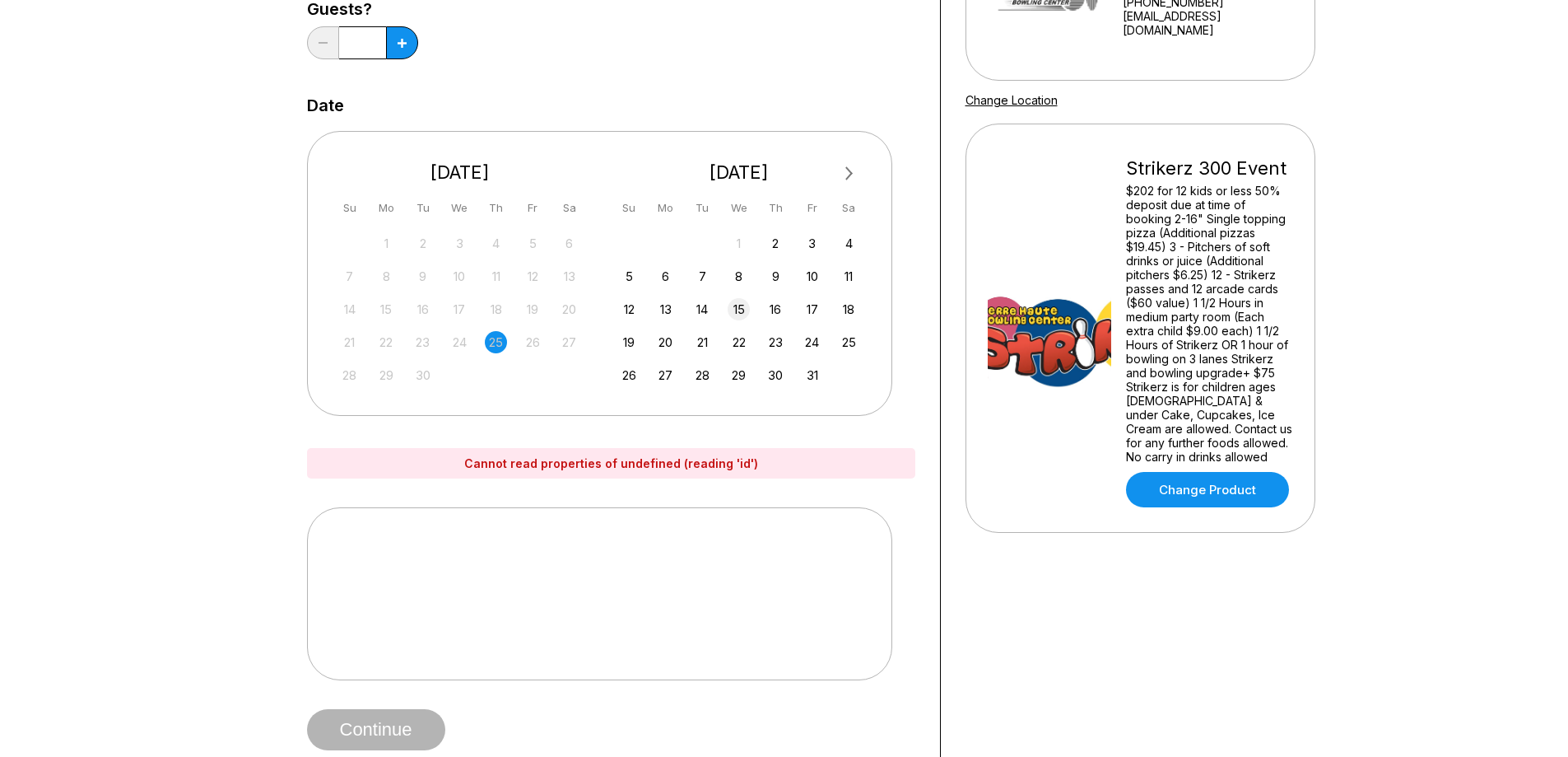
click at [737, 306] on div "15" at bounding box center [739, 309] width 22 height 22
